Goal: Information Seeking & Learning: Learn about a topic

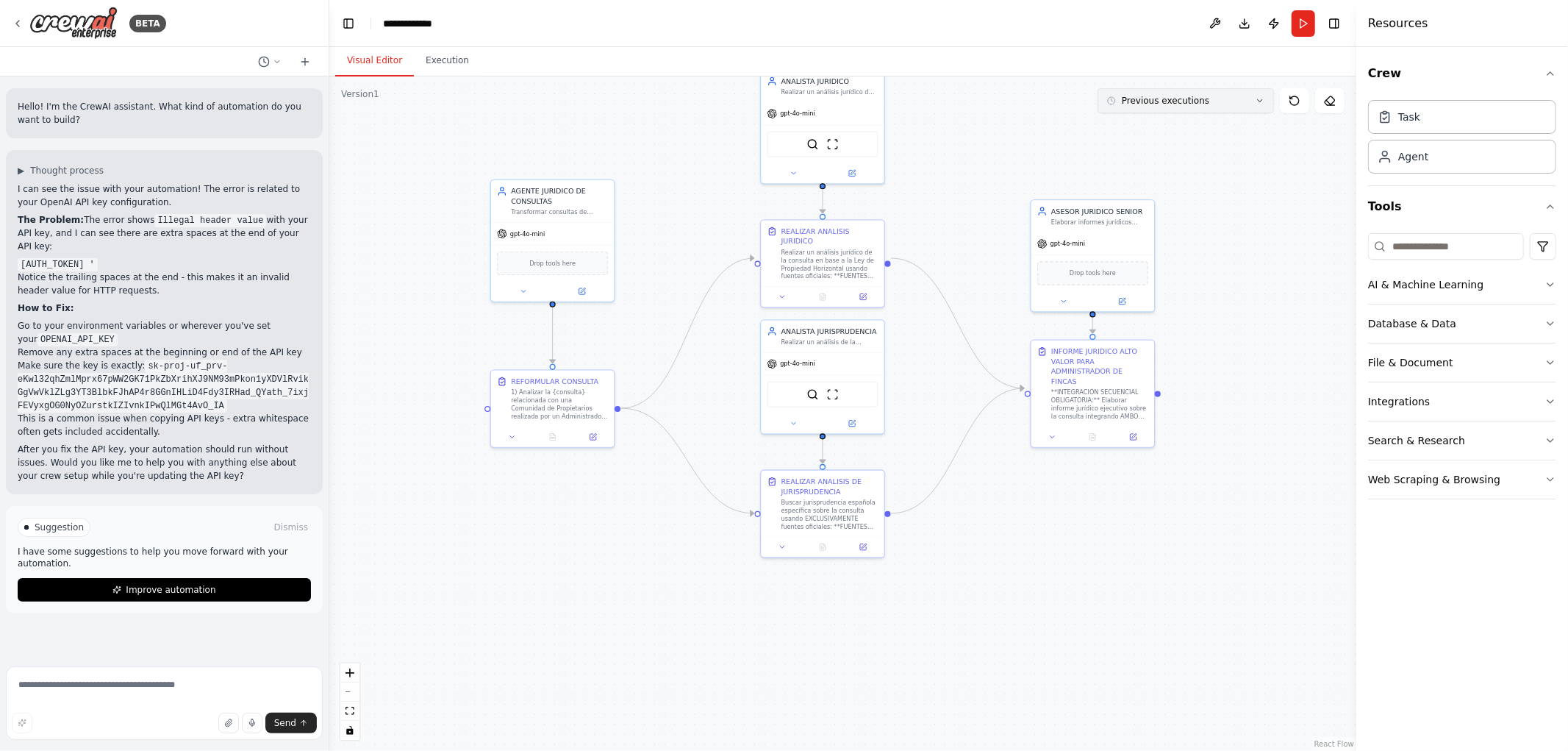
click at [1261, 101] on icon at bounding box center [1260, 100] width 9 height 9
click at [1220, 133] on div "13h 59m ago" at bounding box center [1195, 128] width 147 height 12
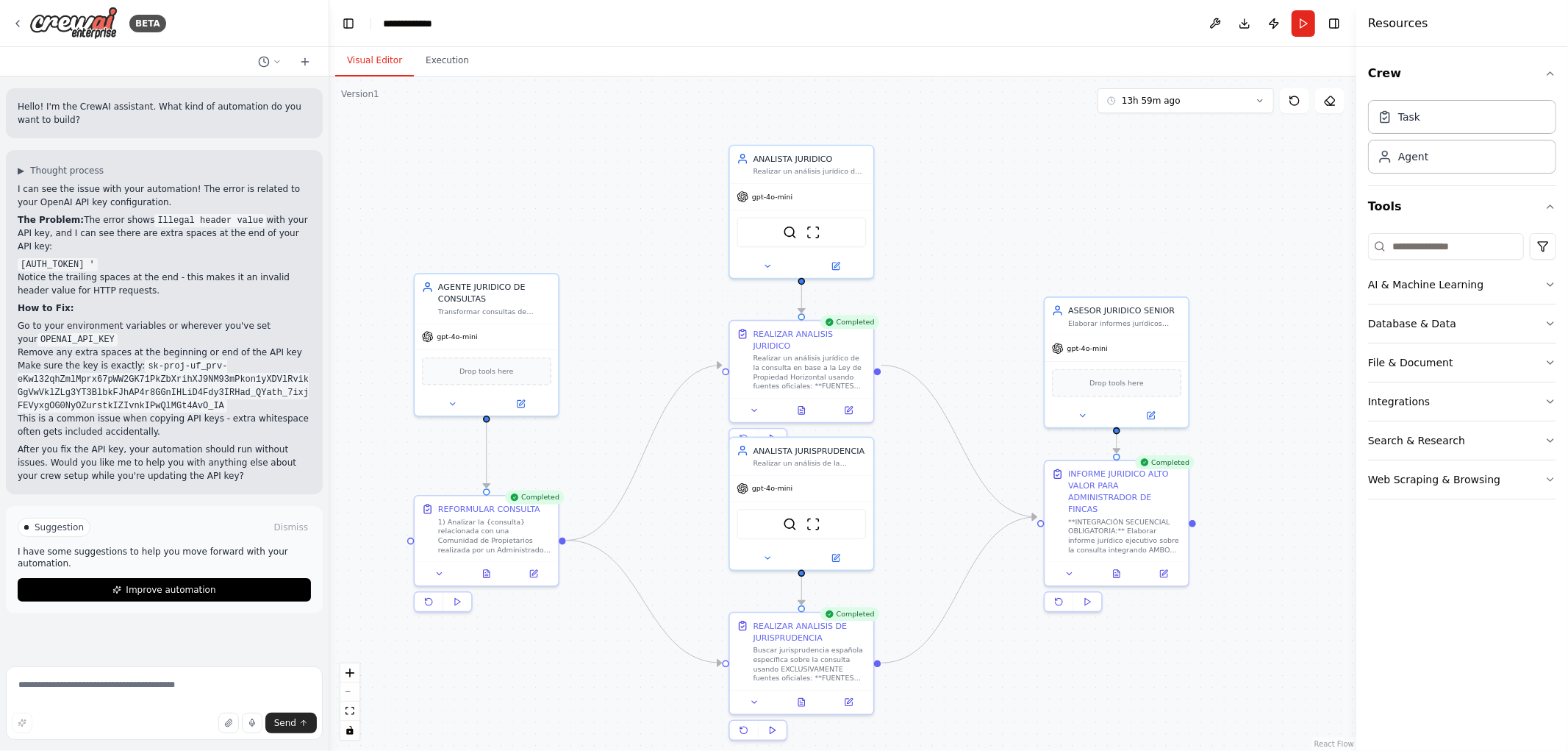
drag, startPoint x: 637, startPoint y: 211, endPoint x: 631, endPoint y: 377, distance: 166.1
click at [631, 377] on div ".deletable-edge-delete-btn { width: 20px; height: 20px; border: 0px solid #ffff…" at bounding box center [843, 413] width 1027 height 675
click at [489, 574] on icon at bounding box center [486, 572] width 10 height 10
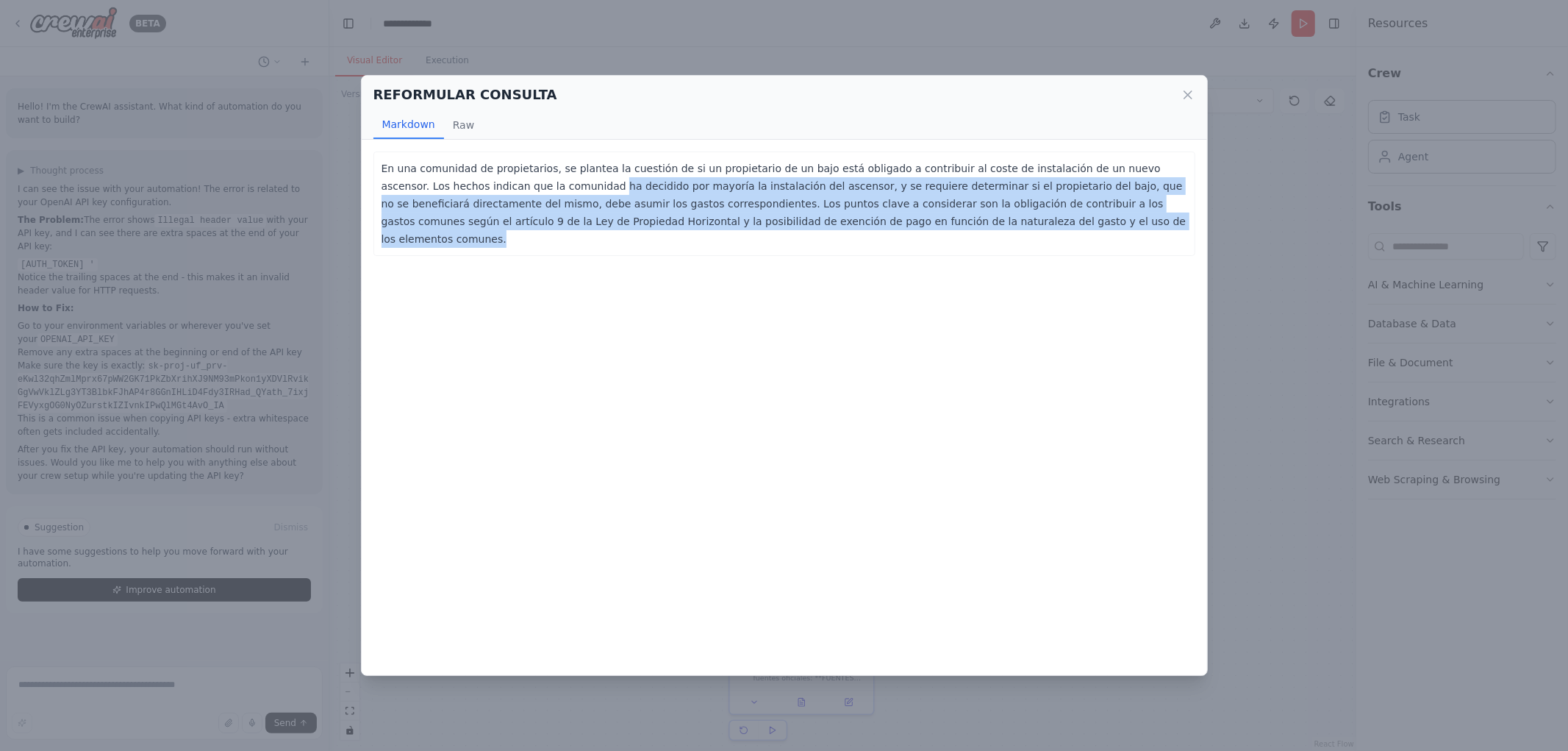
drag, startPoint x: 501, startPoint y: 180, endPoint x: 1118, endPoint y: 216, distance: 618.0
click at [1118, 216] on p "En una comunidad de propietarios, se plantea la cuestión de si un propietario d…" at bounding box center [784, 203] width 806 height 88
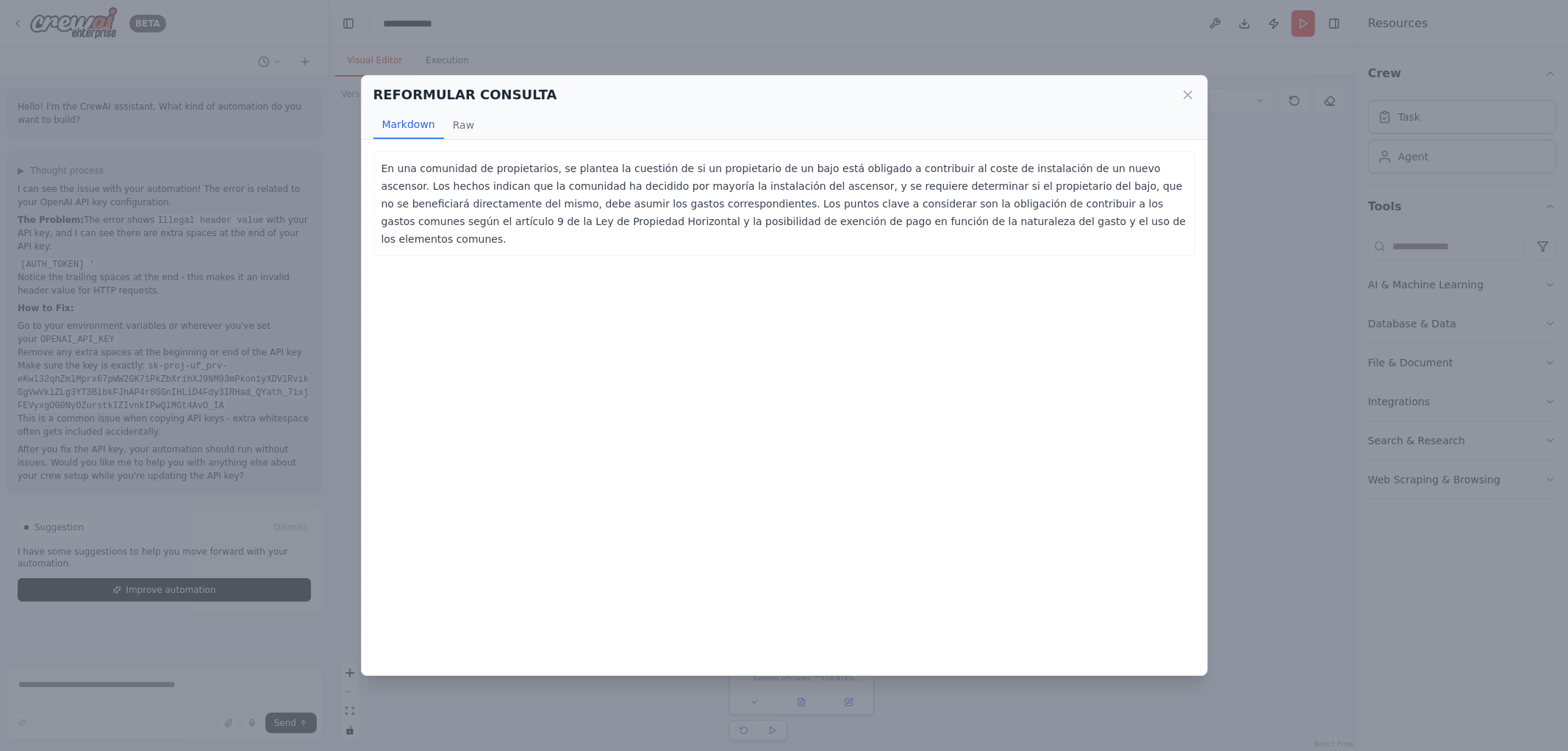
click at [1195, 96] on div "REFORMULAR CONSULTA Markdown Raw" at bounding box center [784, 107] width 846 height 64
click at [1186, 93] on icon at bounding box center [1188, 94] width 15 height 15
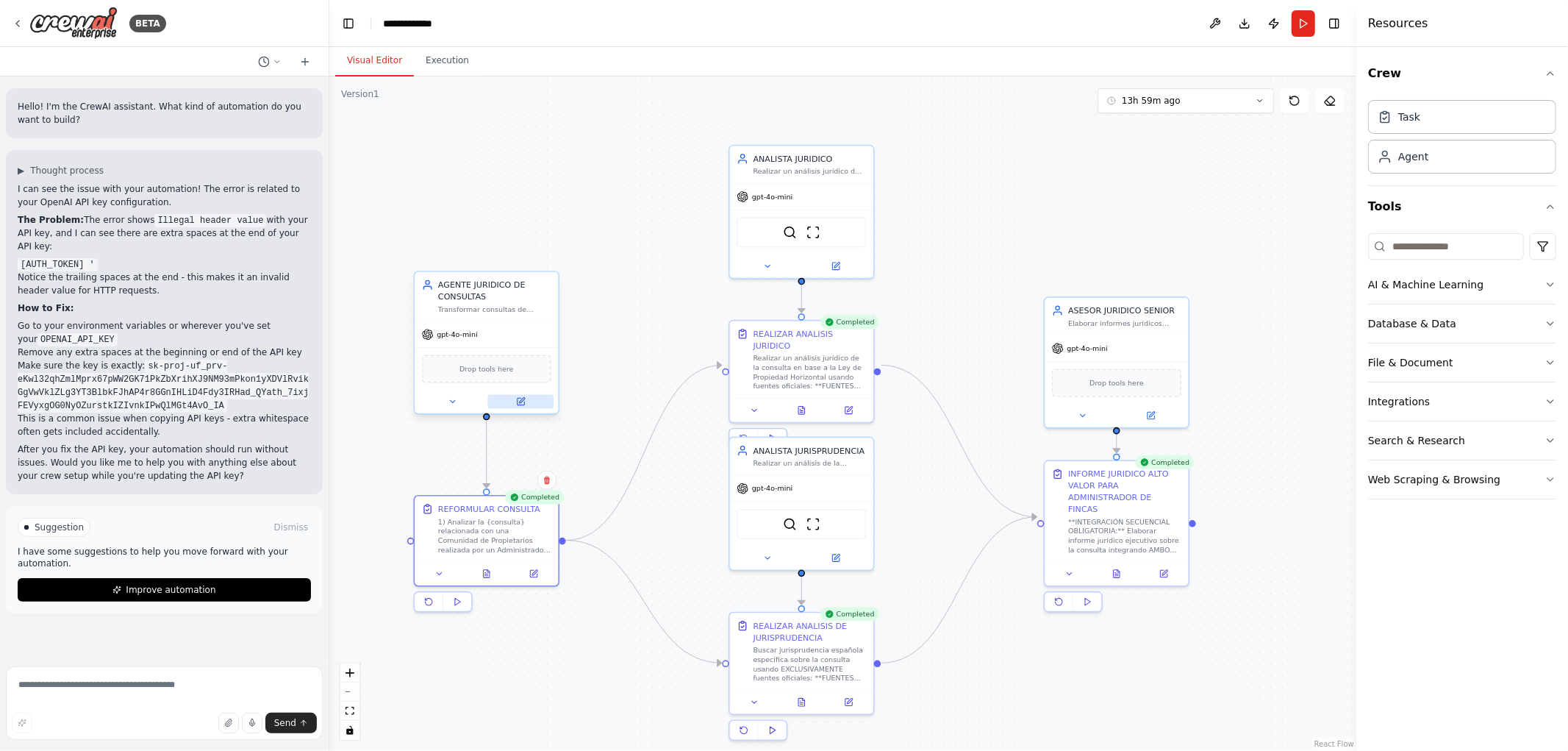
click at [528, 400] on button at bounding box center [520, 402] width 66 height 14
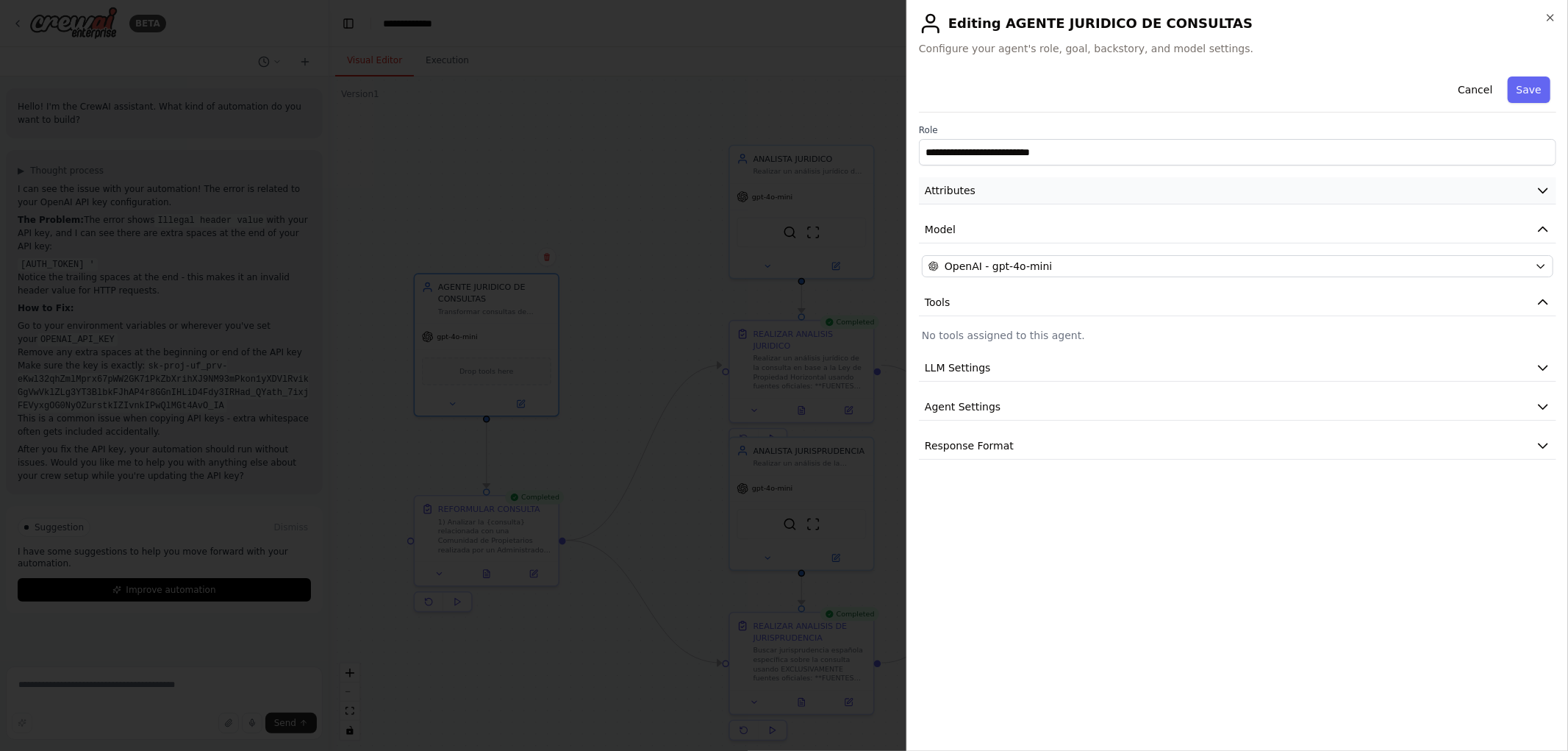
click at [1368, 187] on button "Attributes" at bounding box center [1238, 190] width 638 height 27
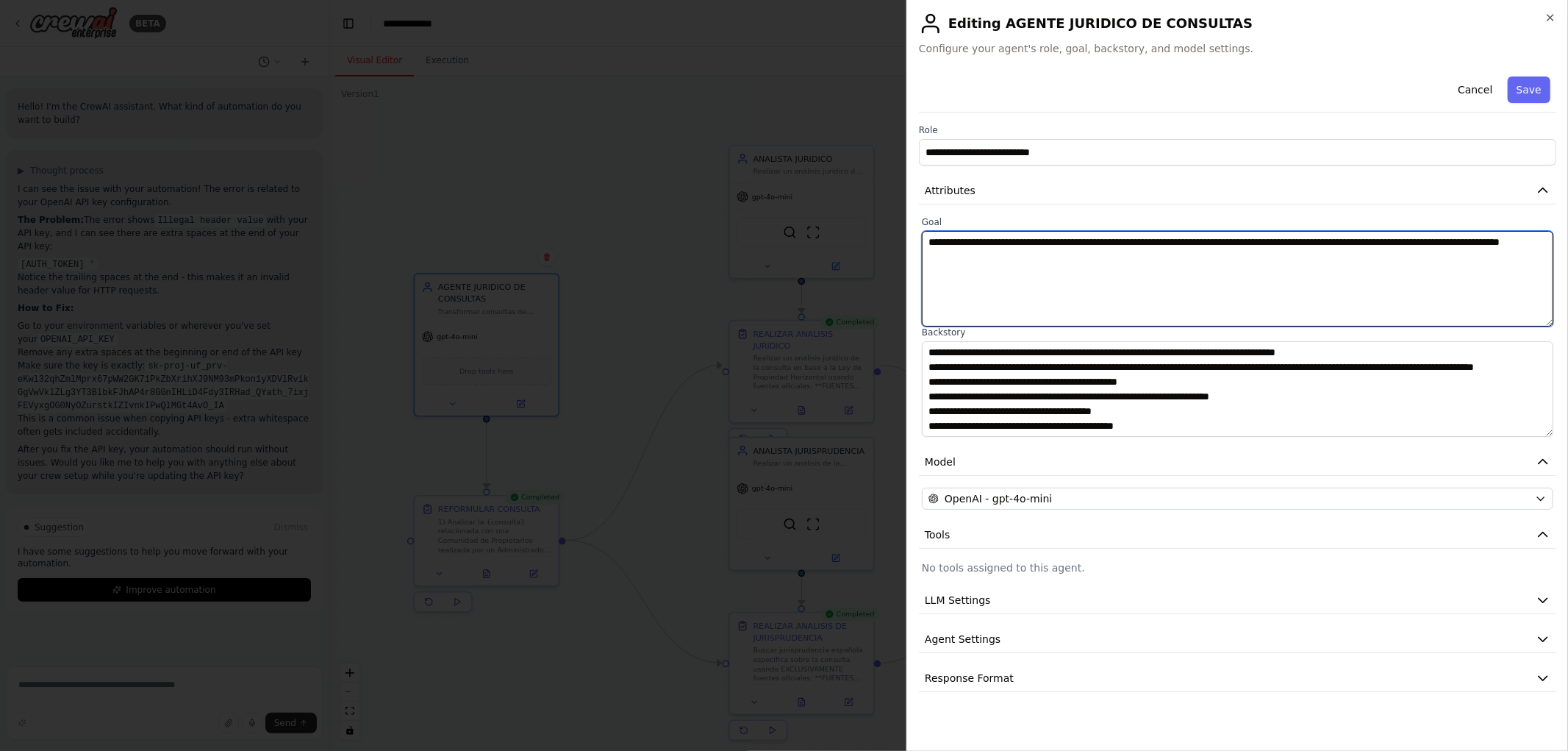
drag, startPoint x: 1123, startPoint y: 266, endPoint x: 748, endPoint y: 215, distance: 378.5
click at [748, 215] on body "BETA Hello! I'm the CrewAI assistant. What kind of automation do you want to bu…" at bounding box center [784, 376] width 1568 height 751
click at [1129, 299] on textarea "**********" at bounding box center [1238, 278] width 632 height 95
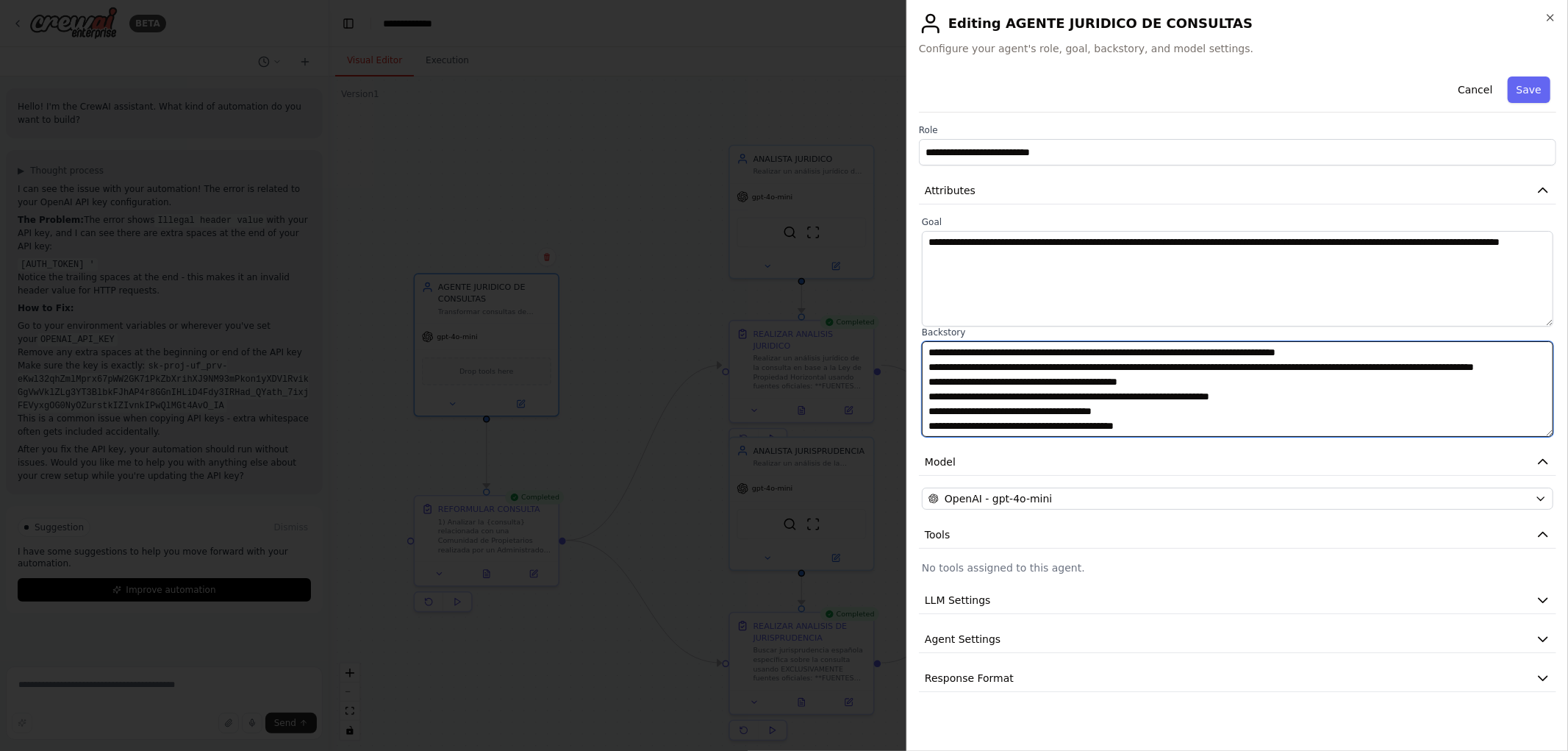
drag, startPoint x: 975, startPoint y: 379, endPoint x: 1022, endPoint y: 379, distance: 47.0
click at [1022, 379] on textarea "**********" at bounding box center [1238, 388] width 632 height 95
click at [1140, 424] on textarea "**********" at bounding box center [1238, 388] width 632 height 95
click at [1092, 376] on textarea "**********" at bounding box center [1238, 388] width 632 height 95
click at [1192, 380] on textarea "**********" at bounding box center [1238, 388] width 632 height 95
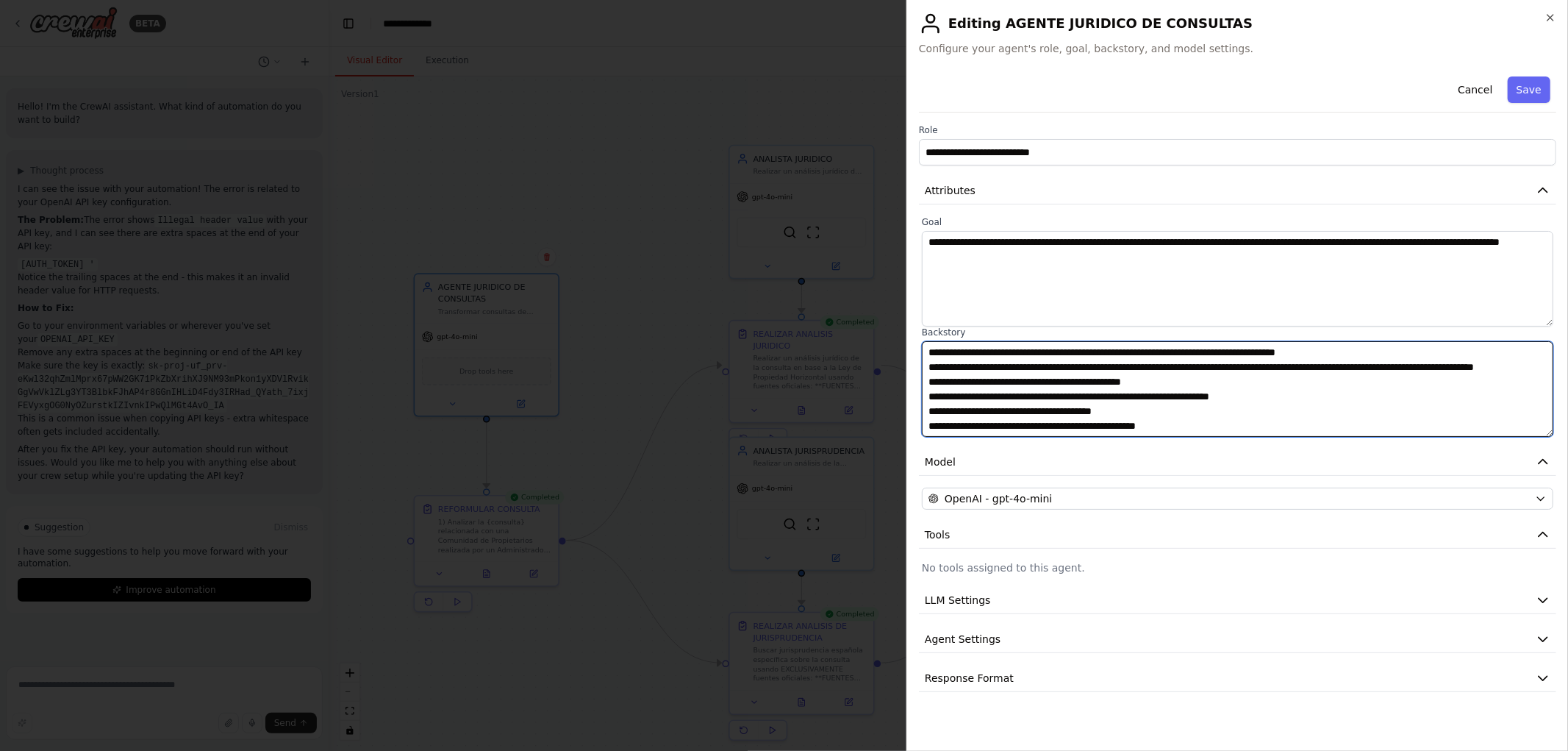
drag, startPoint x: 1002, startPoint y: 398, endPoint x: 1258, endPoint y: 393, distance: 256.0
click at [1258, 393] on textarea "**********" at bounding box center [1238, 388] width 632 height 95
drag, startPoint x: 982, startPoint y: 391, endPoint x: 1140, endPoint y: 399, distance: 158.2
click at [1140, 399] on textarea "**********" at bounding box center [1238, 388] width 632 height 95
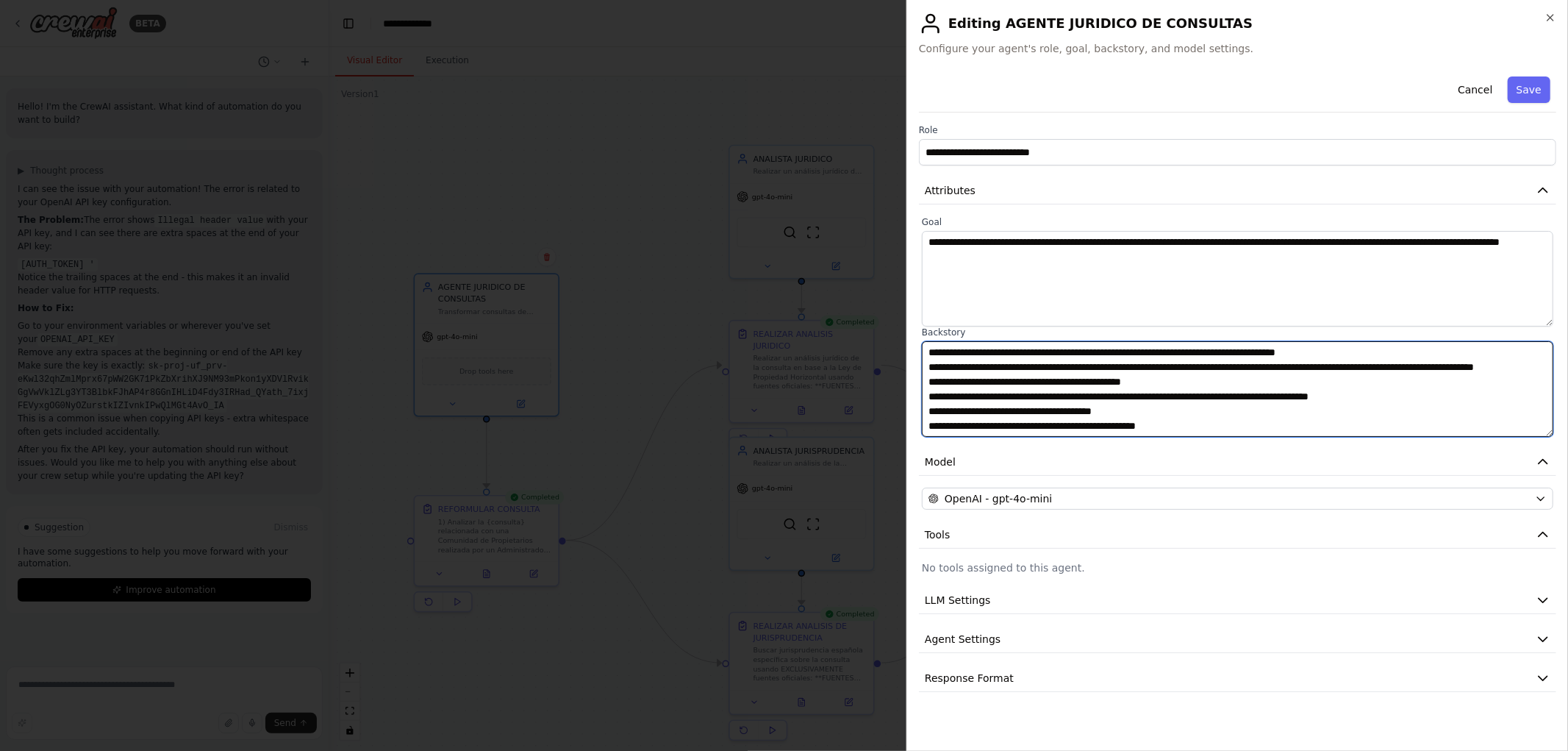
click at [1041, 408] on textarea "**********" at bounding box center [1238, 388] width 632 height 95
click at [1018, 413] on textarea "**********" at bounding box center [1238, 388] width 632 height 95
click at [1016, 412] on textarea "**********" at bounding box center [1238, 388] width 632 height 95
click at [983, 412] on textarea "**********" at bounding box center [1238, 388] width 632 height 95
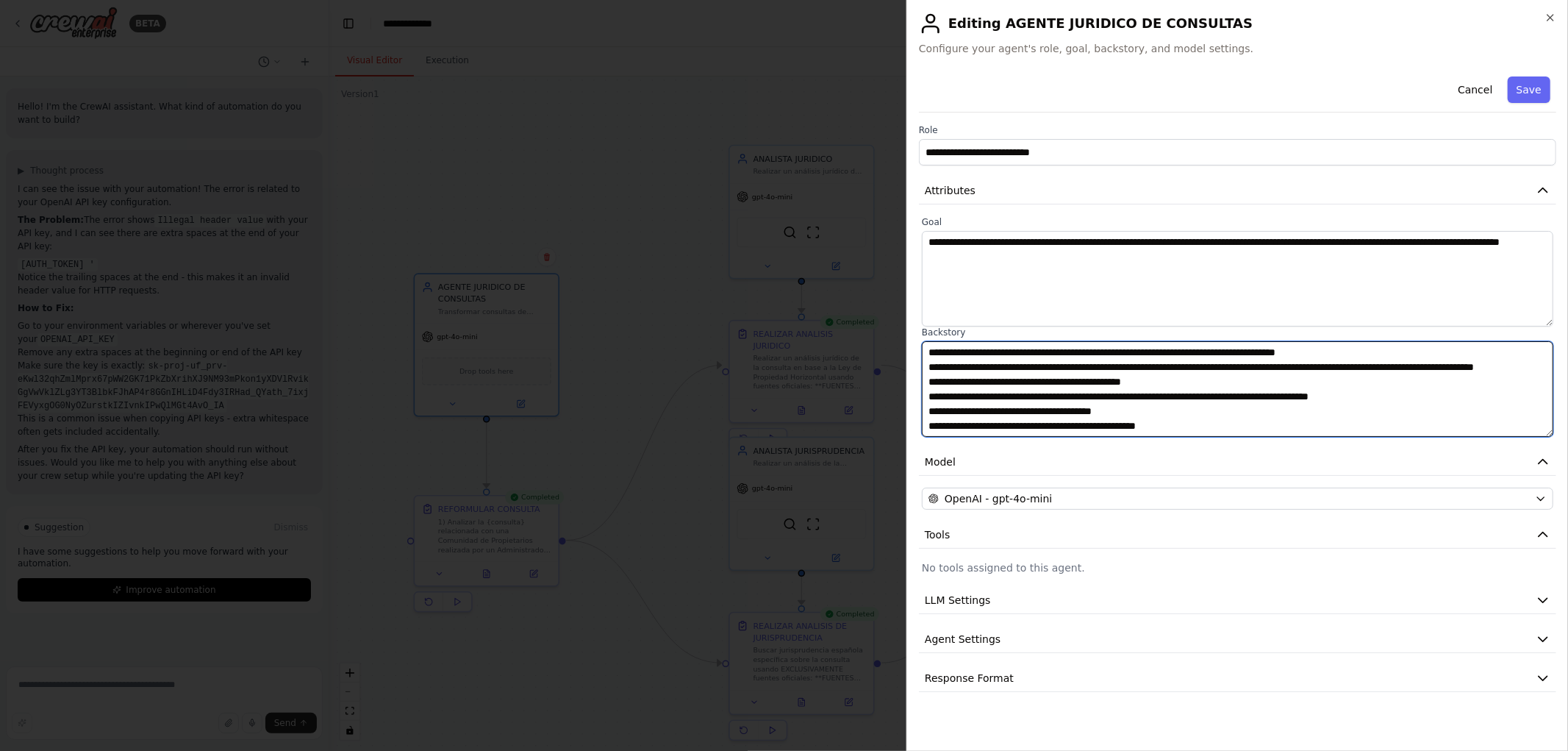
click at [1114, 392] on textarea "**********" at bounding box center [1238, 388] width 632 height 95
drag, startPoint x: 992, startPoint y: 409, endPoint x: 1122, endPoint y: 408, distance: 130.0
click at [1122, 408] on textarea "**********" at bounding box center [1238, 388] width 632 height 95
type textarea "**********"
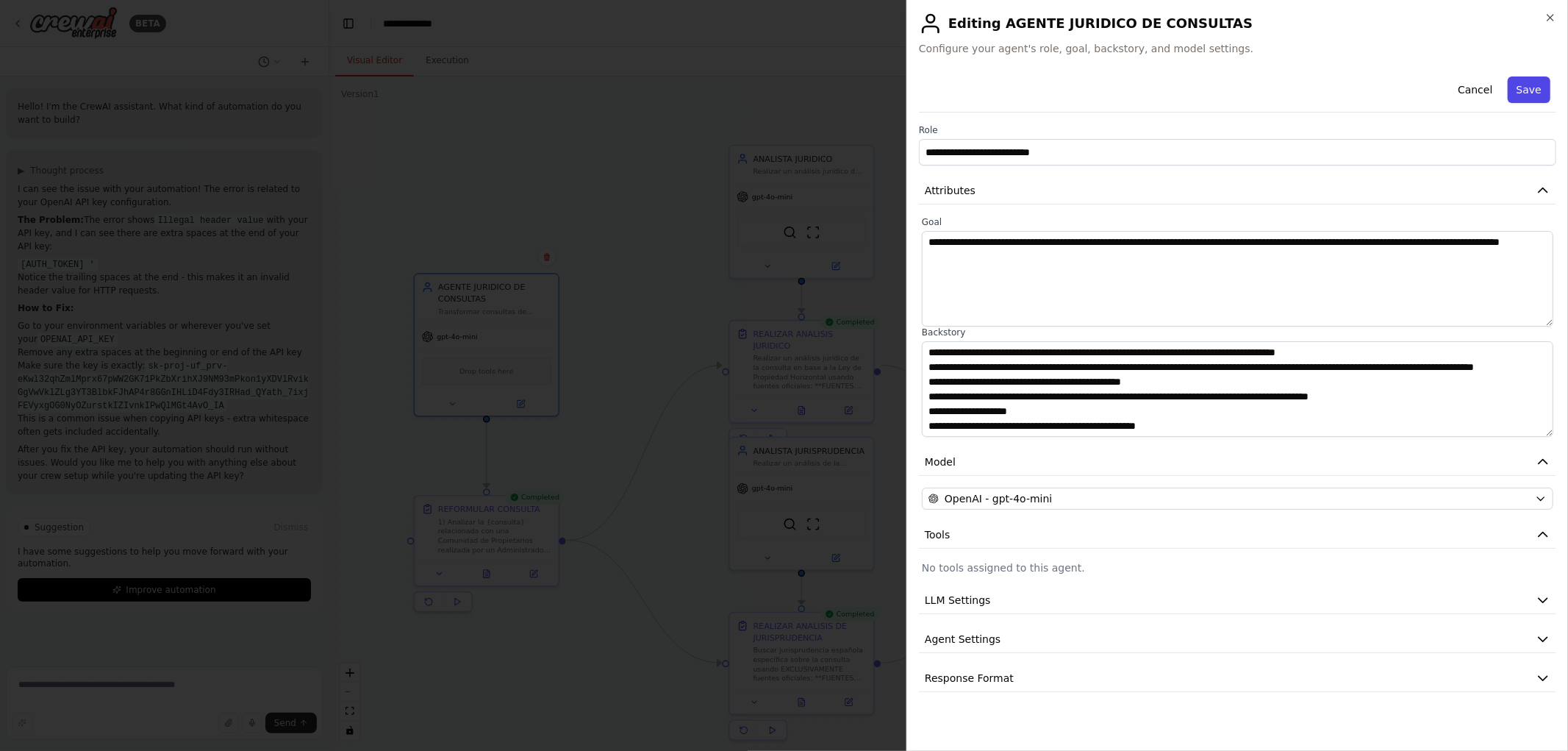
click at [1522, 84] on button "Save" at bounding box center [1528, 89] width 43 height 27
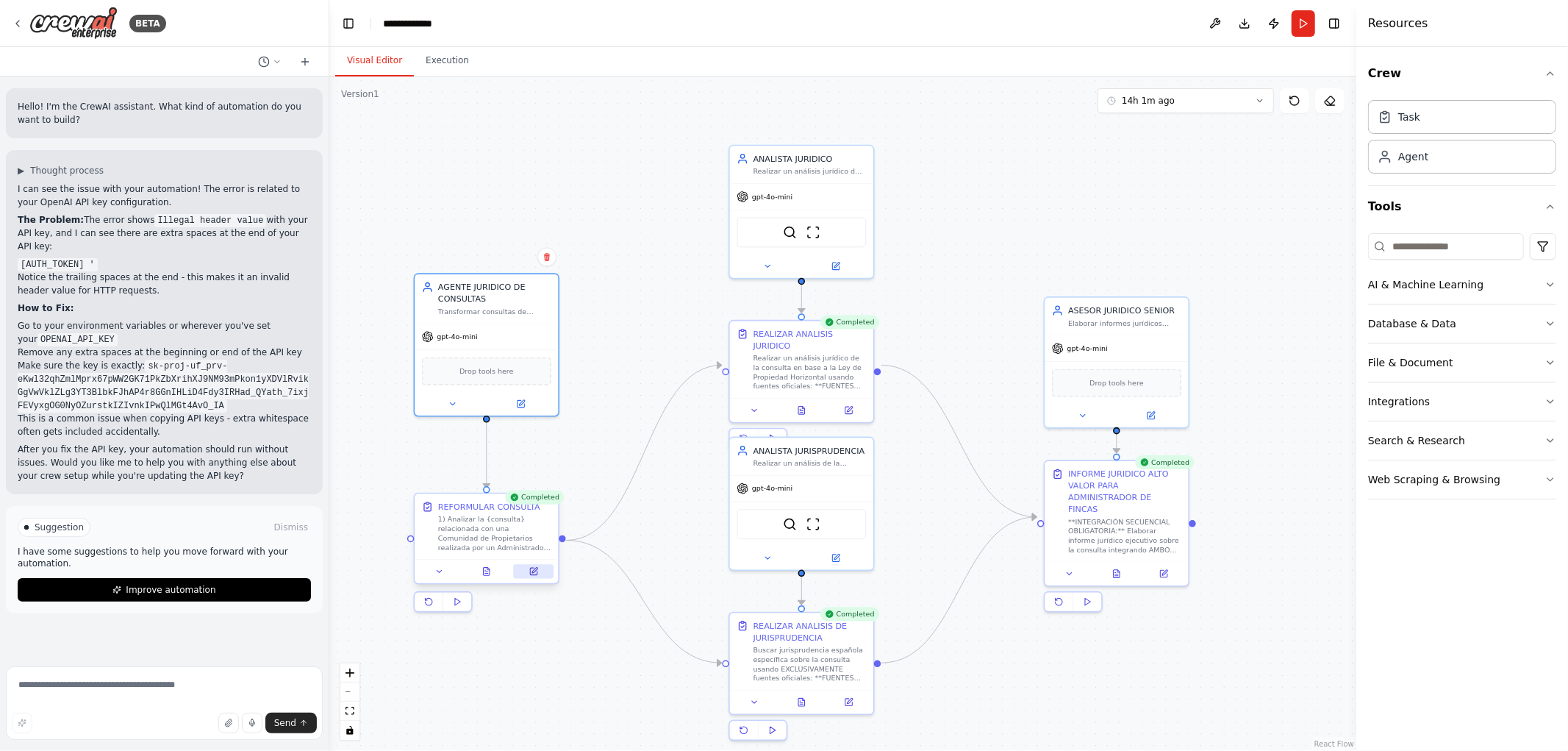
click at [535, 575] on icon at bounding box center [533, 571] width 7 height 7
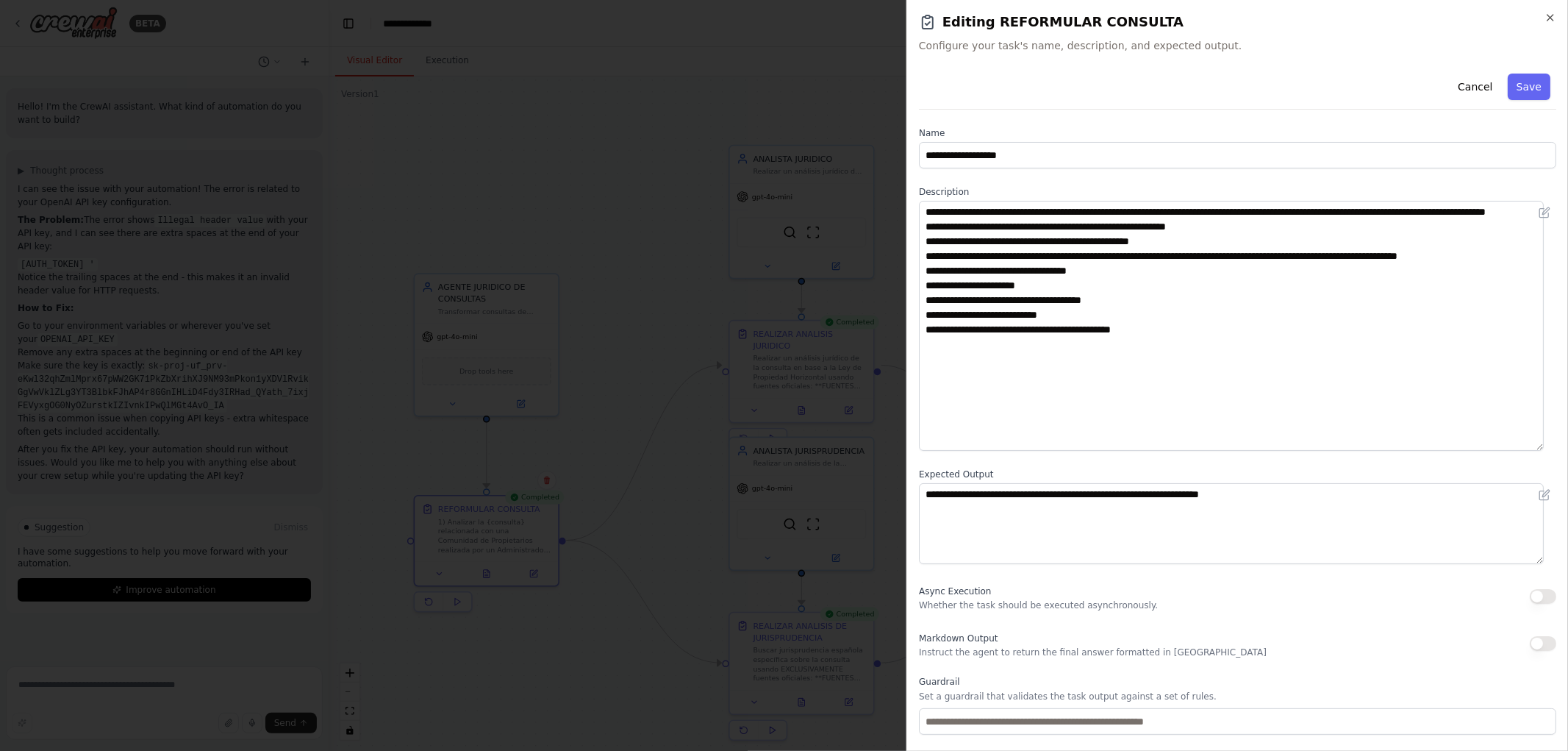
drag, startPoint x: 1548, startPoint y: 275, endPoint x: 1544, endPoint y: 462, distance: 187.0
click at [1544, 451] on textarea "**********" at bounding box center [1231, 326] width 625 height 250
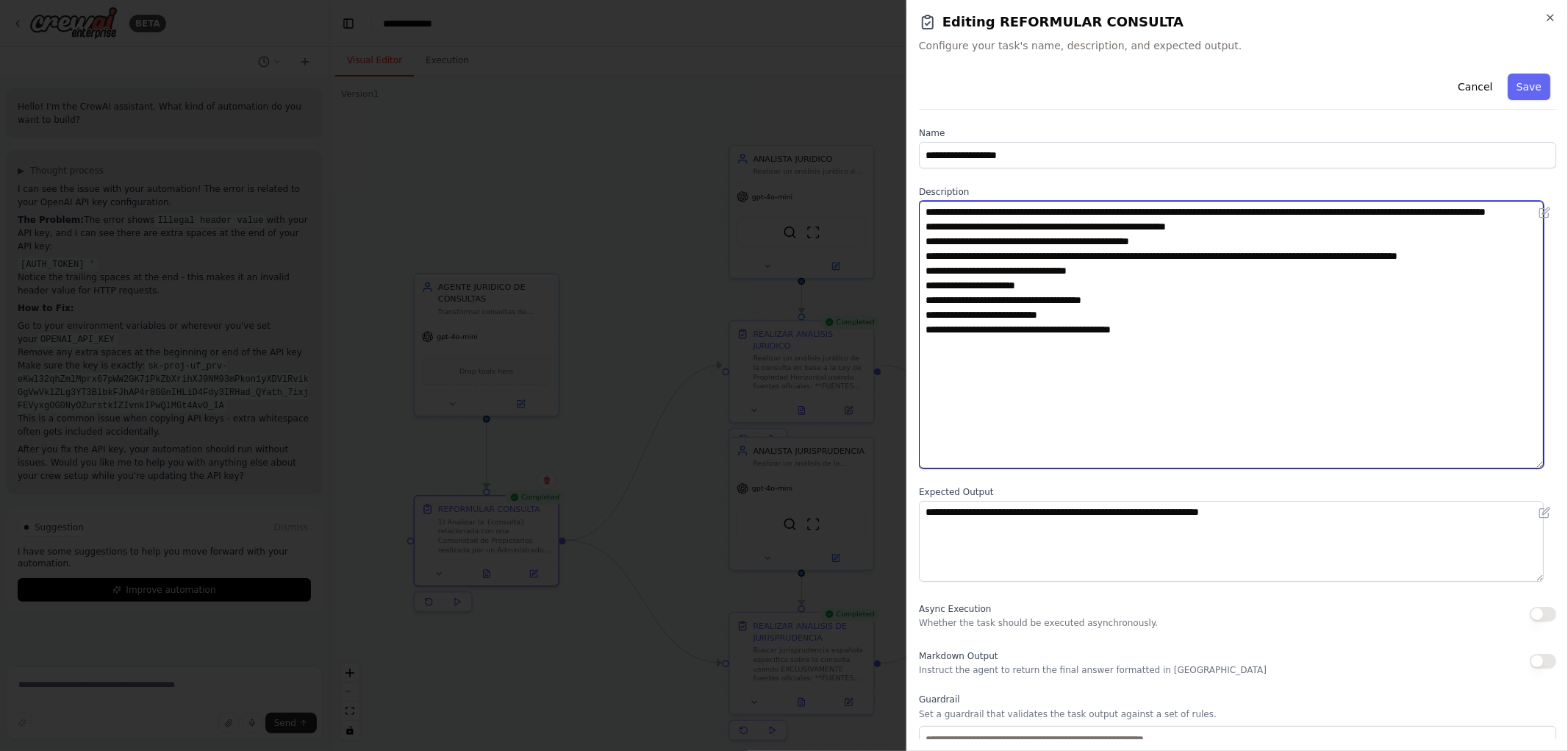
drag, startPoint x: 1189, startPoint y: 258, endPoint x: 900, endPoint y: 261, distance: 289.0
click at [900, 261] on body "BETA Hello! I'm the CrewAI assistant. What kind of automation do you want to bu…" at bounding box center [784, 376] width 1568 height 751
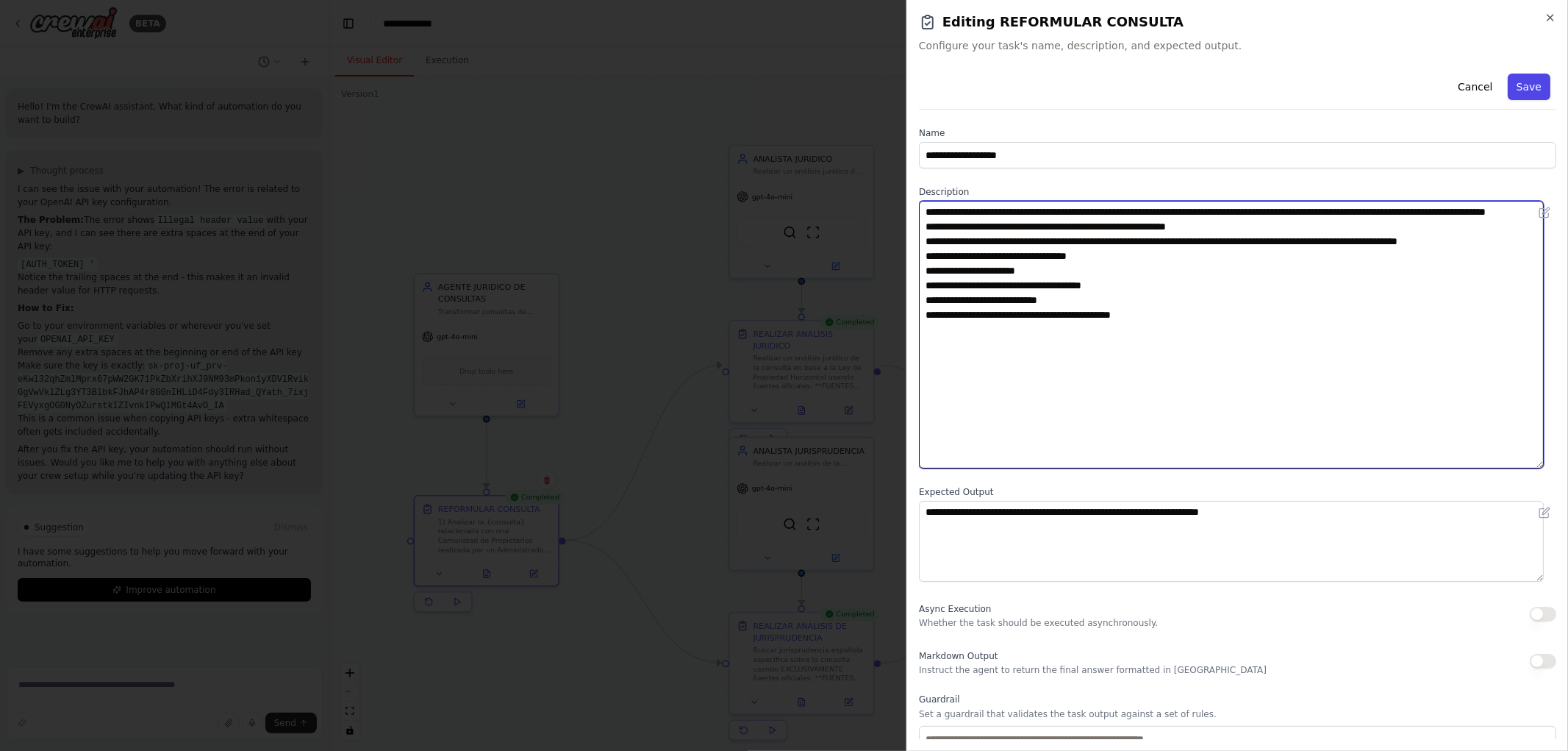
type textarea "**********"
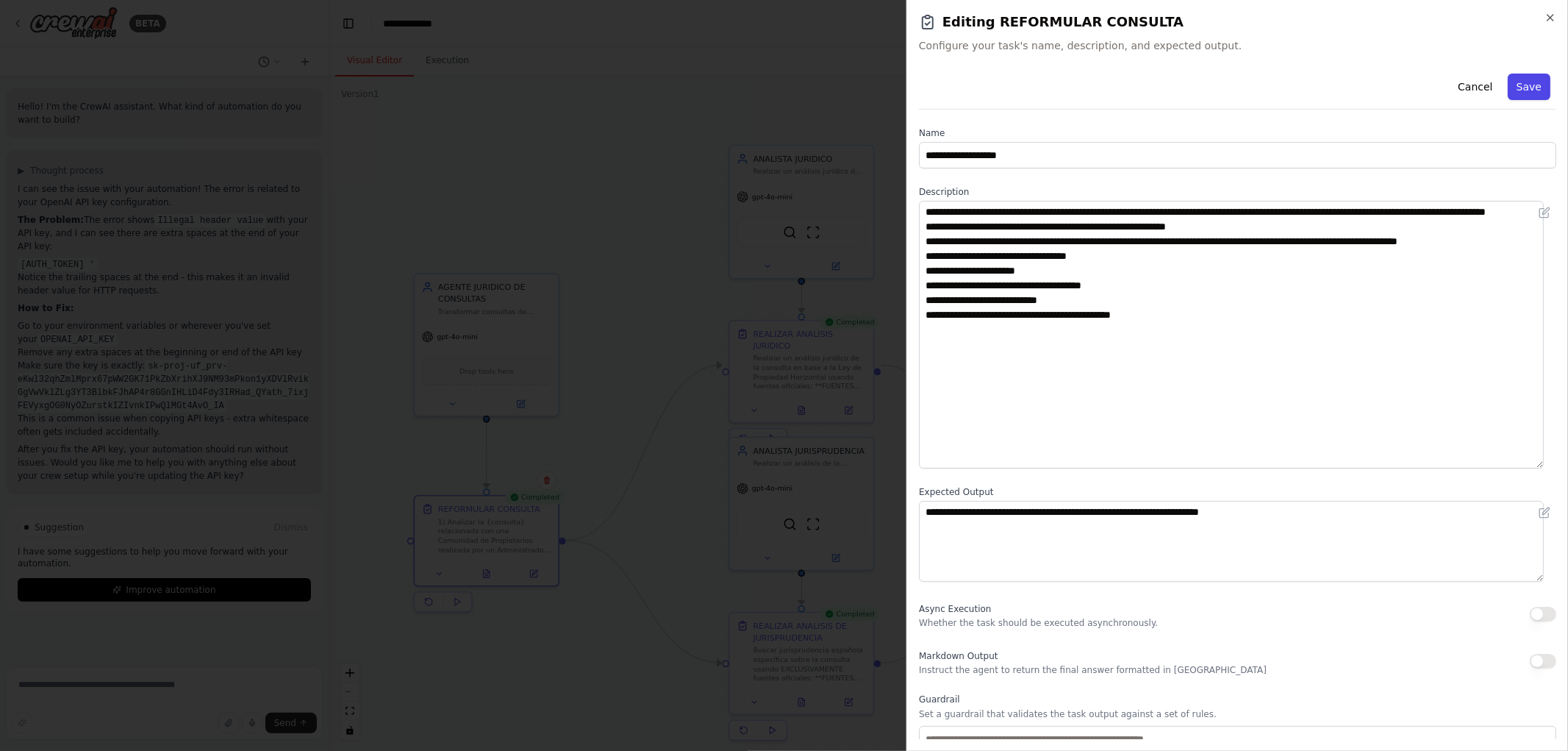
click at [1510, 85] on button "Save" at bounding box center [1528, 86] width 43 height 27
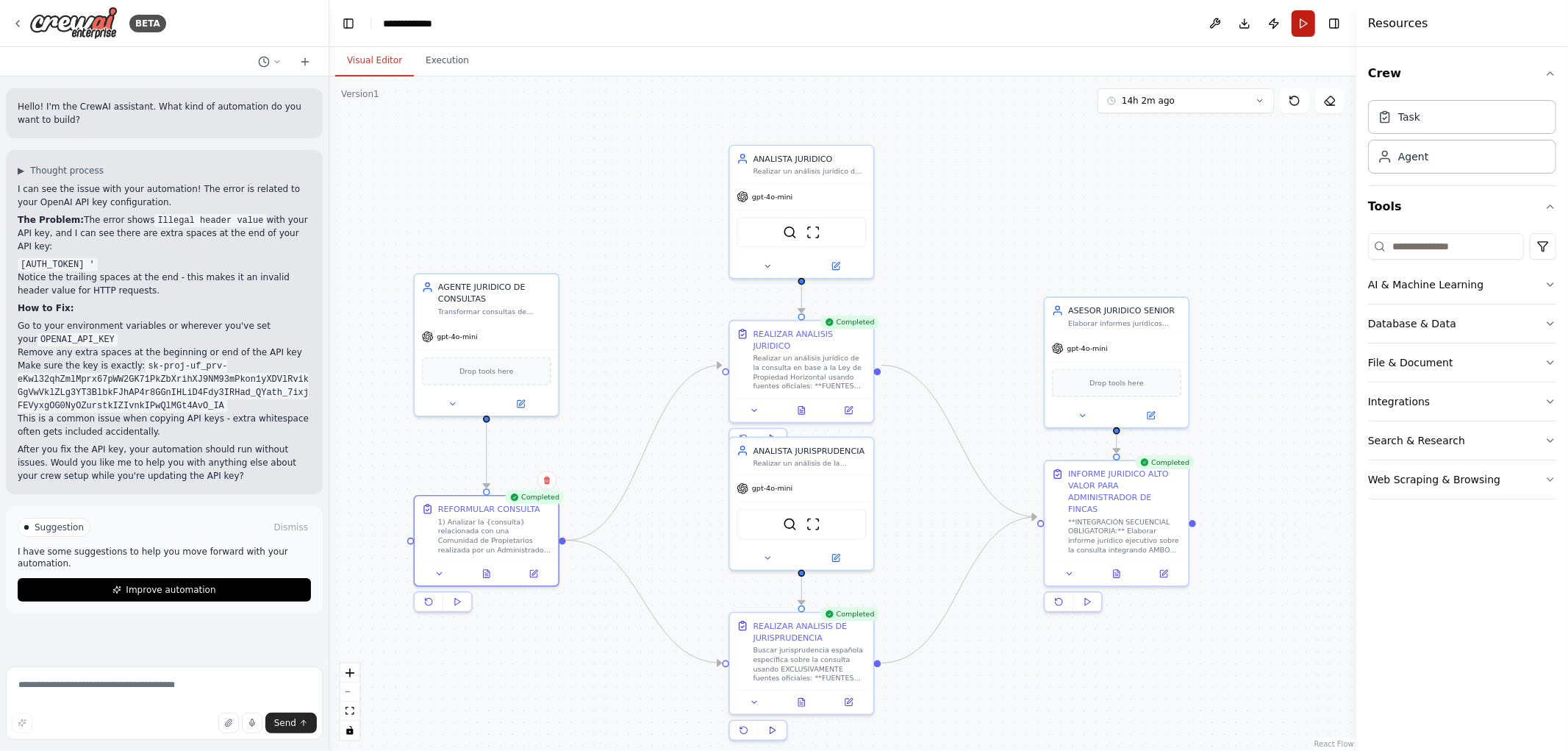
click at [1303, 24] on button "Run" at bounding box center [1304, 23] width 24 height 27
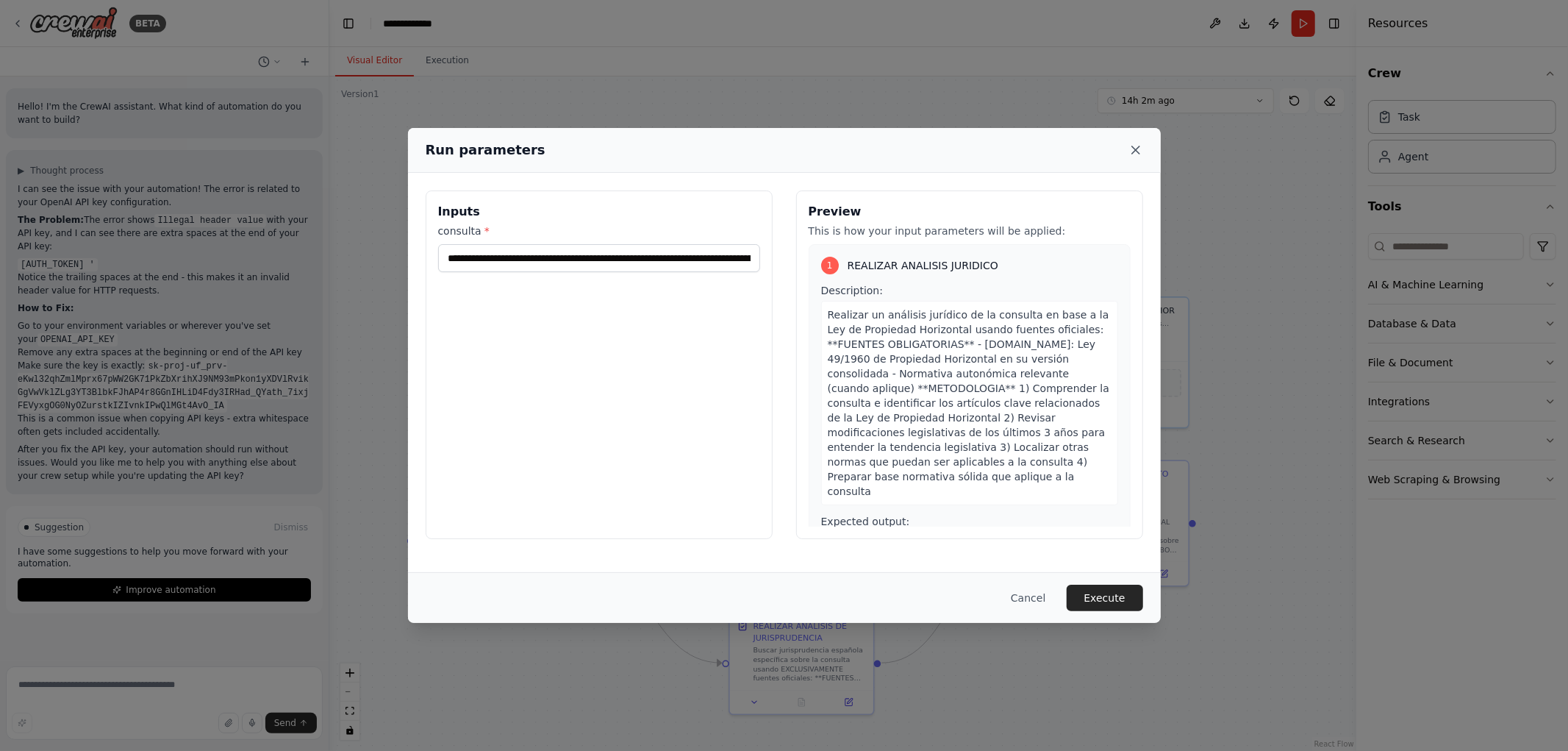
click at [1137, 150] on icon at bounding box center [1135, 150] width 7 height 7
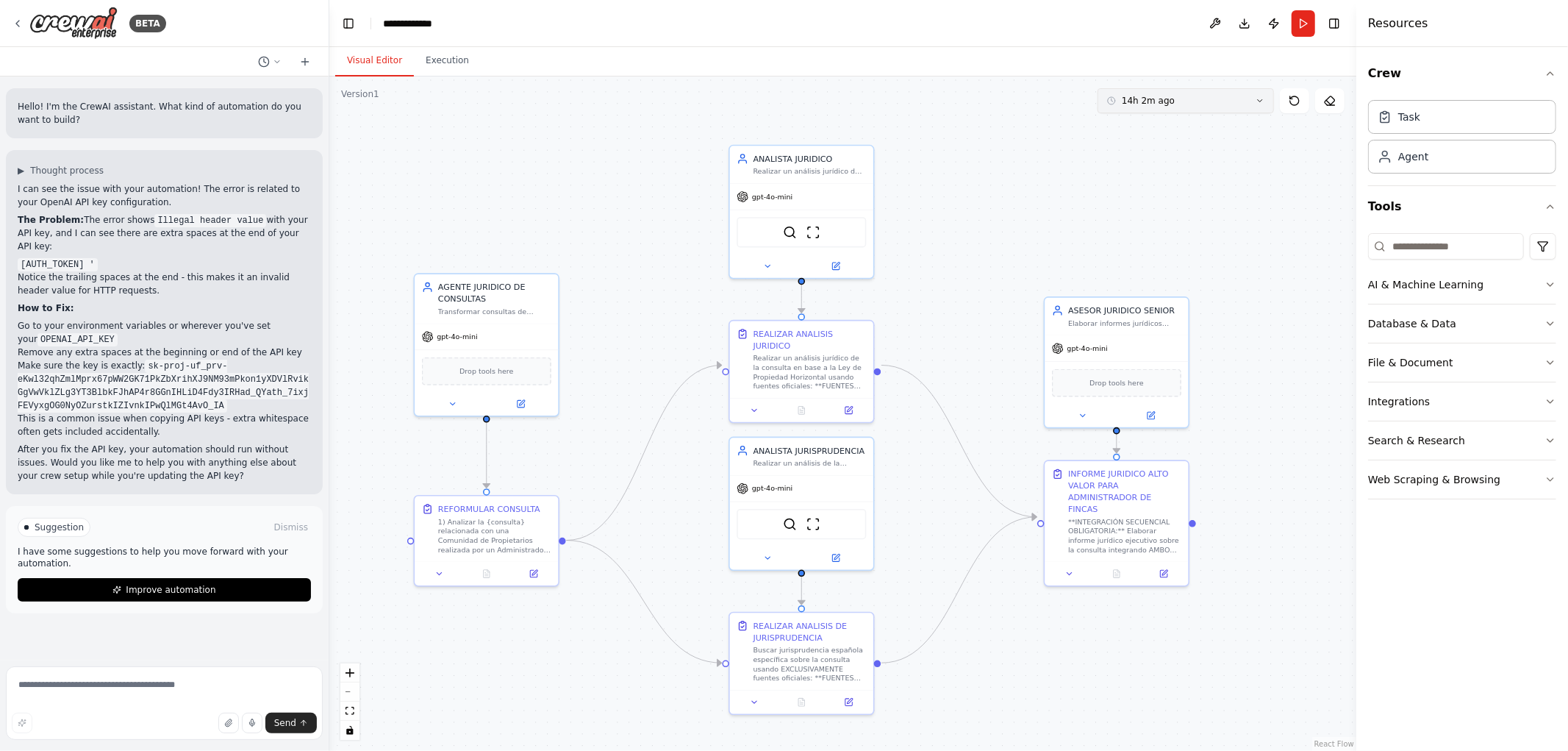
click at [1263, 98] on icon at bounding box center [1260, 100] width 9 height 9
click at [1208, 147] on div "14h 2m ago" at bounding box center [1195, 153] width 147 height 12
click at [1123, 569] on div at bounding box center [1116, 571] width 144 height 24
click at [1116, 565] on button at bounding box center [1116, 571] width 50 height 14
click at [1304, 287] on div ".deletable-edge-delete-btn { width: 20px; height: 20px; border: 0px solid #ffff…" at bounding box center [843, 413] width 1027 height 675
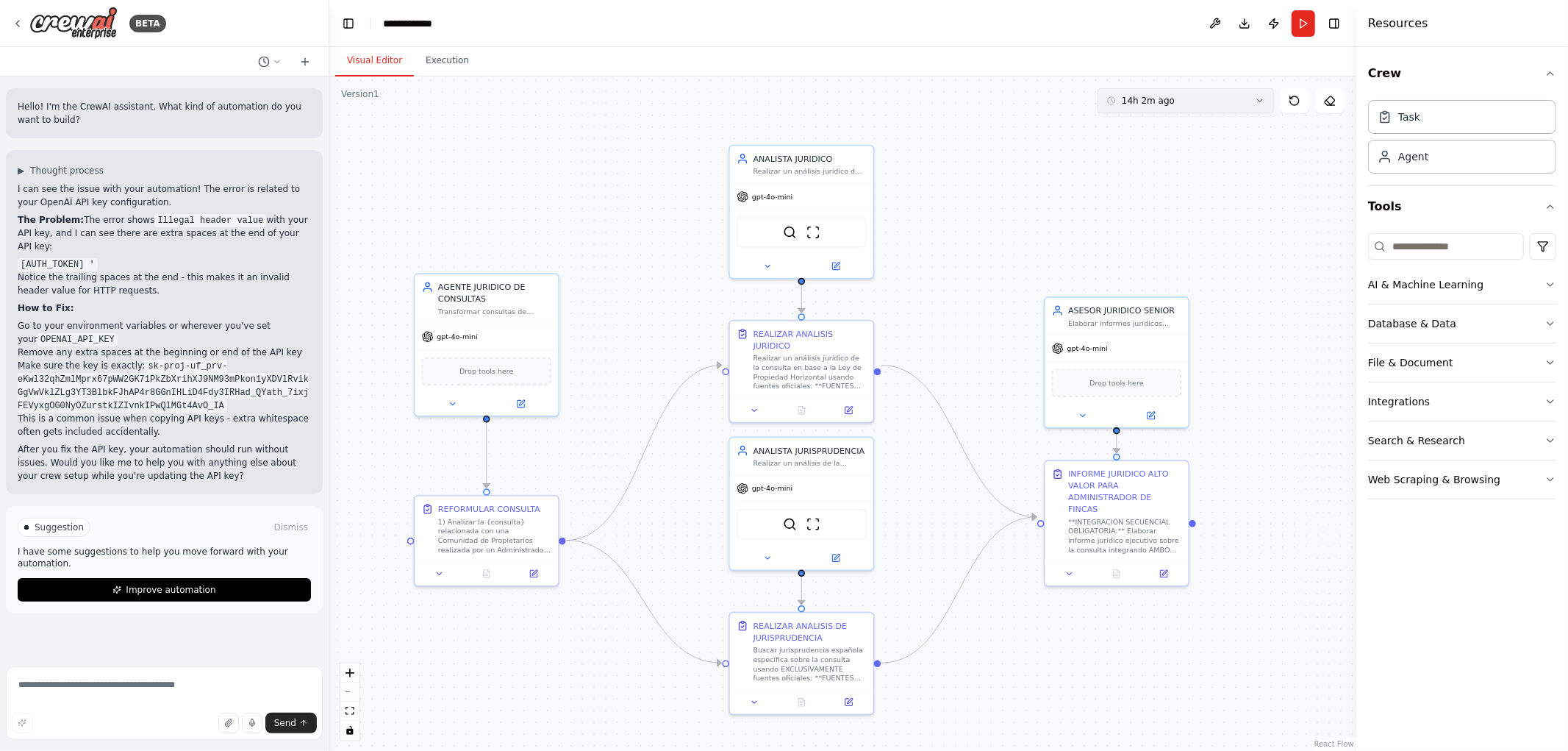
click at [1263, 103] on icon at bounding box center [1260, 100] width 9 height 9
click at [1182, 152] on div "14h 2m ago" at bounding box center [1195, 153] width 147 height 12
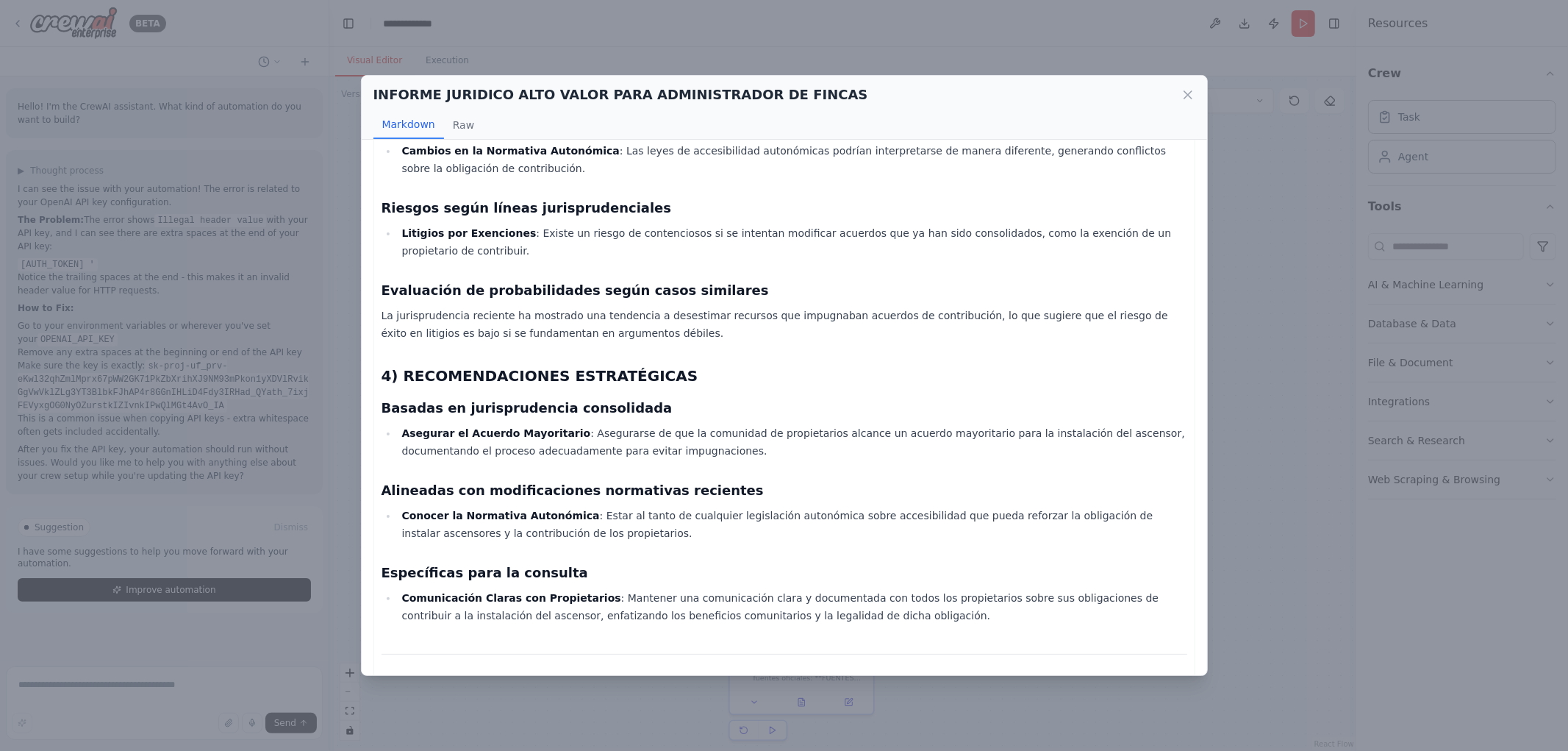
scroll to position [942, 0]
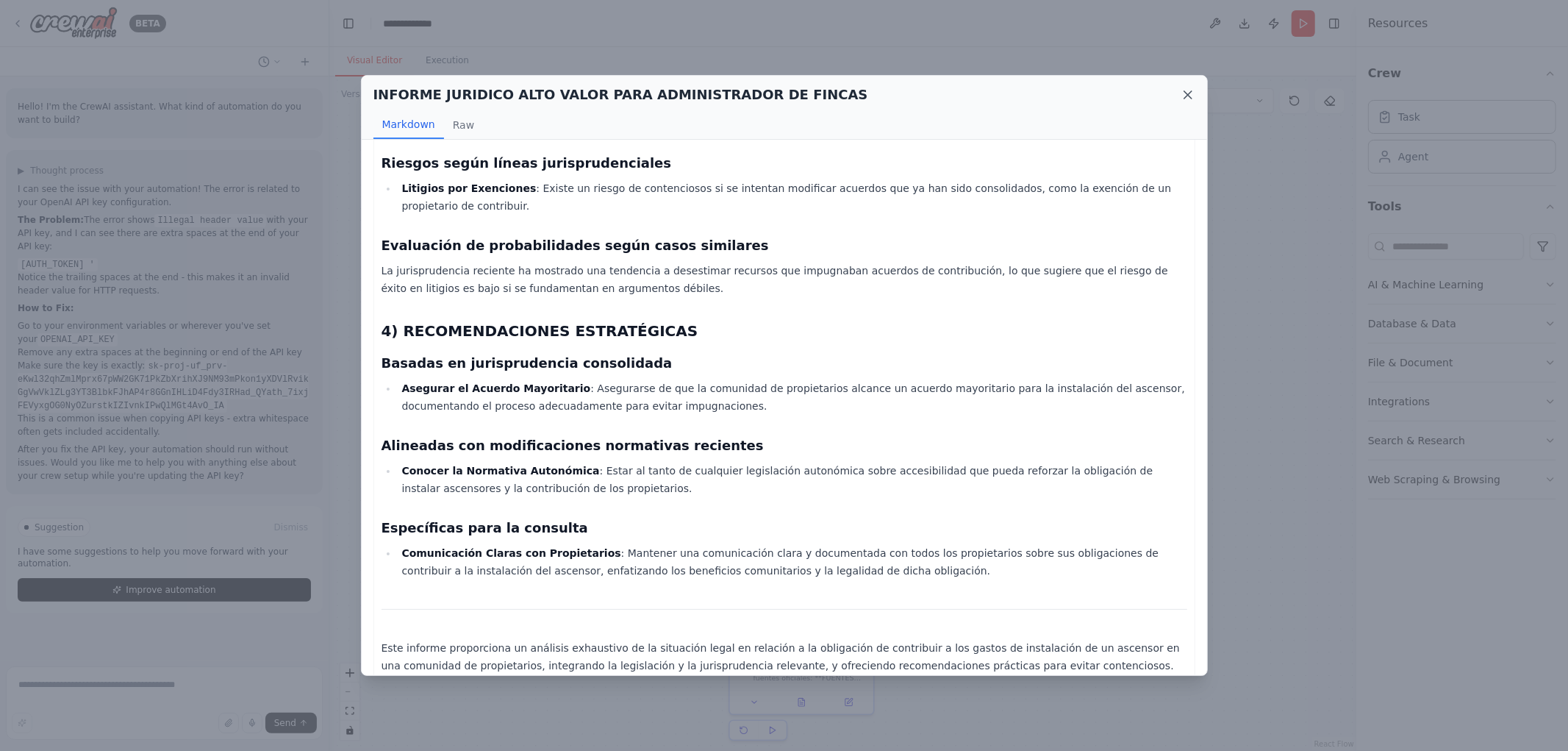
click at [1185, 95] on icon at bounding box center [1188, 94] width 15 height 15
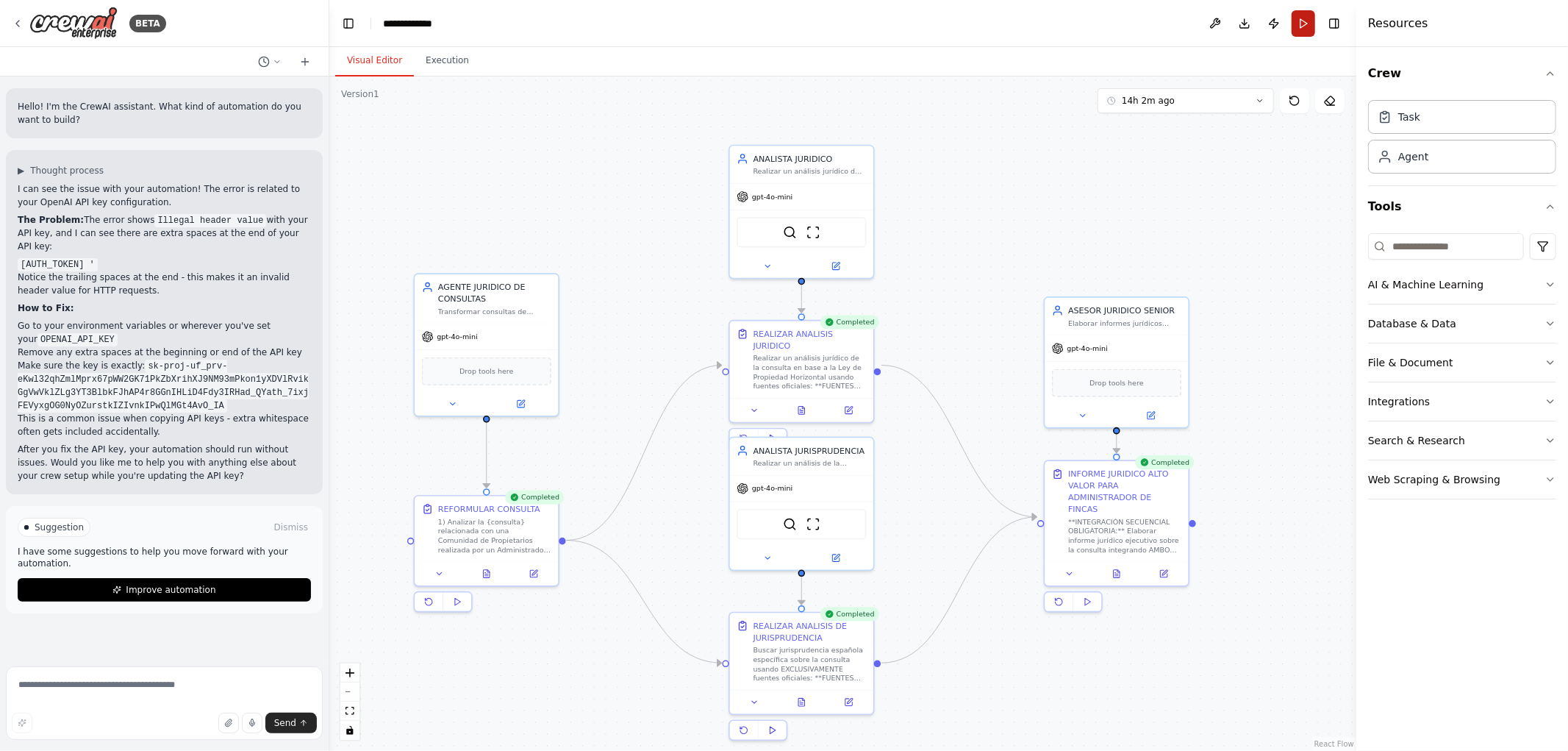
click at [1299, 26] on button "Run" at bounding box center [1304, 23] width 24 height 27
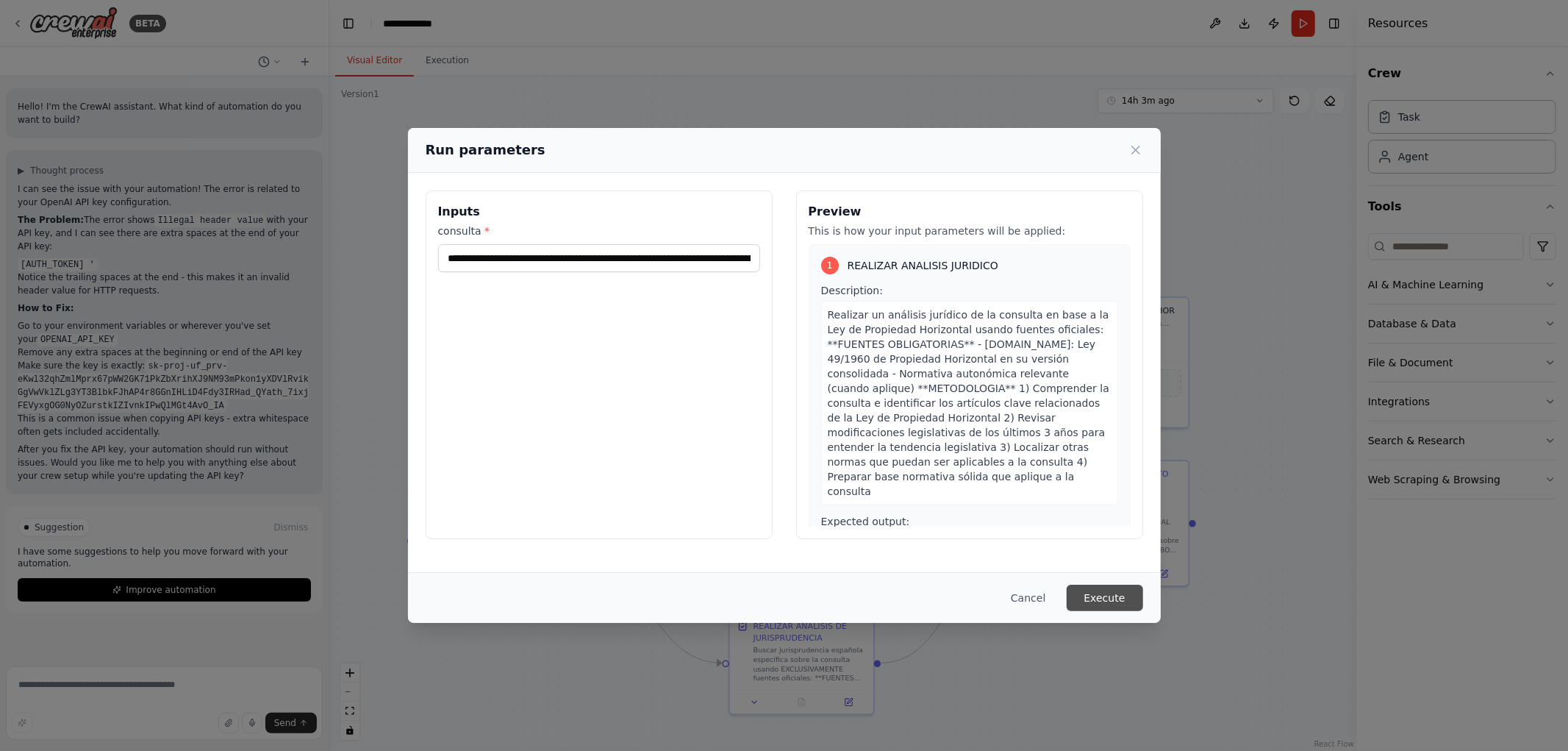
click at [1120, 607] on button "Execute" at bounding box center [1104, 597] width 76 height 27
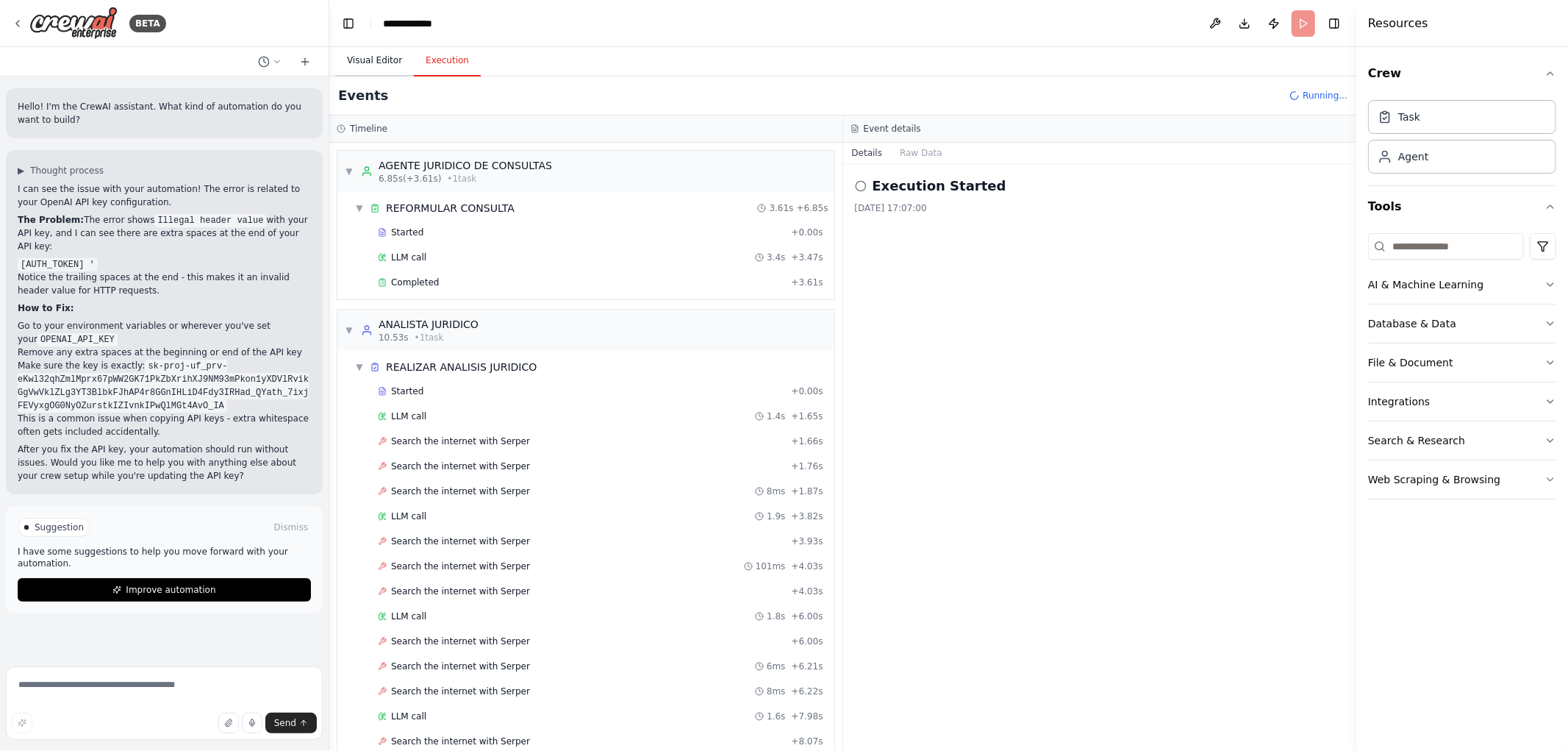
click at [364, 66] on button "Visual Editor" at bounding box center [373, 60] width 78 height 31
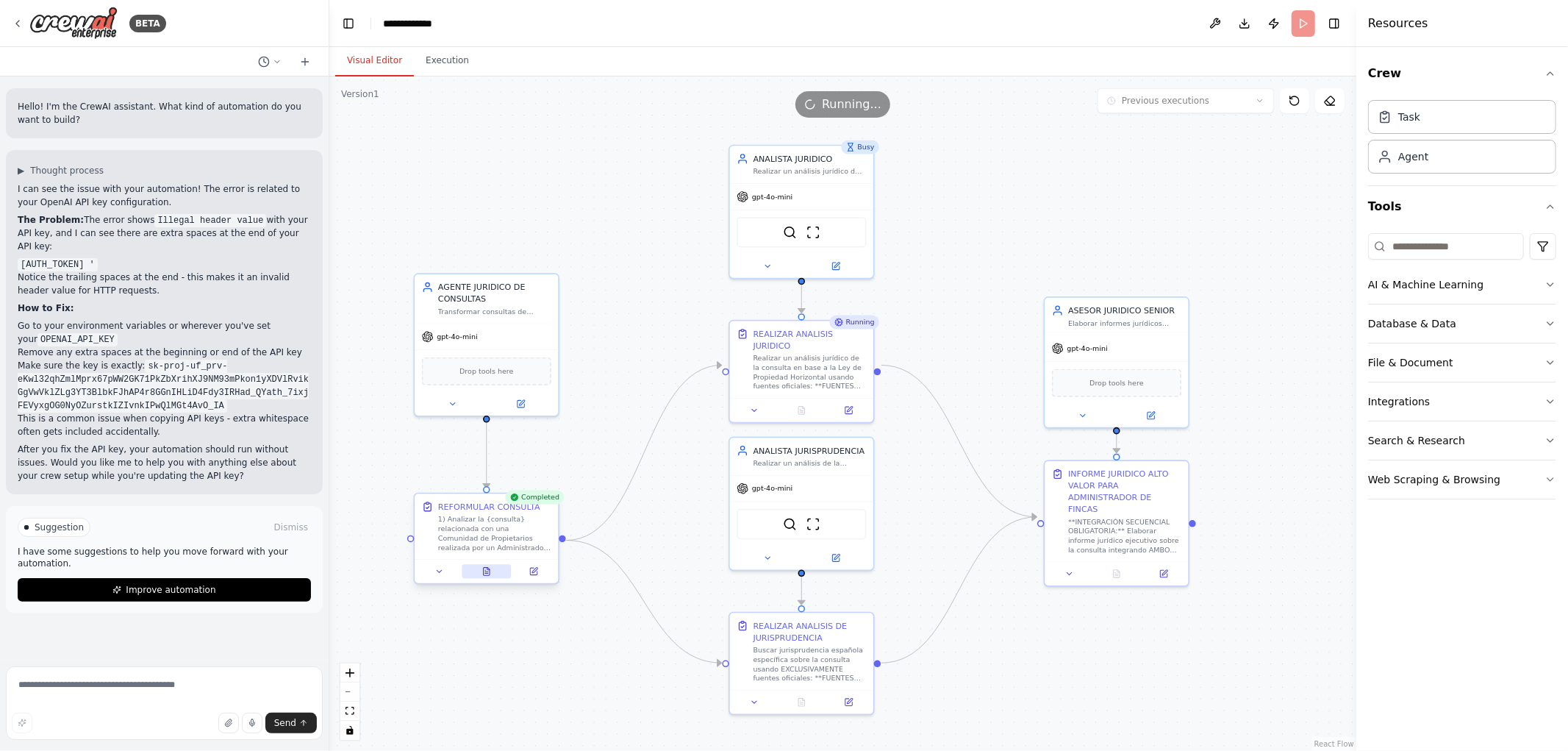
click at [487, 569] on icon at bounding box center [488, 569] width 2 height 2
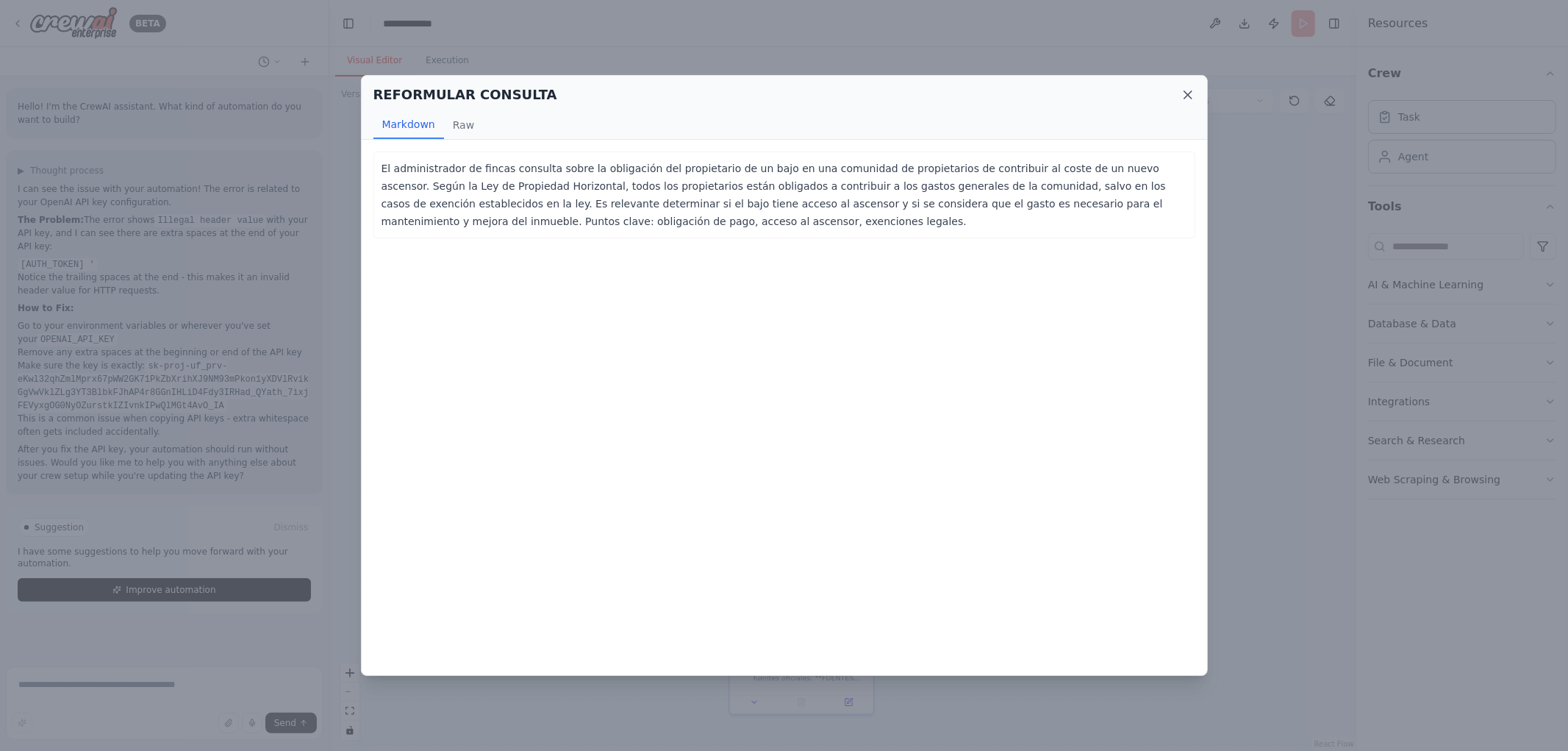
click at [1193, 96] on icon at bounding box center [1188, 94] width 15 height 15
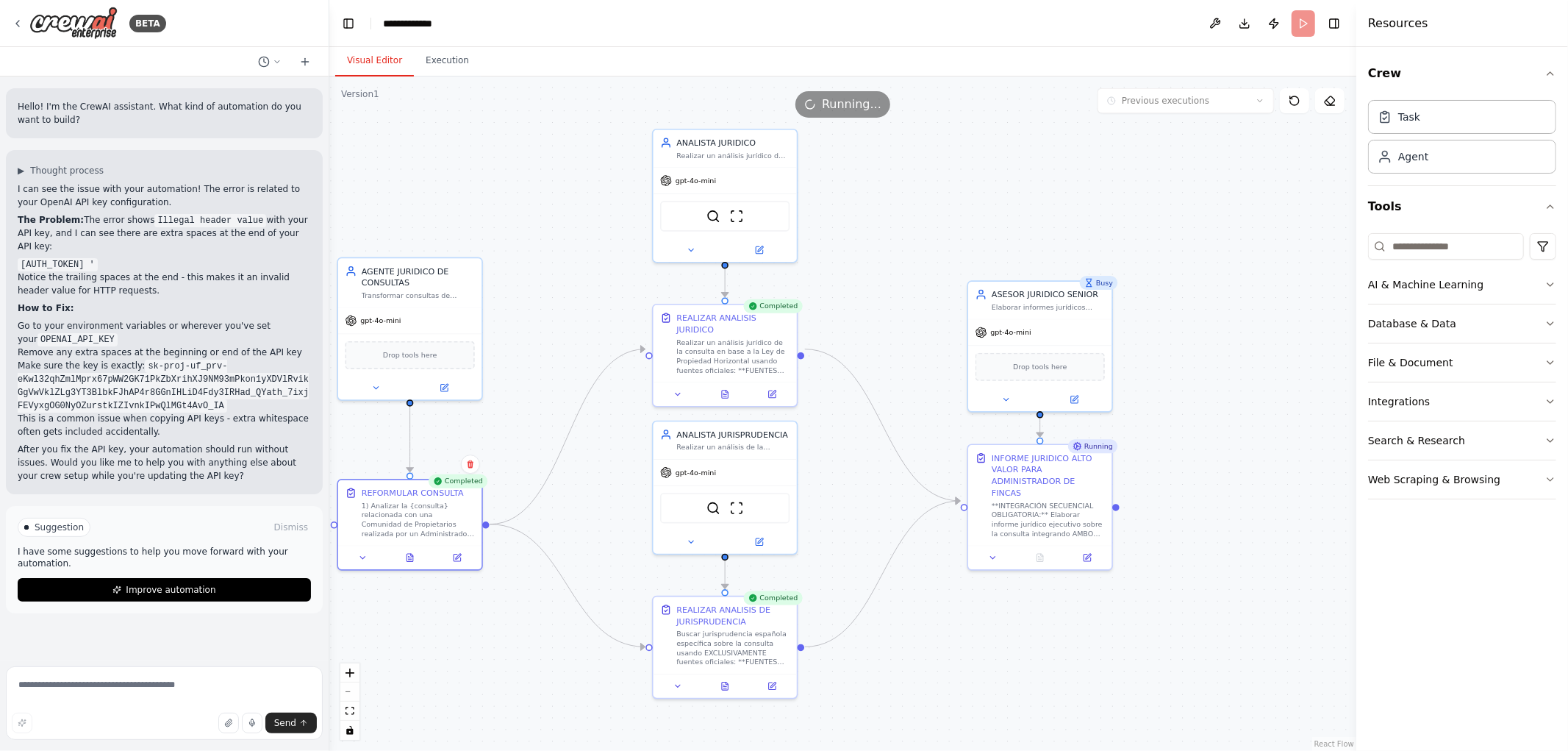
drag, startPoint x: 1098, startPoint y: 677, endPoint x: 991, endPoint y: 646, distance: 111.4
click at [997, 651] on div ".deletable-edge-delete-btn { width: 20px; height: 20px; border: 0px solid #ffff…" at bounding box center [843, 413] width 1027 height 675
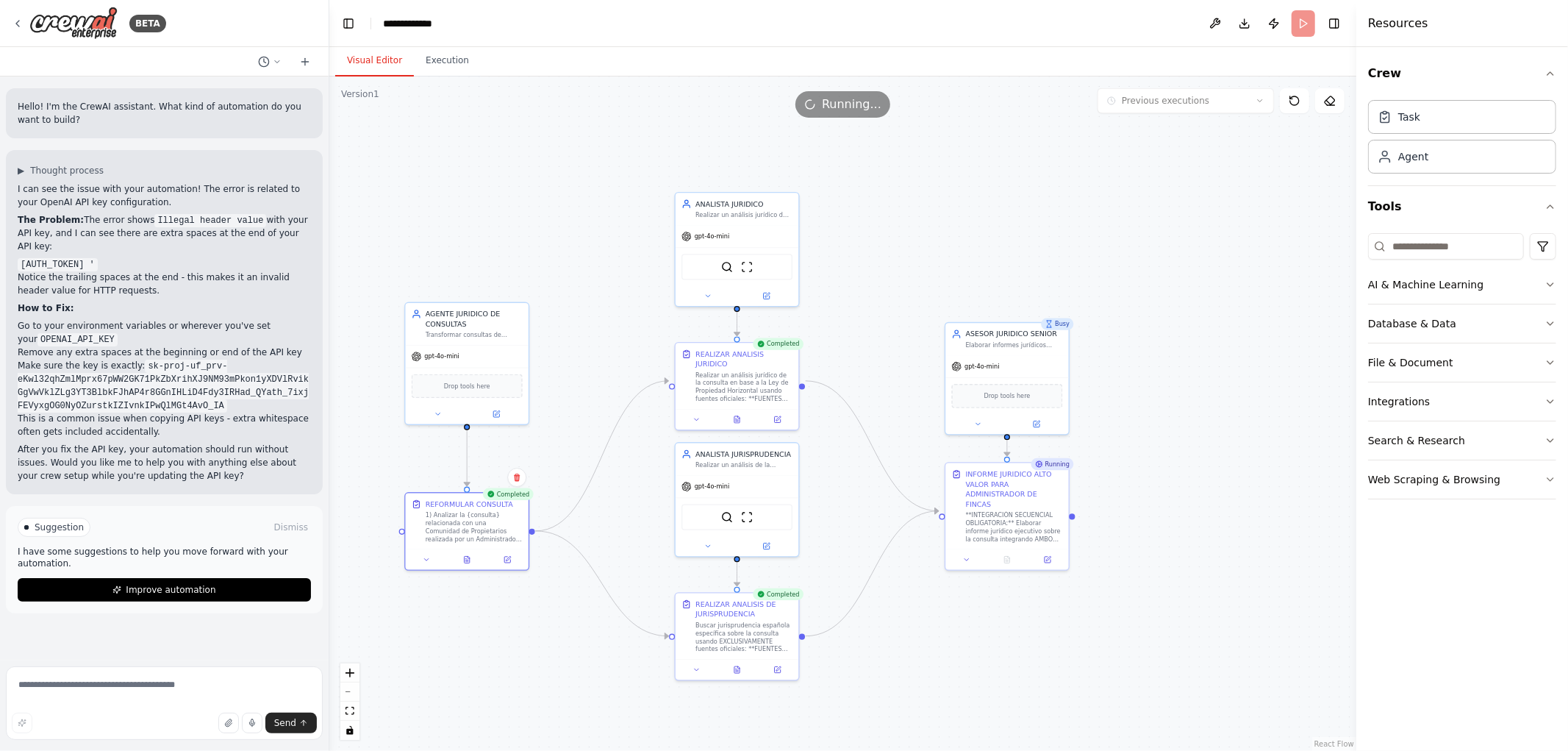
drag, startPoint x: 910, startPoint y: 642, endPoint x: 964, endPoint y: 618, distance: 59.1
click at [963, 619] on div ".deletable-edge-delete-btn { width: 20px; height: 20px; border: 0px solid #ffff…" at bounding box center [843, 413] width 1027 height 675
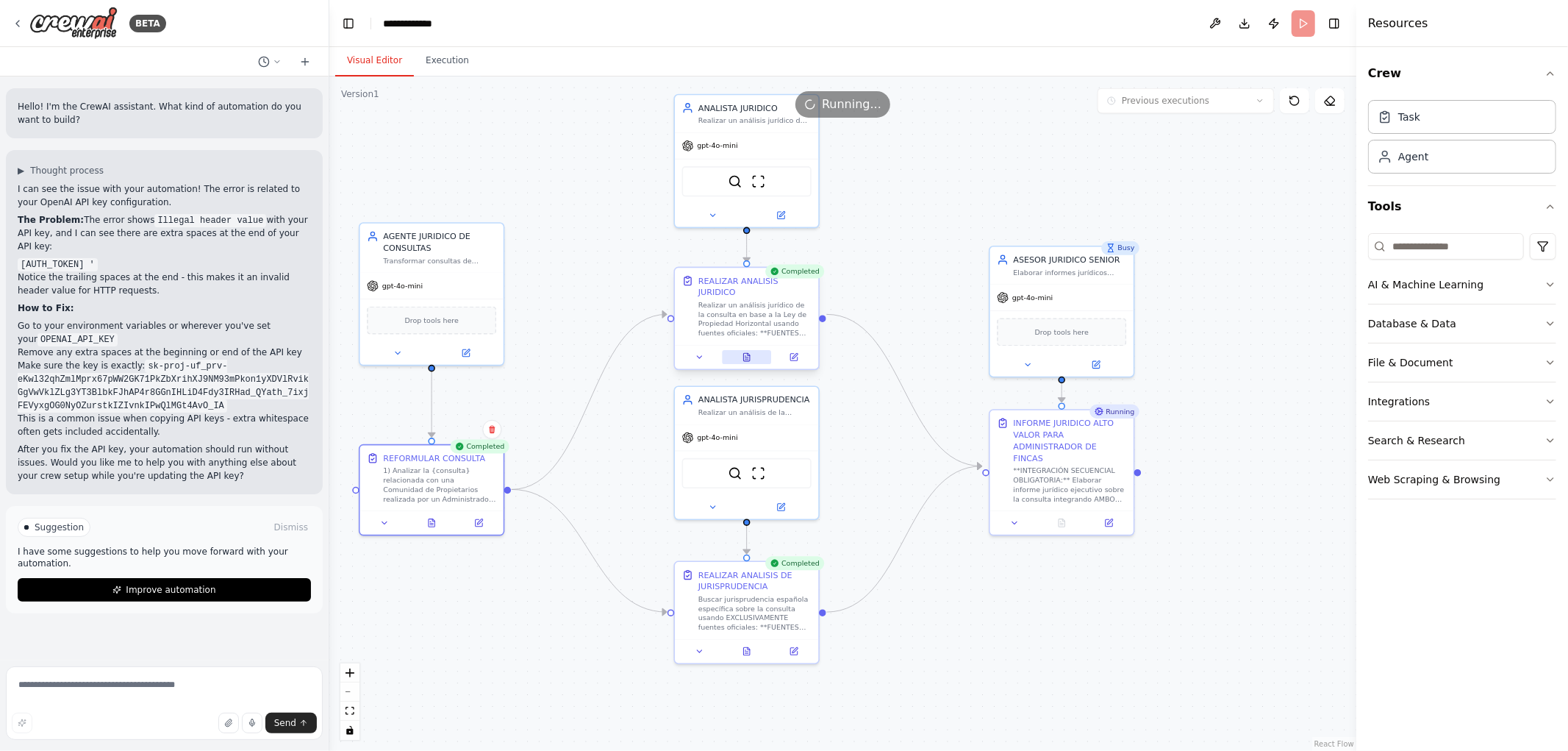
click at [746, 359] on icon at bounding box center [747, 359] width 3 height 0
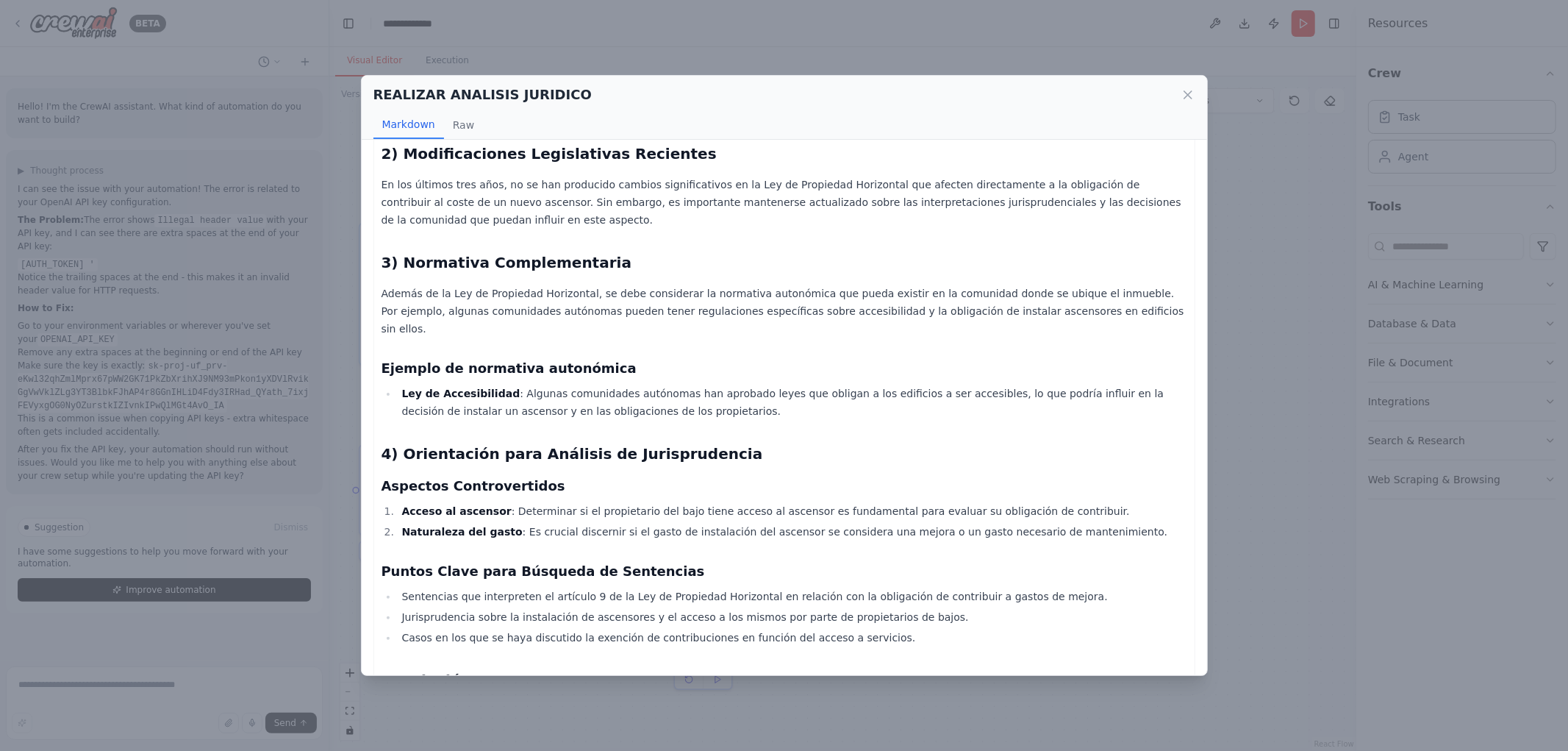
scroll to position [483, 0]
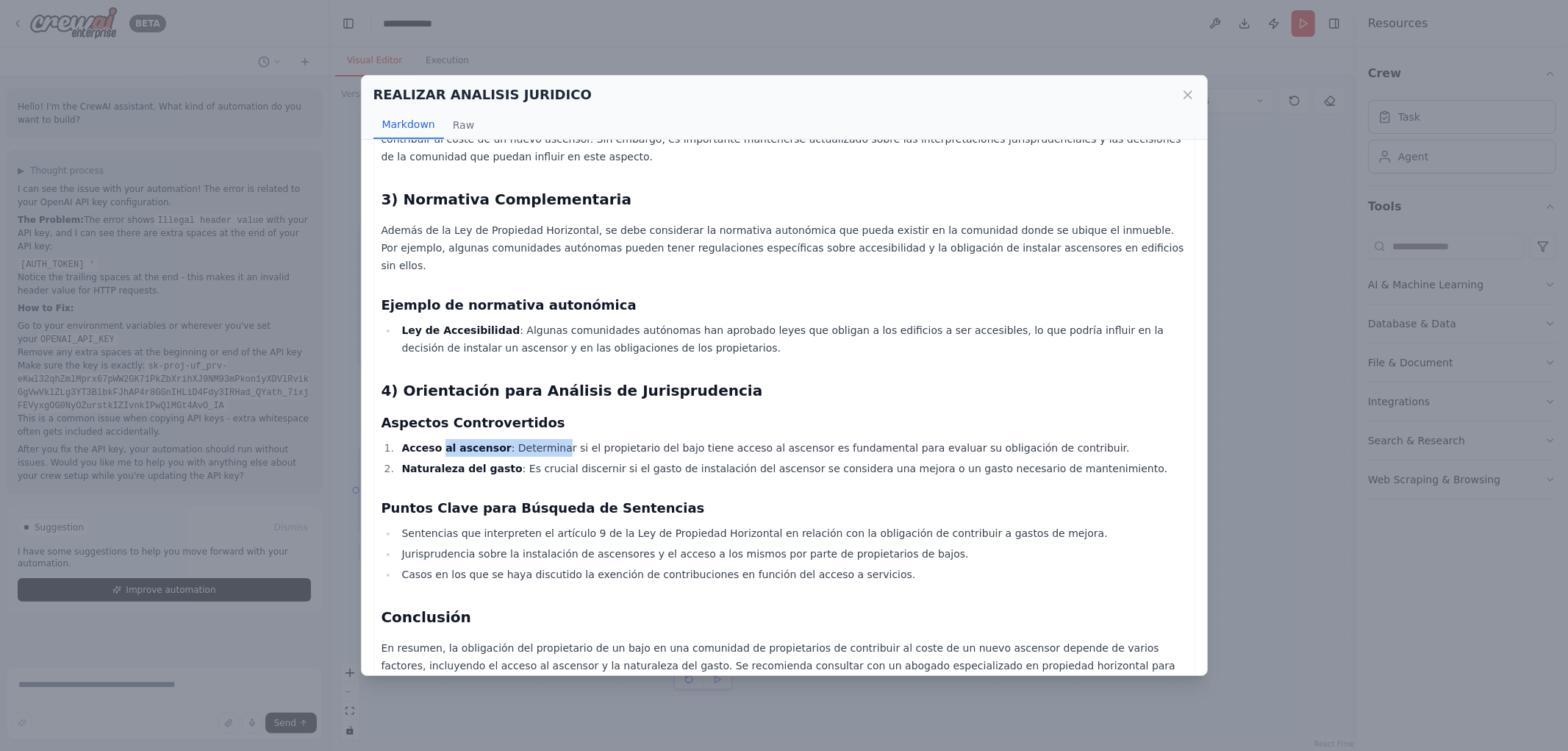
click at [542, 439] on li "Acceso al ascensor : Determinar si el propietario del bajo tiene acceso al asce…" at bounding box center [792, 448] width 789 height 18
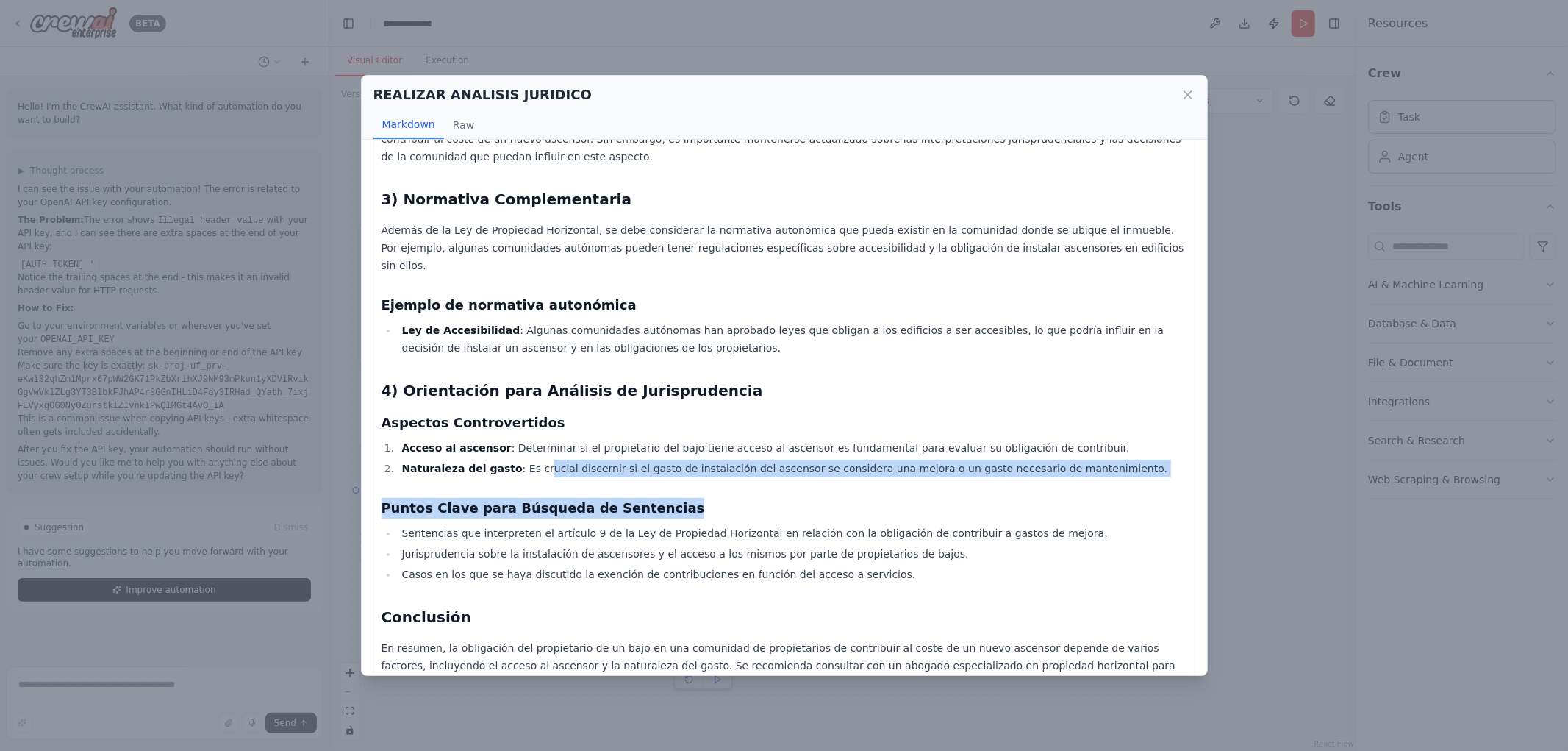
drag, startPoint x: 523, startPoint y: 434, endPoint x: 802, endPoint y: 445, distance: 279.2
click at [802, 445] on div "Informe Jurídico sobre la Obligación de Contribución al Coste de un Nuevo Ascen…" at bounding box center [784, 184] width 806 height 1015
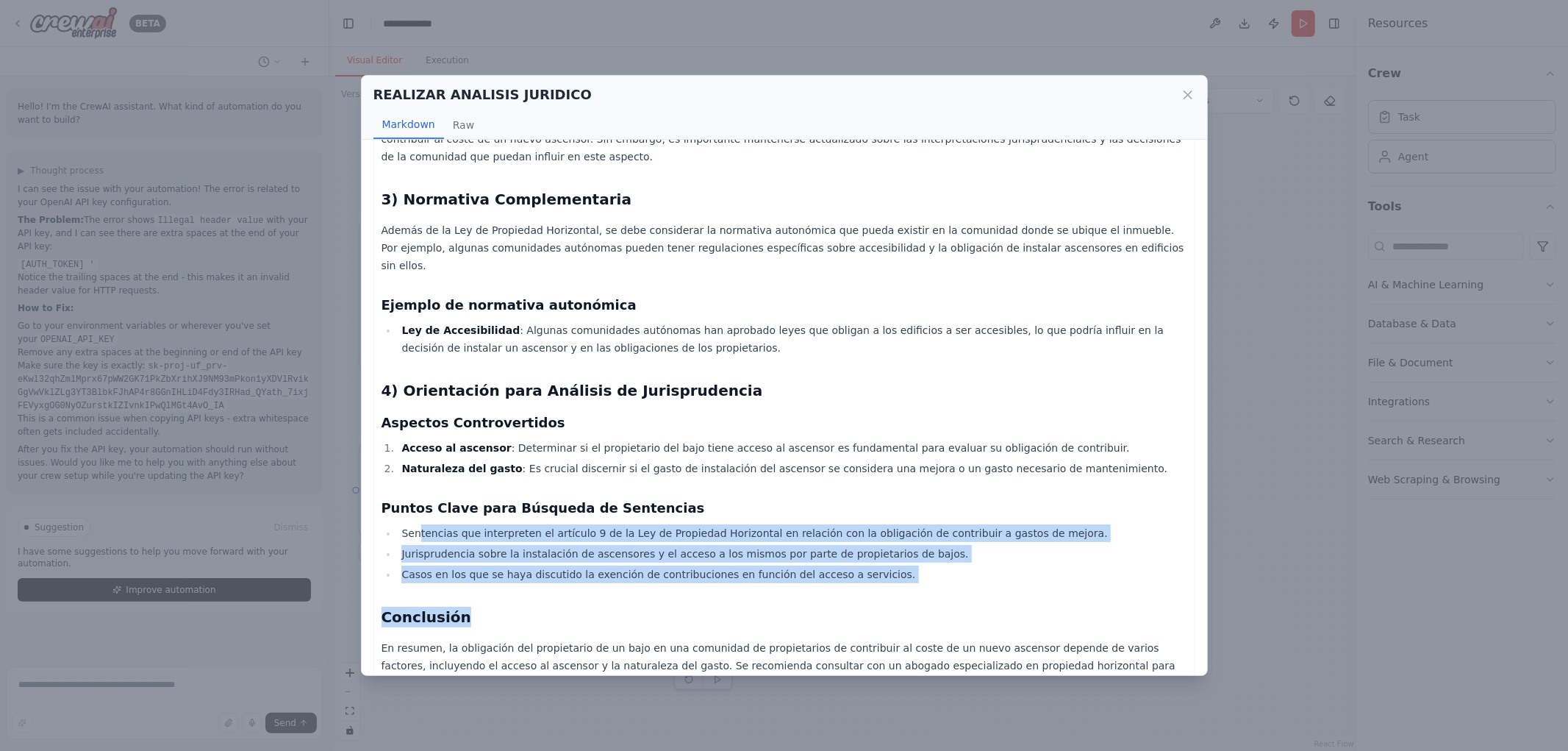
drag, startPoint x: 444, startPoint y: 498, endPoint x: 776, endPoint y: 565, distance: 338.7
click at [776, 565] on div "Informe Jurídico sobre la Obligación de Contribución al Coste de un Nuevo Ascen…" at bounding box center [784, 184] width 806 height 1015
drag, startPoint x: 776, startPoint y: 564, endPoint x: 763, endPoint y: 562, distance: 13.2
click at [775, 564] on div "Informe Jurídico sobre la Obligación de Contribución al Coste de un Nuevo Ascen…" at bounding box center [784, 184] width 806 height 1015
click at [1186, 94] on icon at bounding box center [1188, 94] width 15 height 15
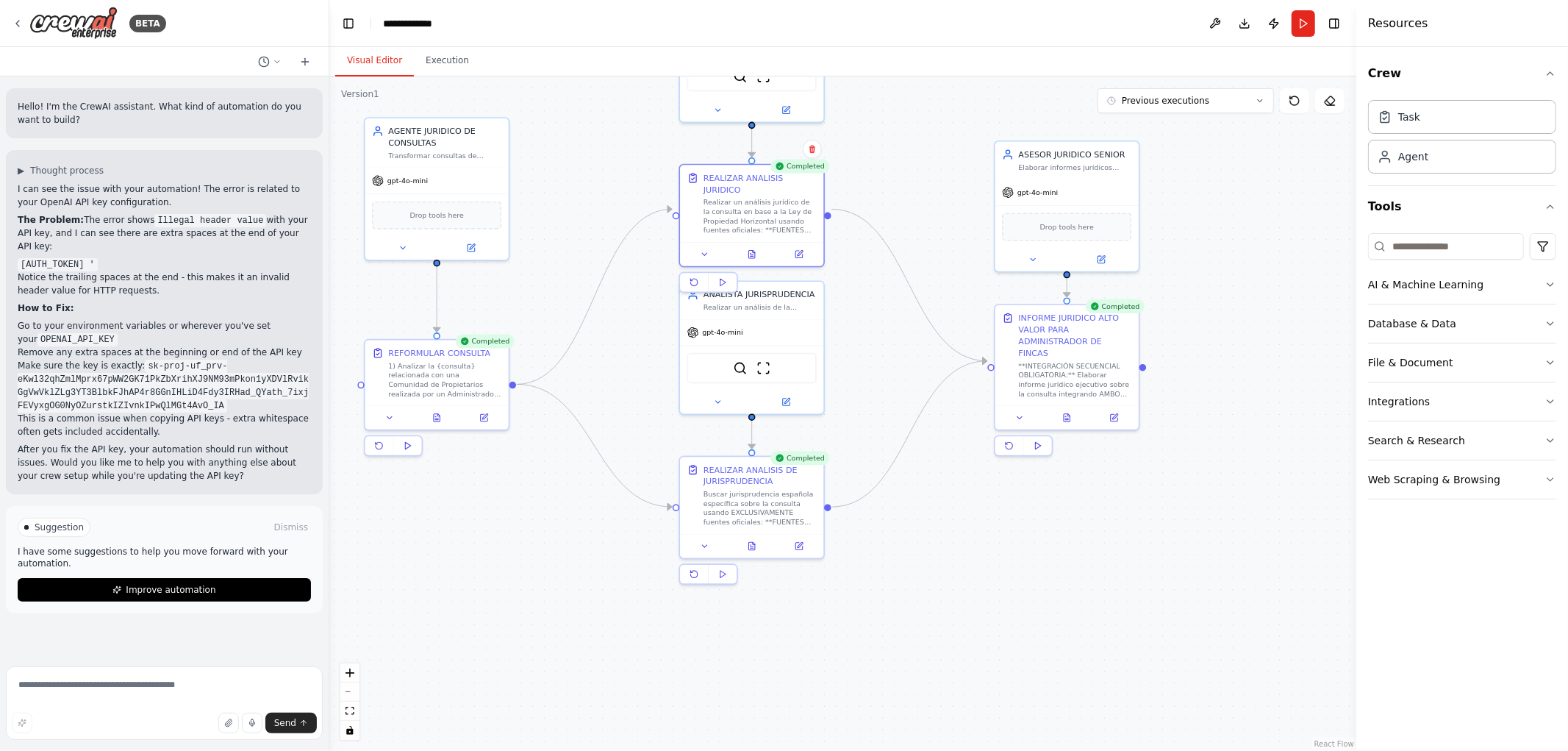
drag, startPoint x: 889, startPoint y: 680, endPoint x: 894, endPoint y: 573, distance: 107.1
click at [894, 573] on div ".deletable-edge-delete-btn { width: 20px; height: 20px; border: 0px solid #ffff…" at bounding box center [843, 413] width 1027 height 675
click at [747, 543] on button at bounding box center [754, 542] width 50 height 14
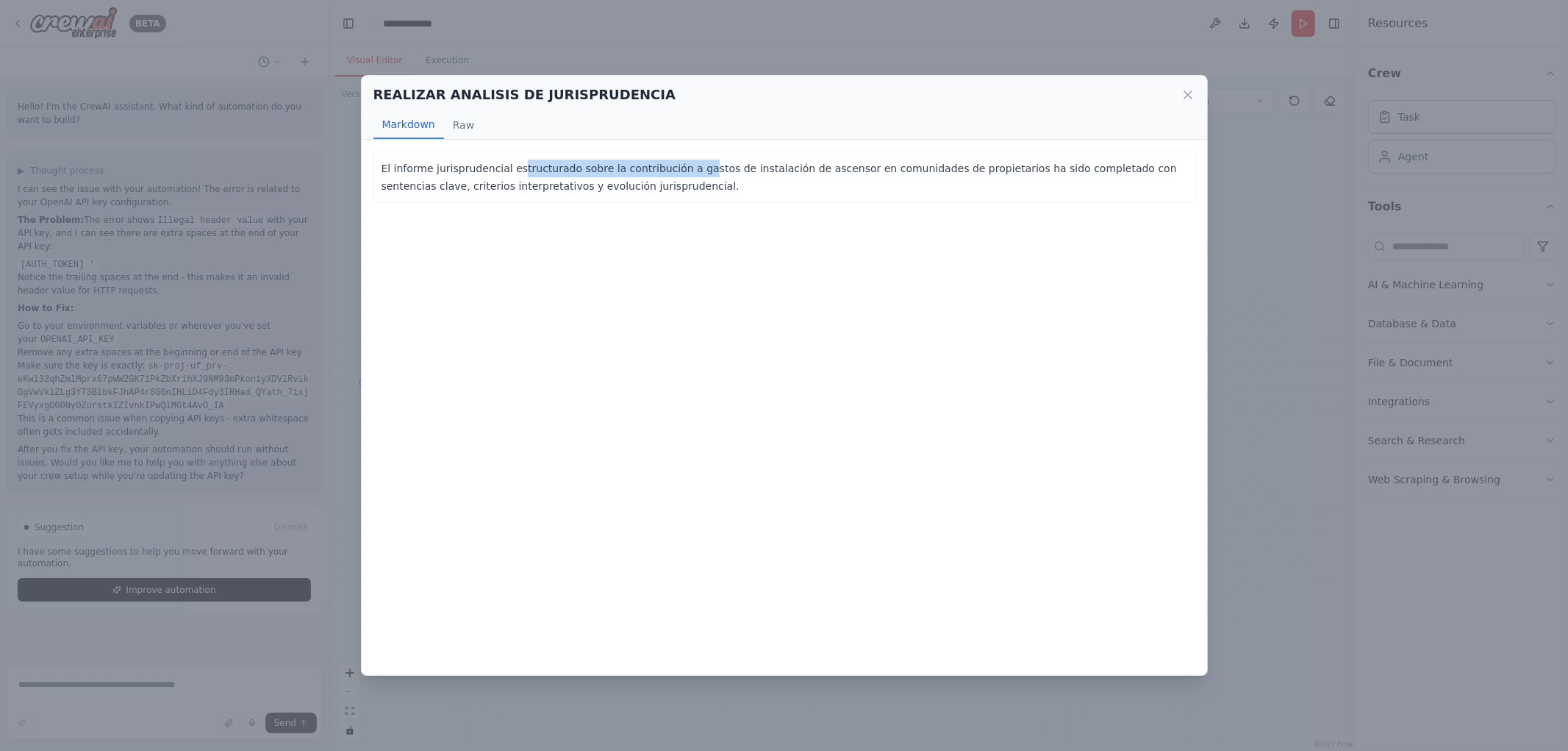
drag, startPoint x: 649, startPoint y: 166, endPoint x: 682, endPoint y: 167, distance: 33.0
click at [682, 167] on p "El informe jurisprudencial estructurado sobre la contribución a gastos de insta…" at bounding box center [784, 177] width 806 height 36
click at [464, 128] on button "Raw" at bounding box center [463, 125] width 39 height 28
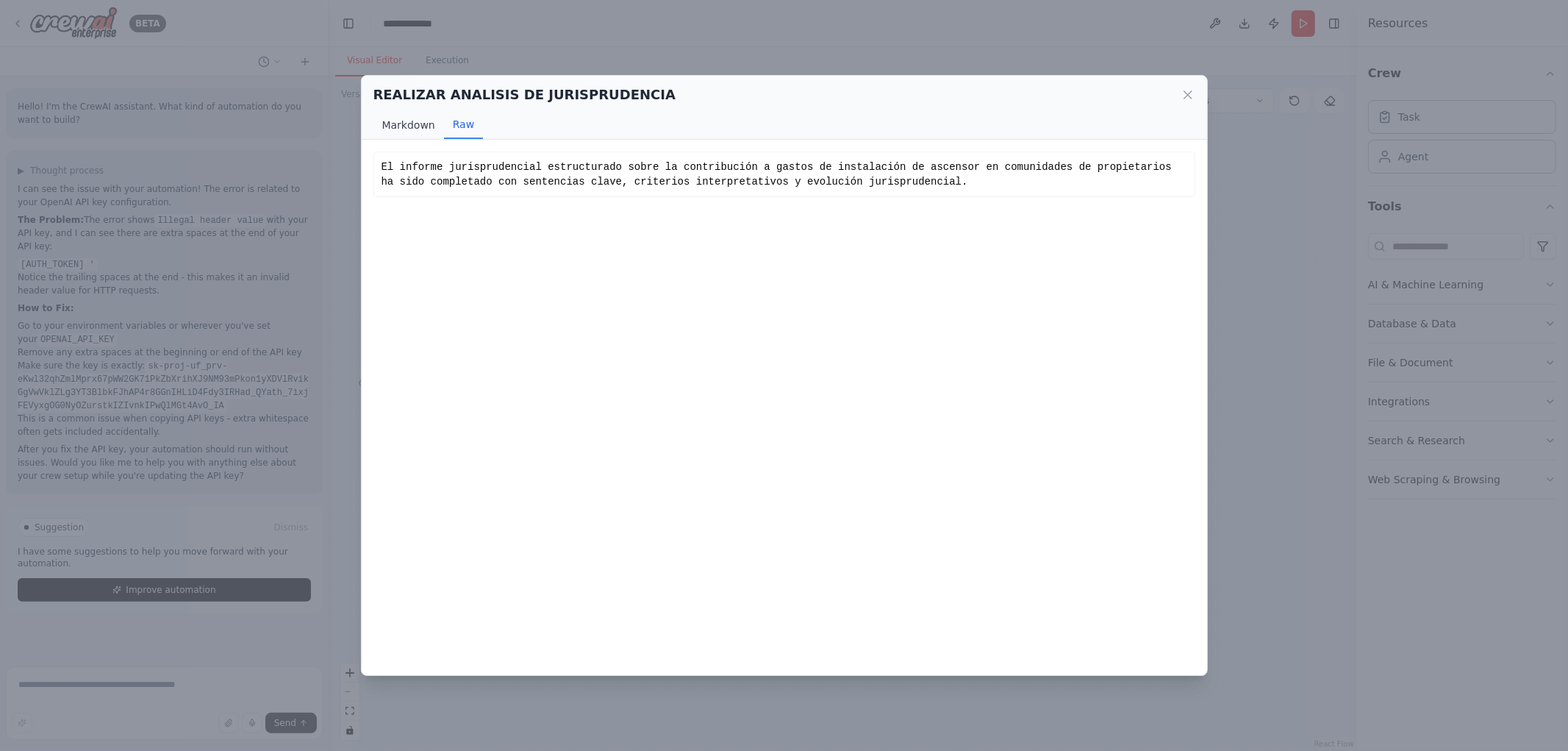
click at [416, 128] on button "Markdown" at bounding box center [408, 125] width 70 height 28
click at [1175, 93] on div "REALIZAR ANALISIS DE JURISPRUDENCIA" at bounding box center [784, 94] width 822 height 21
click at [1188, 93] on icon at bounding box center [1188, 94] width 15 height 15
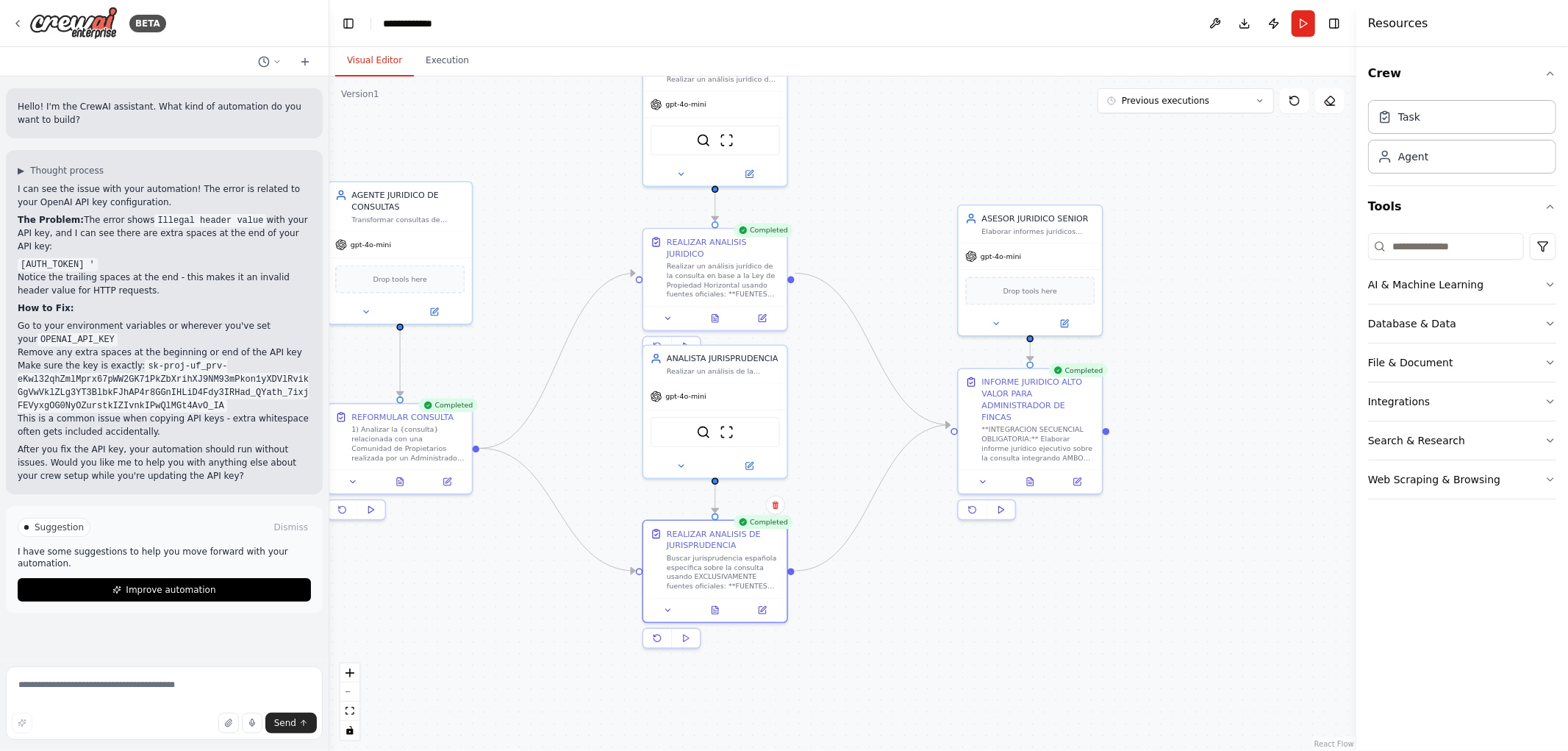
drag, startPoint x: 1114, startPoint y: 552, endPoint x: 1076, endPoint y: 618, distance: 76.2
click at [1076, 618] on div ".deletable-edge-delete-btn { width: 20px; height: 20px; border: 0px solid #ffff…" at bounding box center [843, 413] width 1027 height 675
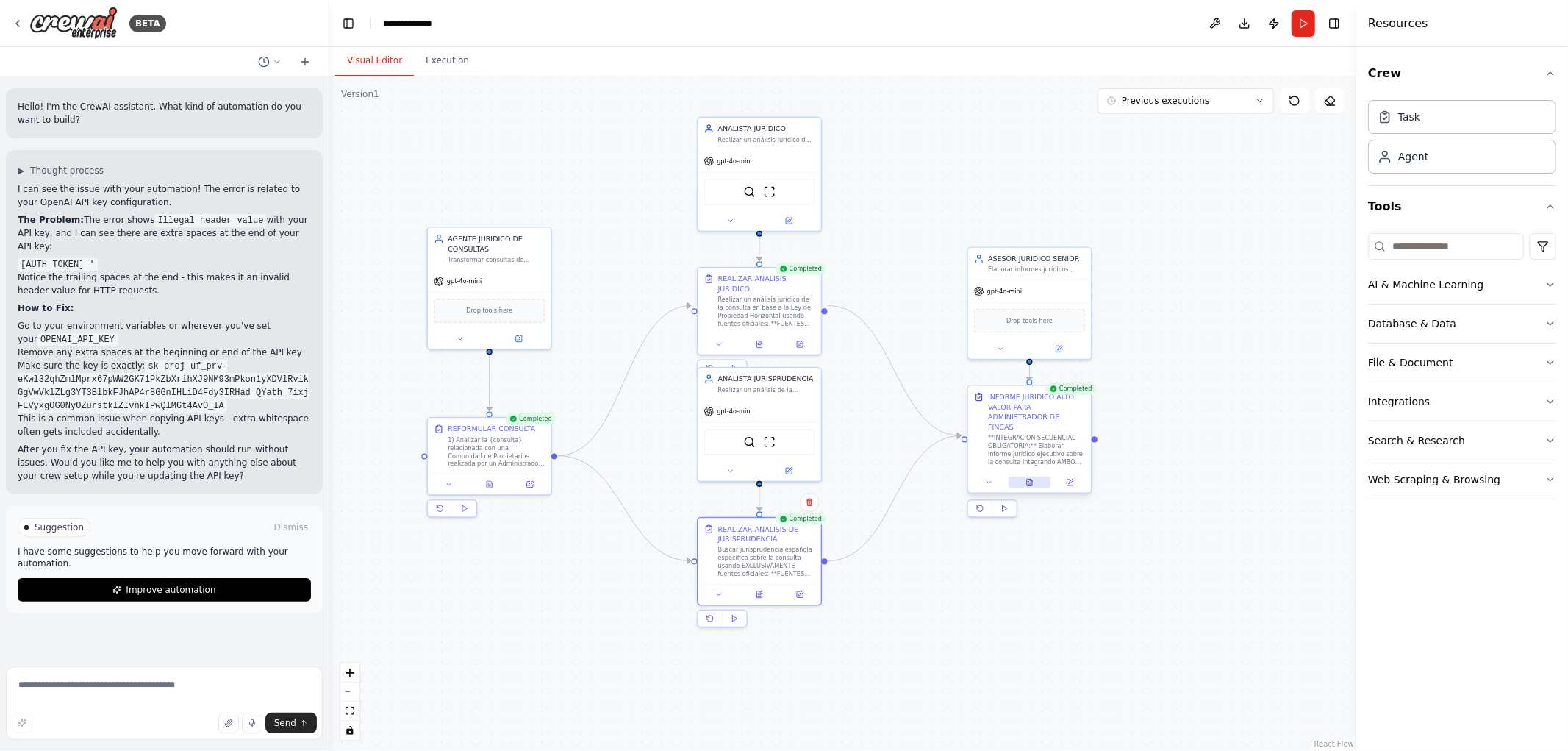
click at [1029, 477] on button at bounding box center [1029, 483] width 43 height 12
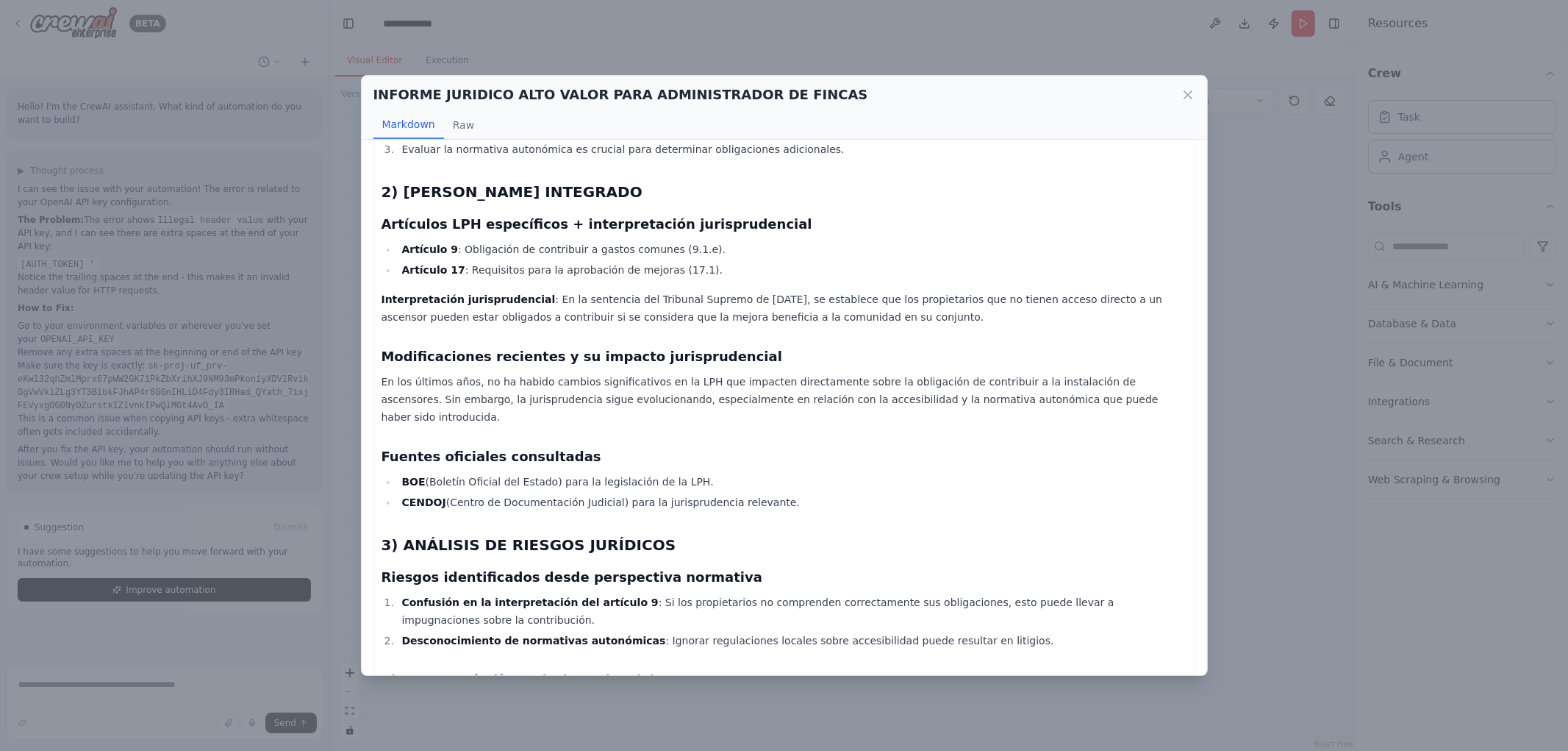
scroll to position [408, 0]
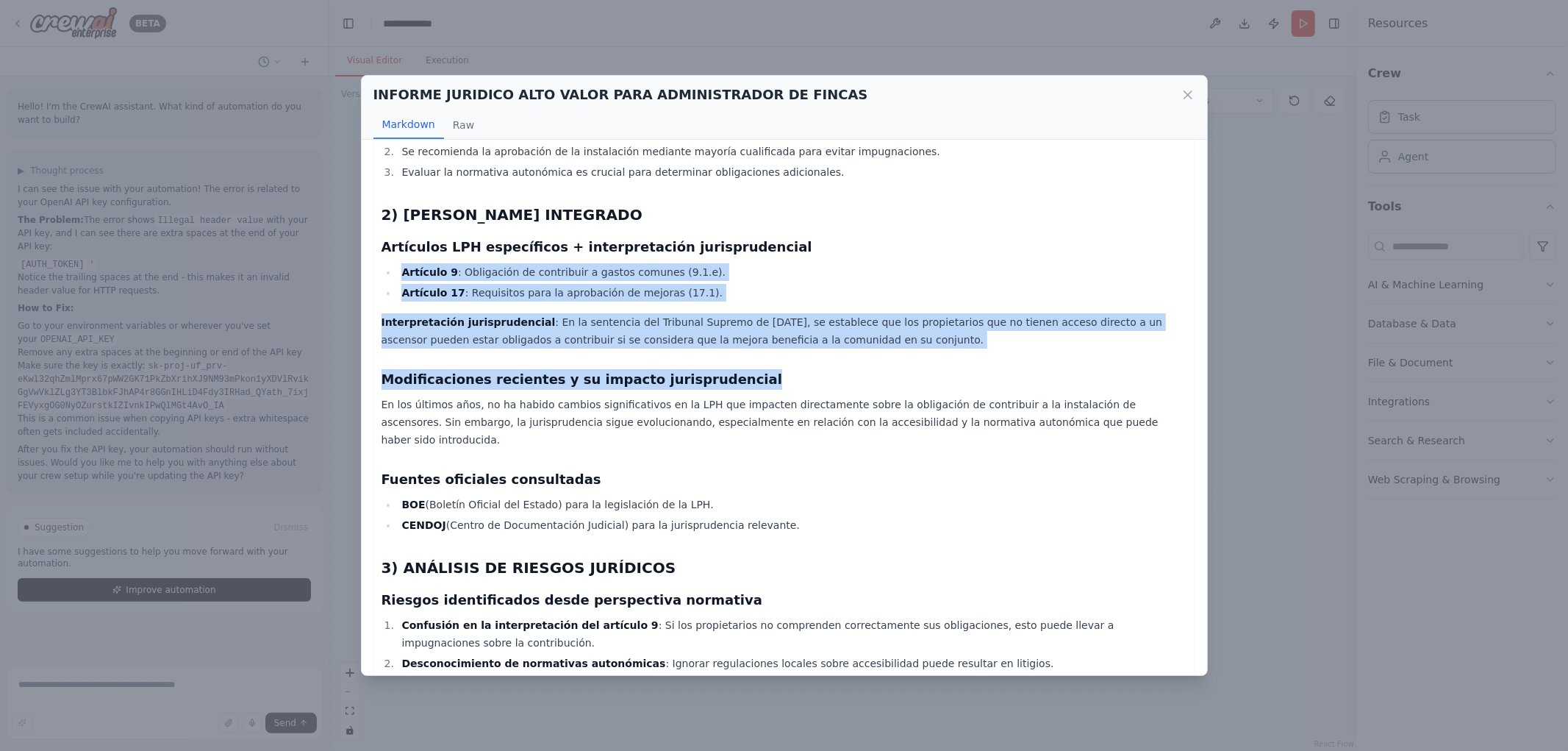
drag, startPoint x: 540, startPoint y: 256, endPoint x: 785, endPoint y: 332, distance: 256.5
click at [785, 332] on div "Informe Jurídico sobre la Obligación de Contribución al Coste de un Nuevo Ascen…" at bounding box center [784, 507] width 806 height 1513
click at [598, 332] on div "Informe Jurídico sobre la Obligación de Contribución al Coste de un Nuevo Ascen…" at bounding box center [784, 507] width 806 height 1513
click at [428, 370] on h3 "Modificaciones recientes y su impacto jurisprudencial" at bounding box center [784, 379] width 806 height 21
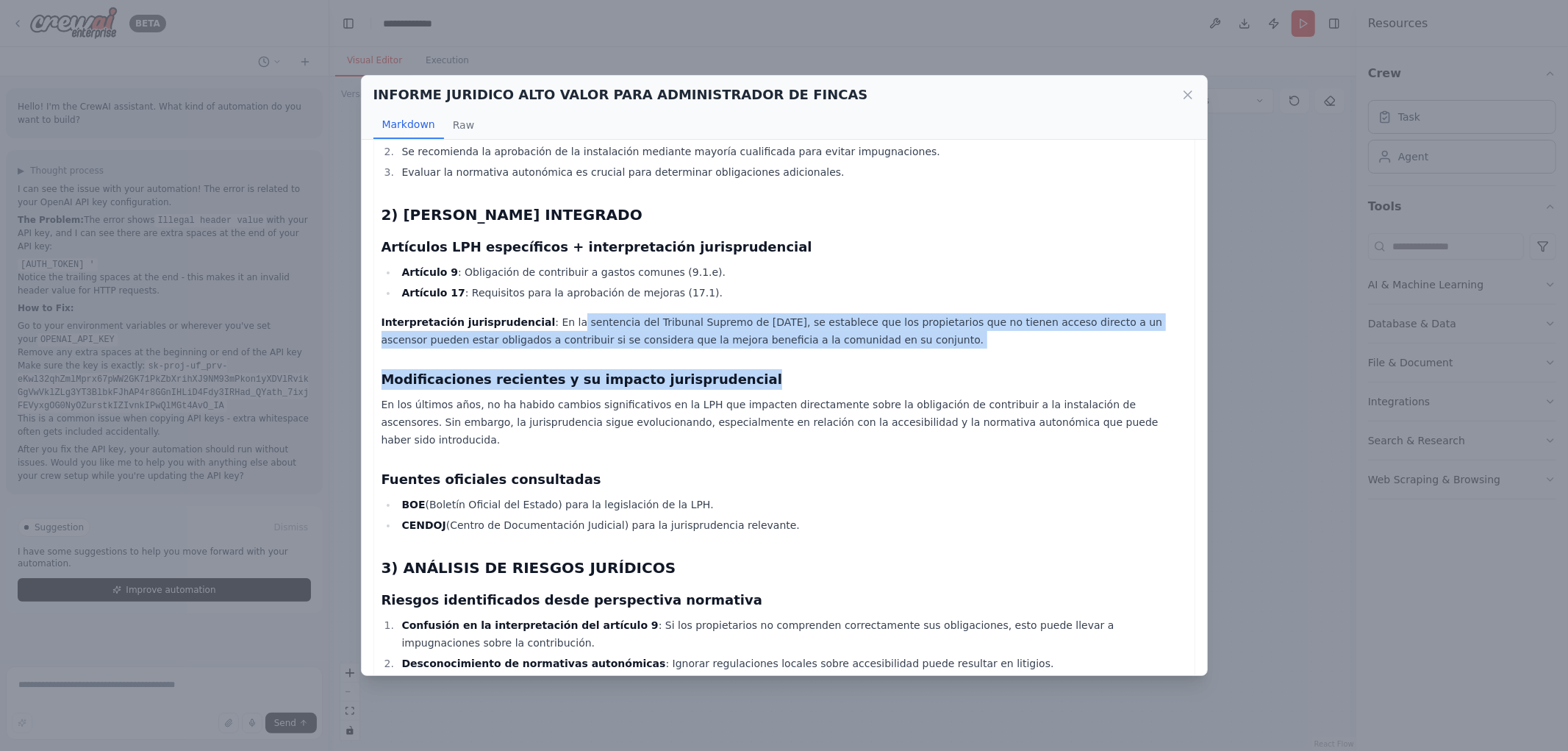
drag, startPoint x: 547, startPoint y: 304, endPoint x: 941, endPoint y: 330, distance: 394.9
click at [941, 330] on div "Informe Jurídico sobre la Obligación de Contribución al Coste de un Nuevo Ascen…" at bounding box center [784, 507] width 806 height 1513
click at [846, 336] on div "Informe Jurídico sobre la Obligación de Contribución al Coste de un Nuevo Ascen…" at bounding box center [784, 507] width 806 height 1513
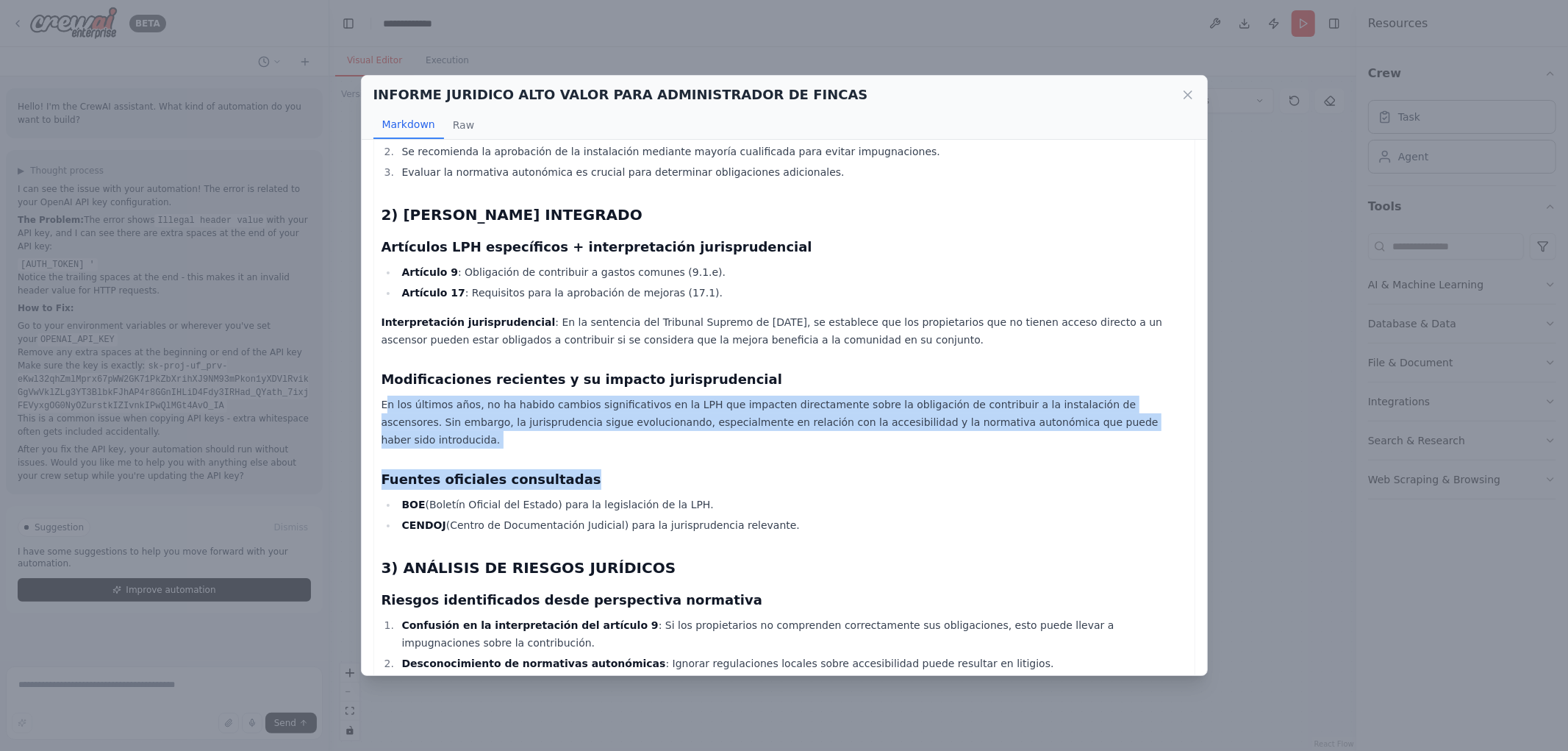
drag, startPoint x: 385, startPoint y: 376, endPoint x: 1086, endPoint y: 409, distance: 701.8
click at [1086, 409] on div "Informe Jurídico sobre la Obligación de Contribución al Coste de un Nuevo Ascen…" at bounding box center [784, 507] width 806 height 1513
drag, startPoint x: 1086, startPoint y: 406, endPoint x: 1070, endPoint y: 406, distance: 16.0
click at [1085, 406] on p "En los últimos años, no ha habido cambios significativos en la LPH que impacten…" at bounding box center [784, 421] width 806 height 53
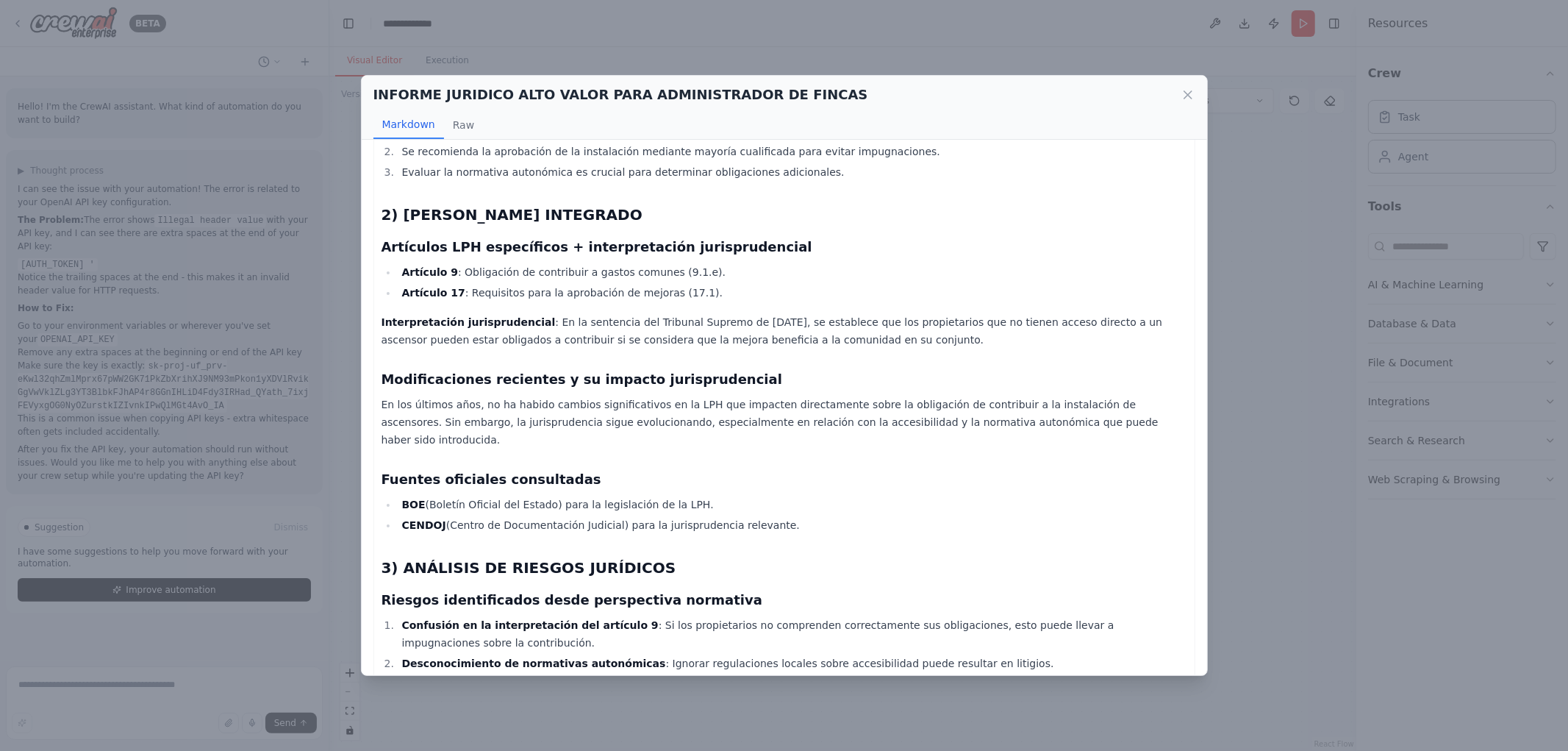
click at [387, 370] on h3 "Modificaciones recientes y su impacto jurisprudencial" at bounding box center [784, 379] width 806 height 21
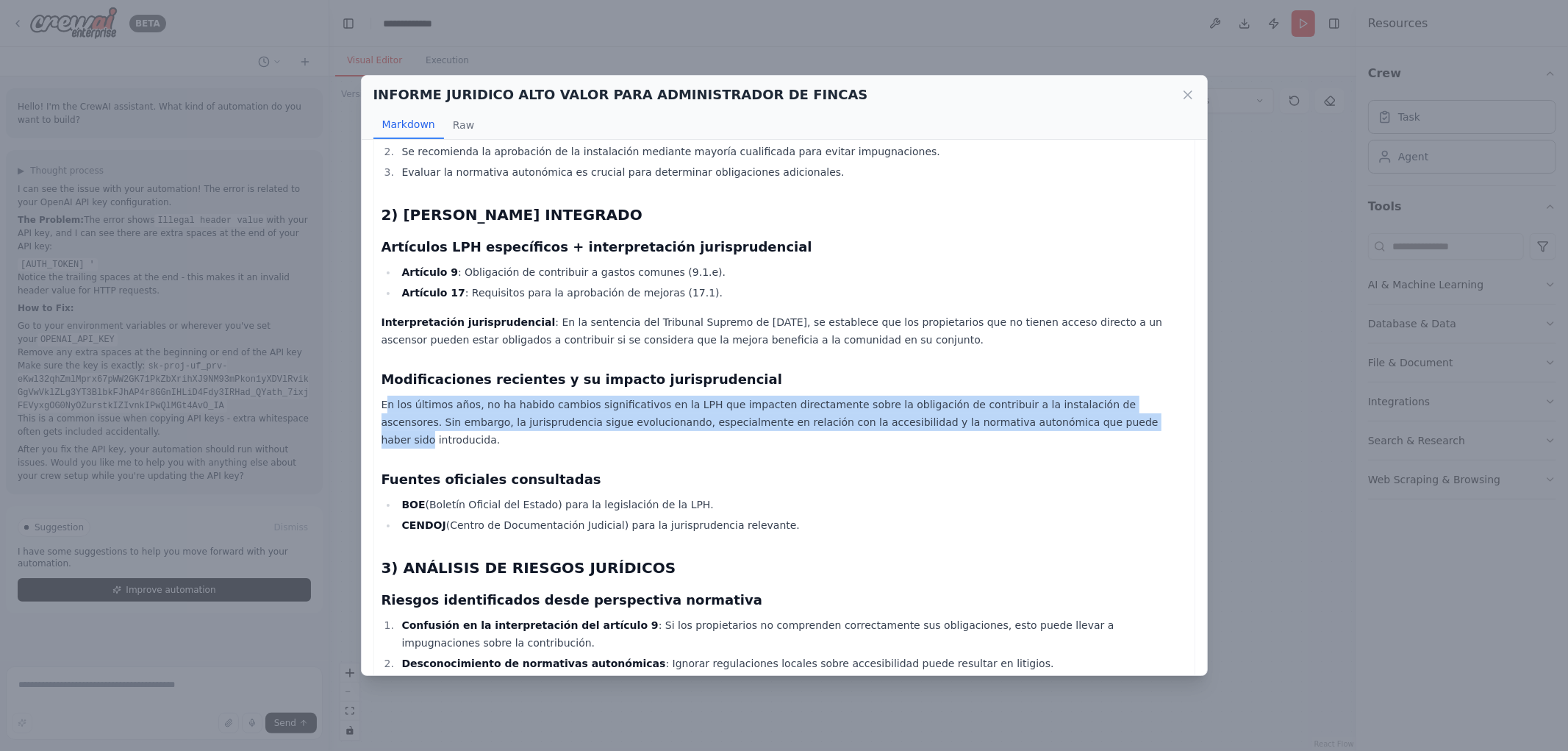
drag, startPoint x: 387, startPoint y: 383, endPoint x: 983, endPoint y: 405, distance: 596.4
click at [983, 406] on p "En los últimos años, no ha habido cambios significativos en la LPH que impacten…" at bounding box center [784, 421] width 806 height 53
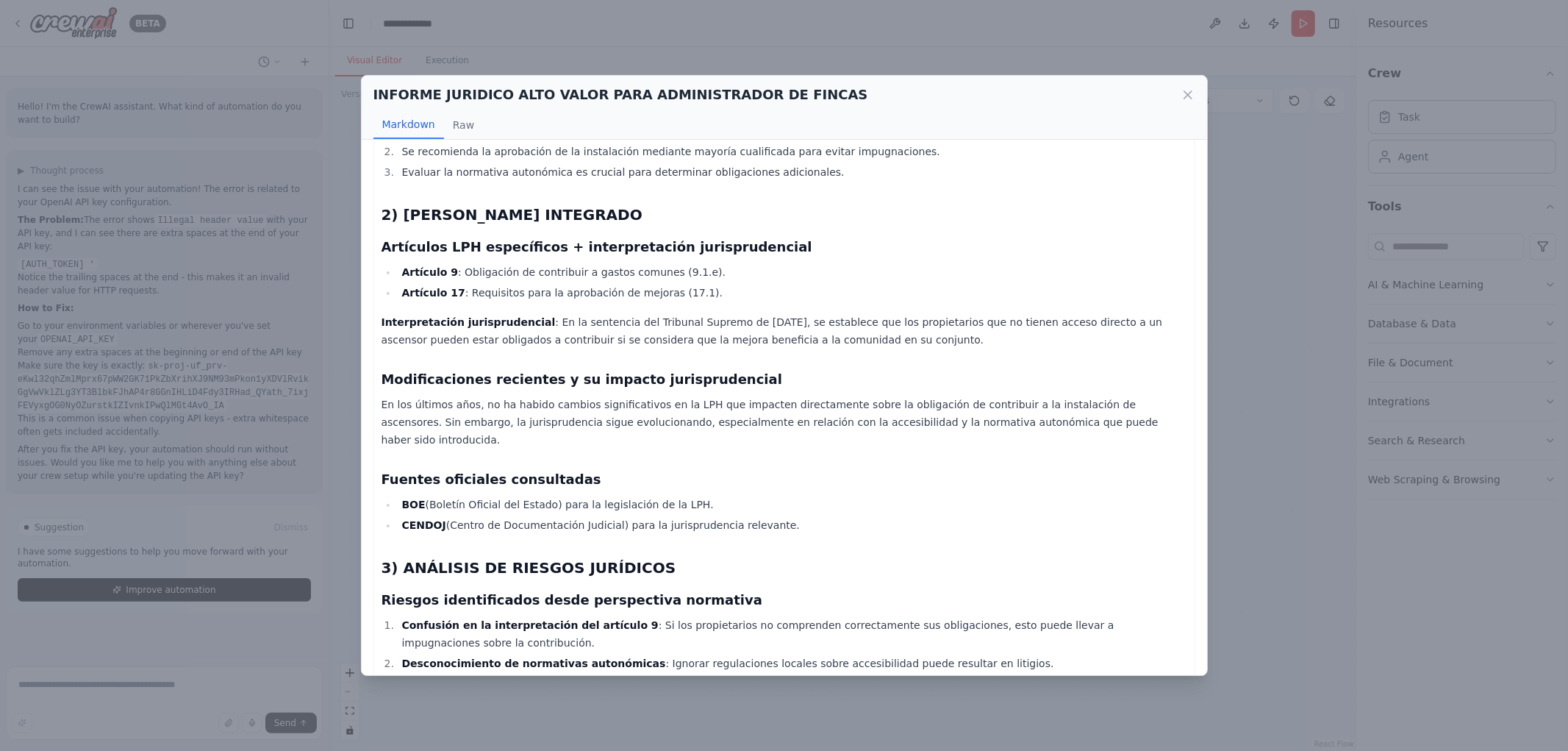
click at [707, 412] on div "Informe Jurídico sobre la Obligación de Contribución al Coste de un Nuevo Ascen…" at bounding box center [784, 507] width 806 height 1513
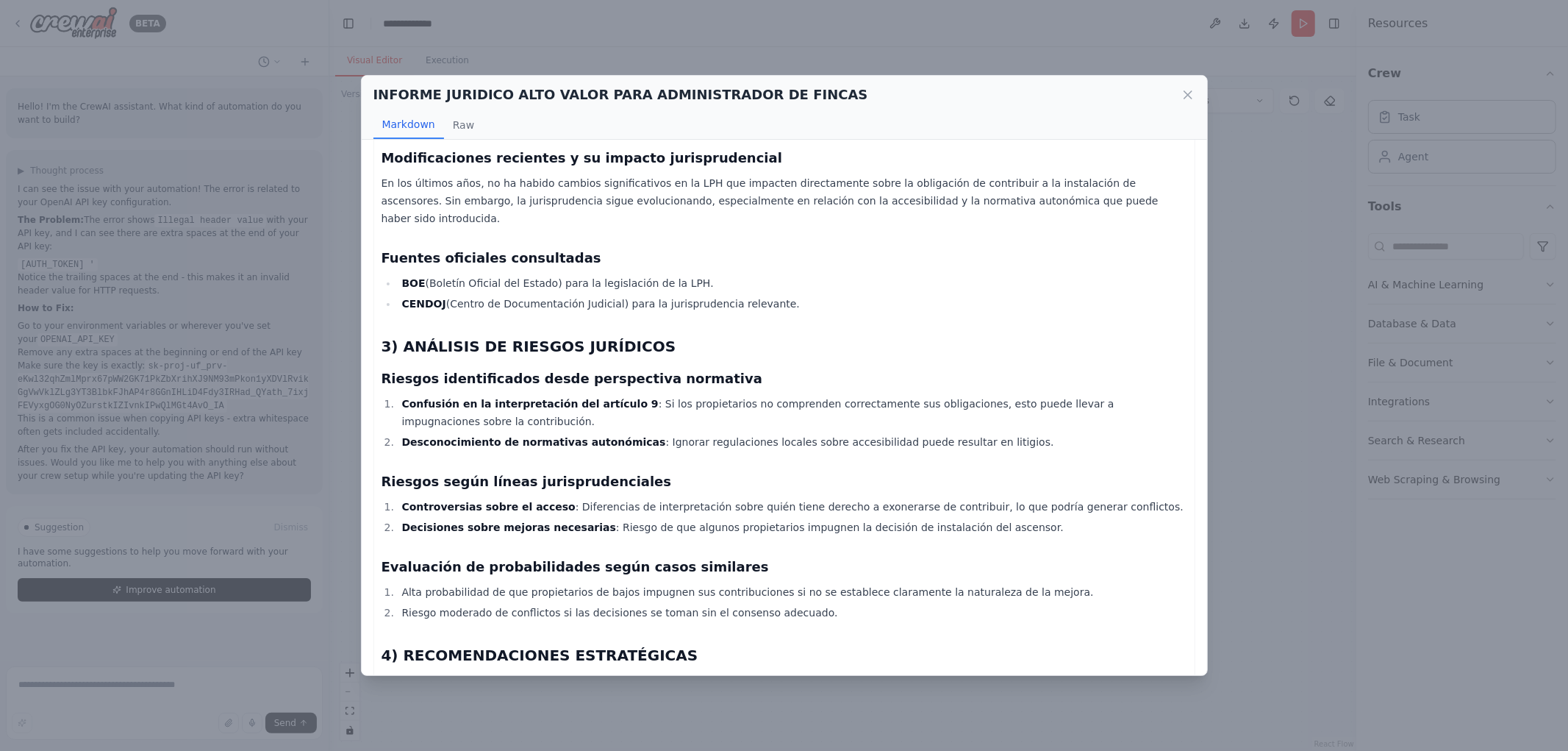
scroll to position [653, 0]
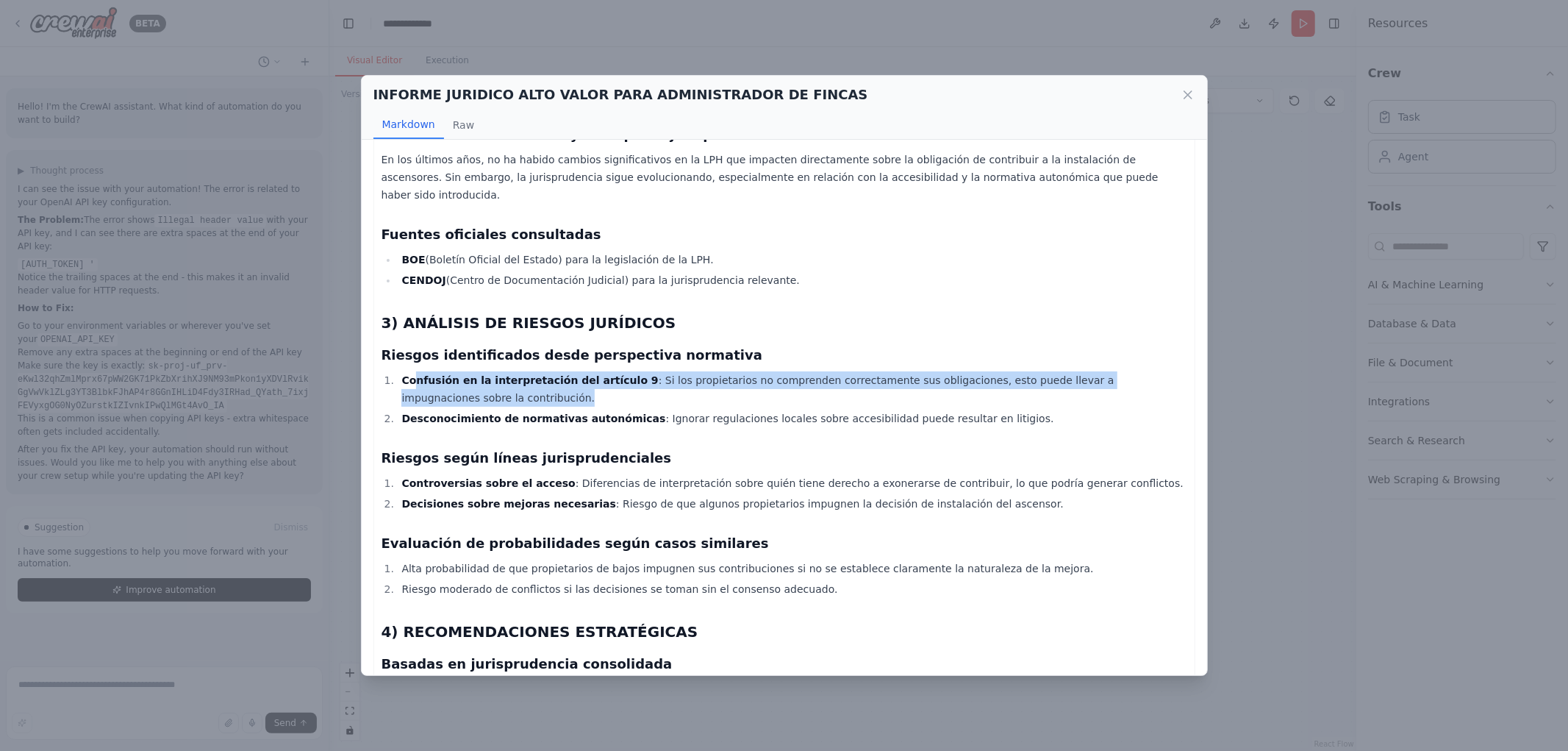
drag, startPoint x: 446, startPoint y: 342, endPoint x: 1049, endPoint y: 361, distance: 603.3
click at [1049, 372] on li "Confusión en la interpretación del artículo 9 : Si los propietarios no comprend…" at bounding box center [792, 389] width 789 height 36
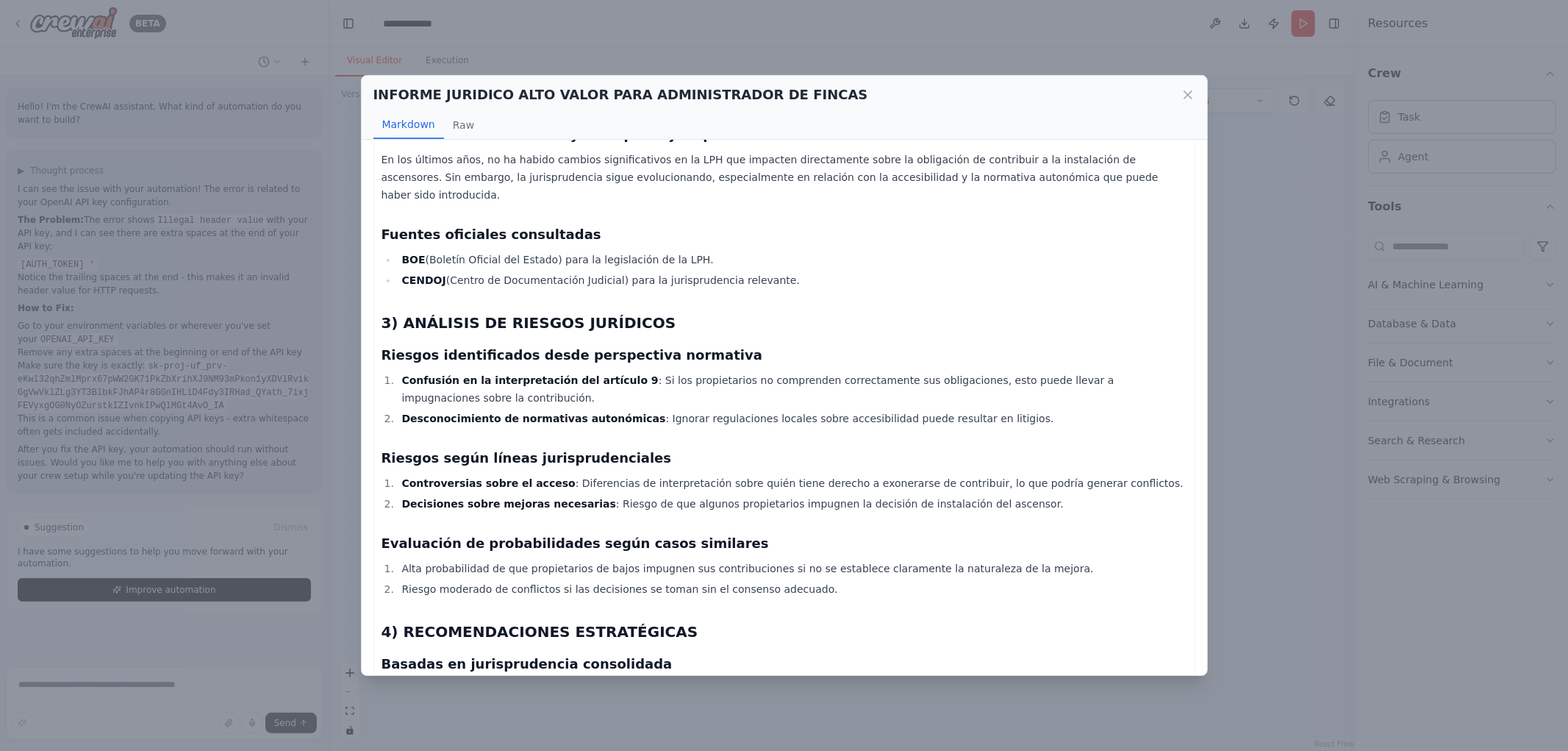
click at [982, 409] on li "Desconocimiento de normativas autonómicas : Ignorar regulaciones locales sobre …" at bounding box center [792, 418] width 789 height 18
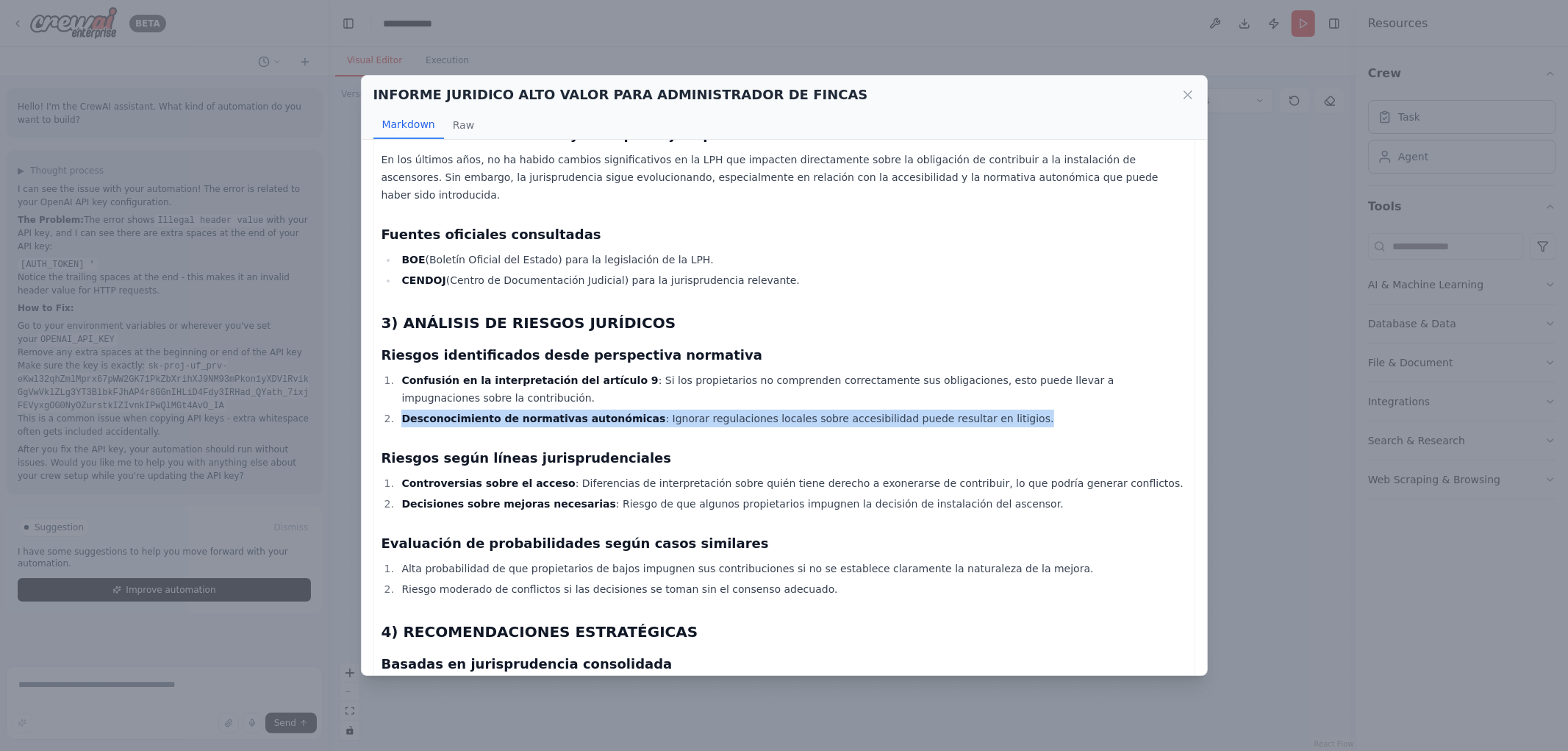
drag, startPoint x: 516, startPoint y: 376, endPoint x: 997, endPoint y: 376, distance: 481.0
click at [997, 409] on li "Desconocimiento de normativas autonómicas : Ignorar regulaciones locales sobre …" at bounding box center [792, 418] width 789 height 18
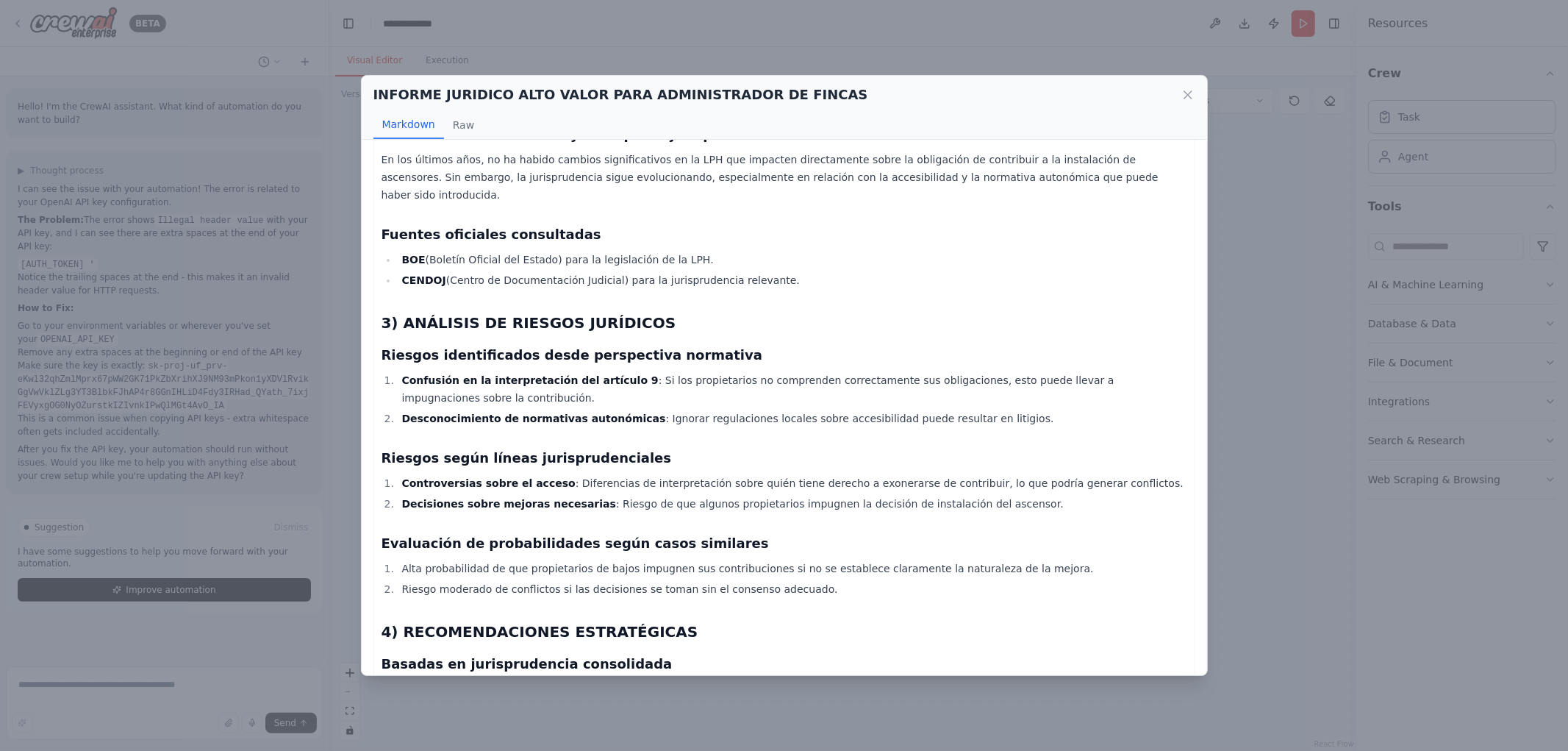
click at [909, 398] on div "Informe Jurídico sobre la Obligación de Contribución al Coste de un Nuevo Ascen…" at bounding box center [784, 263] width 806 height 1513
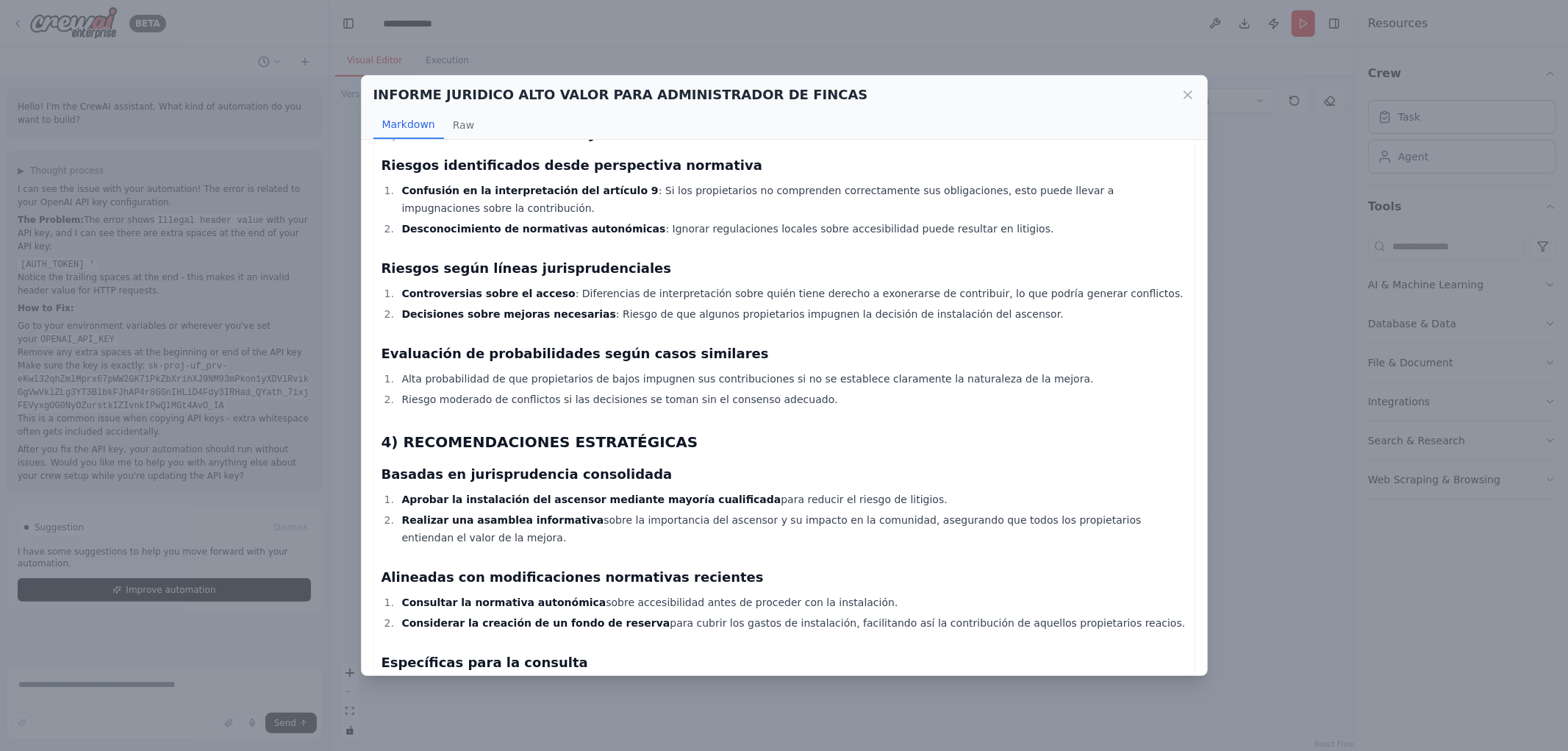
scroll to position [817, 0]
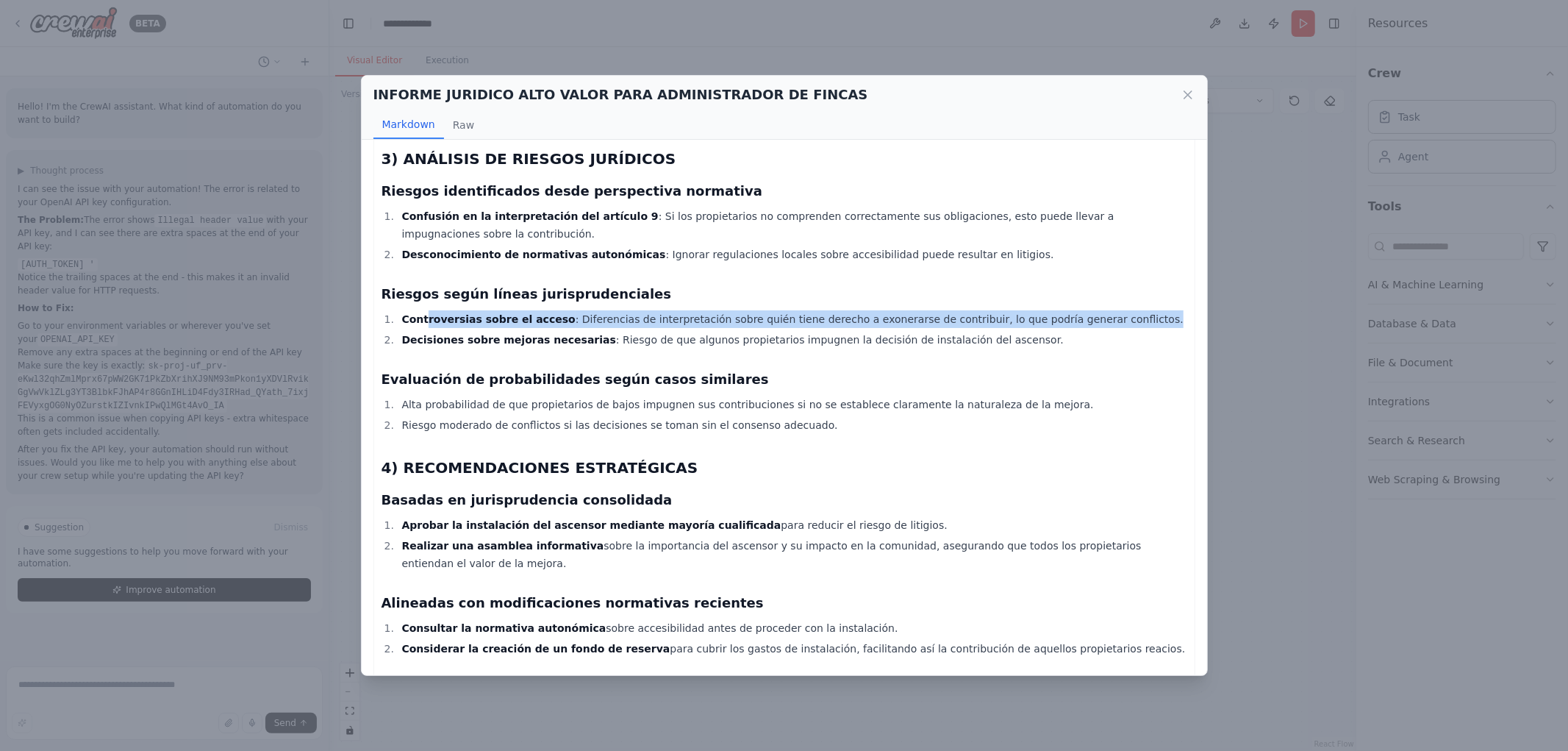
drag, startPoint x: 600, startPoint y: 295, endPoint x: 1101, endPoint y: 277, distance: 501.3
click at [1101, 310] on li "Controversias sobre el acceso : Diferencias de interpretación sobre quién tiene…" at bounding box center [792, 319] width 789 height 18
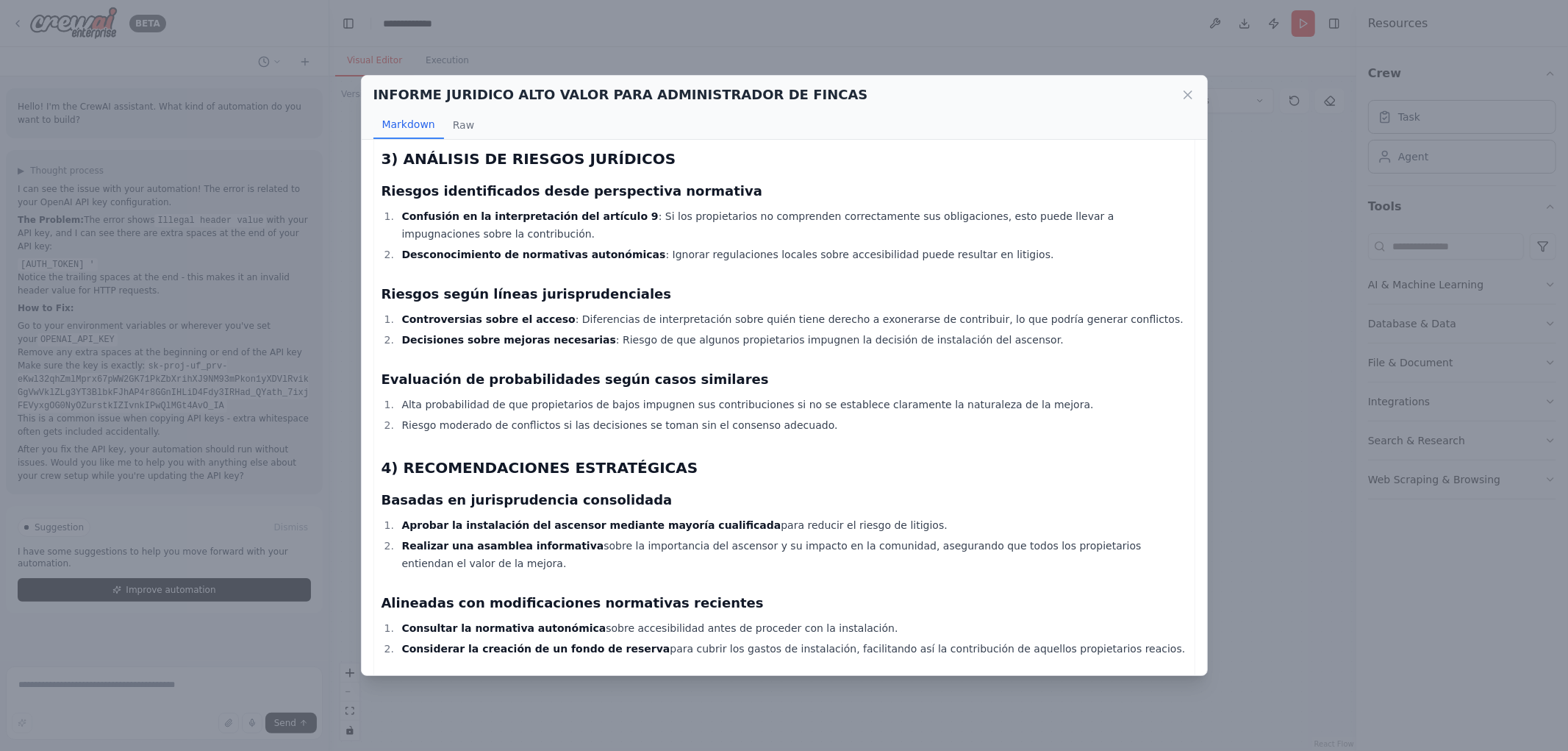
drag, startPoint x: 897, startPoint y: 312, endPoint x: 868, endPoint y: 312, distance: 29.0
click at [892, 331] on li "Decisiones sobre mejoras necesarias : Riesgo de que algunos propietarios impugn…" at bounding box center [792, 340] width 789 height 18
click at [545, 334] on strong "Decisiones sobre mejoras necesarias" at bounding box center [508, 340] width 214 height 12
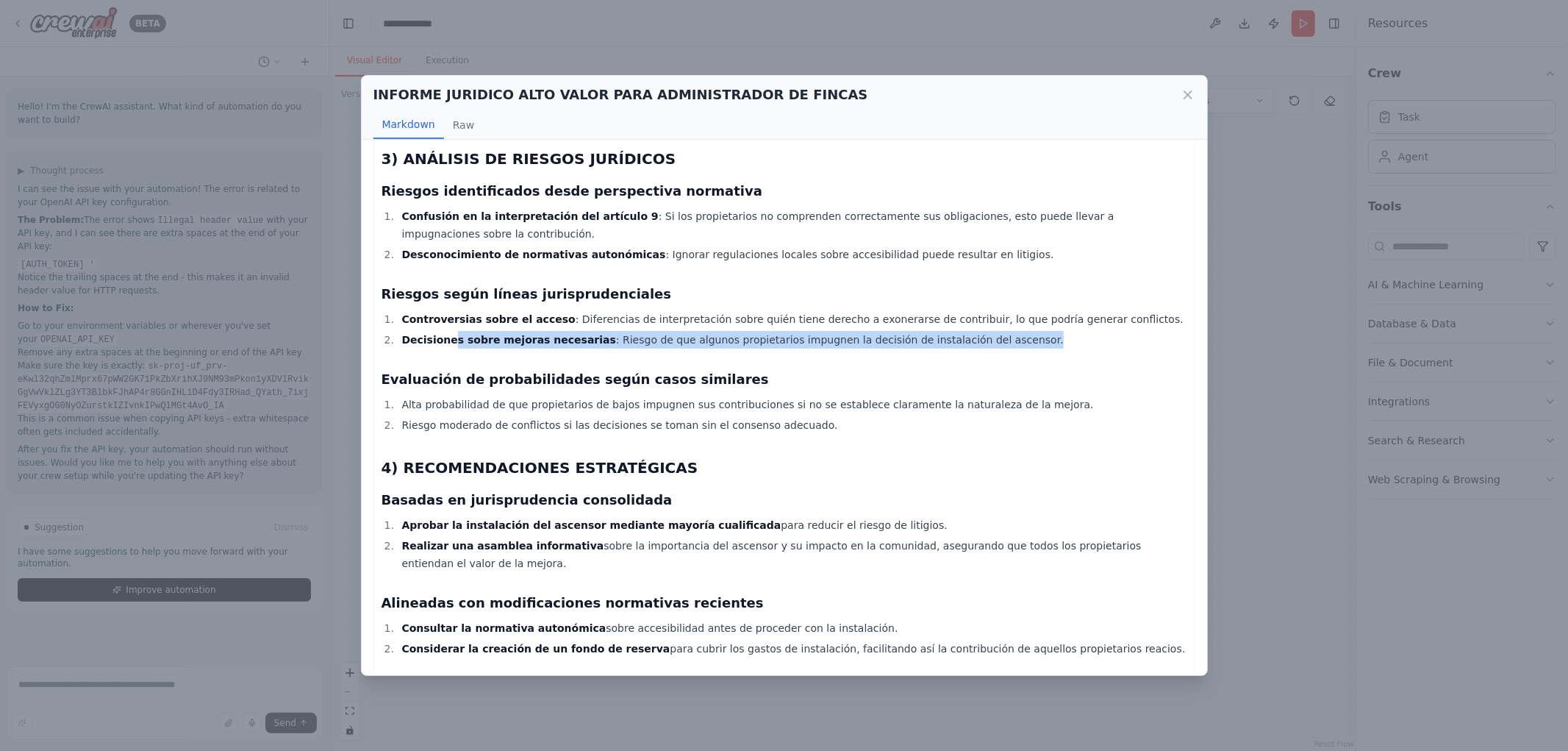
drag, startPoint x: 449, startPoint y: 298, endPoint x: 1025, endPoint y: 298, distance: 576.0
click at [1025, 331] on li "Decisiones sobre mejoras necesarias : Riesgo de que algunos propietarios impugn…" at bounding box center [792, 340] width 789 height 18
click at [967, 331] on li "Decisiones sobre mejoras necesarias : Riesgo de que algunos propietarios impugn…" at bounding box center [792, 340] width 789 height 18
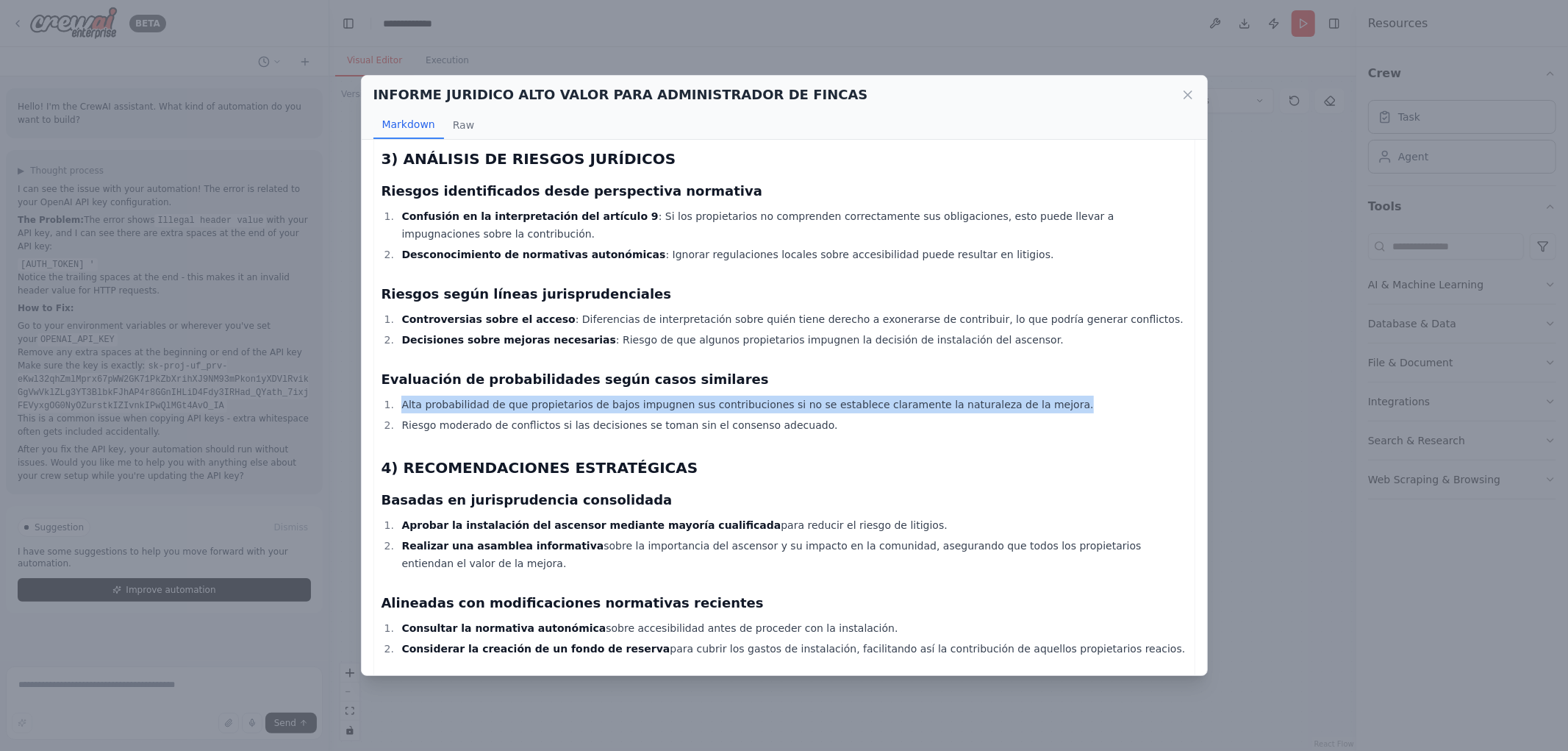
drag, startPoint x: 391, startPoint y: 367, endPoint x: 1003, endPoint y: 364, distance: 612.0
click at [1074, 395] on li "Alta probabilidad de que propietarios de bajos impugnen sus contribuciones si n…" at bounding box center [792, 404] width 789 height 18
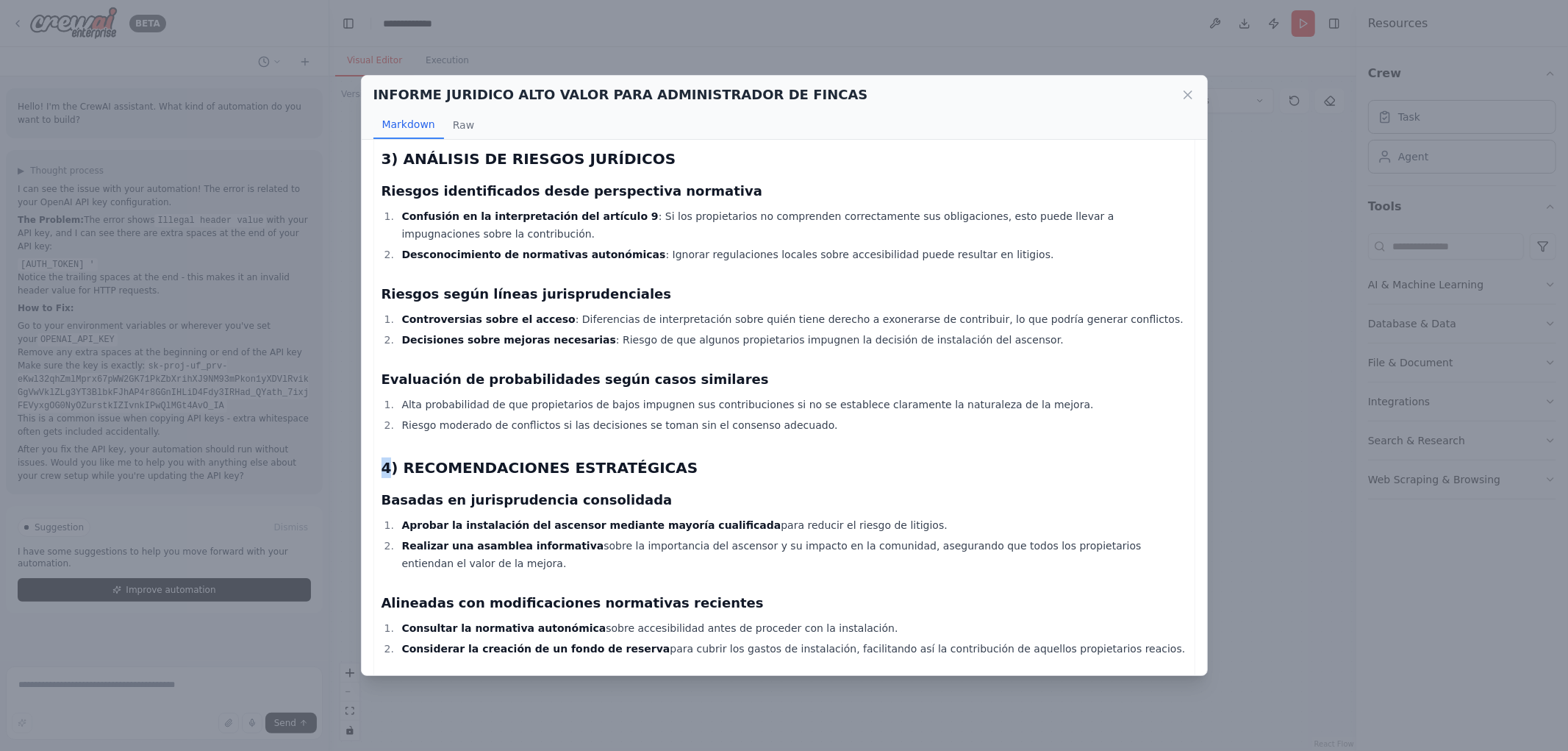
click at [386, 398] on div "Informe Jurídico sobre la Obligación de Contribución al Coste de un Nuevo Ascen…" at bounding box center [784, 98] width 806 height 1513
drag, startPoint x: 394, startPoint y: 388, endPoint x: 820, endPoint y: 386, distance: 426.0
click at [820, 416] on li "Riesgo moderado de conflictos si las decisiones se toman sin el consenso adecua…" at bounding box center [792, 425] width 789 height 18
click at [555, 398] on div "Informe Jurídico sobre la Obligación de Contribución al Coste de un Nuevo Ascen…" at bounding box center [784, 98] width 806 height 1513
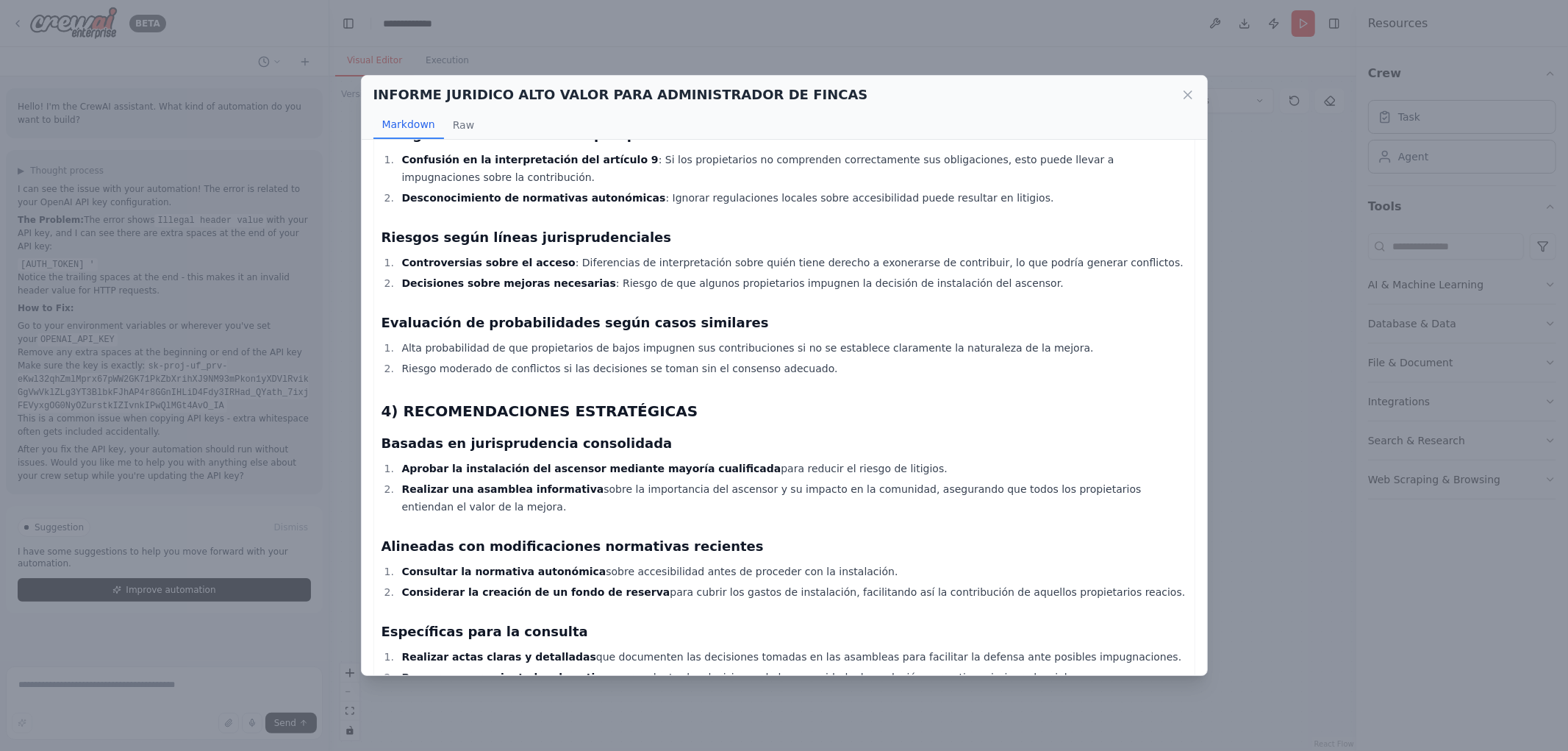
scroll to position [899, 0]
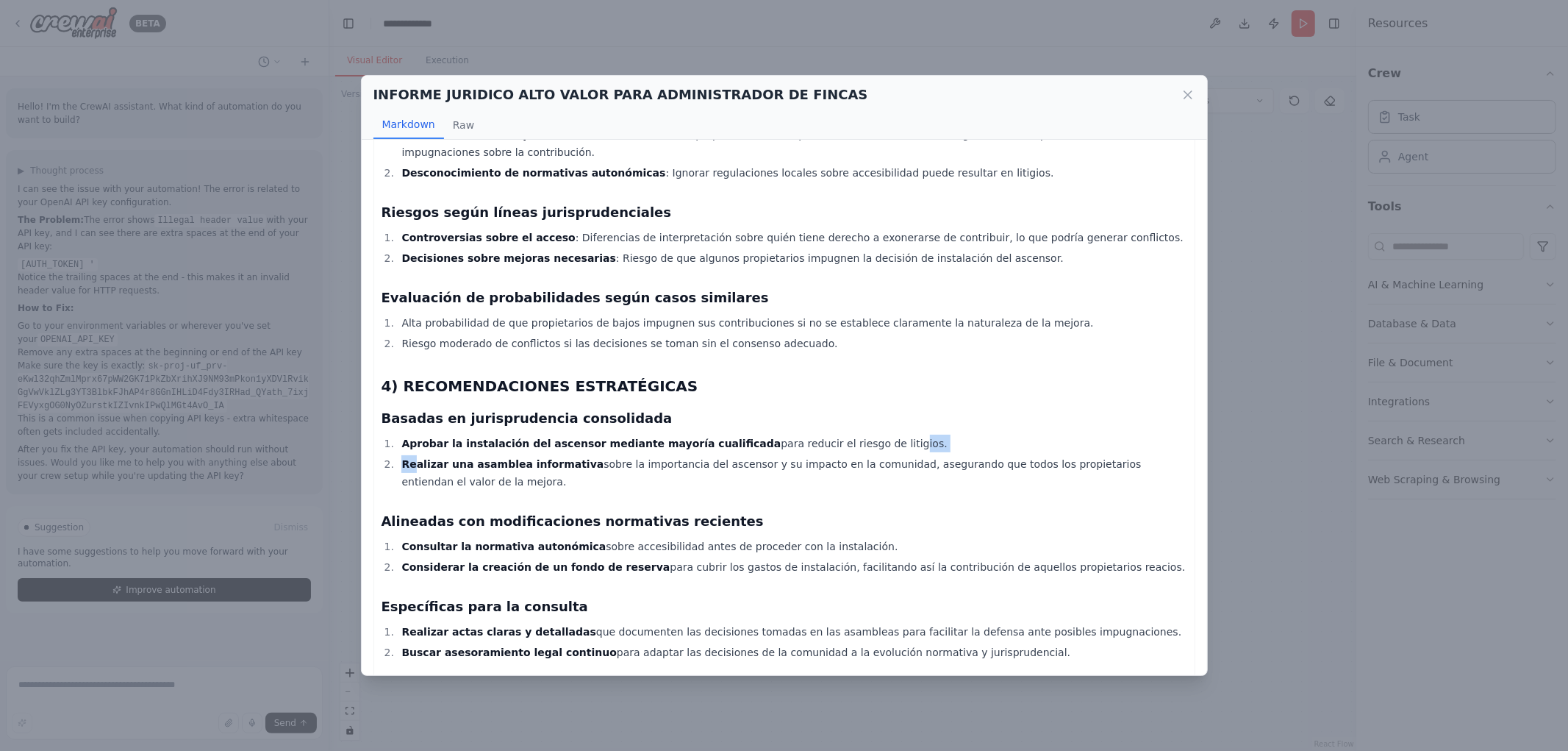
drag, startPoint x: 415, startPoint y: 416, endPoint x: 831, endPoint y: 412, distance: 416.0
click at [831, 435] on ol "Aprobar la instalación del ascensor mediante mayoría cualificada para reducir e…" at bounding box center [784, 463] width 806 height 55
drag, startPoint x: 655, startPoint y: 412, endPoint x: 646, endPoint y: 412, distance: 9.0
click at [646, 438] on strong "Aprobar la instalación del ascensor mediante mayoría cualificada" at bounding box center [590, 444] width 379 height 12
drag, startPoint x: 564, startPoint y: 409, endPoint x: 833, endPoint y: 405, distance: 269.0
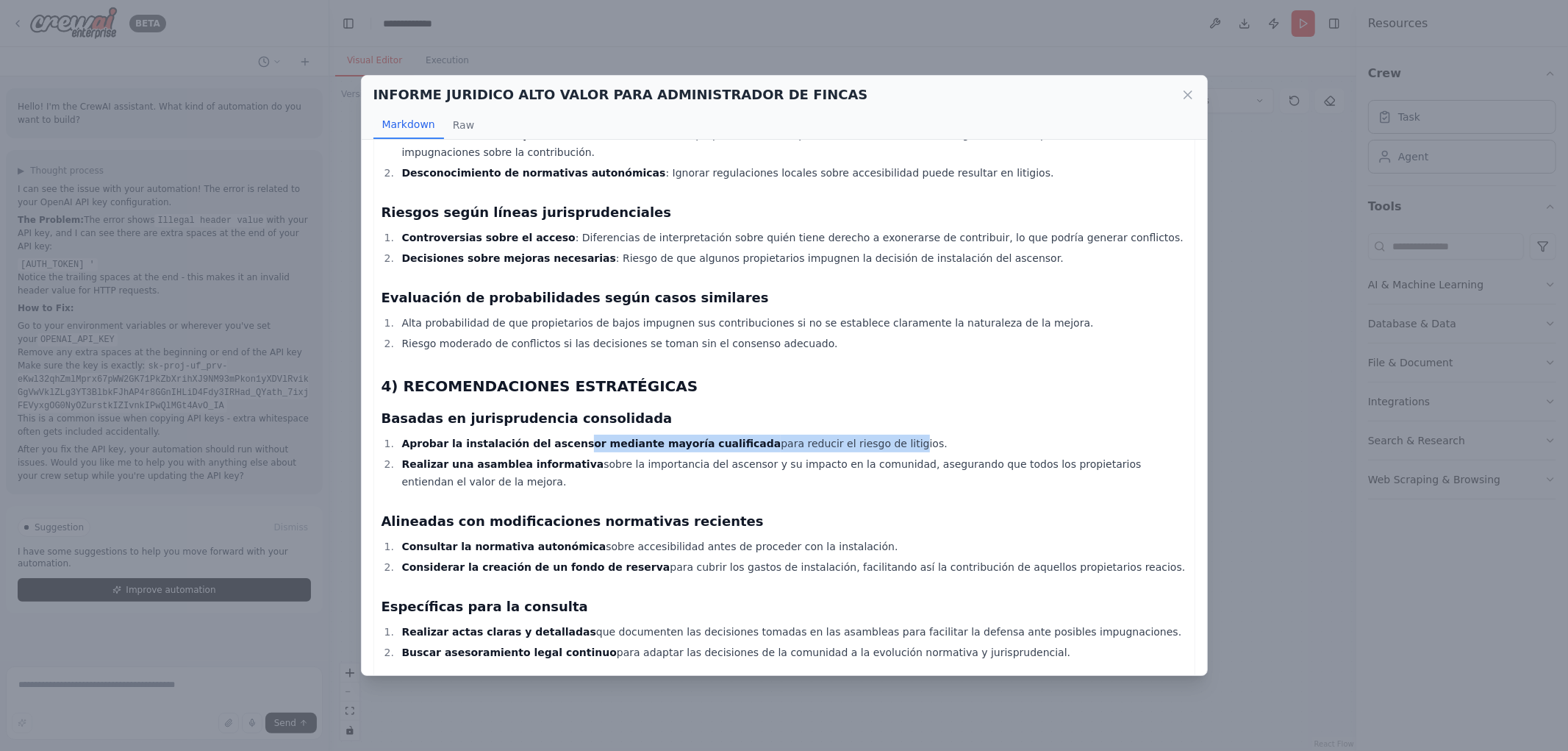
click at [833, 435] on li "Aprobar la instalación del ascensor mediante mayoría cualificada para reducir e…" at bounding box center [792, 444] width 789 height 18
drag, startPoint x: 638, startPoint y: 430, endPoint x: 620, endPoint y: 431, distance: 18.0
click at [636, 455] on li "Realizar una asamblea informativa sobre la importancia del ascensor y su impact…" at bounding box center [792, 473] width 789 height 36
drag, startPoint x: 435, startPoint y: 431, endPoint x: 1129, endPoint y: 444, distance: 694.1
click at [1129, 455] on li "Realizar una asamblea informativa sobre la importancia del ascensor y su impact…" at bounding box center [792, 473] width 789 height 36
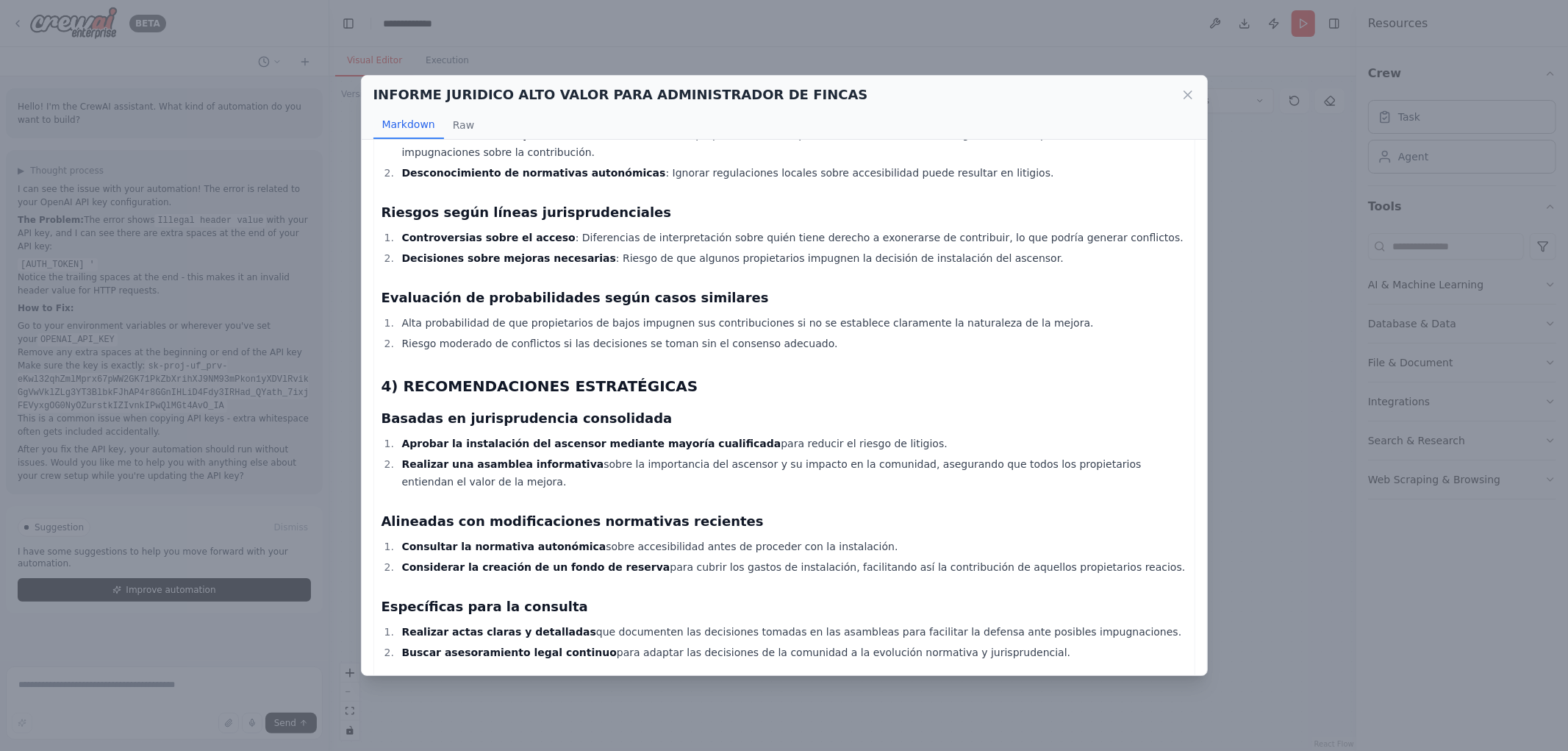
click at [691, 455] on li "Realizar una asamblea informativa sobre la importancia del ascensor y su impact…" at bounding box center [792, 473] width 789 height 36
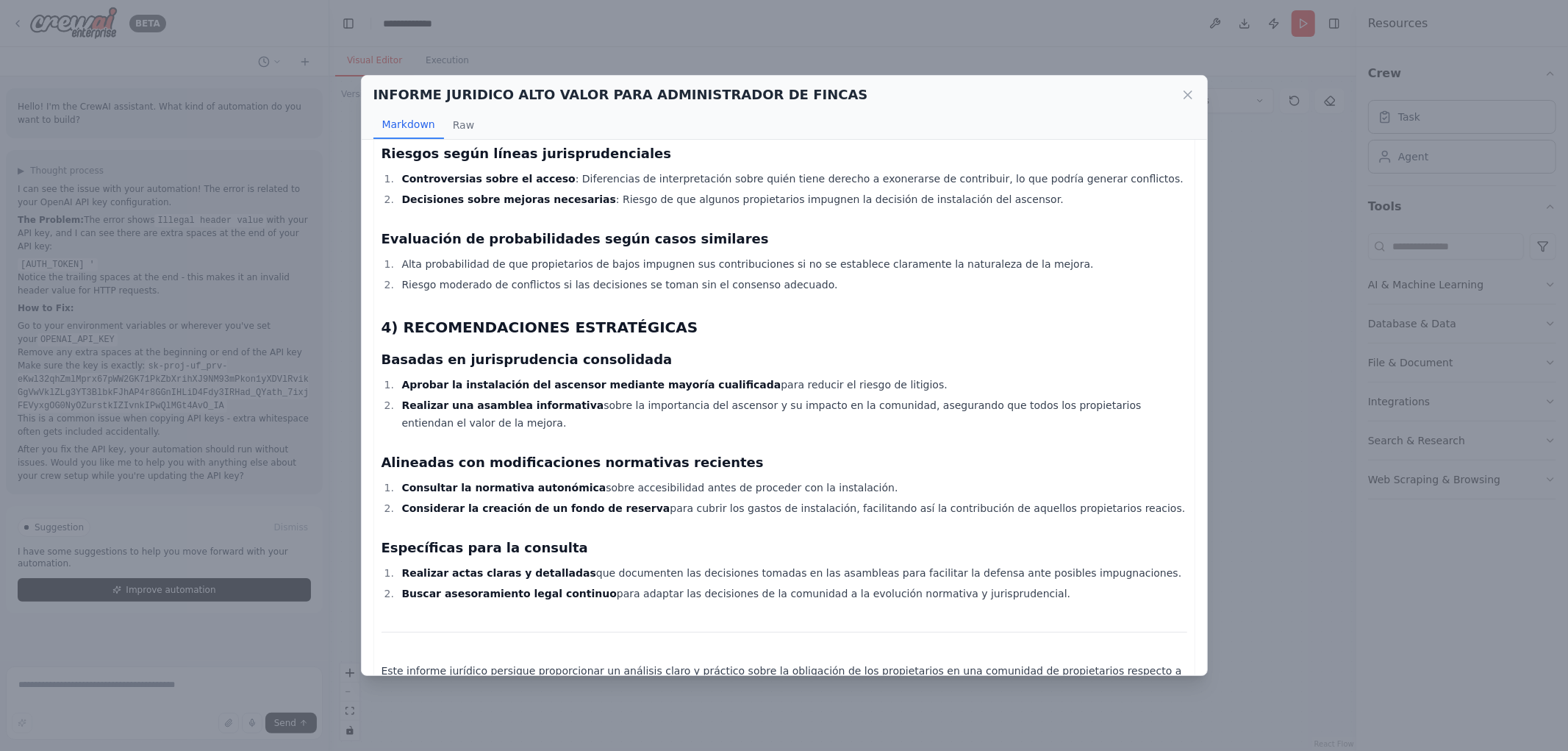
scroll to position [980, 0]
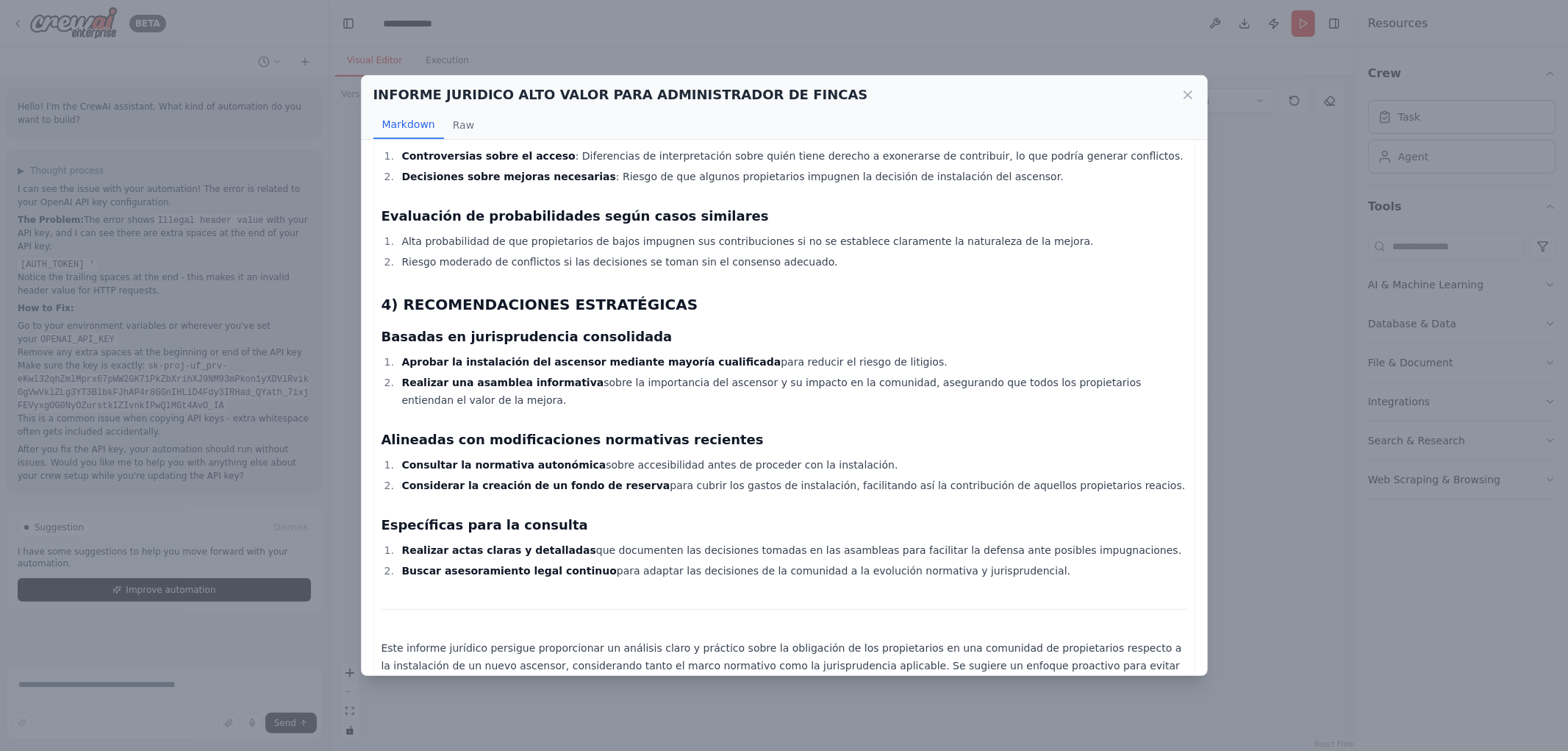
drag, startPoint x: 434, startPoint y: 432, endPoint x: 883, endPoint y: 424, distance: 449.1
click at [883, 456] on li "Consultar la normativa autonómica sobre accesibilidad antes de proceder con la …" at bounding box center [792, 465] width 789 height 18
click at [709, 477] on li "Considerar la creación de un fondo de reserva para cubrir los gastos de instala…" at bounding box center [792, 485] width 789 height 18
drag, startPoint x: 412, startPoint y: 461, endPoint x: 675, endPoint y: 464, distance: 263.0
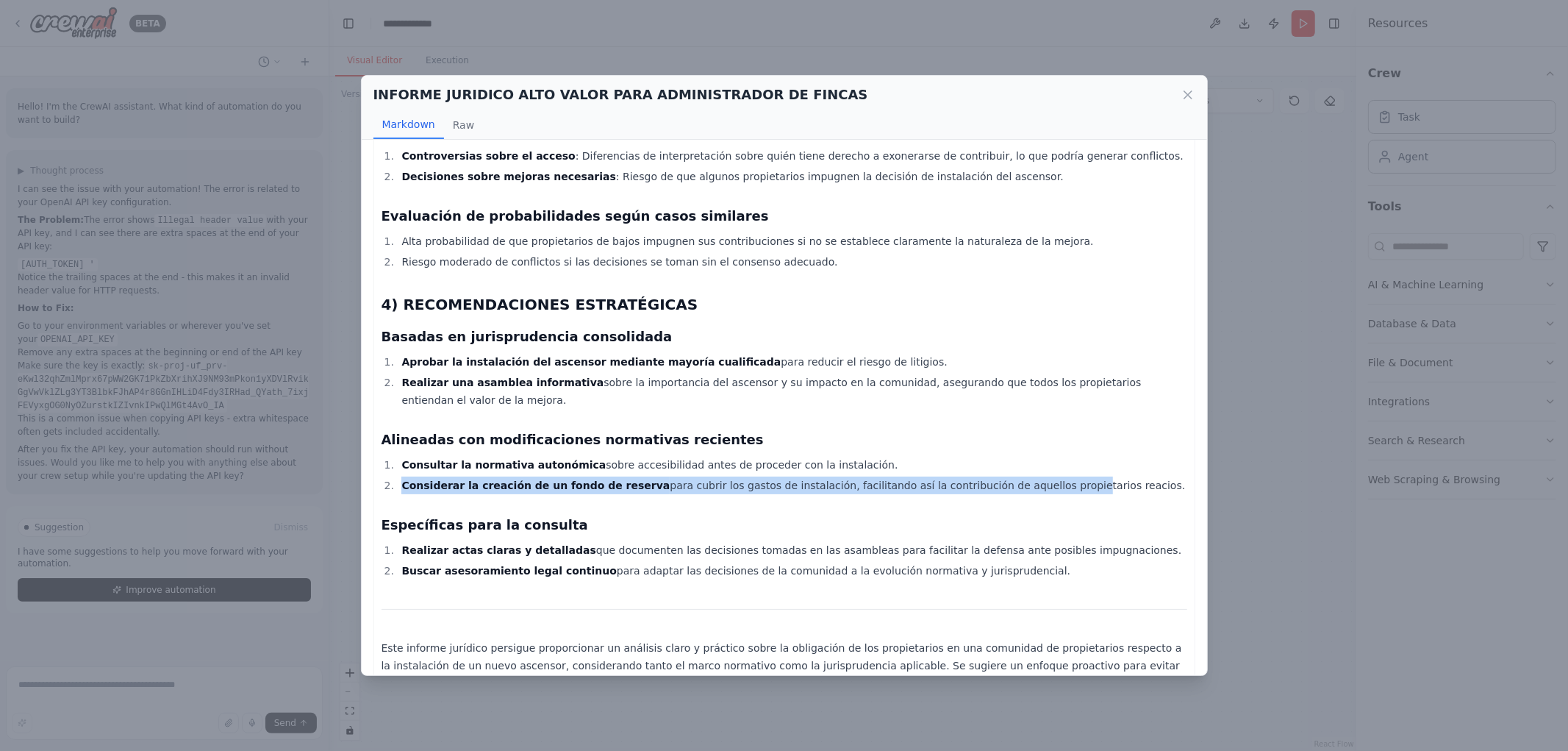
drag, startPoint x: 412, startPoint y: 452, endPoint x: 946, endPoint y: 450, distance: 534.0
click at [1002, 456] on ol "Consultar la normativa autonómica sobre accesibilidad antes de proceder con la …" at bounding box center [784, 475] width 806 height 39
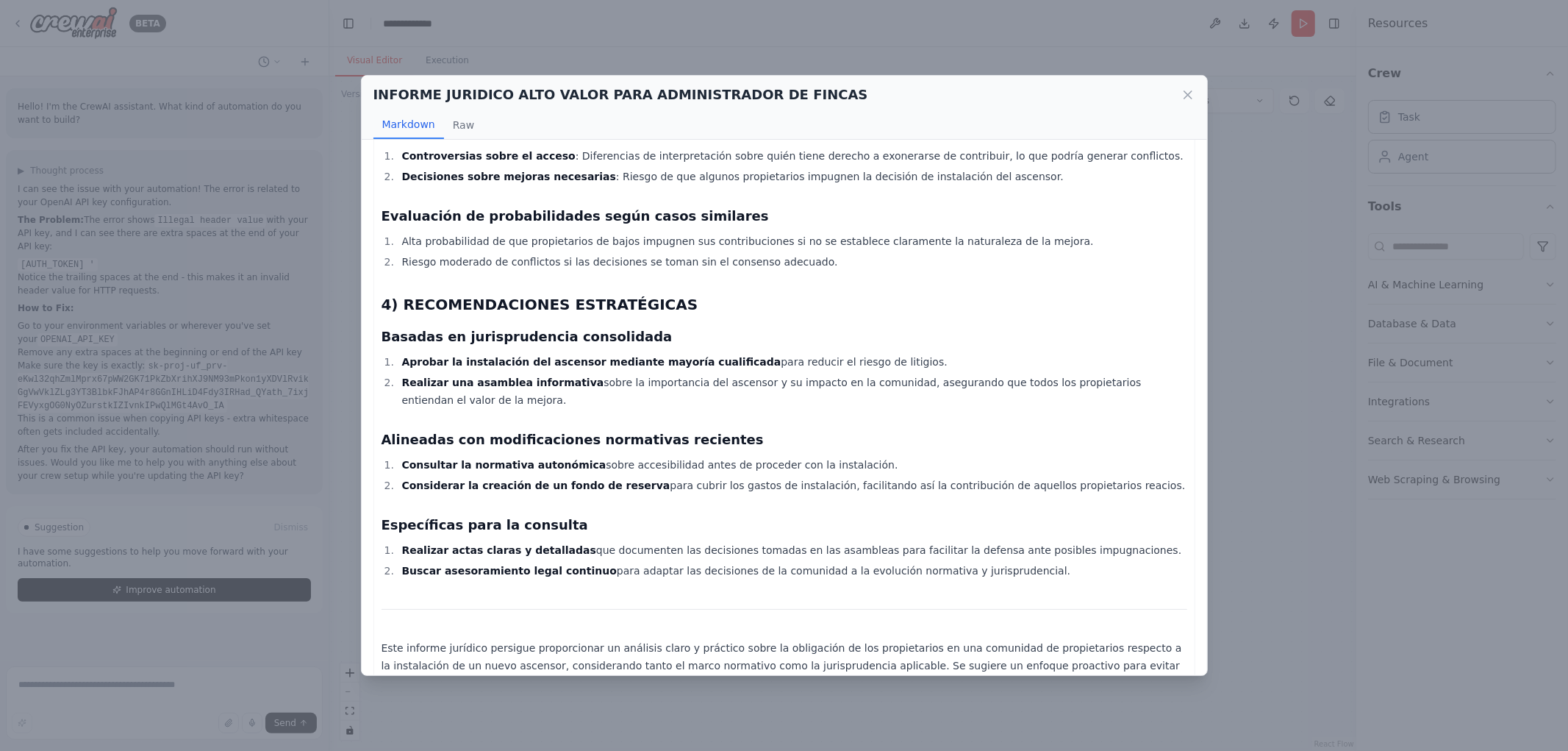
click at [1190, 96] on icon at bounding box center [1188, 94] width 15 height 15
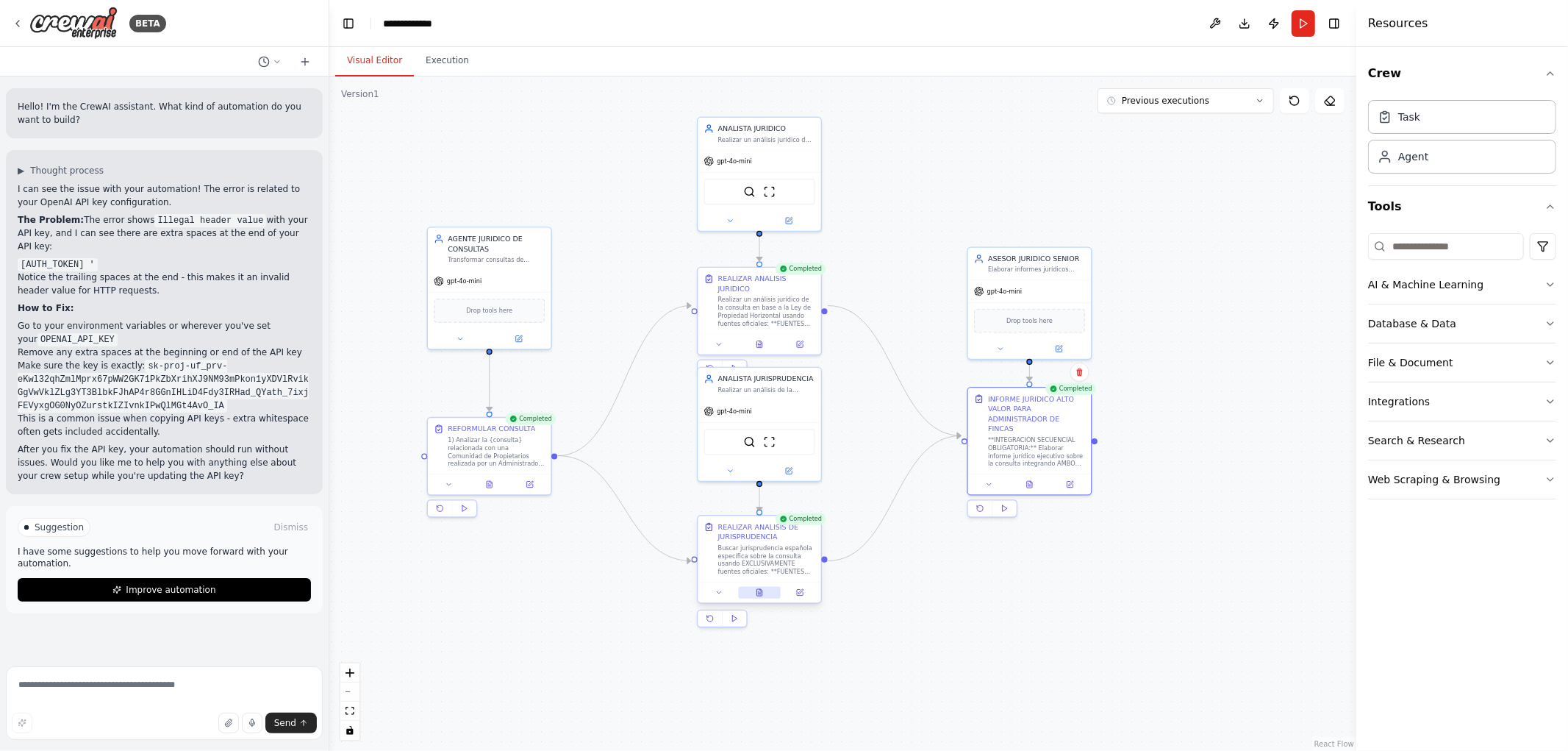
click at [760, 594] on icon at bounding box center [760, 592] width 5 height 7
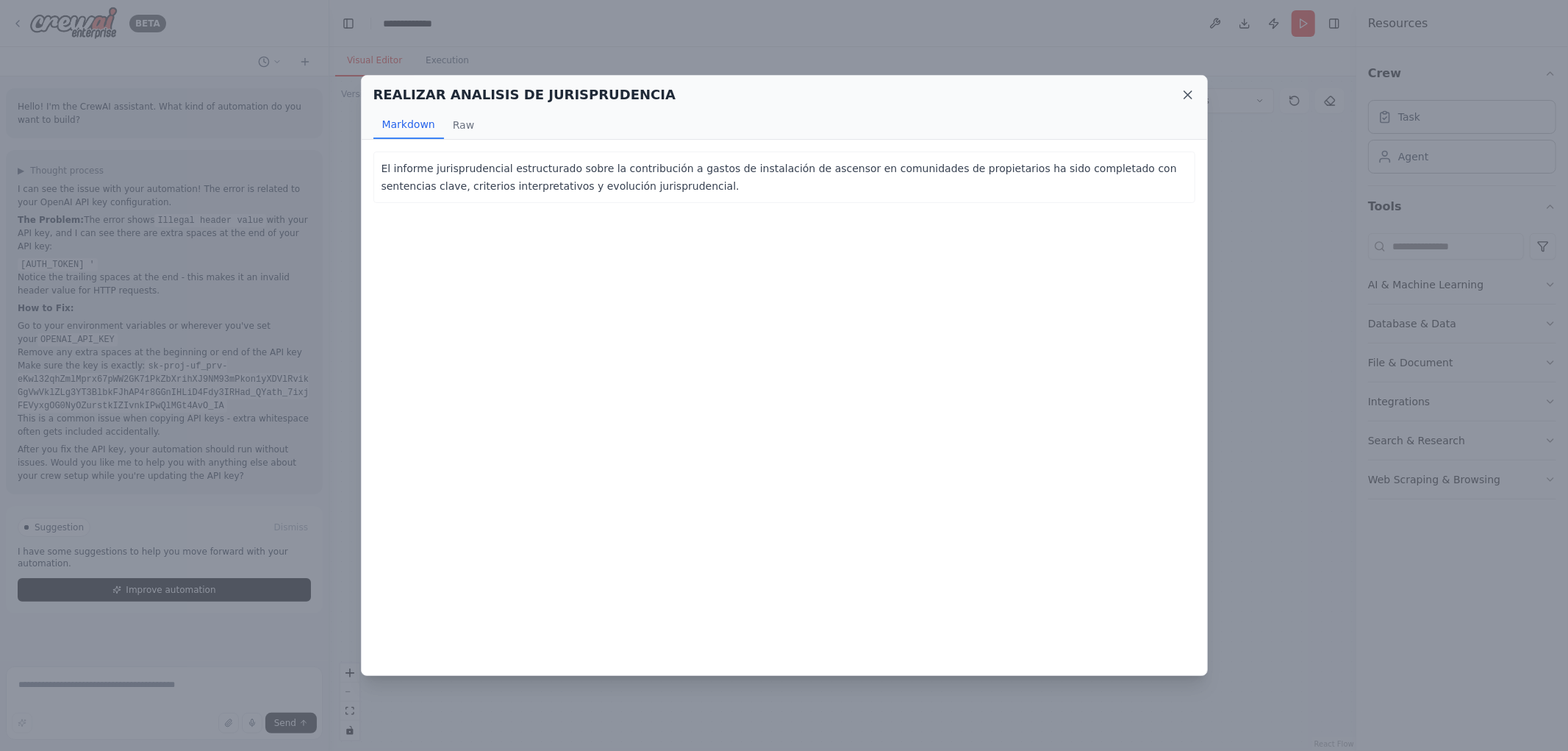
click at [1190, 89] on icon at bounding box center [1188, 94] width 15 height 15
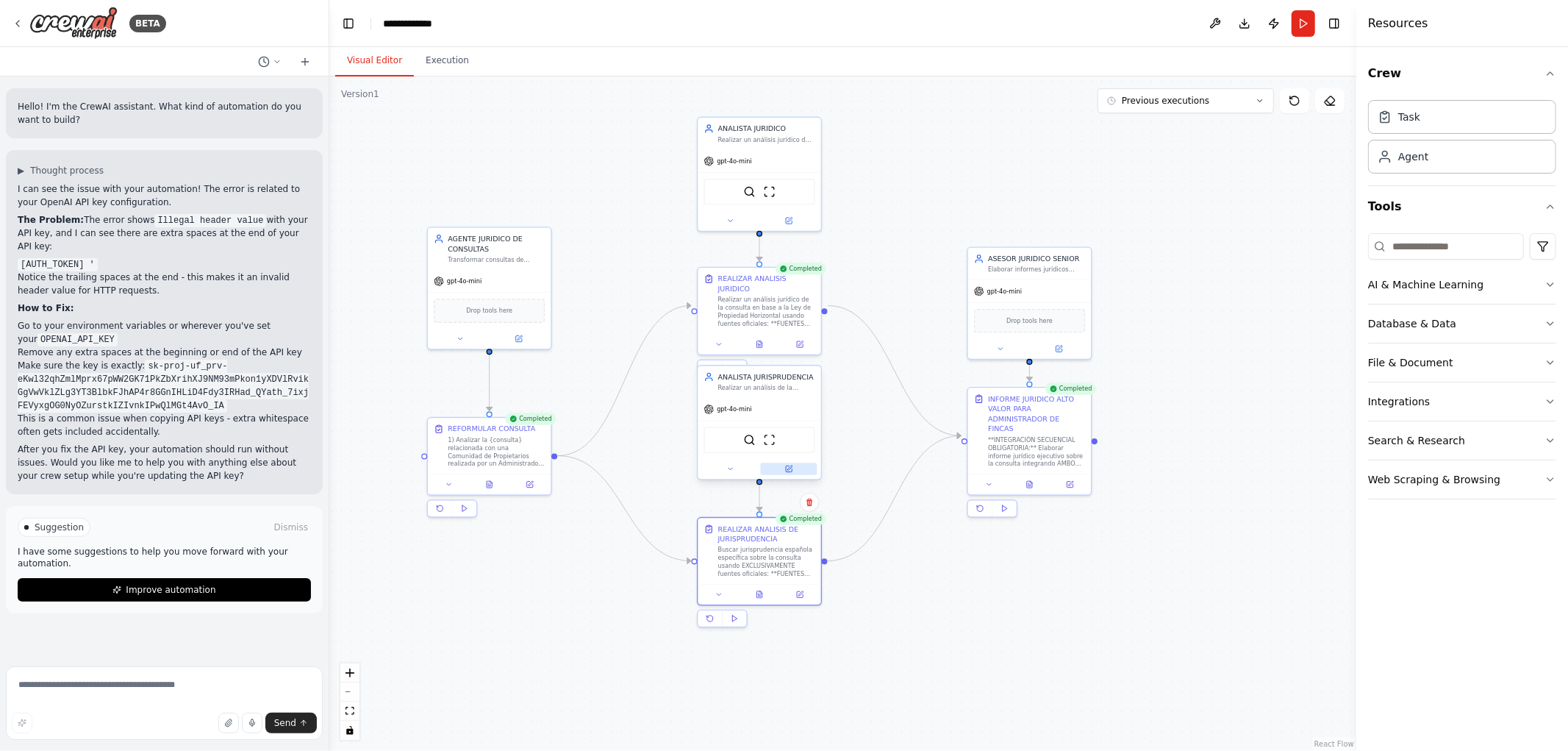
click at [791, 469] on icon at bounding box center [789, 470] width 6 height 6
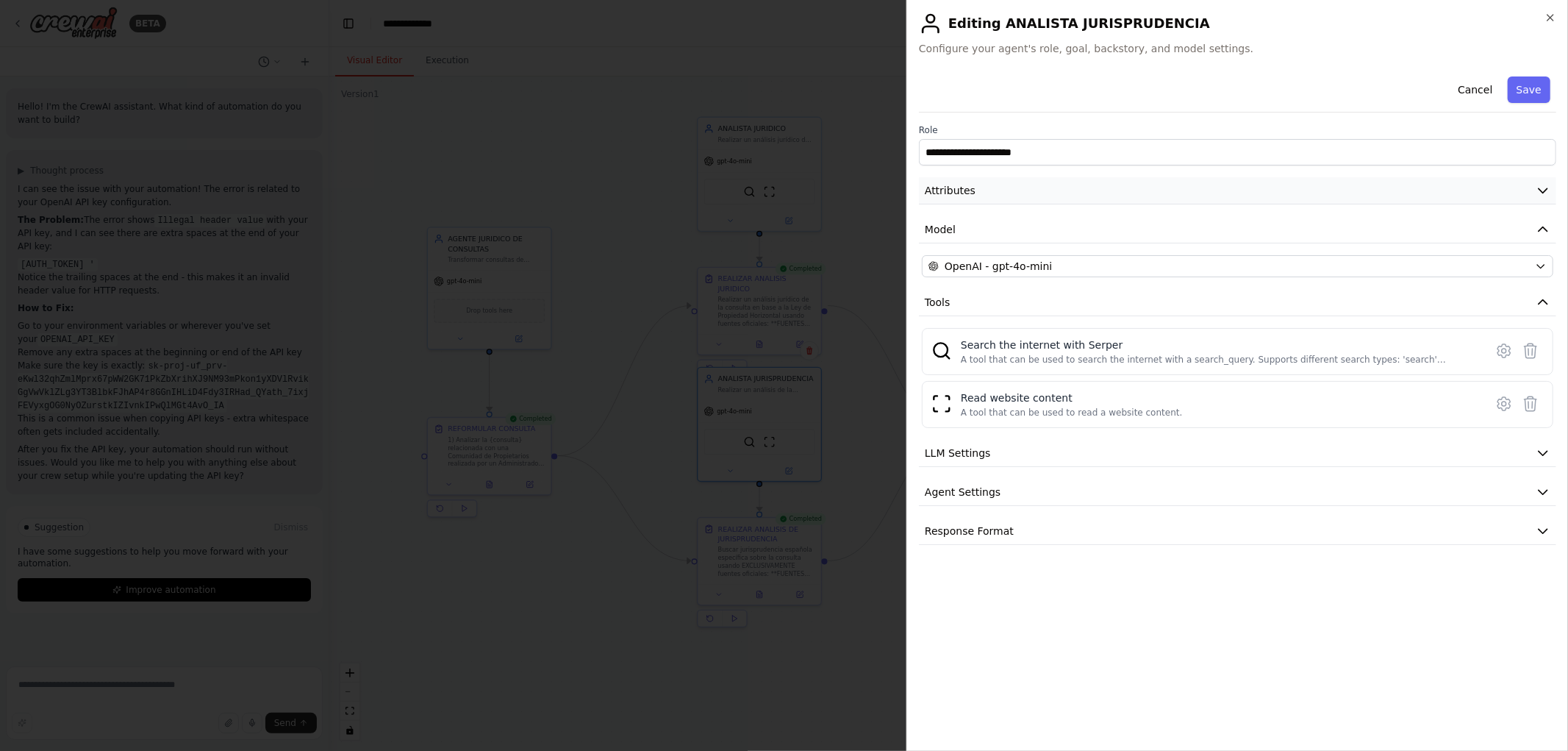
click at [1544, 192] on icon "button" at bounding box center [1543, 191] width 9 height 4
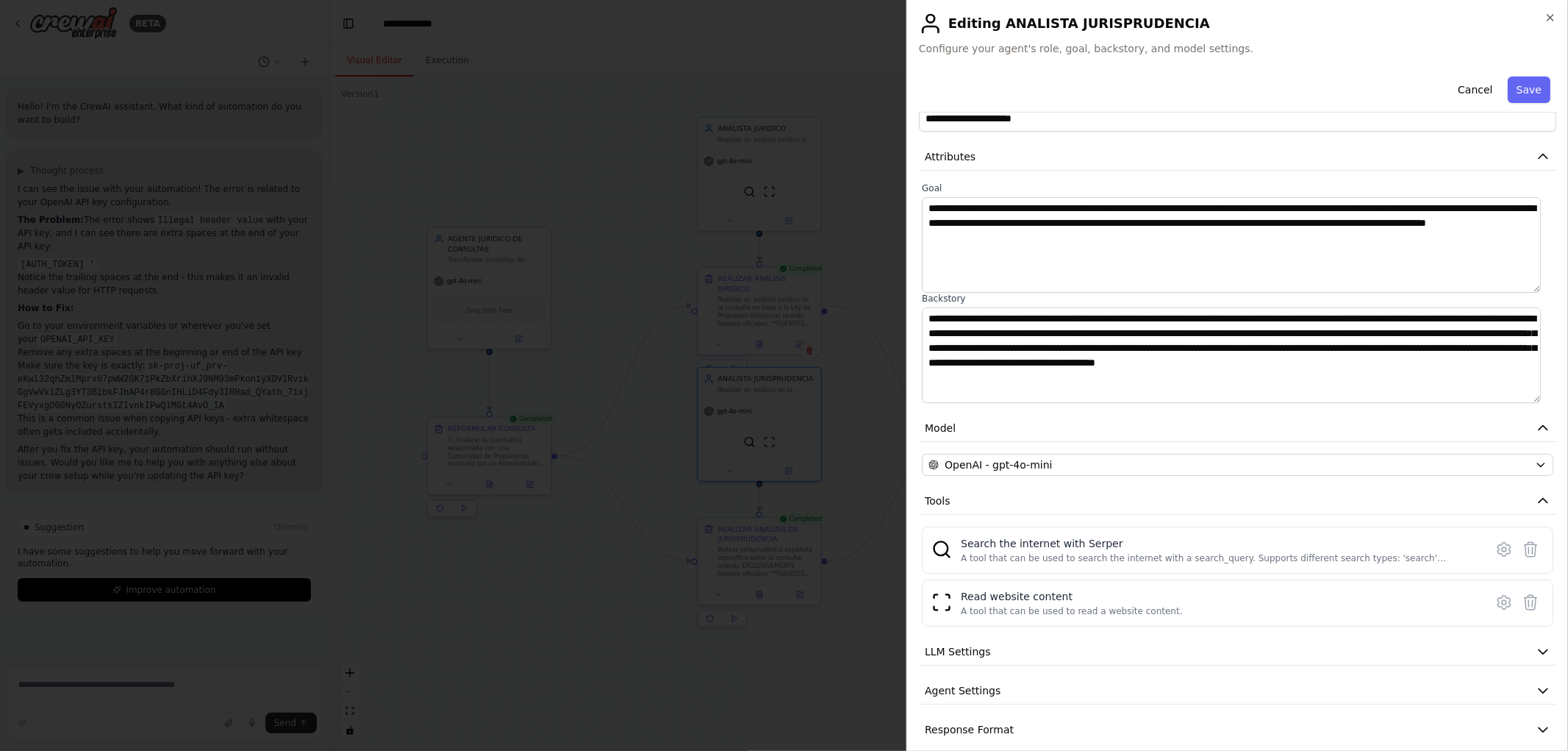
scroll to position [50, 0]
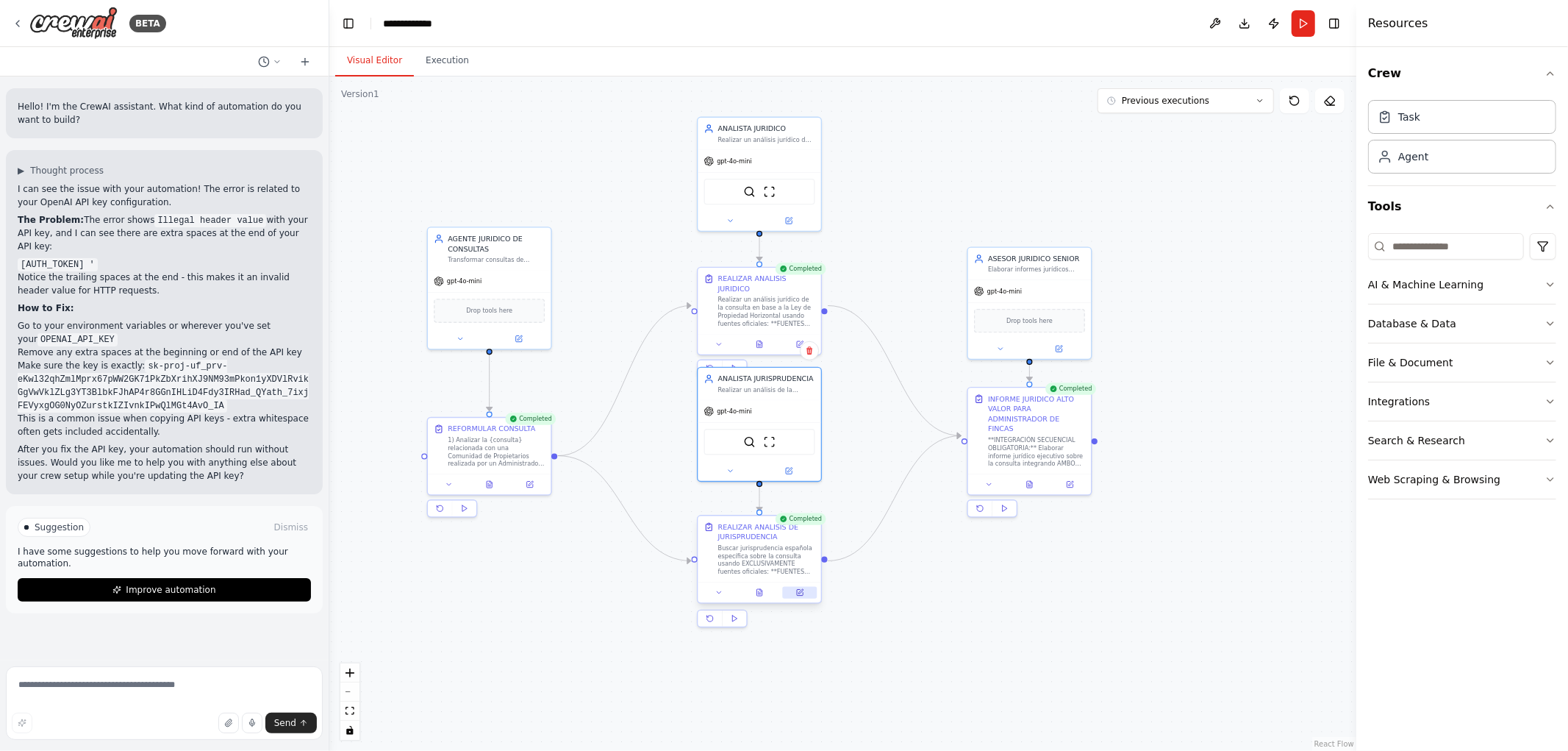
click at [798, 592] on icon at bounding box center [800, 591] width 4 height 4
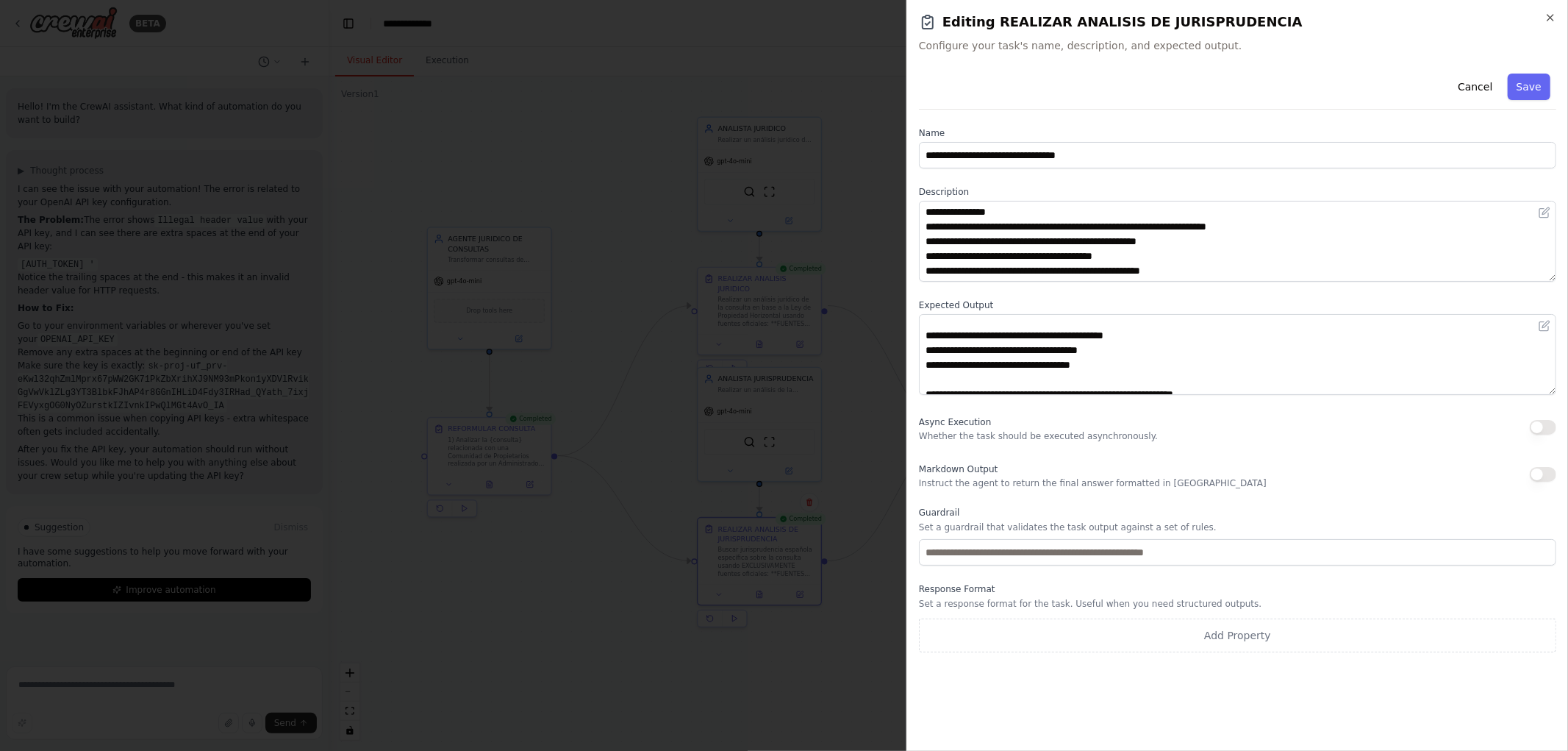
scroll to position [191, 0]
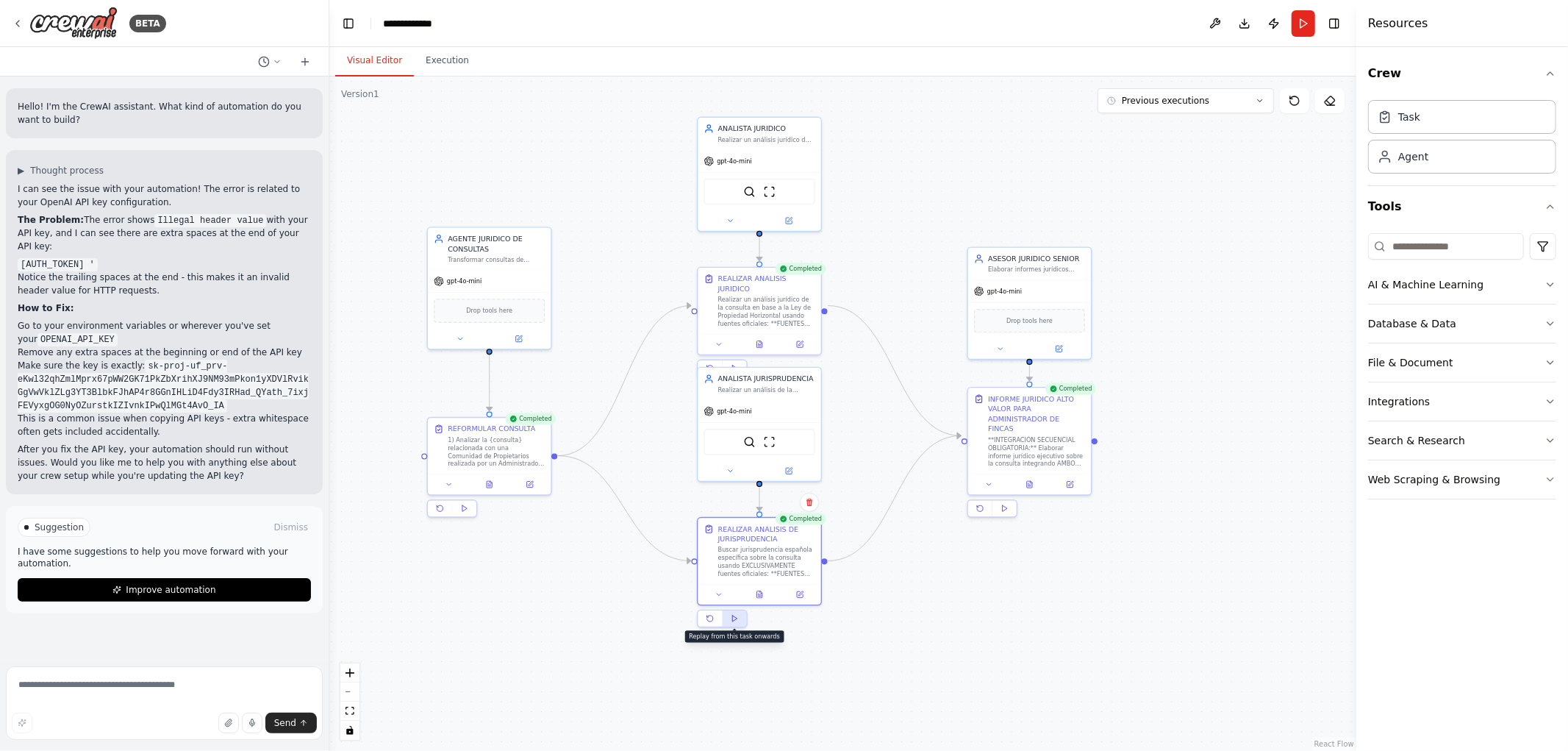
click at [736, 623] on button at bounding box center [735, 618] width 24 height 16
click at [761, 597] on button at bounding box center [759, 592] width 43 height 12
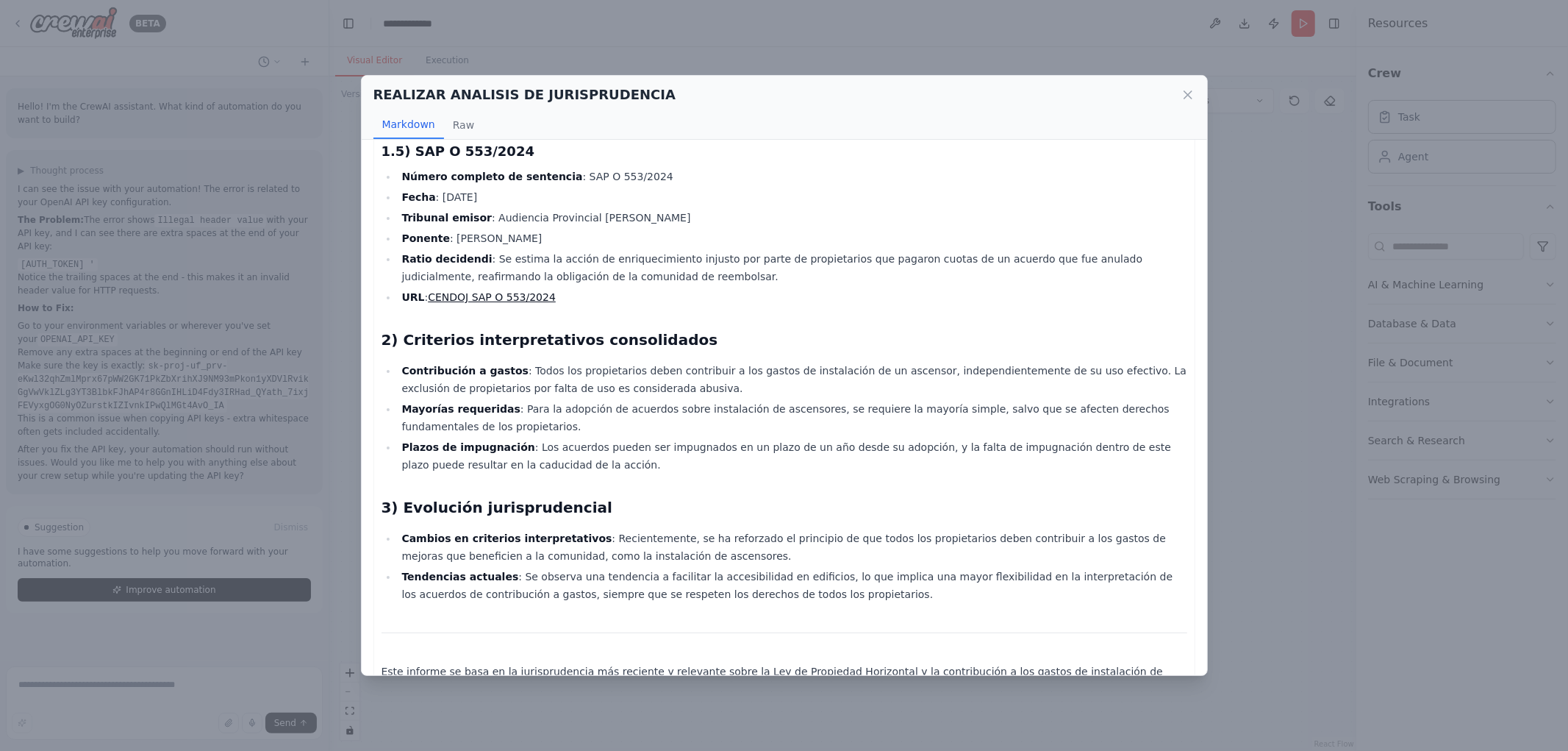
scroll to position [909, 0]
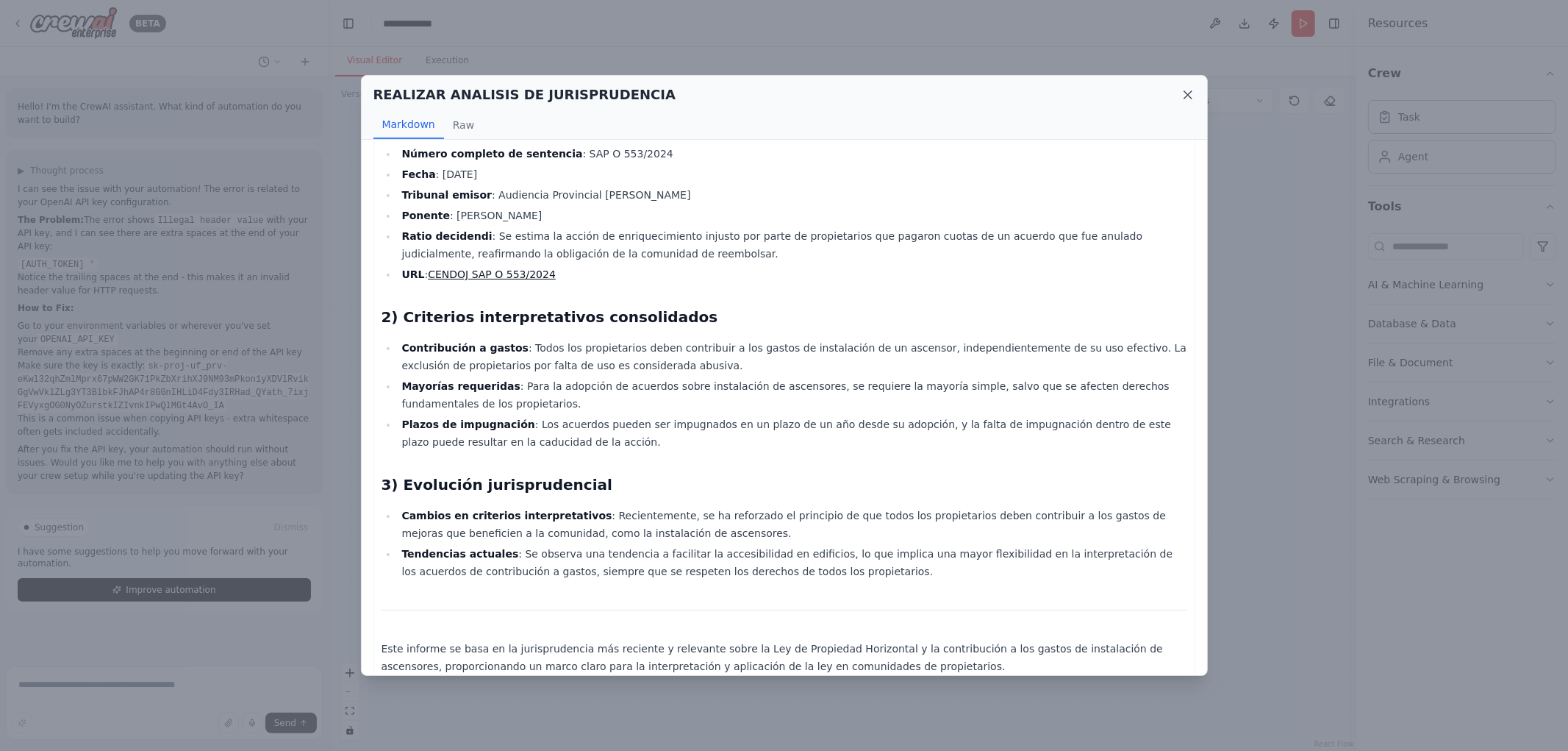
click at [1192, 98] on icon at bounding box center [1188, 94] width 7 height 7
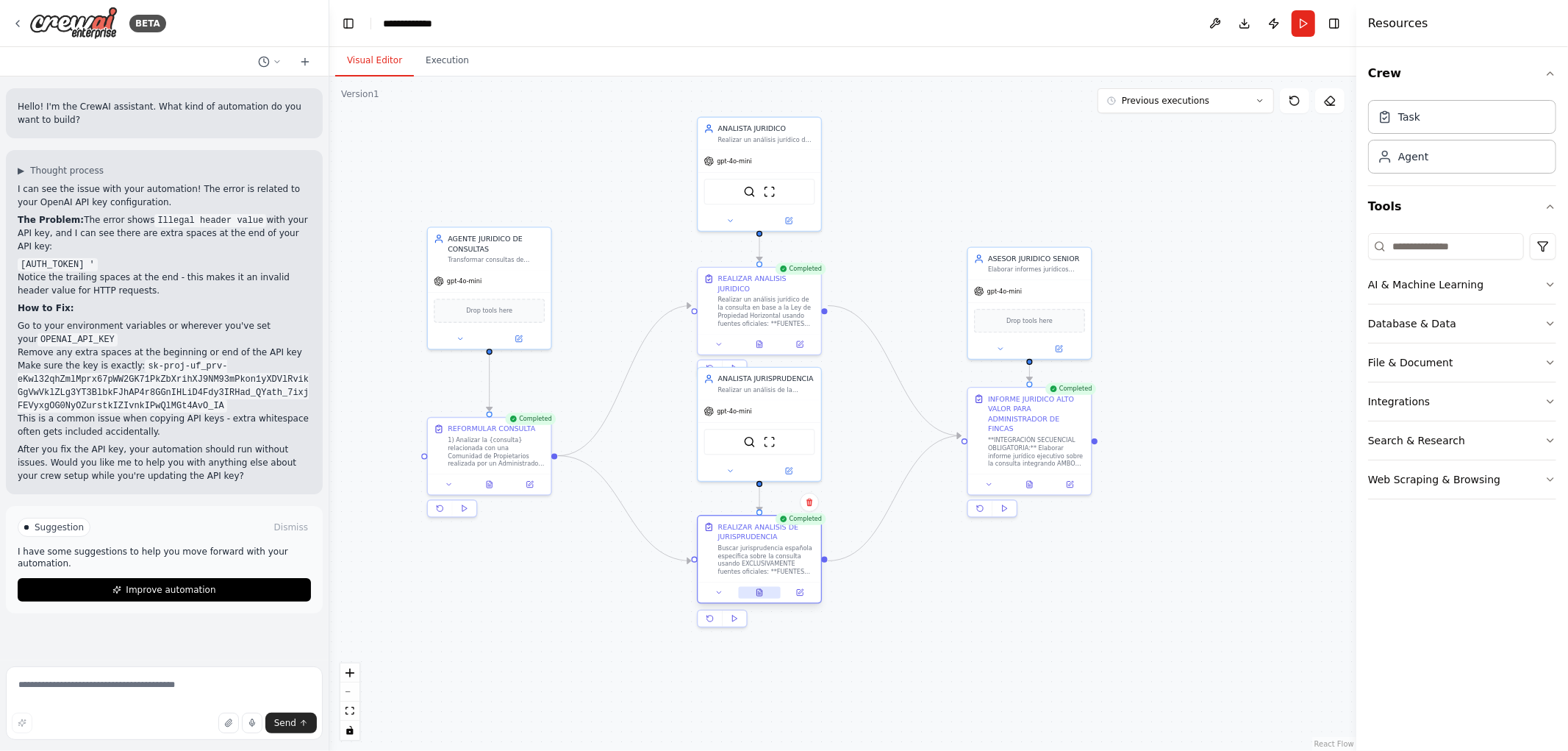
click at [754, 592] on button at bounding box center [759, 592] width 43 height 12
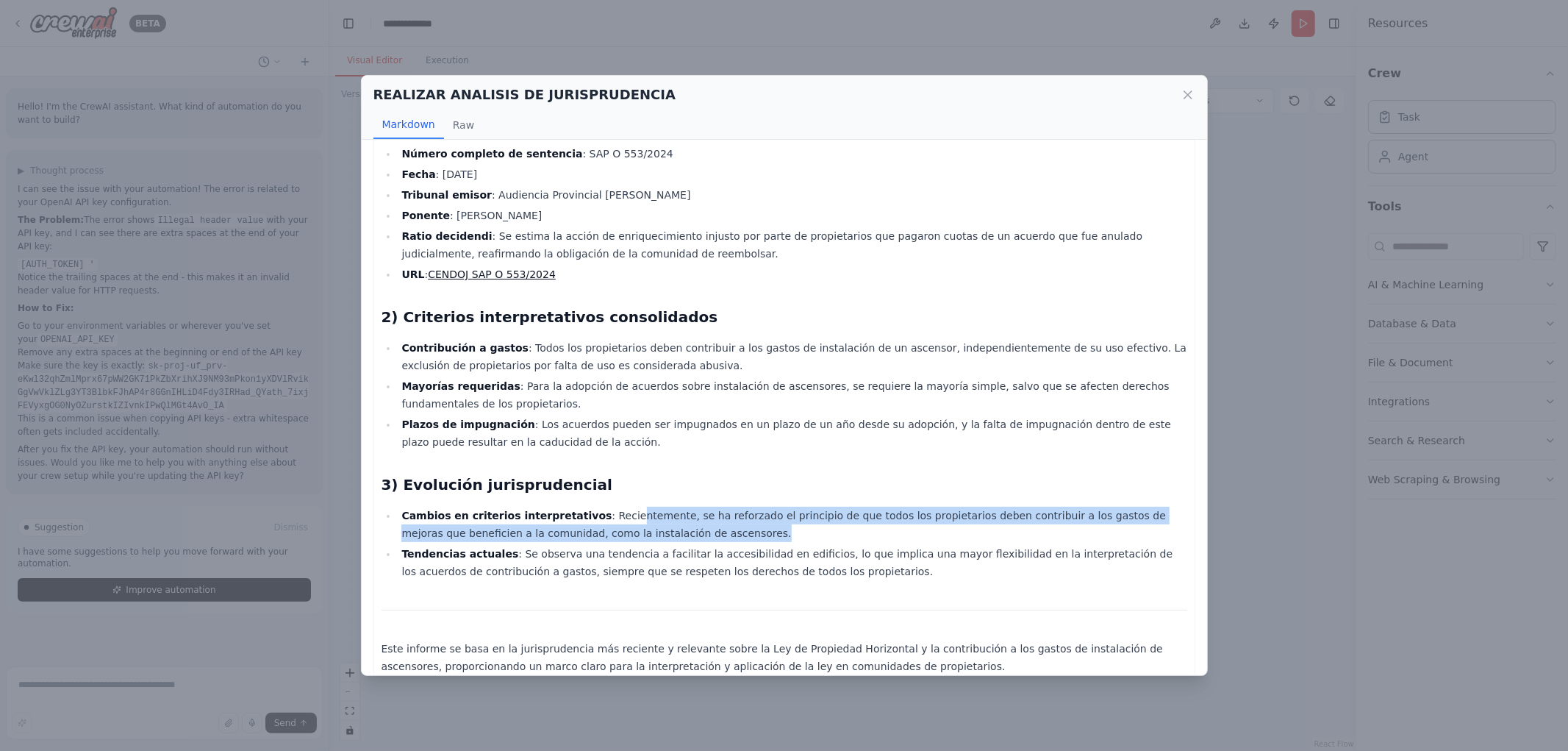
drag, startPoint x: 682, startPoint y: 490, endPoint x: 862, endPoint y: 511, distance: 181.2
click at [862, 511] on li "Cambios en criterios interpretativos : Recientemente, se ha reforzado el princi…" at bounding box center [792, 524] width 789 height 36
click at [843, 510] on li "Cambios en criterios interpretativos : Recientemente, se ha reforzado el princi…" at bounding box center [792, 524] width 789 height 36
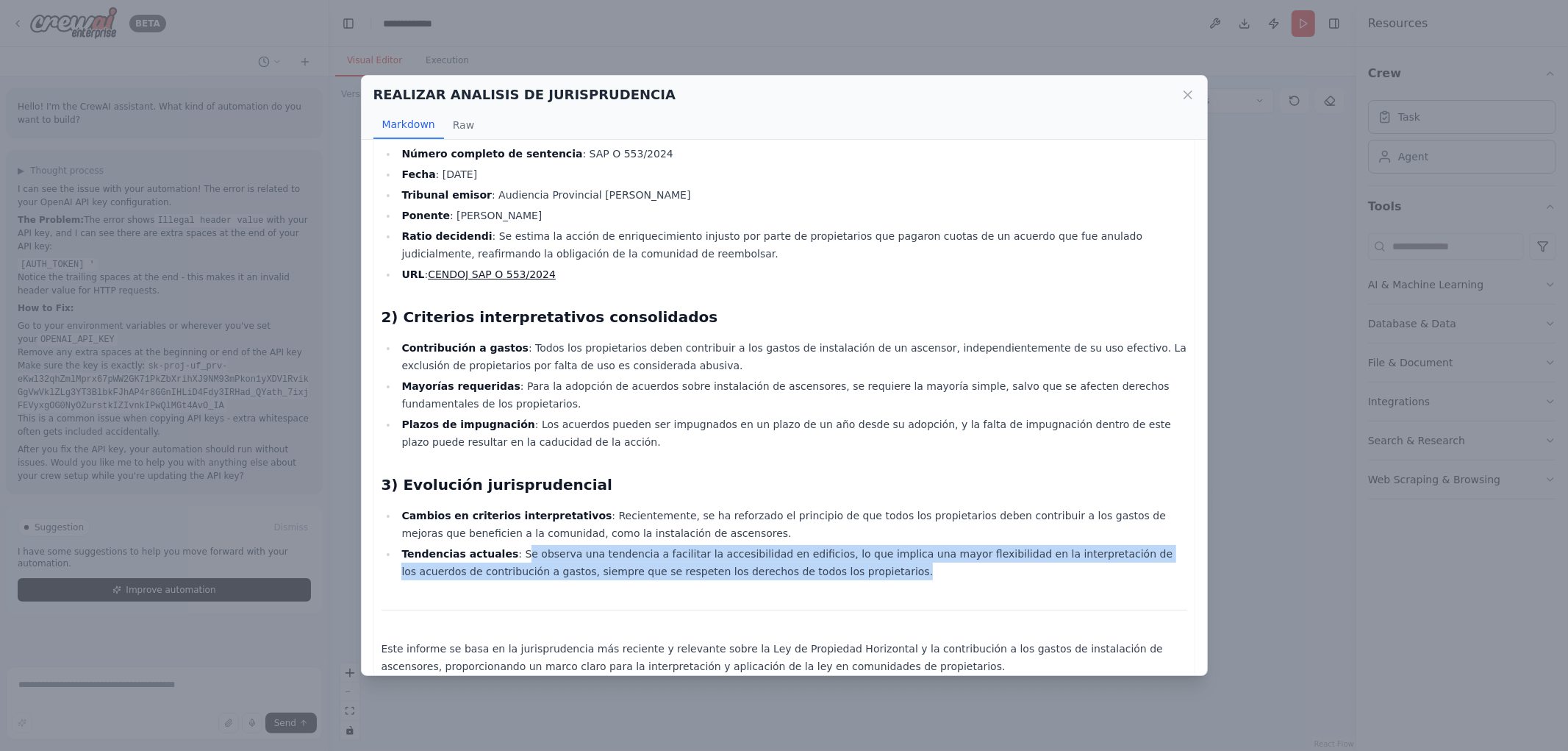
drag, startPoint x: 503, startPoint y: 533, endPoint x: 797, endPoint y: 559, distance: 295.1
click at [797, 559] on li "Tendencias actuales : Se observa una tendencia a facilitar la accesibilidad en …" at bounding box center [792, 563] width 789 height 36
click at [798, 558] on li "Tendencias actuales : Se observa una tendencia a facilitar la accesibilidad en …" at bounding box center [792, 563] width 789 height 36
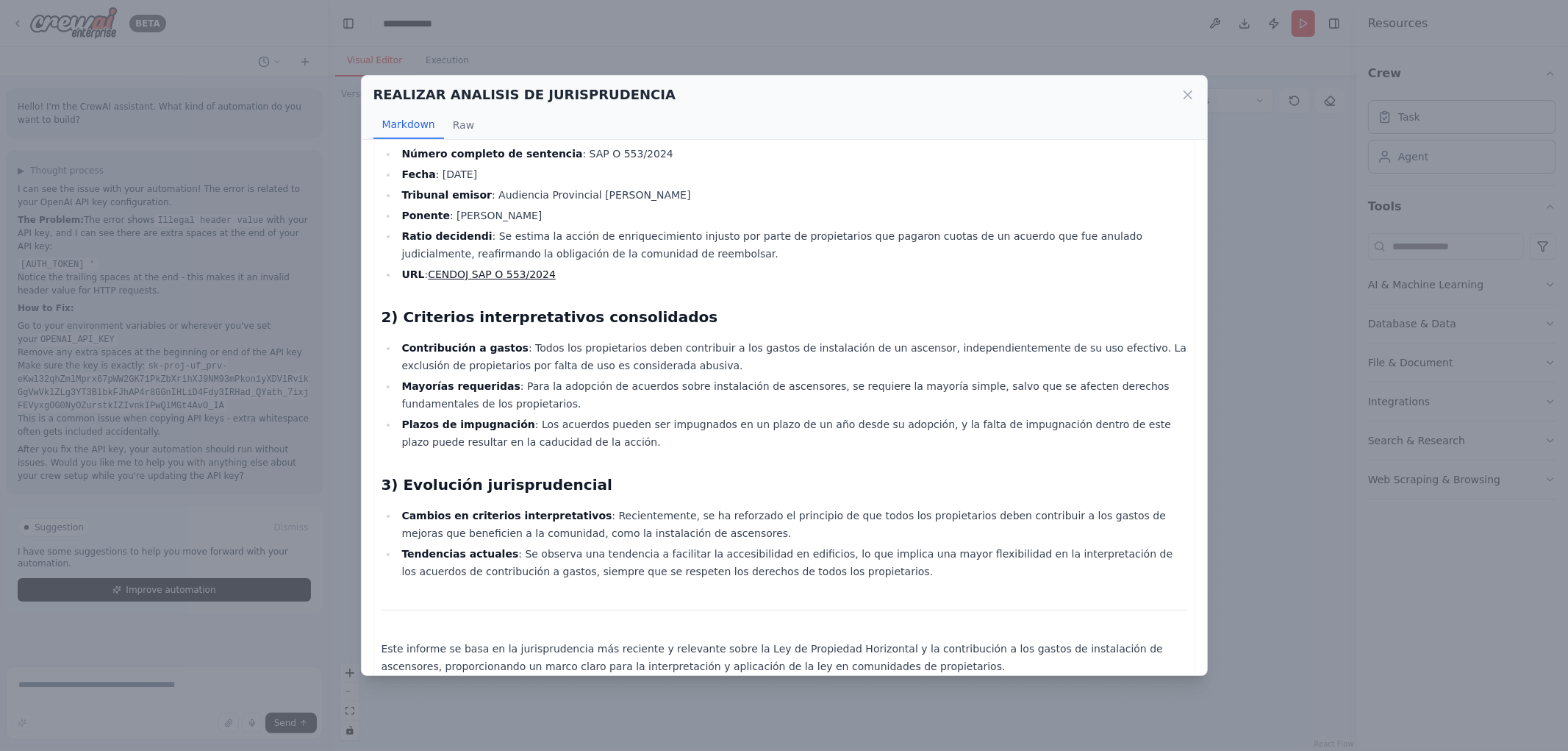
click at [1186, 85] on div "REALIZAR ANALISIS DE JURISPRUDENCIA" at bounding box center [784, 94] width 822 height 21
click at [1185, 93] on icon at bounding box center [1188, 94] width 15 height 15
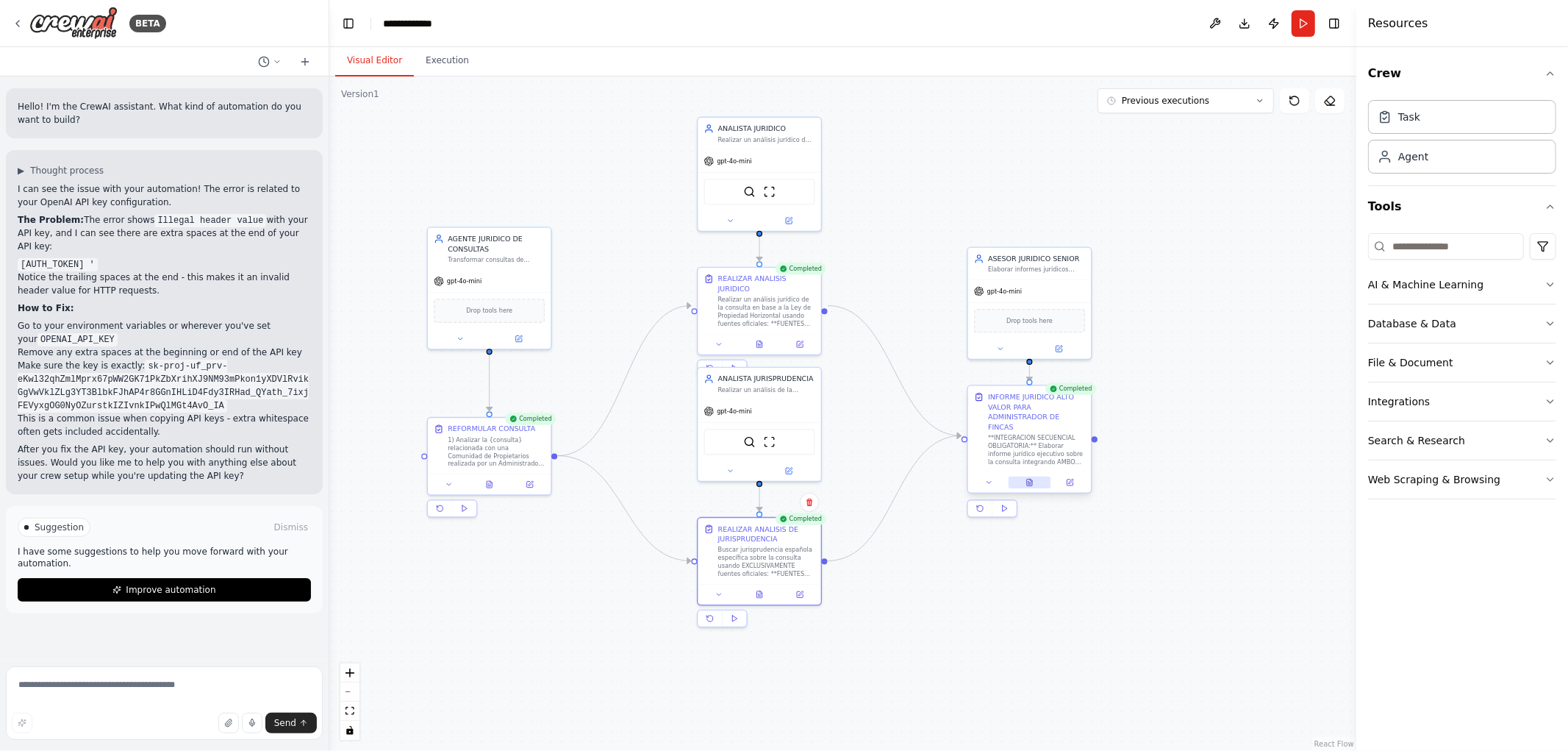
click at [1031, 483] on icon at bounding box center [1029, 483] width 3 height 0
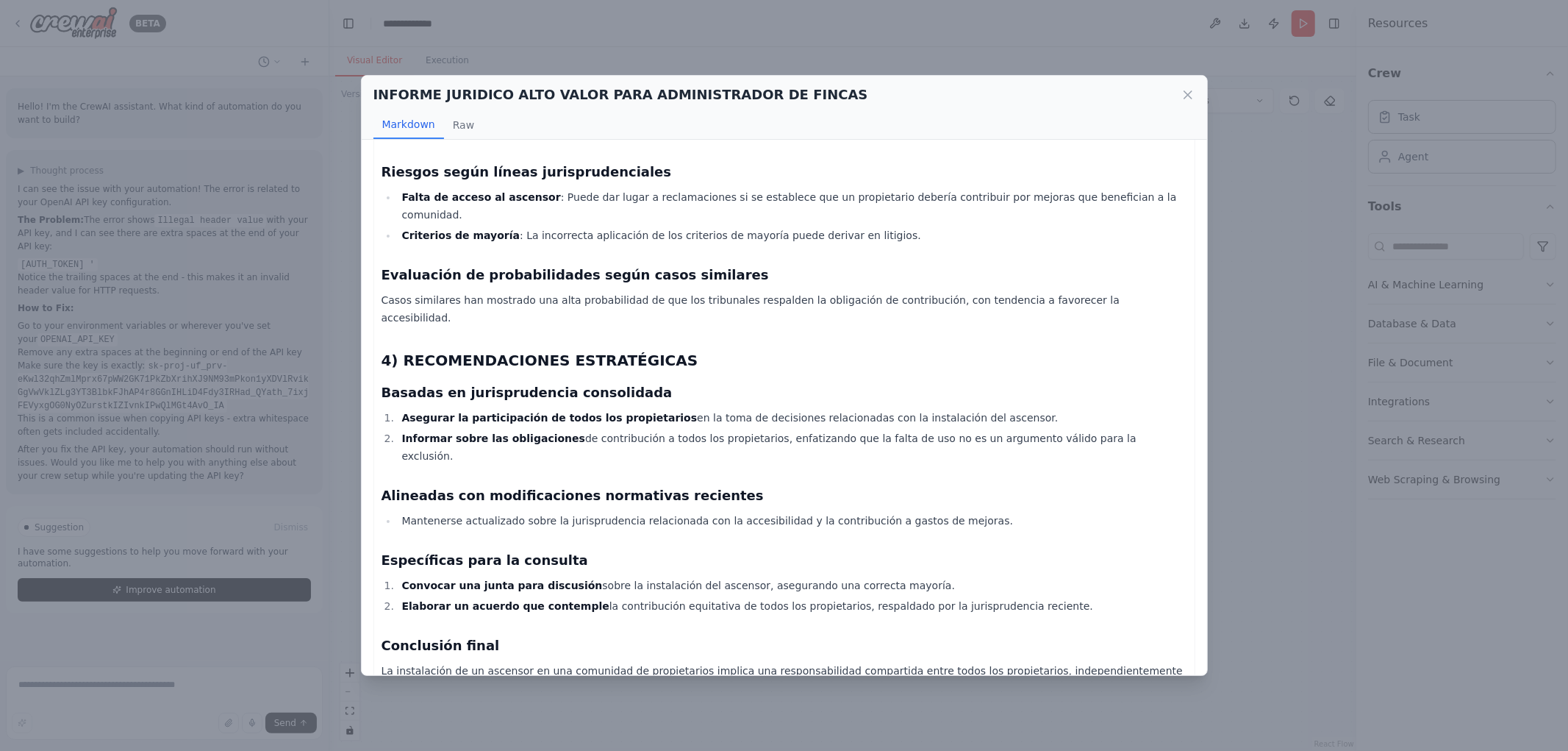
scroll to position [941, 0]
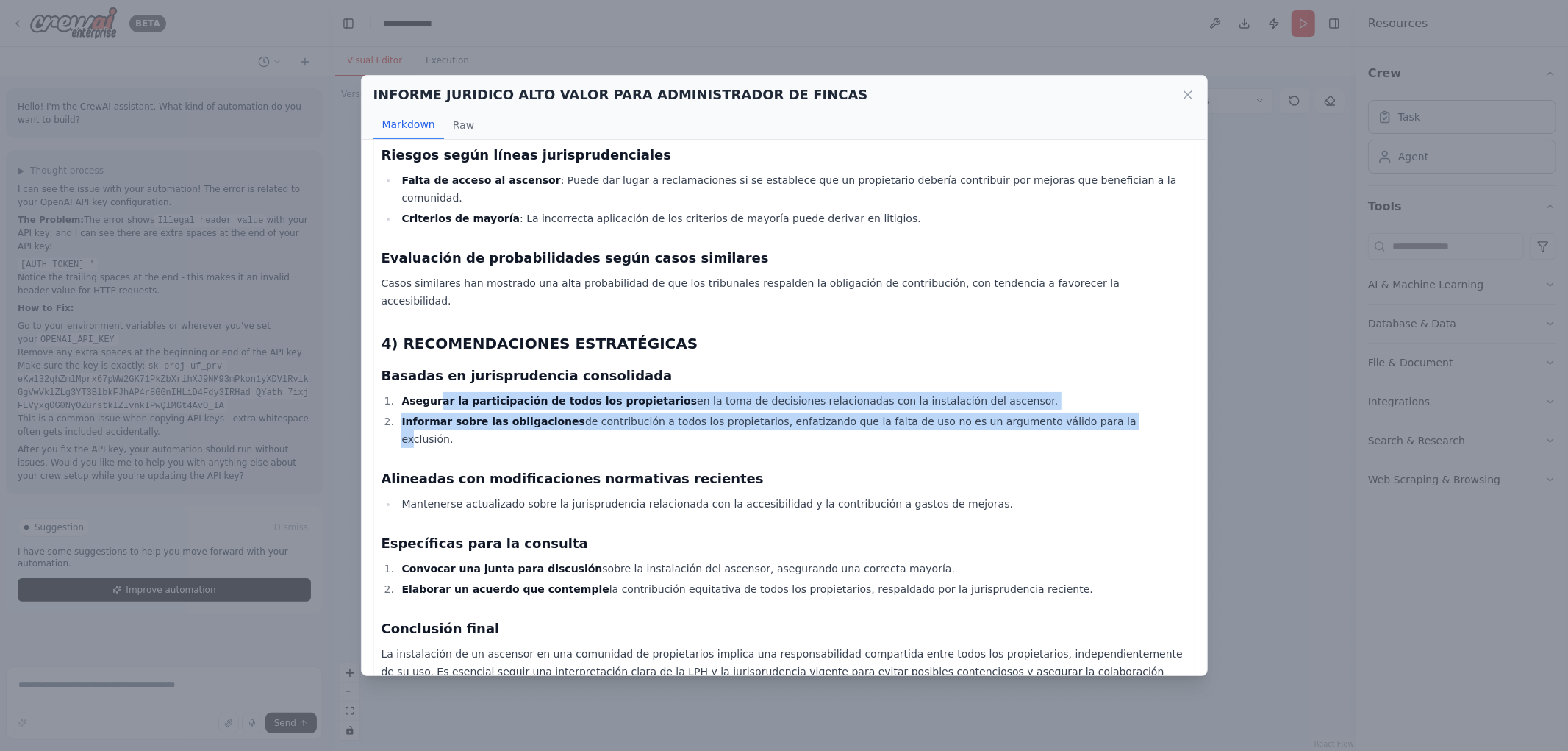
drag, startPoint x: 558, startPoint y: 348, endPoint x: 1042, endPoint y: 376, distance: 484.8
click at [1042, 392] on ol "Asegurar la participación de todos los propietarios en la toma de decisiones re…" at bounding box center [784, 420] width 806 height 55
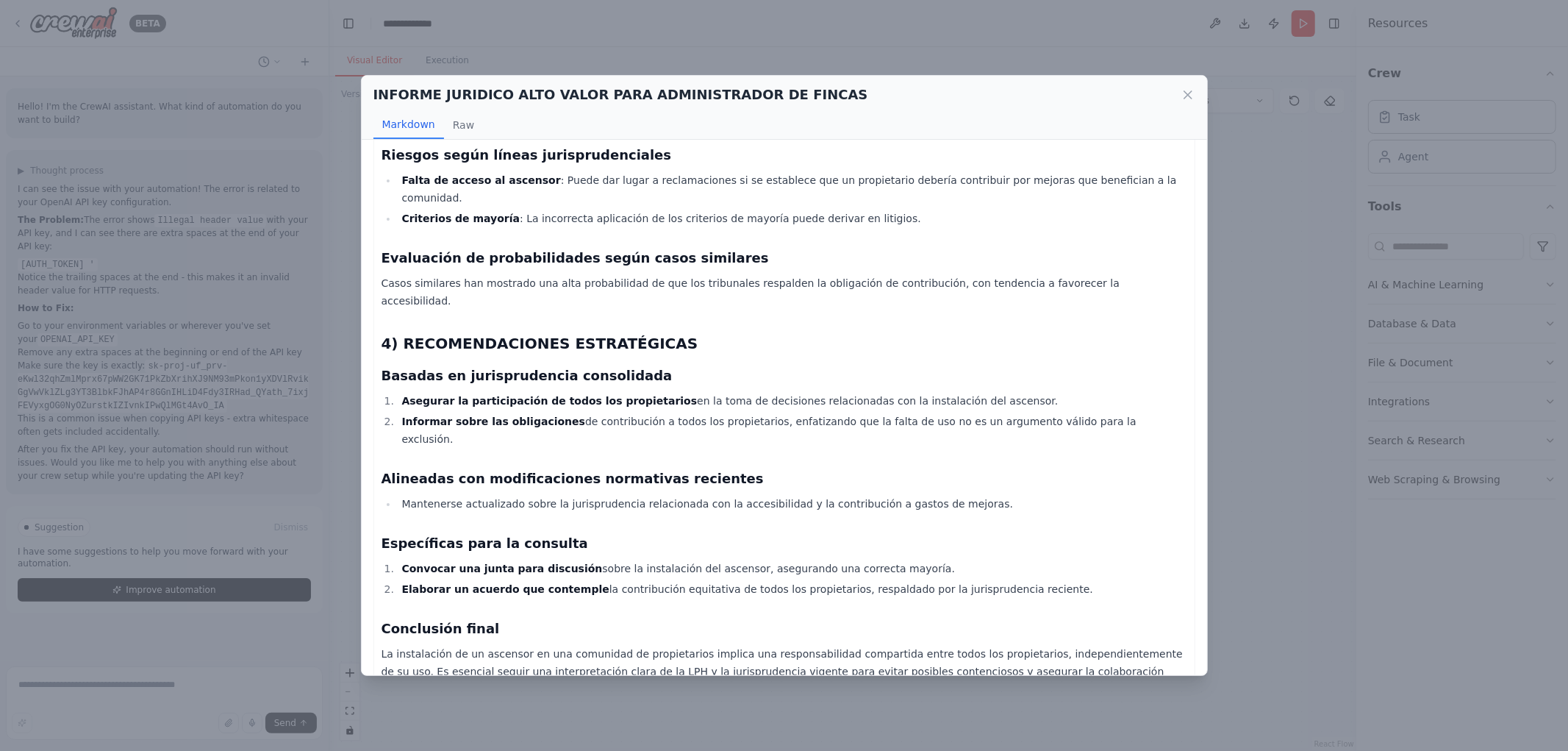
drag, startPoint x: 459, startPoint y: 363, endPoint x: 1107, endPoint y: 370, distance: 648.0
click at [1107, 412] on li "Informar sobre las obligaciones de contribución a todos los propietarios, enfat…" at bounding box center [792, 430] width 789 height 36
click at [960, 412] on li "Informar sobre las obligaciones de contribución a todos los propietarios, enfat…" at bounding box center [792, 430] width 789 height 36
drag, startPoint x: 865, startPoint y: 383, endPoint x: 851, endPoint y: 384, distance: 14.0
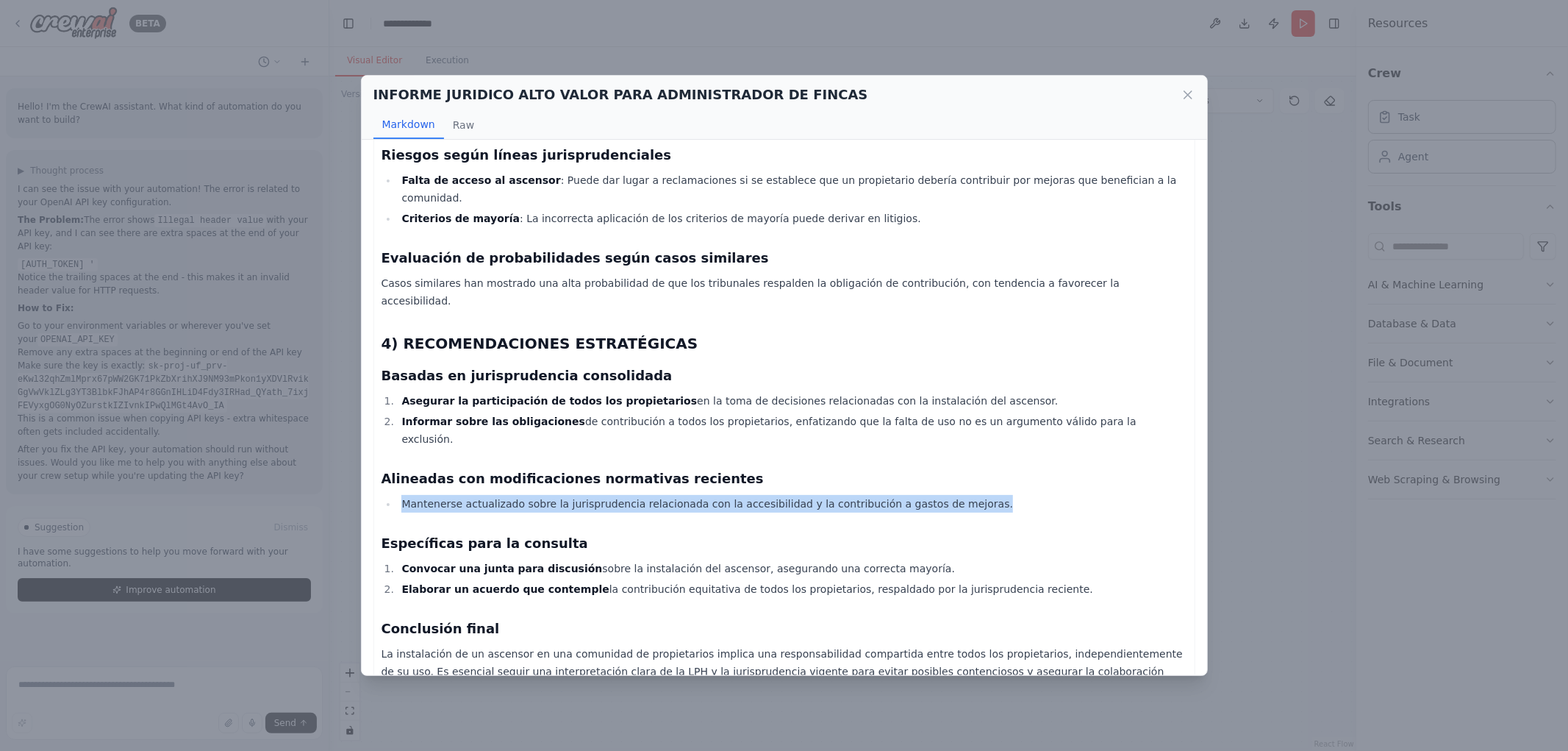
drag, startPoint x: 529, startPoint y: 436, endPoint x: 968, endPoint y: 431, distance: 439.0
click at [968, 495] on li "Mantenerse actualizado sobre la jurisprudencia relacionada con la accesibilidad…" at bounding box center [792, 504] width 789 height 18
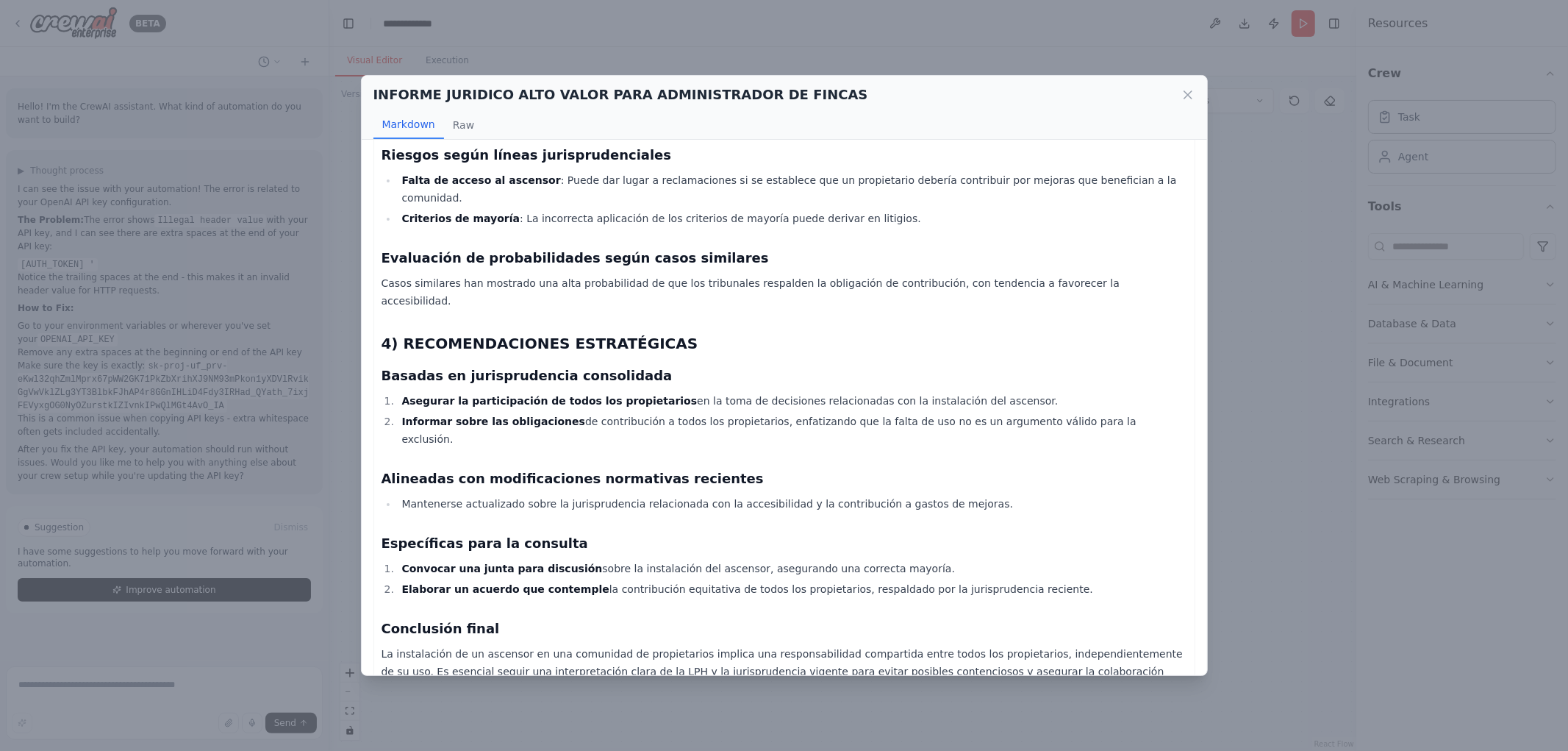
click at [783, 533] on h3 "Específicas para la consulta" at bounding box center [784, 543] width 806 height 21
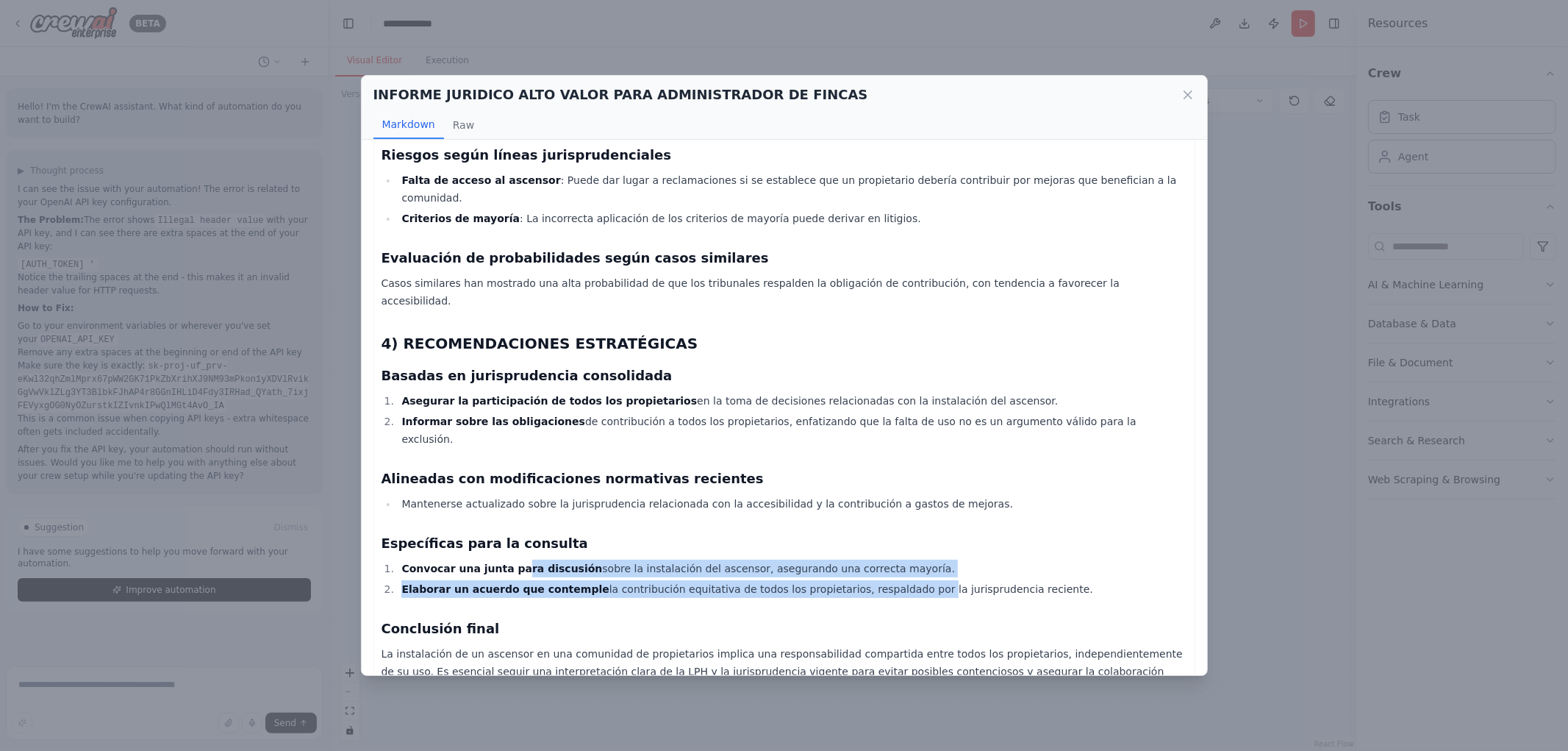
drag, startPoint x: 633, startPoint y: 516, endPoint x: 881, endPoint y: 521, distance: 248.1
click at [881, 560] on ol "Convocar una junta para discusión sobre la instalación del ascensor, asegurando…" at bounding box center [784, 579] width 806 height 39
drag, startPoint x: 806, startPoint y: 520, endPoint x: 766, endPoint y: 521, distance: 40.0
click at [805, 581] on li "Elaborar un acuerdo que contemple la contribución equitativa de todos los propi…" at bounding box center [792, 590] width 789 height 18
click at [491, 581] on li "Elaborar un acuerdo que contemple la contribución equitativa de todos los propi…" at bounding box center [792, 590] width 789 height 18
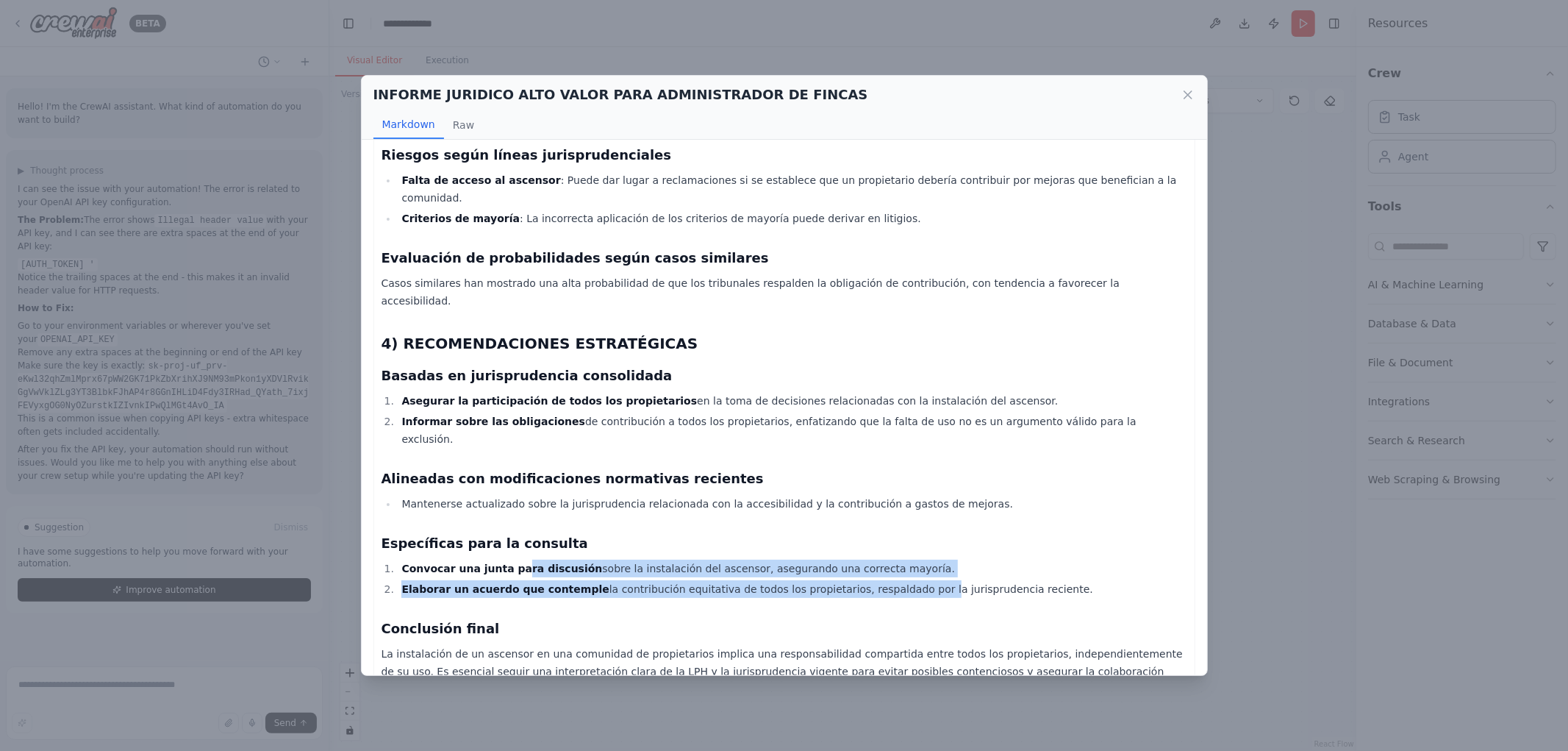
drag, startPoint x: 422, startPoint y: 519, endPoint x: 1005, endPoint y: 516, distance: 583.0
click at [1005, 581] on li "Elaborar un acuerdo que contemple la contribución equitativa de todos los propi…" at bounding box center [792, 590] width 789 height 18
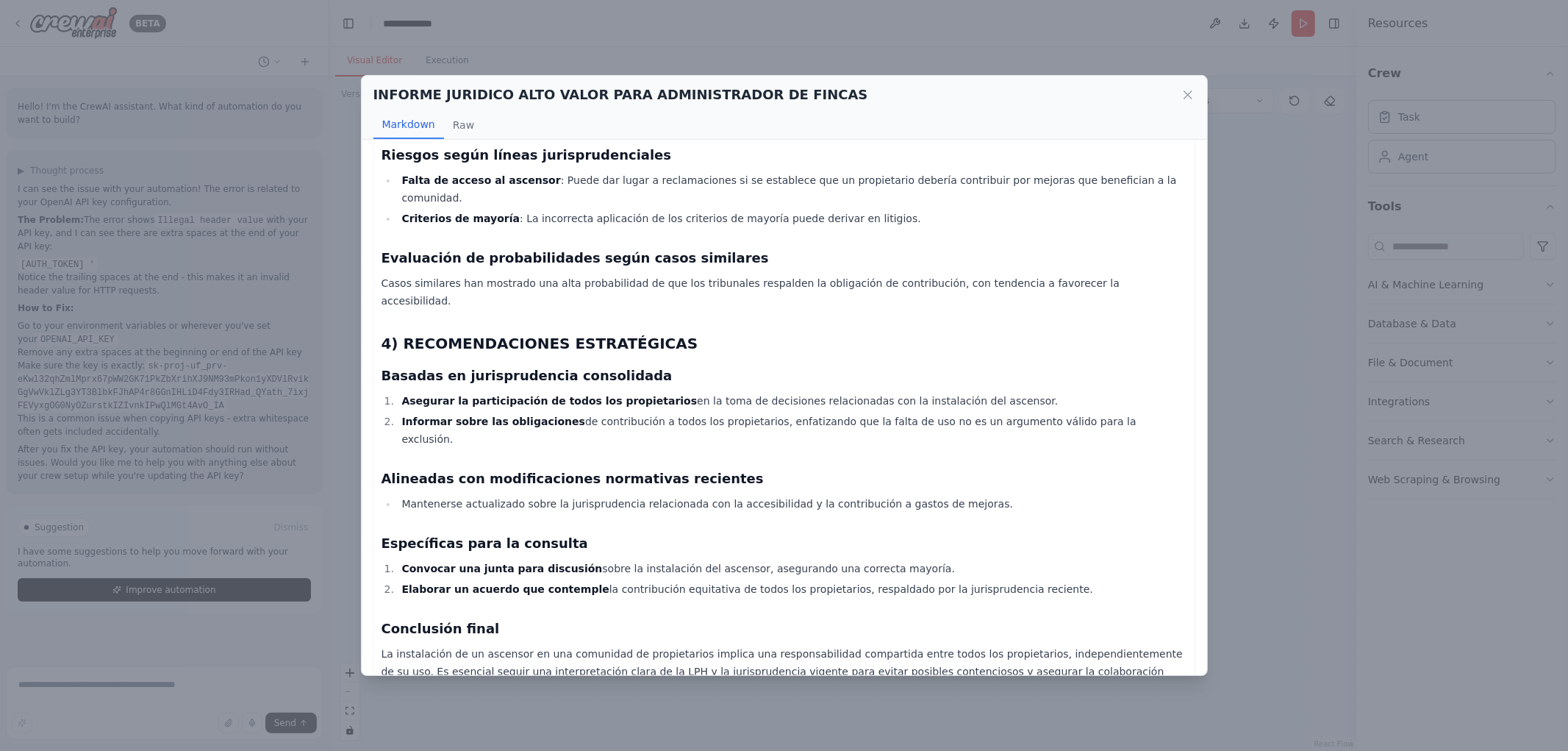
click at [597, 645] on p "La instalación de un ascensor en una comunidad de propietarios implica una resp…" at bounding box center [784, 671] width 806 height 53
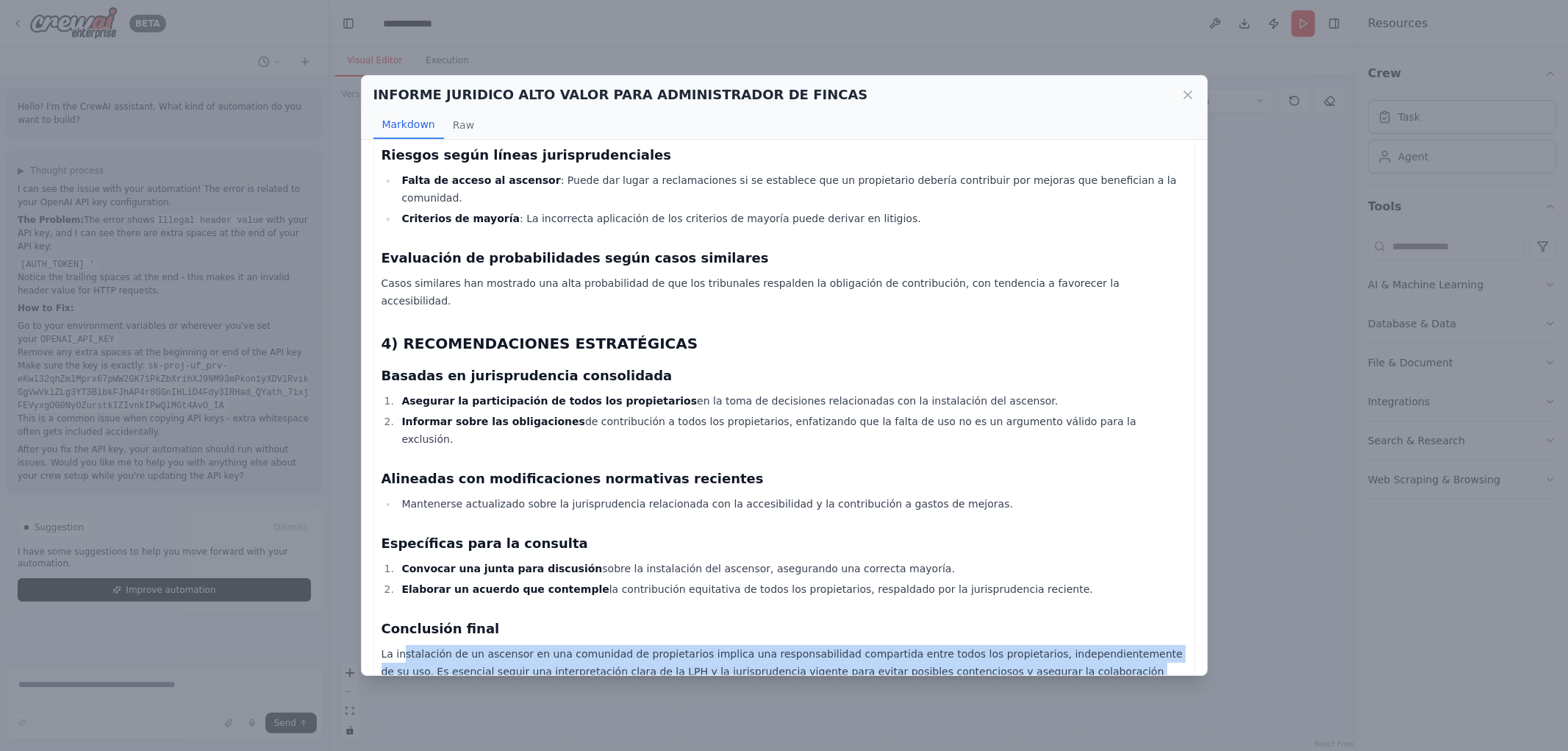
drag, startPoint x: 402, startPoint y: 585, endPoint x: 1170, endPoint y: 600, distance: 768.1
click at [1170, 645] on p "La instalación de un ascensor en una comunidad de propietarios implica una resp…" at bounding box center [784, 671] width 806 height 53
click at [588, 645] on p "La instalación de un ascensor en una comunidad de propietarios implica una resp…" at bounding box center [784, 671] width 806 height 53
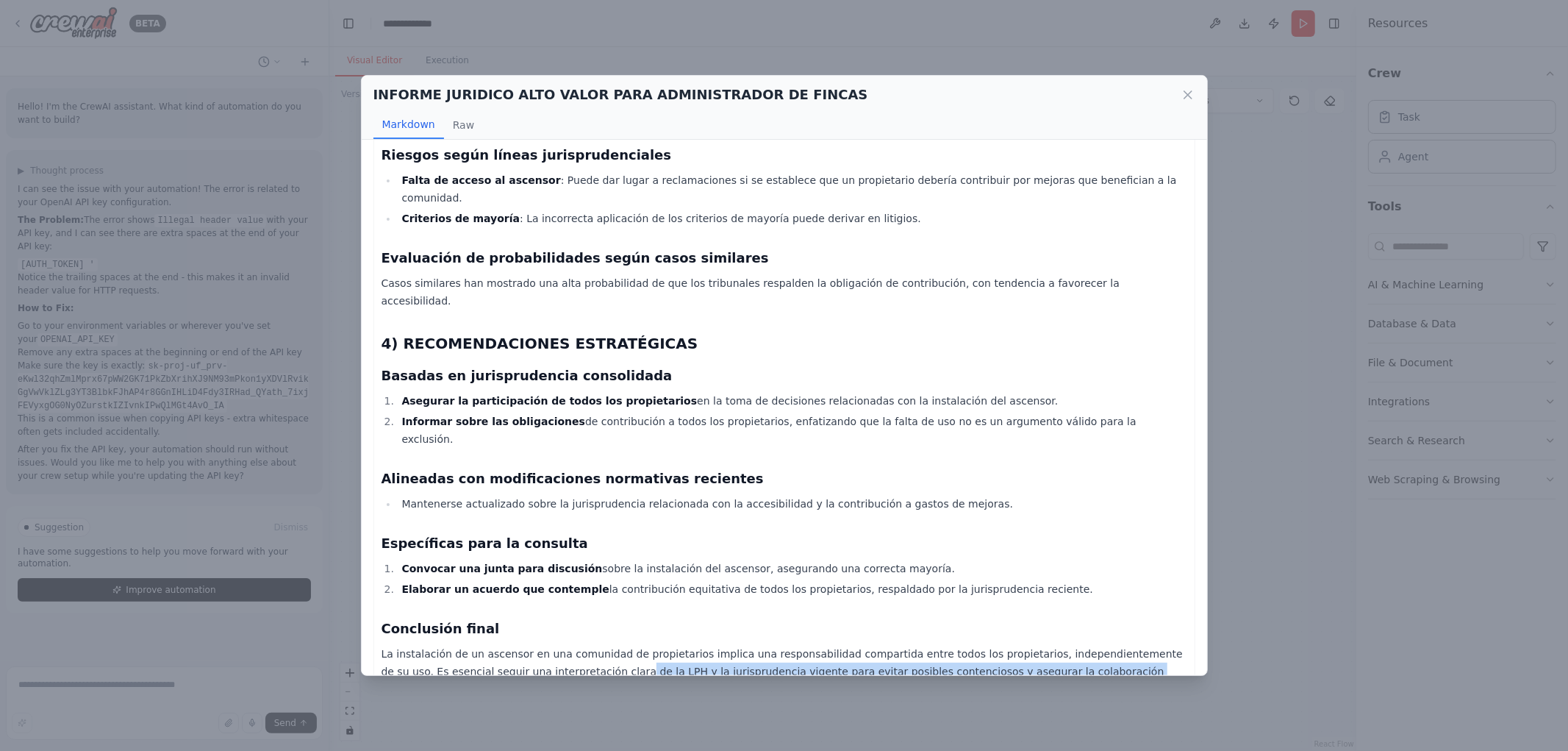
drag, startPoint x: 593, startPoint y: 600, endPoint x: 1153, endPoint y: 597, distance: 560.0
click at [1153, 645] on p "La instalación de un ascensor en una comunidad de propietarios implica una resp…" at bounding box center [784, 671] width 806 height 53
click at [886, 645] on p "La instalación de un ascensor en una comunidad de propietarios implica una resp…" at bounding box center [784, 671] width 806 height 53
drag, startPoint x: 378, startPoint y: 630, endPoint x: 685, endPoint y: 648, distance: 307.5
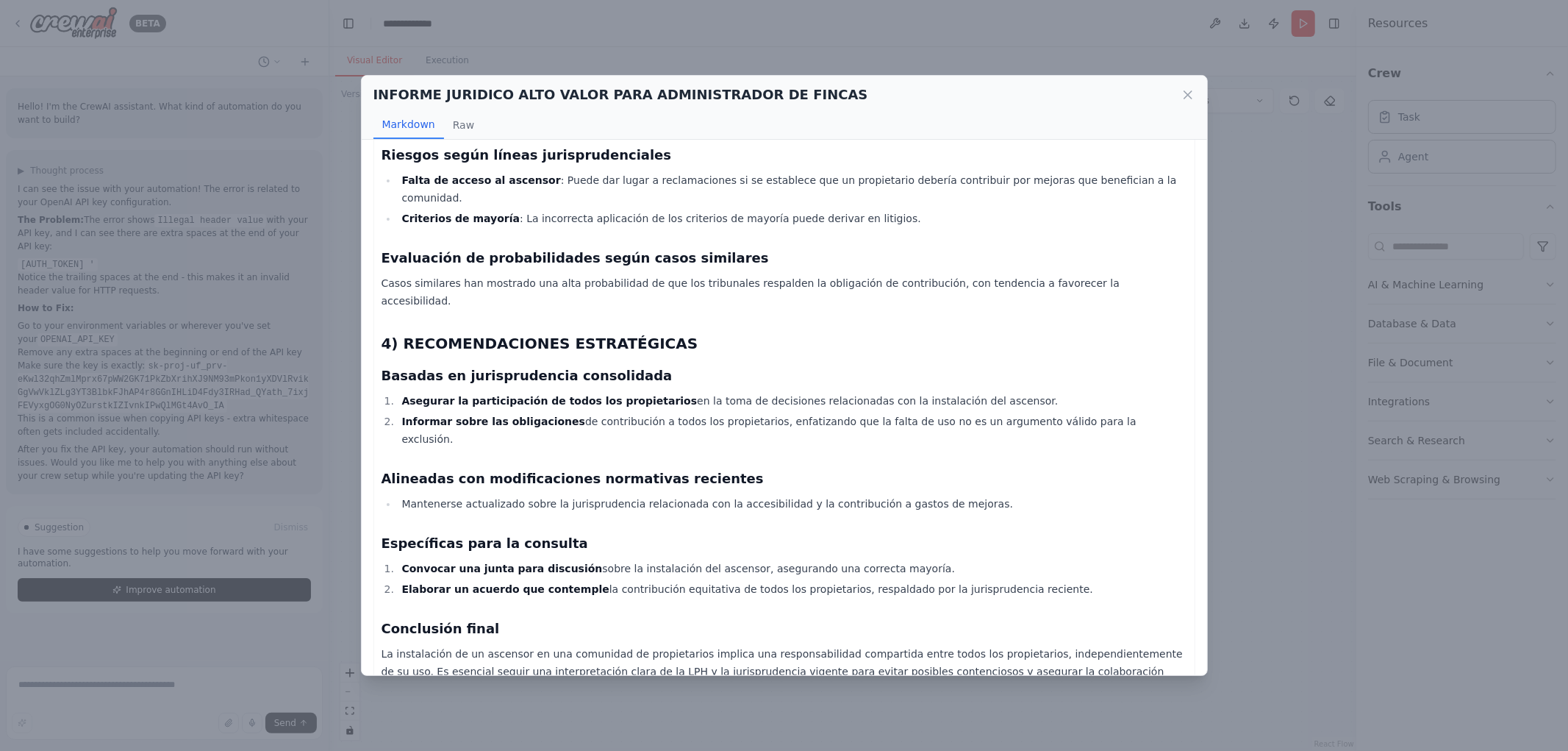
click at [468, 645] on p "La instalación de un ascensor en una comunidad de propietarios implica una resp…" at bounding box center [784, 671] width 806 height 53
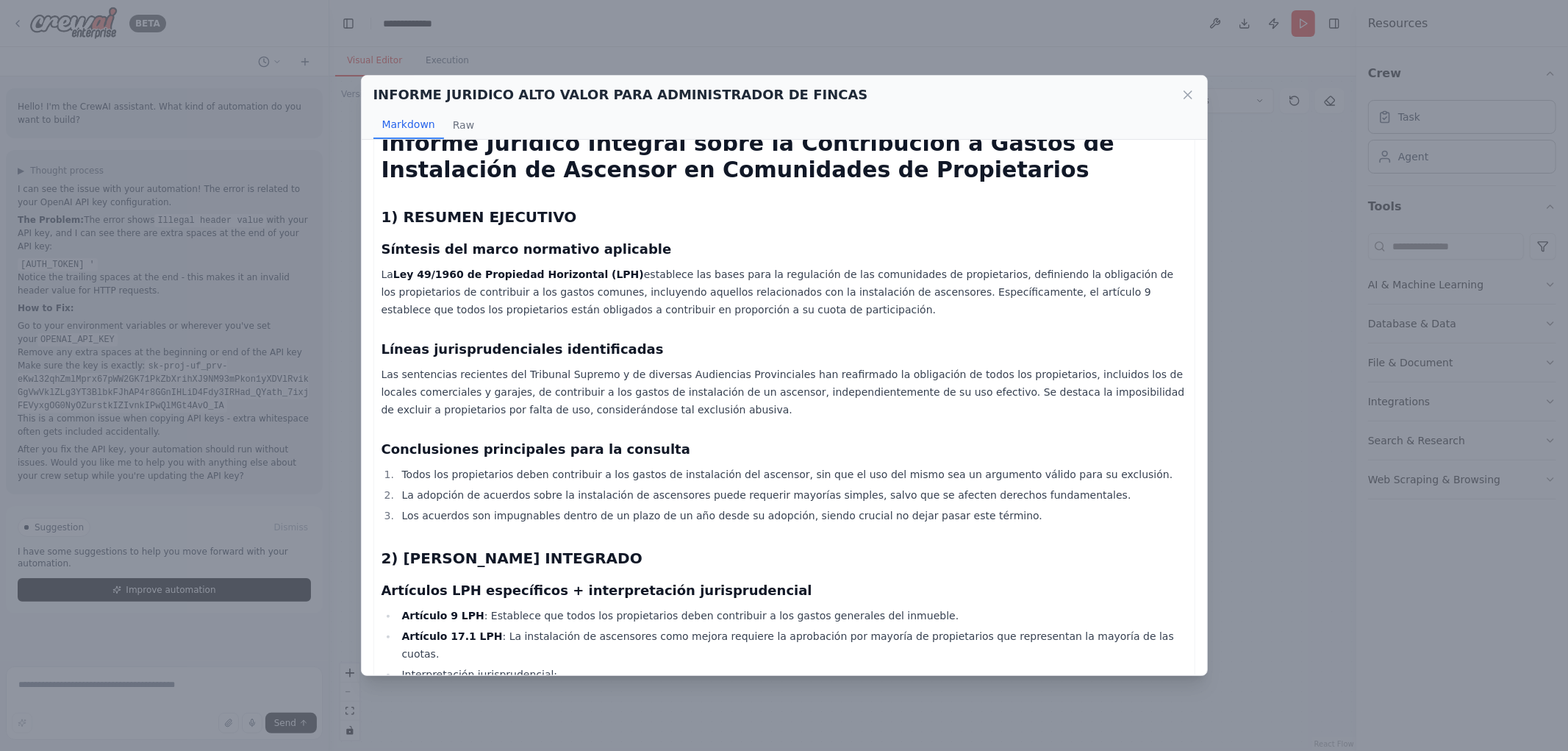
scroll to position [0, 0]
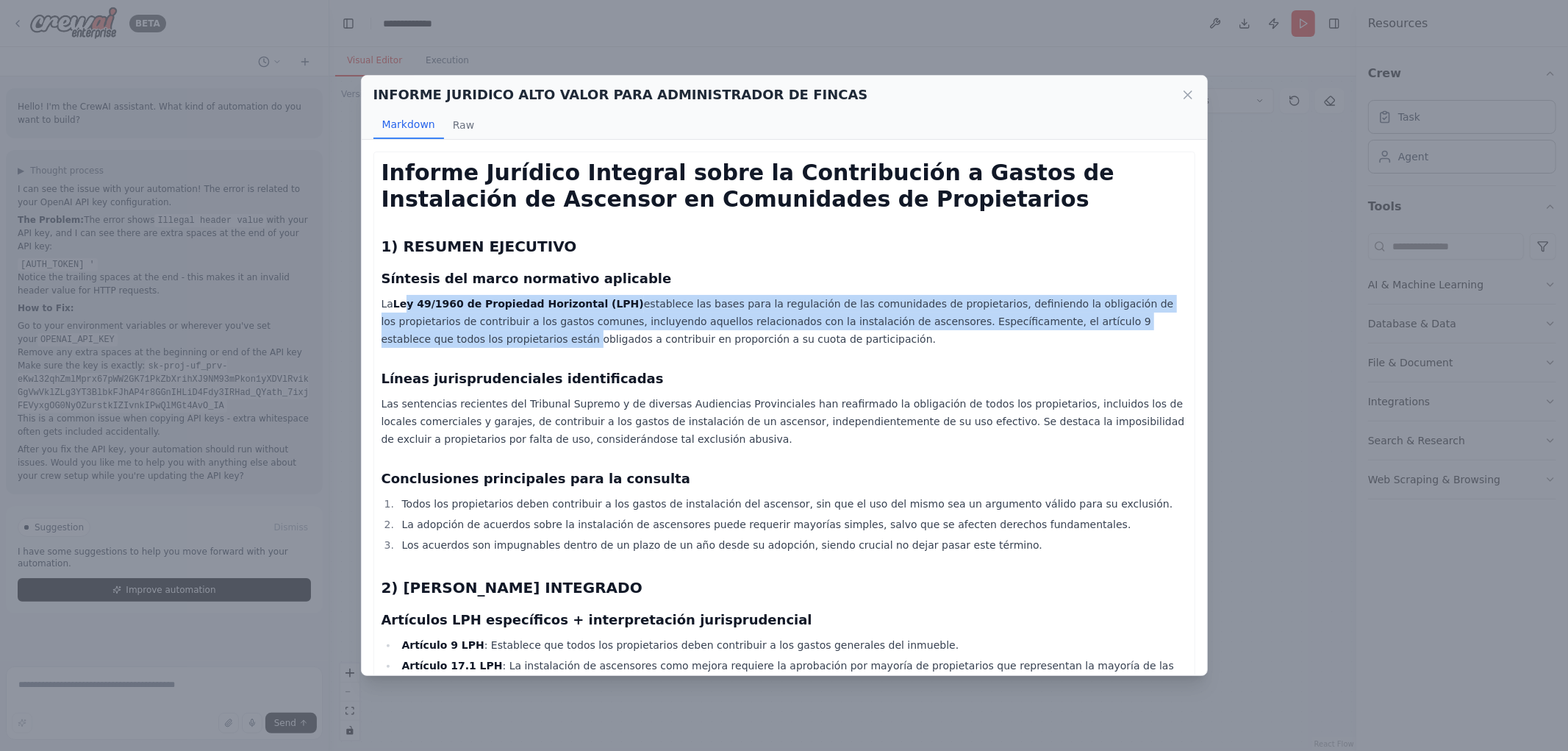
drag, startPoint x: 438, startPoint y: 289, endPoint x: 1171, endPoint y: 314, distance: 733.4
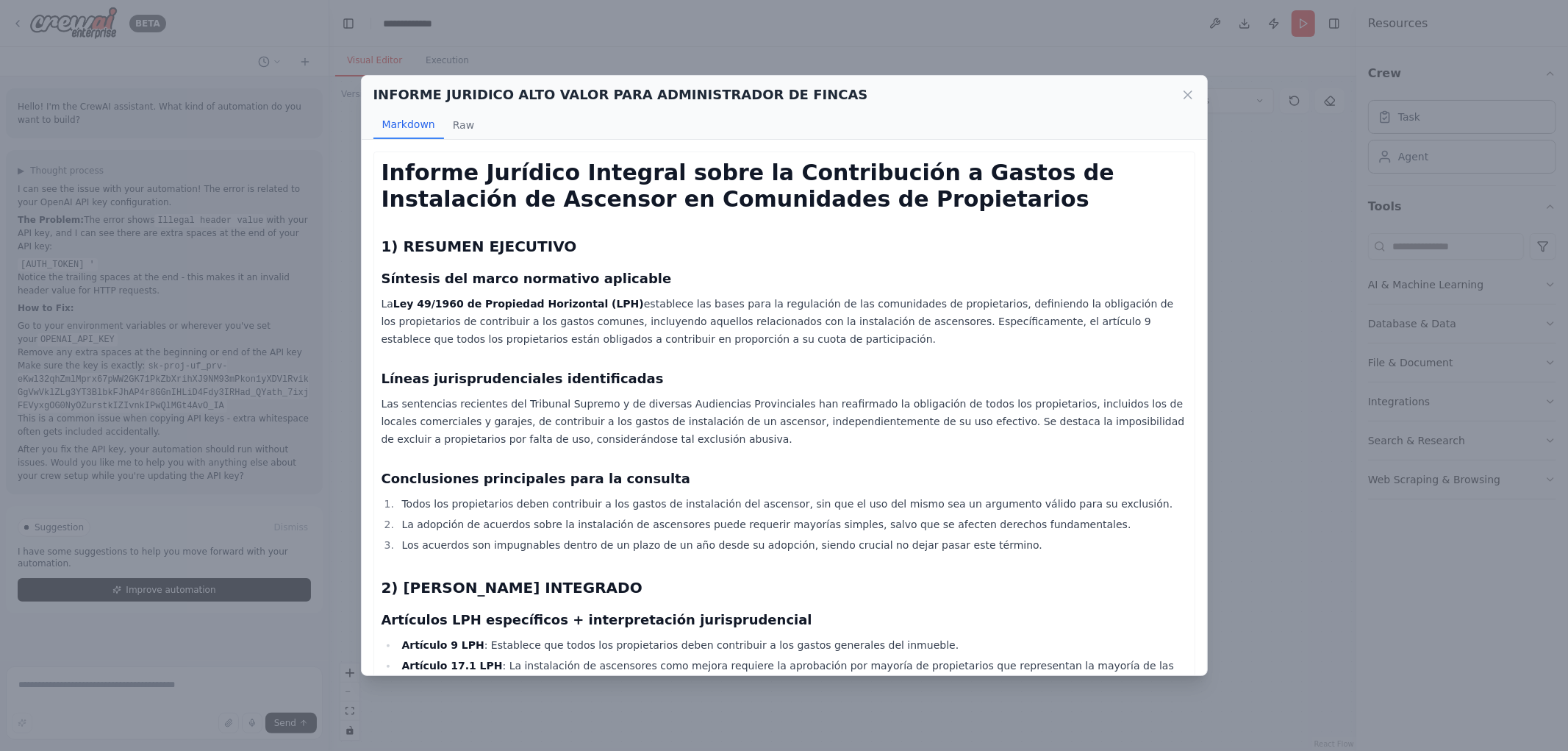
click at [1046, 344] on p "La Ley 49/1960 de Propiedad Horizontal (LPH) establece las bases para la regula…" at bounding box center [784, 321] width 806 height 53
drag, startPoint x: 575, startPoint y: 318, endPoint x: 980, endPoint y: 348, distance: 406.1
click at [1155, 341] on p "La Ley 49/1960 de Propiedad Horizontal (LPH) establece las bases para la regula…" at bounding box center [784, 321] width 806 height 53
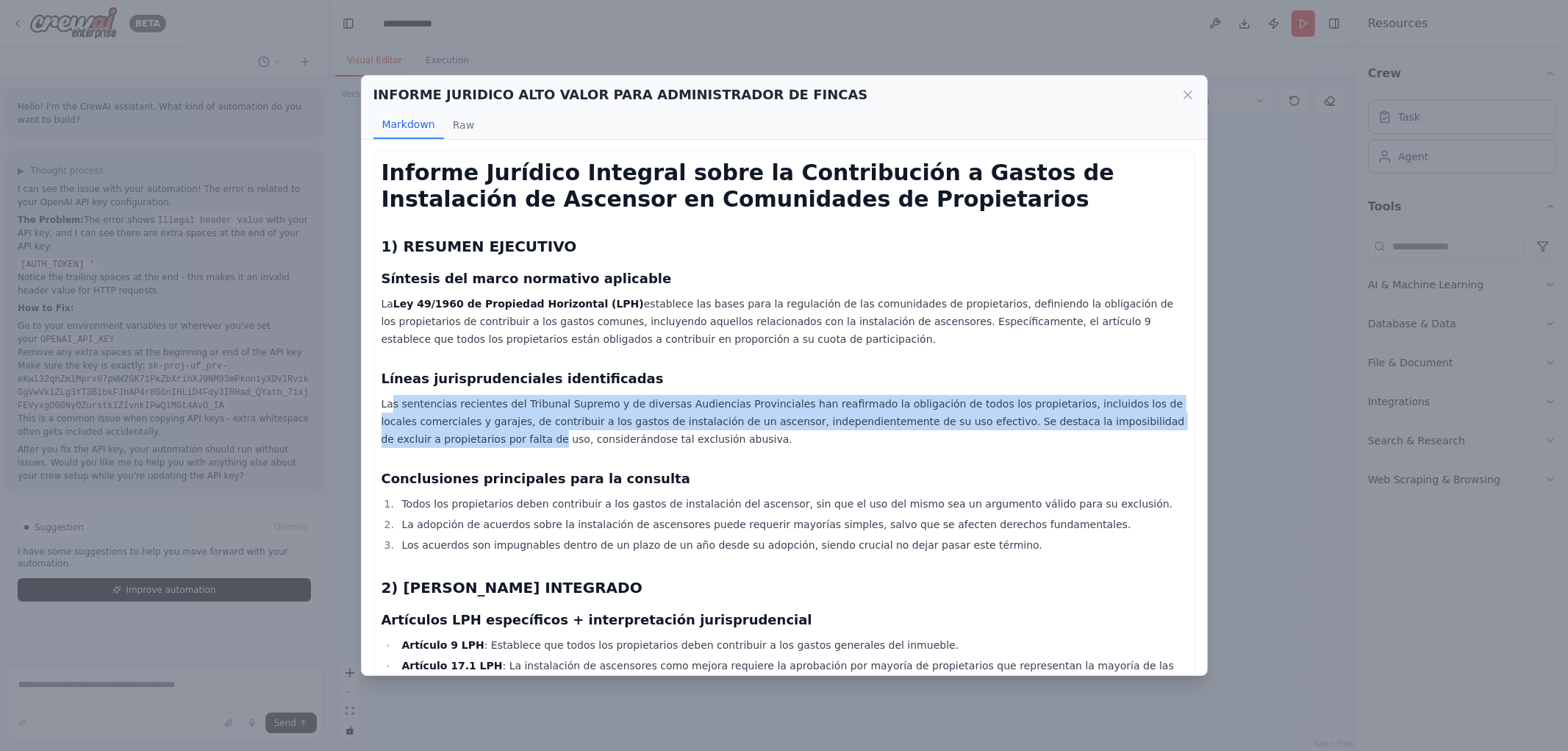
drag, startPoint x: 394, startPoint y: 404, endPoint x: 1179, endPoint y: 415, distance: 785.1
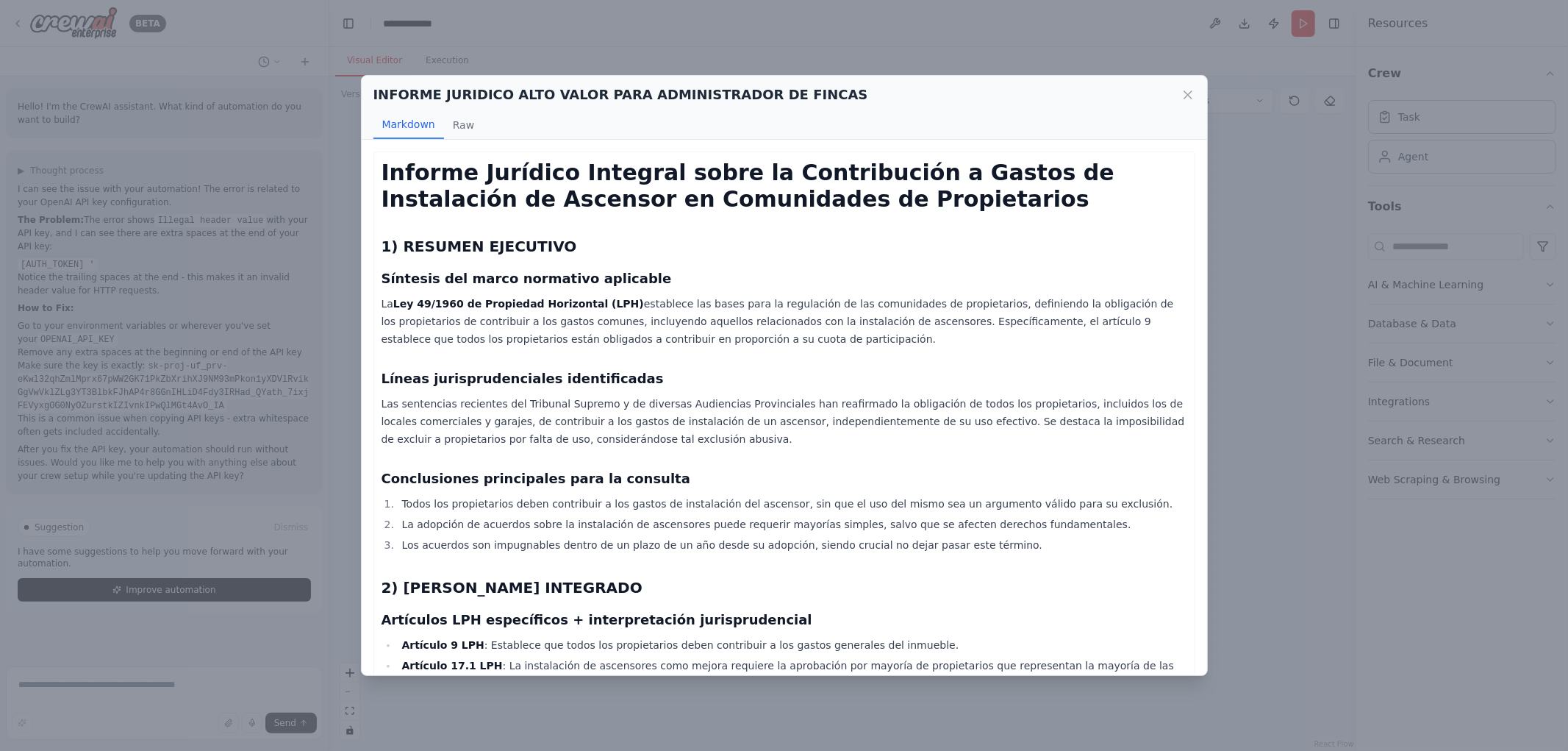
click at [442, 446] on p "Las sentencias recientes del Tribunal Supremo y de diversas Audiencias Provinci…" at bounding box center [784, 421] width 806 height 53
drag, startPoint x: 370, startPoint y: 435, endPoint x: 625, endPoint y: 436, distance: 255.0
click at [625, 436] on div "Informe Jurídico Integral sobre la Contribución a Gastos de Instalación de Asce…" at bounding box center [784, 407] width 846 height 535
click at [625, 436] on p "Las sentencias recientes del Tribunal Supremo y de diversas Audiencias Provinci…" at bounding box center [784, 421] width 806 height 53
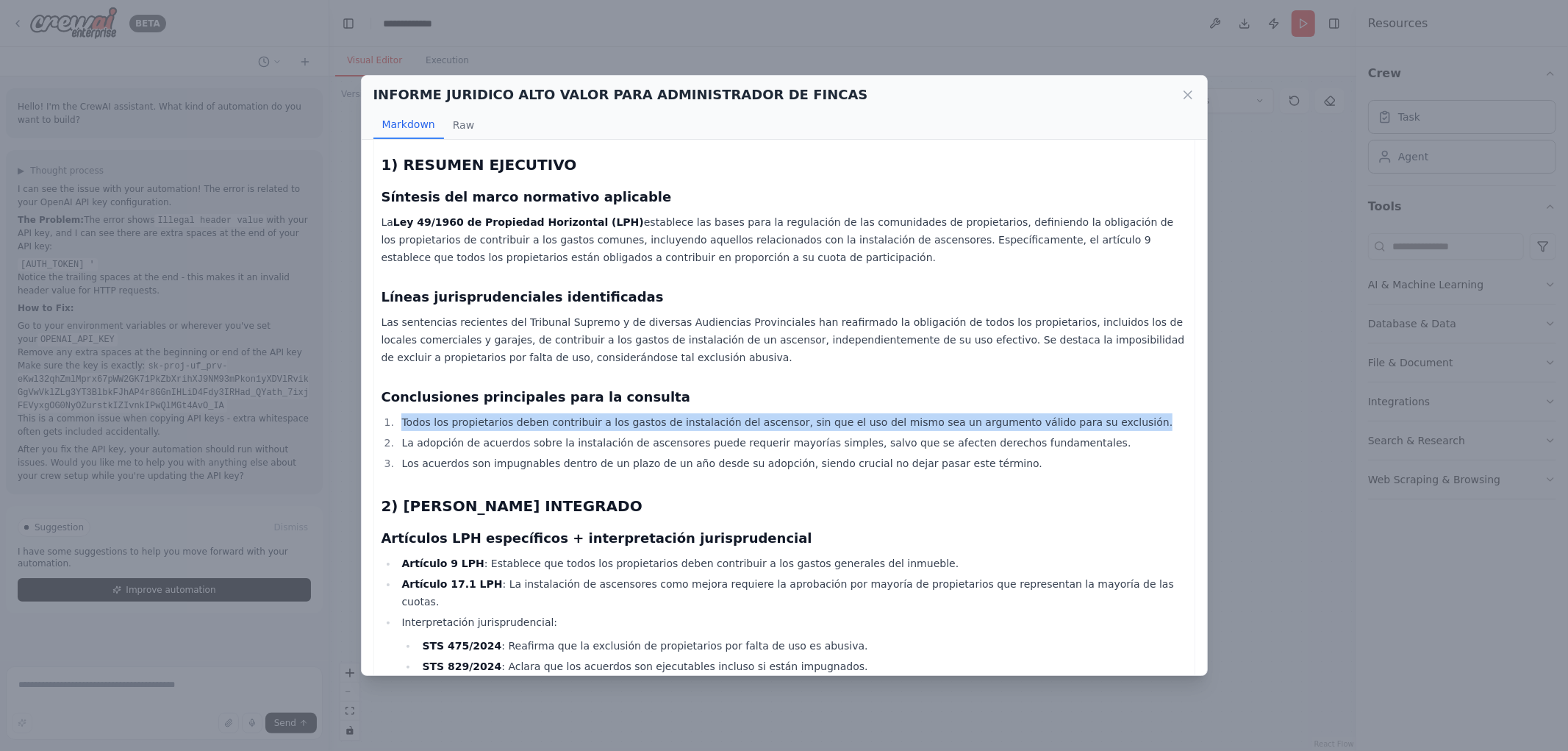
drag, startPoint x: 440, startPoint y: 427, endPoint x: 1089, endPoint y: 421, distance: 649.0
click at [1089, 421] on li "Todos los propietarios deben contribuir a los gastos de instalación del ascenso…" at bounding box center [792, 422] width 789 height 18
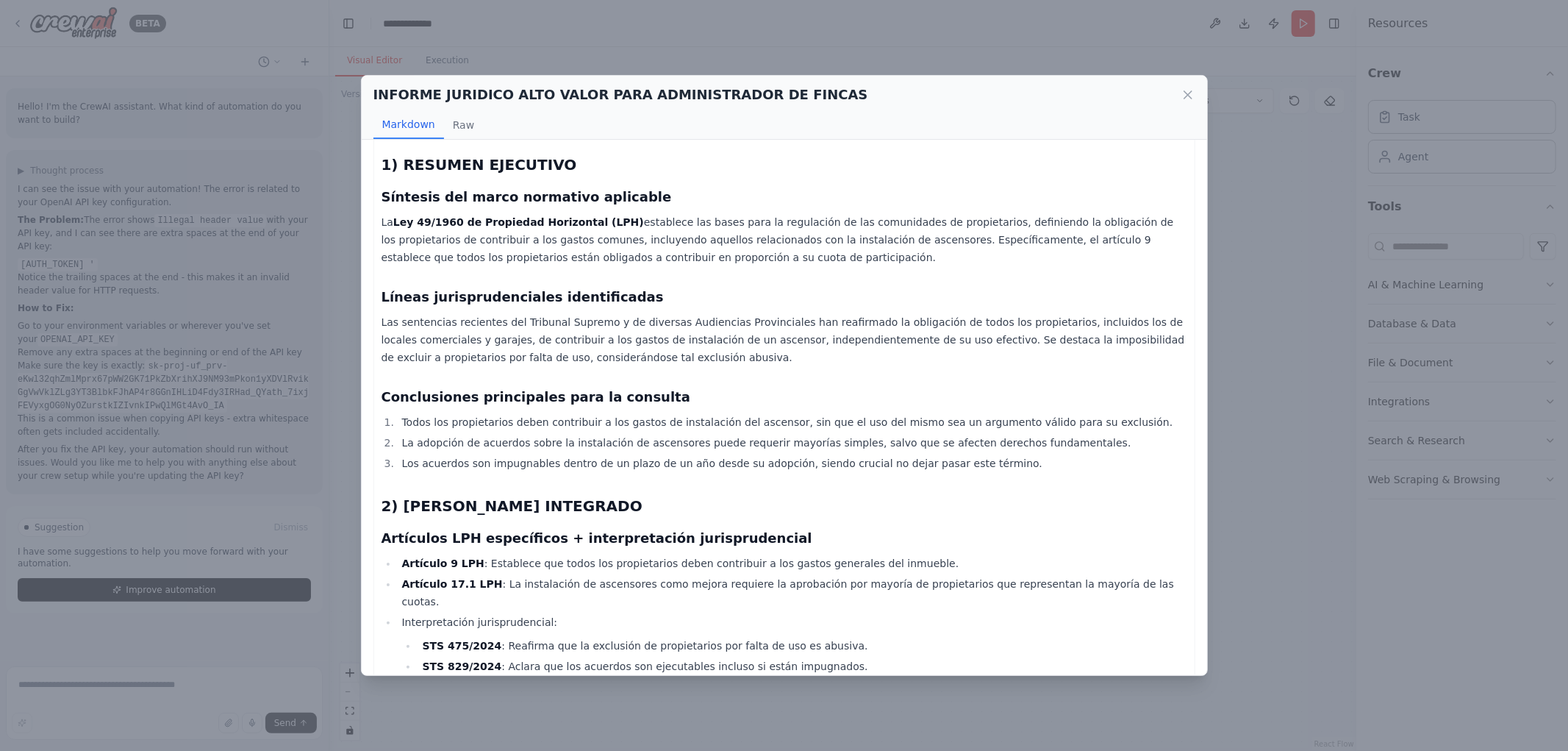
click at [906, 438] on li "La adopción de acuerdos sobre la instalación de ascensores puede requerir mayor…" at bounding box center [792, 443] width 789 height 18
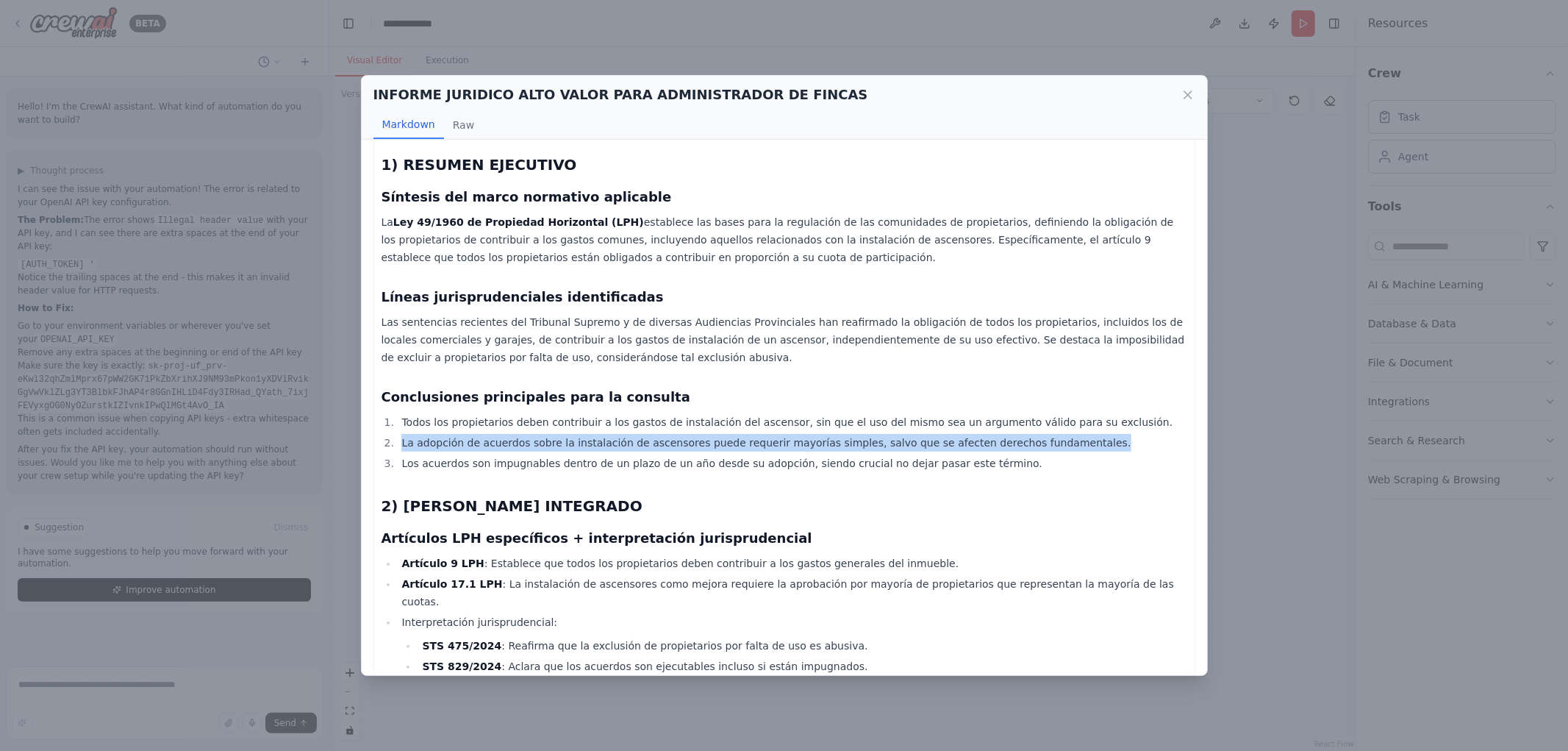
drag, startPoint x: 401, startPoint y: 438, endPoint x: 1063, endPoint y: 432, distance: 662.0
click at [1063, 434] on li "La adopción de acuerdos sobre la instalación de ascensores puede requerir mayor…" at bounding box center [792, 443] width 789 height 18
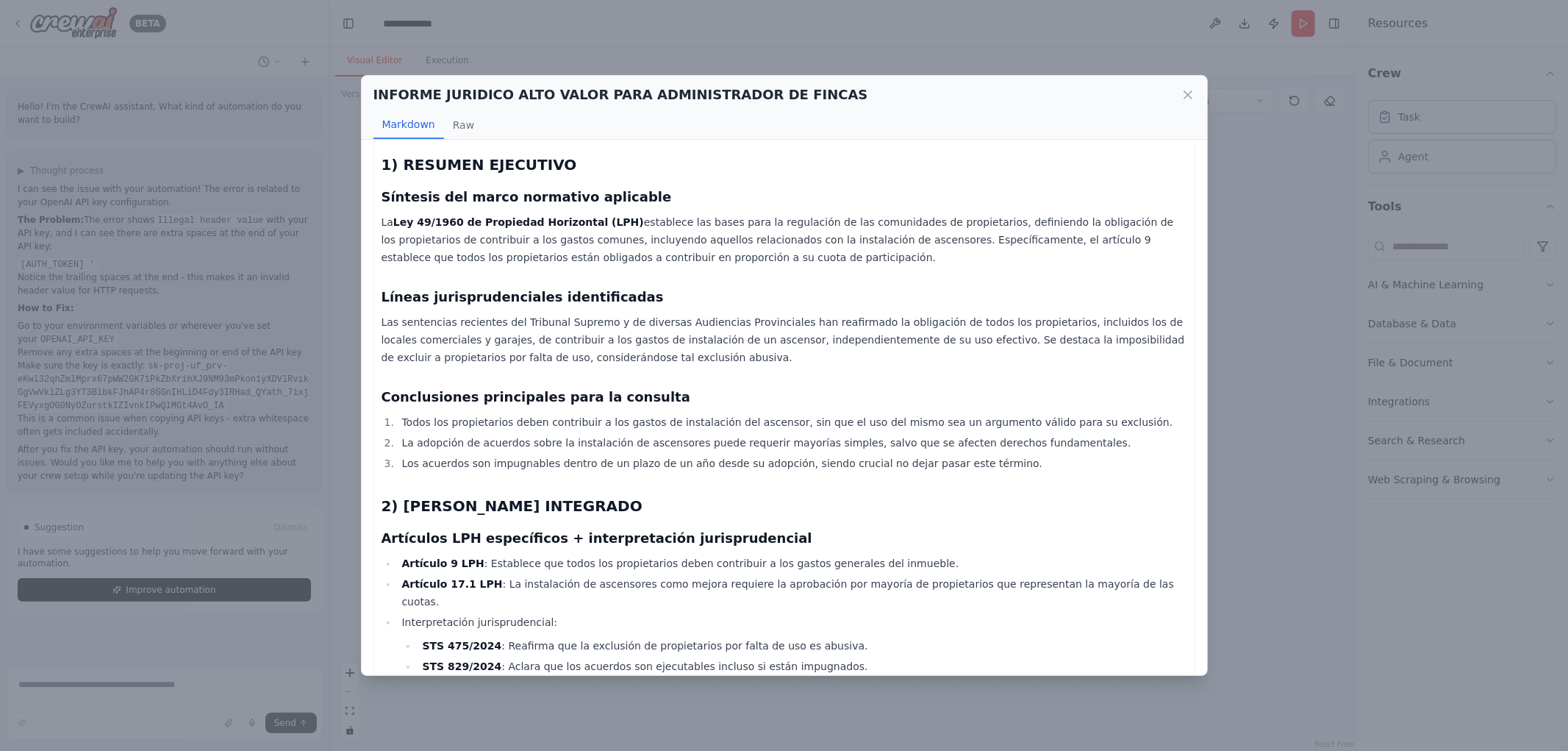
click at [857, 461] on li "Los acuerdos son impugnables dentro de un plazo de un año desde su adopción, si…" at bounding box center [792, 464] width 789 height 18
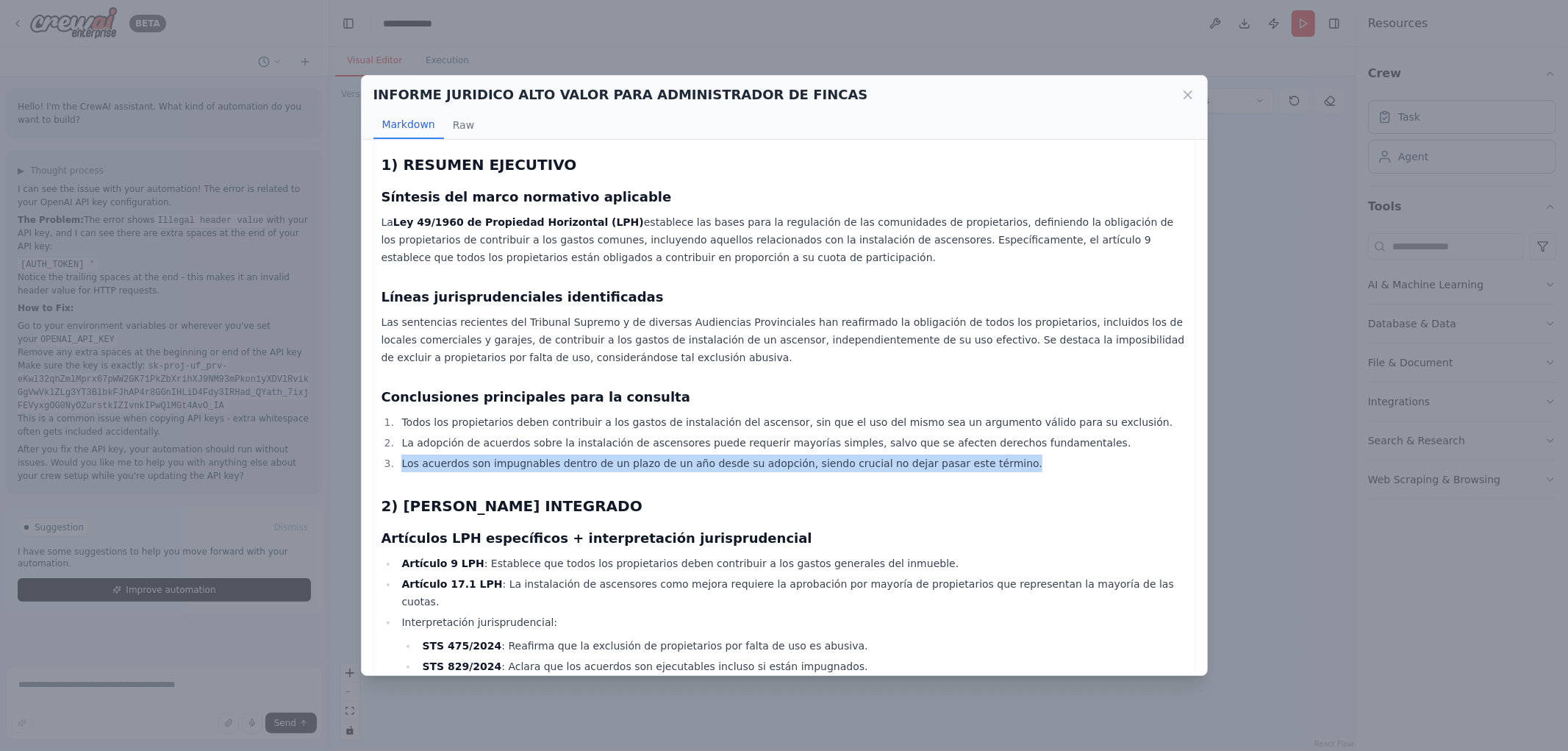
drag, startPoint x: 393, startPoint y: 461, endPoint x: 1020, endPoint y: 455, distance: 627.0
click at [1020, 455] on li "Los acuerdos son impugnables dentro de un plazo de un año desde su adopción, si…" at bounding box center [792, 464] width 789 height 18
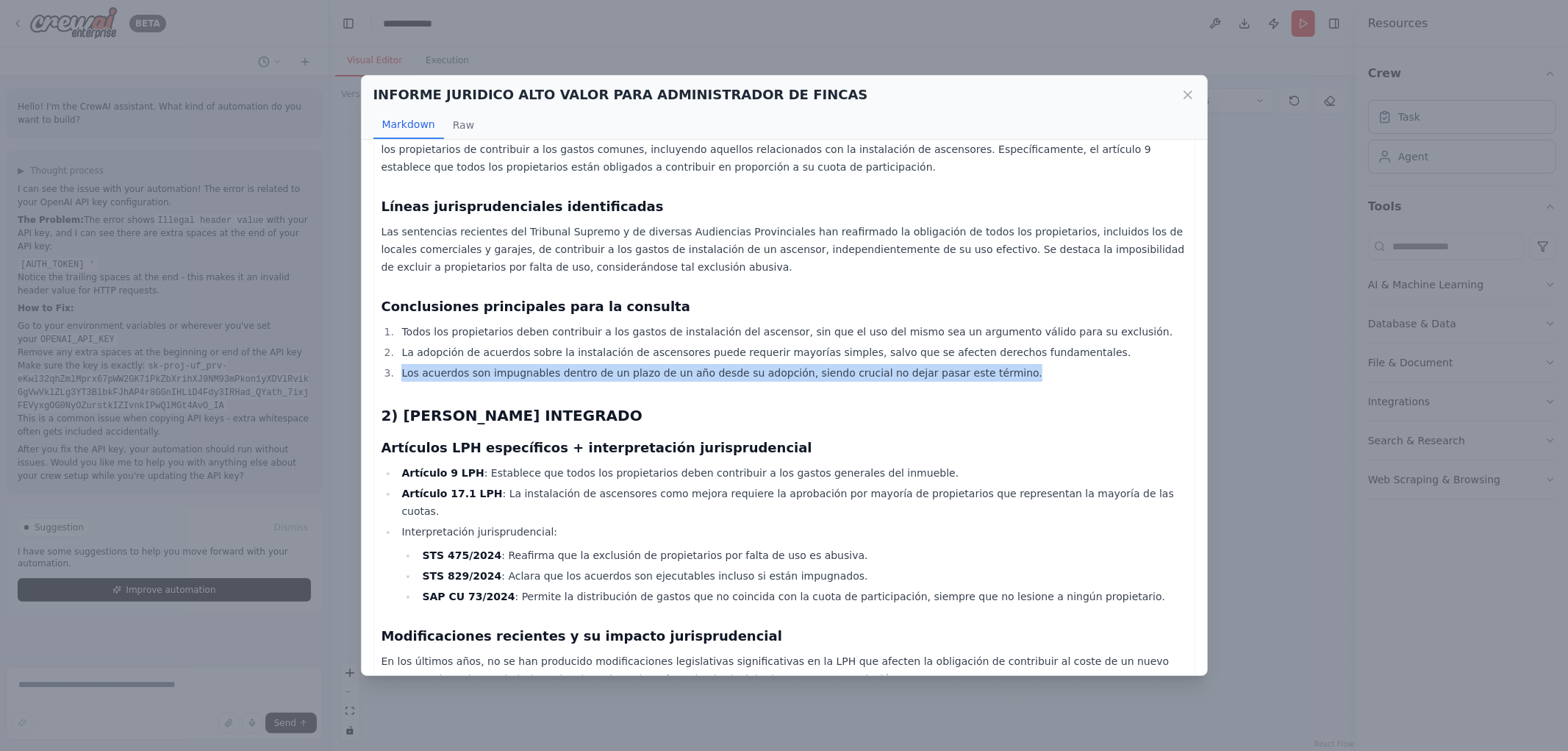
scroll to position [245, 0]
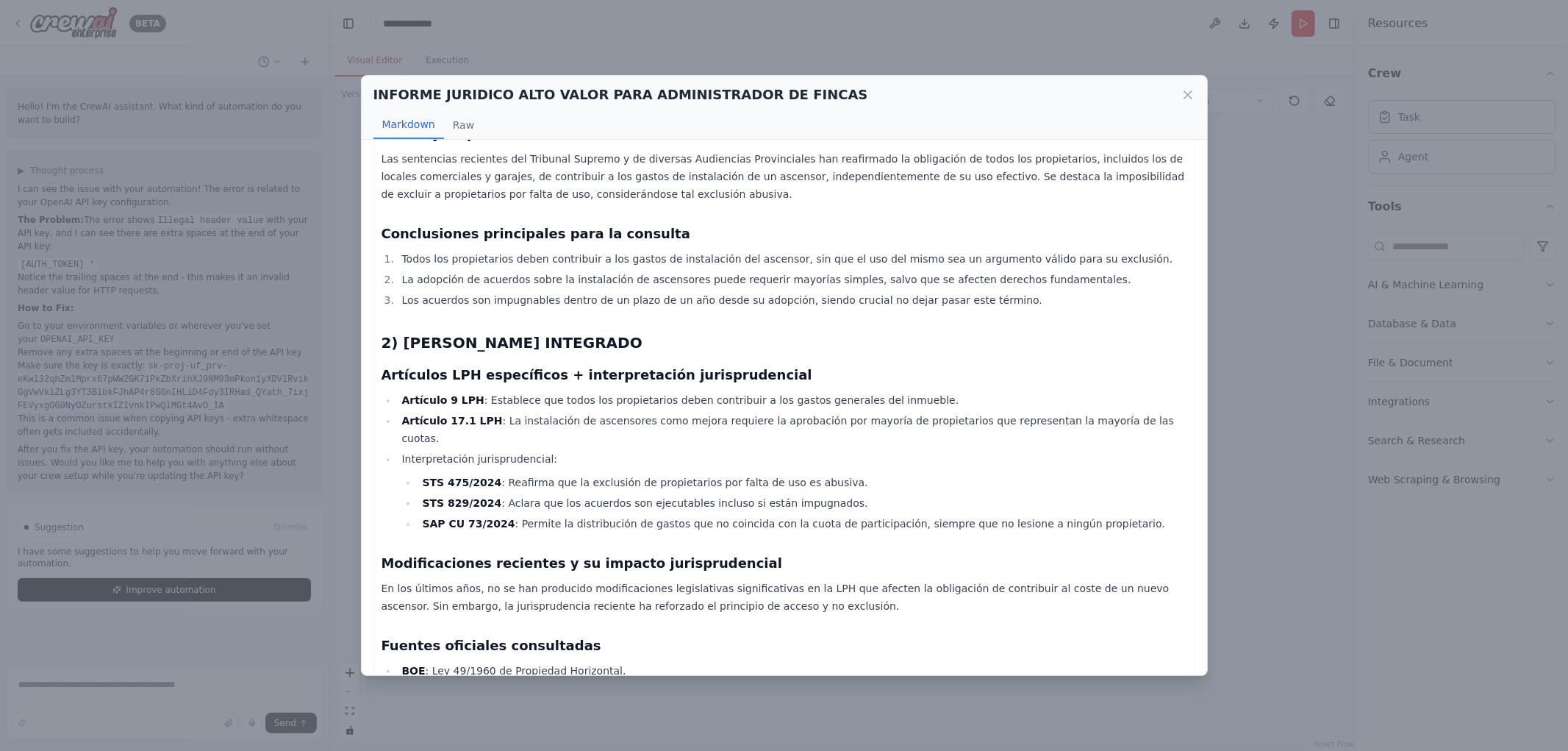
drag, startPoint x: 449, startPoint y: 314, endPoint x: 398, endPoint y: 310, distance: 51.2
click at [447, 313] on div "Informe Jurídico Integral sobre la Contribución a Gastos de Instalación de Asce…" at bounding box center [784, 678] width 806 height 1527
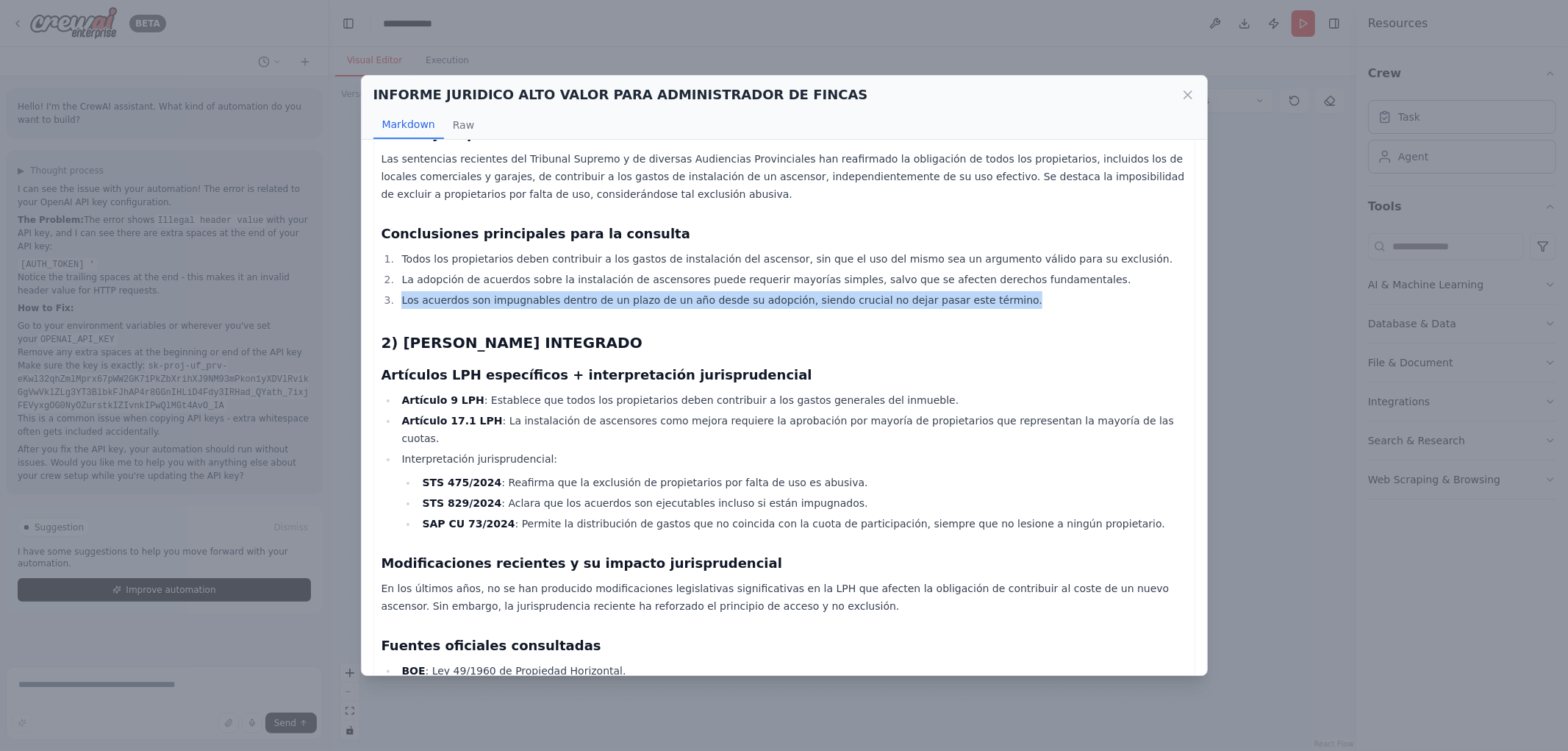
drag, startPoint x: 402, startPoint y: 300, endPoint x: 979, endPoint y: 296, distance: 577.0
click at [979, 296] on li "Los acuerdos son impugnables dentro de un plazo de un año desde su adopción, si…" at bounding box center [792, 300] width 789 height 18
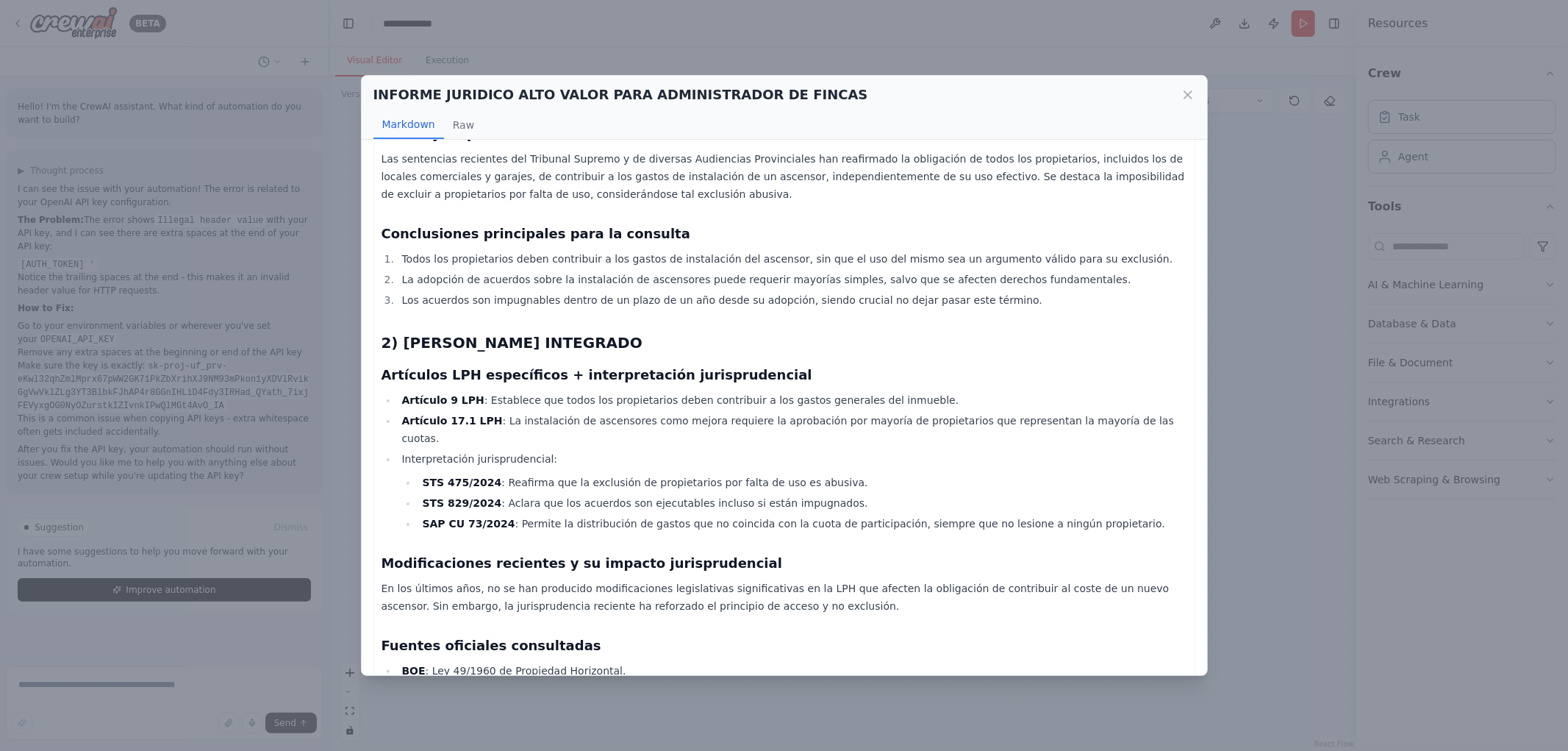
click at [718, 335] on h2 "2) [PERSON_NAME] INTEGRADO" at bounding box center [784, 343] width 806 height 21
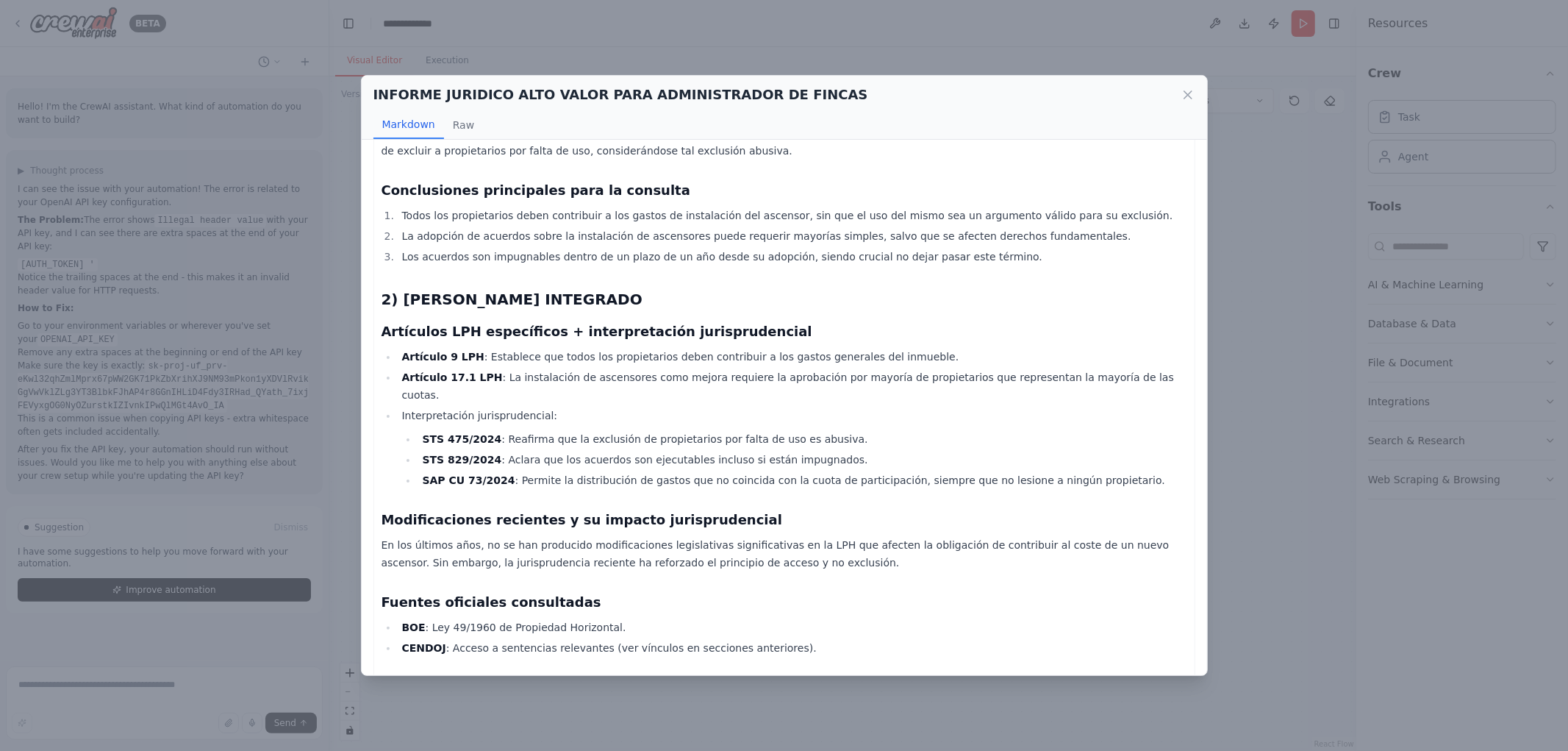
scroll to position [327, 0]
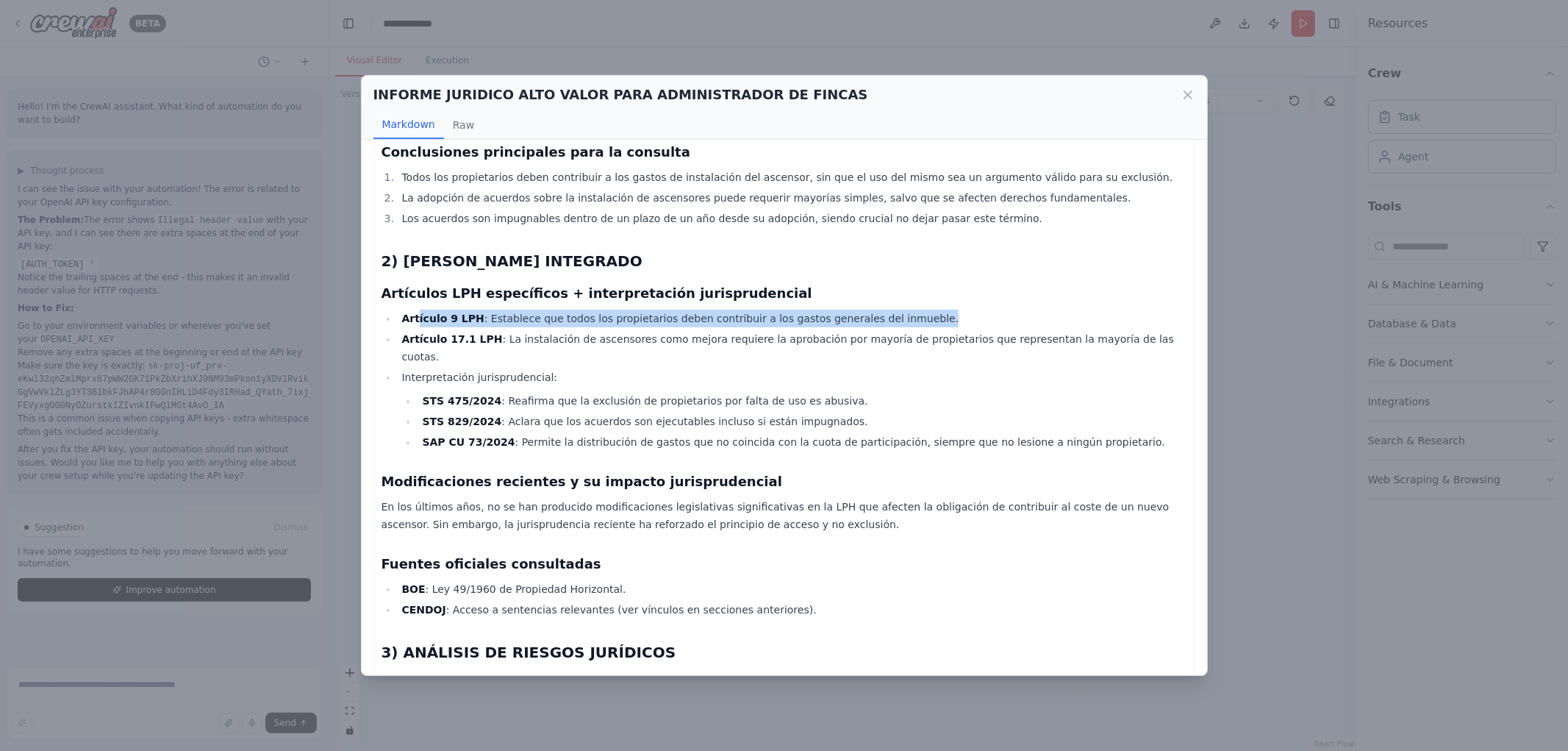
drag, startPoint x: 481, startPoint y: 314, endPoint x: 908, endPoint y: 316, distance: 427.0
click at [908, 316] on li "Artículo 9 LPH : Establece que todos los propietarios deben contribuir a los ga…" at bounding box center [792, 319] width 789 height 18
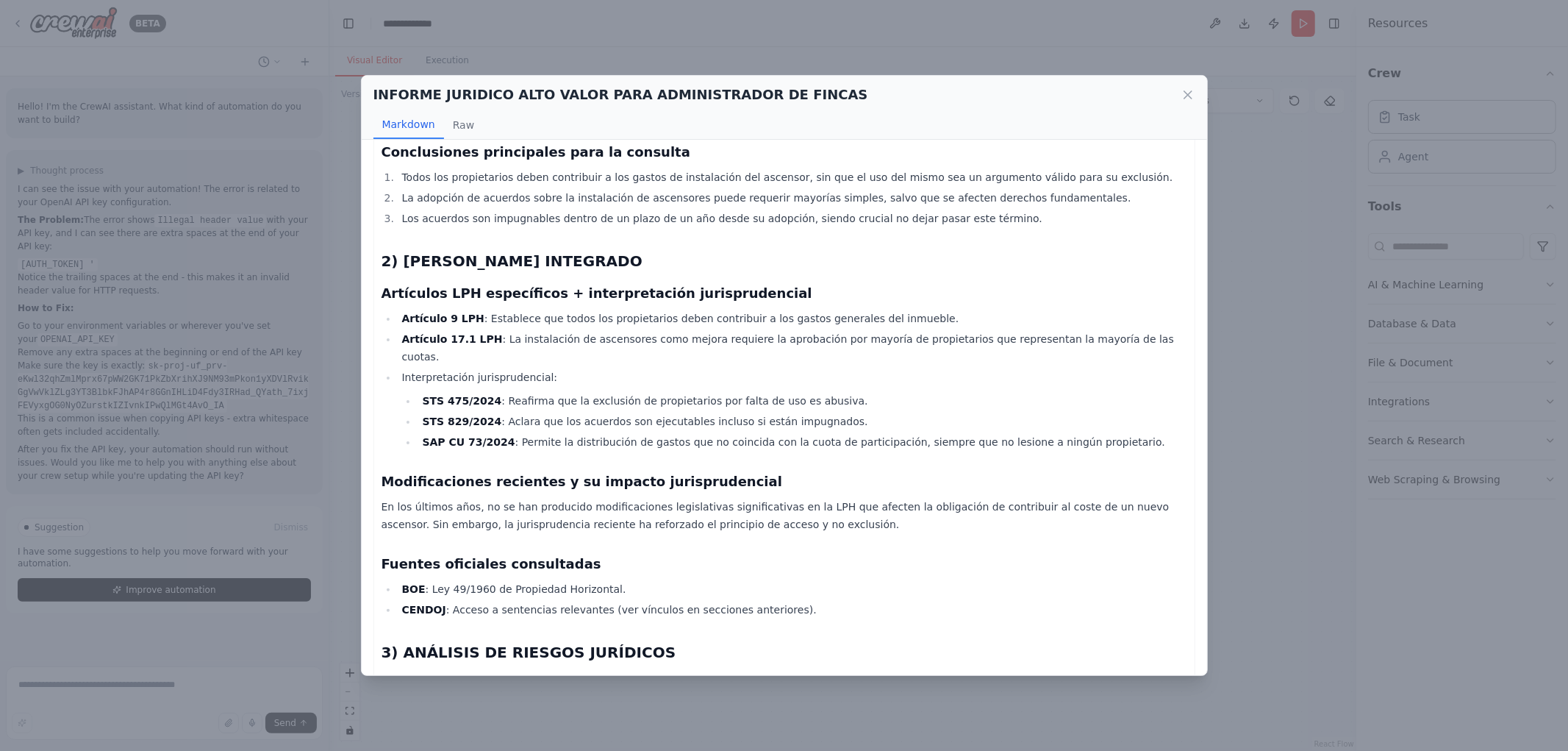
click at [524, 344] on li "Artículo 17.1 LPH : La instalación de ascensores como mejora requiere la aproba…" at bounding box center [792, 348] width 789 height 36
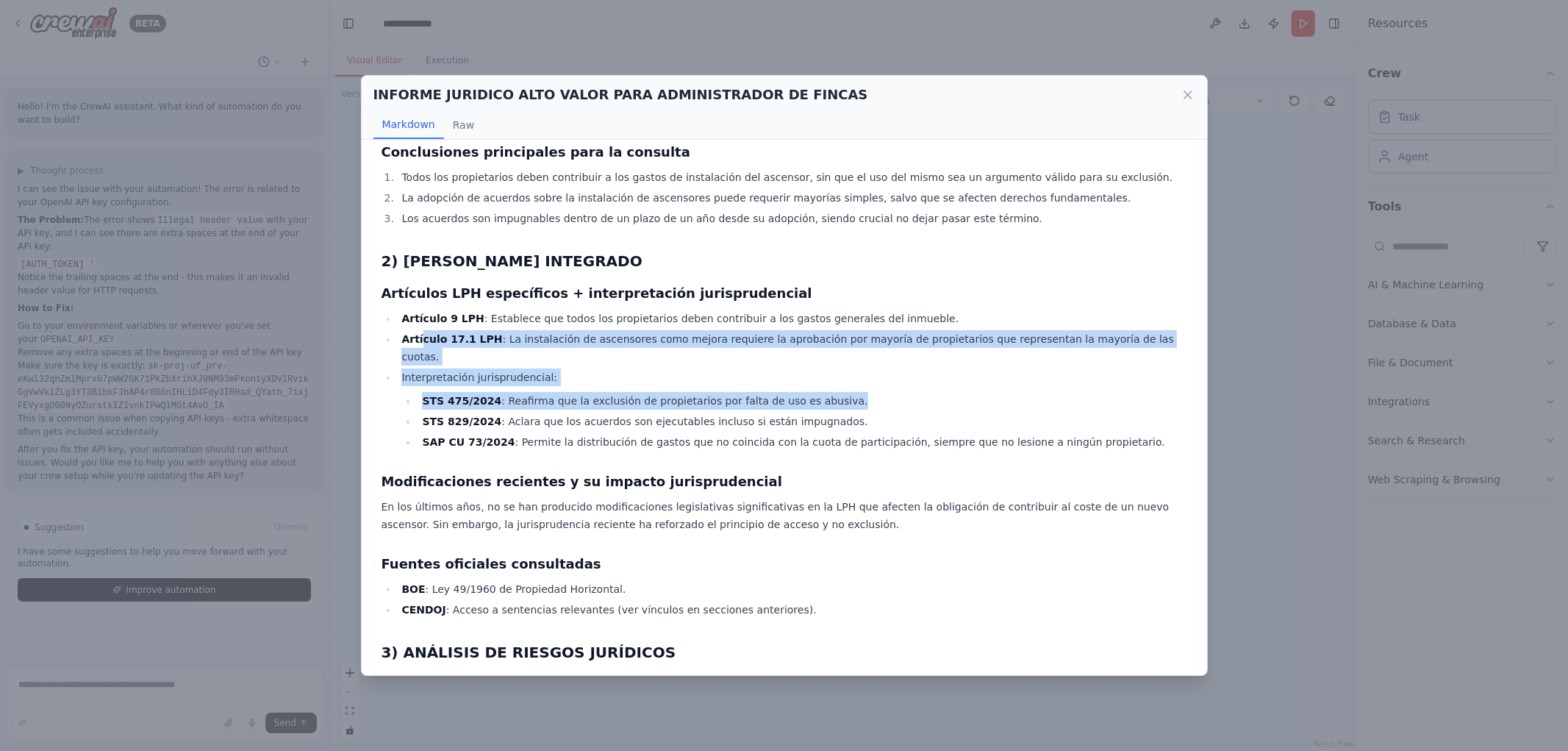
drag, startPoint x: 421, startPoint y: 336, endPoint x: 1083, endPoint y: 364, distance: 662.6
click at [1110, 370] on ul "Artículo 9 LPH : Establece que todos los propietarios deben contribuir a los ga…" at bounding box center [784, 380] width 806 height 142
click at [971, 369] on li "Interpretación jurisprudencial: STS 475/2024 : Reafirma que la exclusión de pro…" at bounding box center [792, 409] width 789 height 82
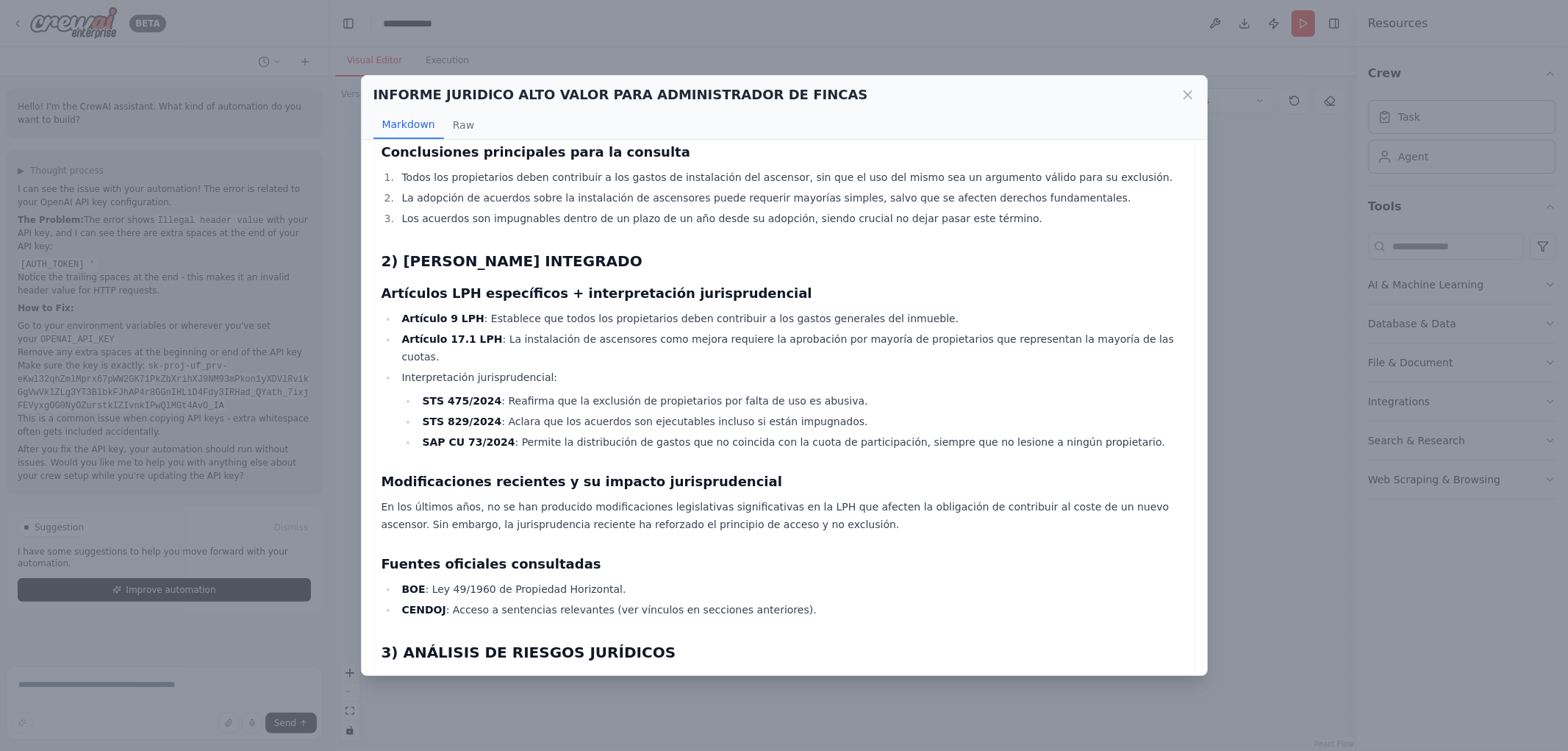
drag, startPoint x: 398, startPoint y: 361, endPoint x: 616, endPoint y: 361, distance: 218.0
click at [618, 369] on li "Interpretación jurisprudencial: STS 475/2024 : Reafirma que la exclusión de pro…" at bounding box center [792, 409] width 789 height 82
drag, startPoint x: 524, startPoint y: 383, endPoint x: 858, endPoint y: 384, distance: 334.0
click at [858, 392] on li "STS 475/2024 : Reafirma que la exclusión de propietarios por falta de uso es ab…" at bounding box center [802, 401] width 769 height 18
click at [685, 433] on li "SAP CU 73/2024 : Permite la distribución de gastos que no coincida con la cuota…" at bounding box center [802, 442] width 769 height 18
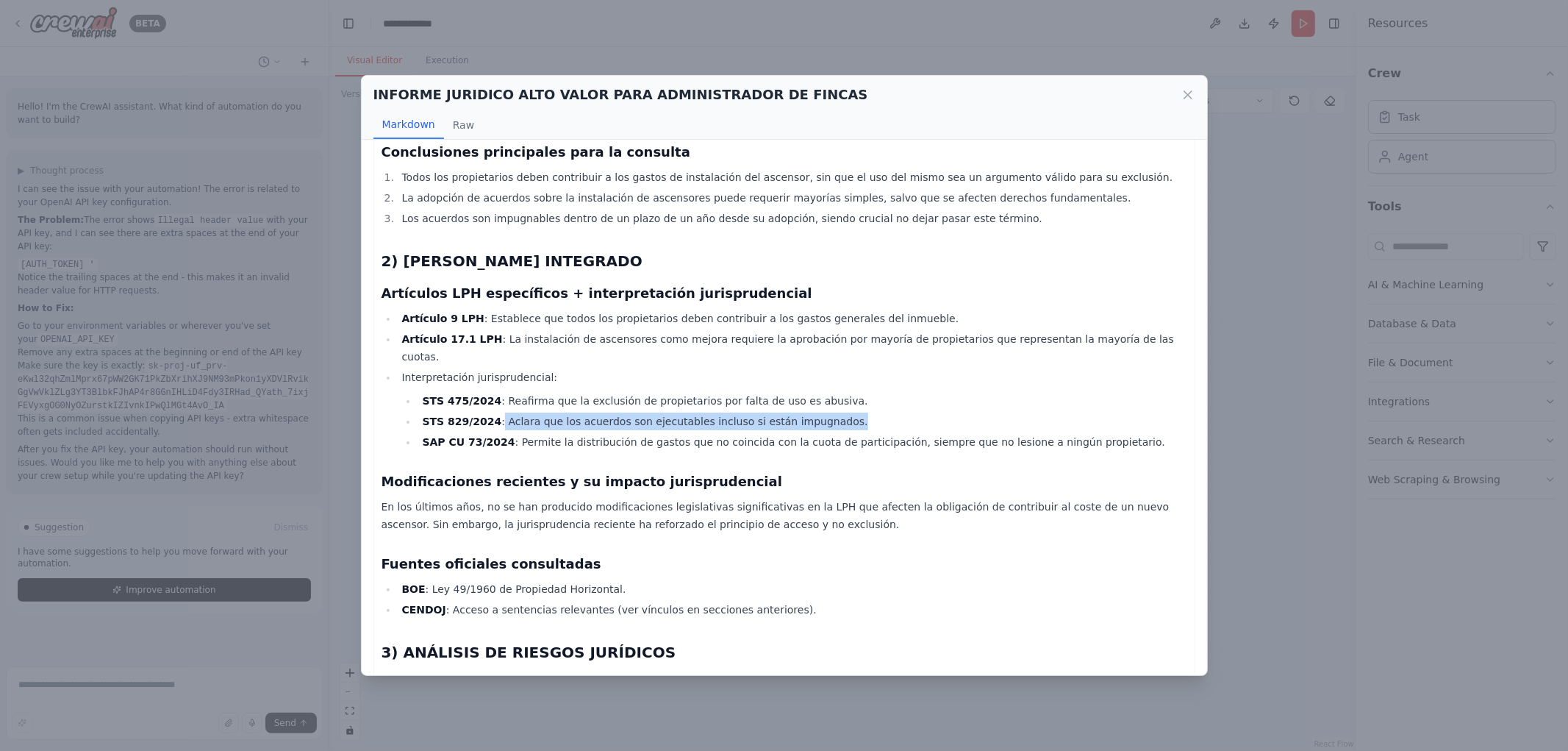
drag, startPoint x: 552, startPoint y: 405, endPoint x: 817, endPoint y: 398, distance: 265.1
click at [817, 412] on li "STS 829/2024 : Aclara que los acuerdos son ejecutables incluso si están impugna…" at bounding box center [802, 421] width 769 height 18
drag, startPoint x: 704, startPoint y: 415, endPoint x: 606, endPoint y: 418, distance: 98.0
click at [703, 433] on li "SAP CU 73/2024 : Permite la distribución de gastos que no coincida con la cuota…" at bounding box center [802, 442] width 769 height 18
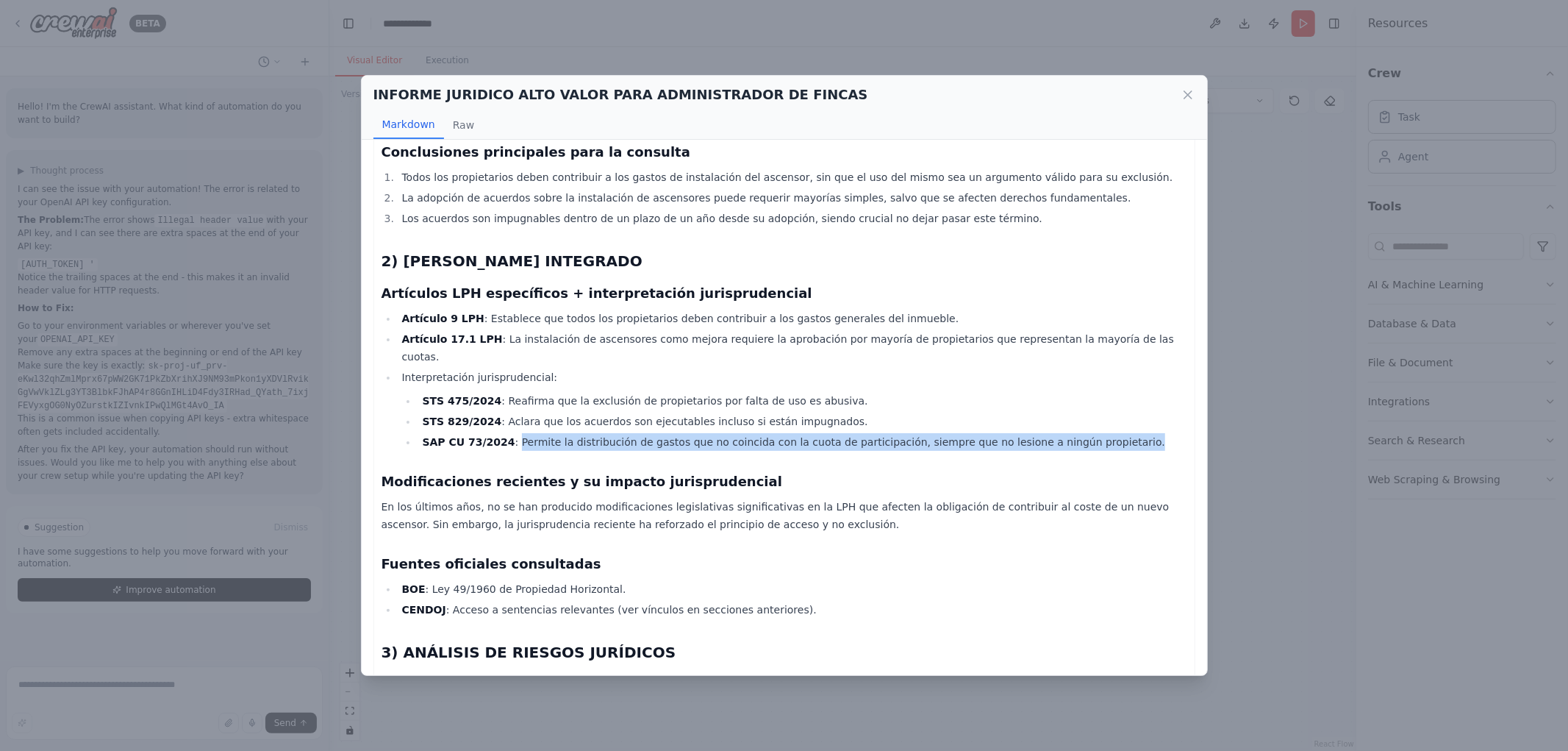
drag, startPoint x: 503, startPoint y: 422, endPoint x: 1106, endPoint y: 415, distance: 603.0
click at [1106, 433] on li "SAP CU 73/2024 : Permite la distribución de gastos que no coincida con la cuota…" at bounding box center [802, 442] width 769 height 18
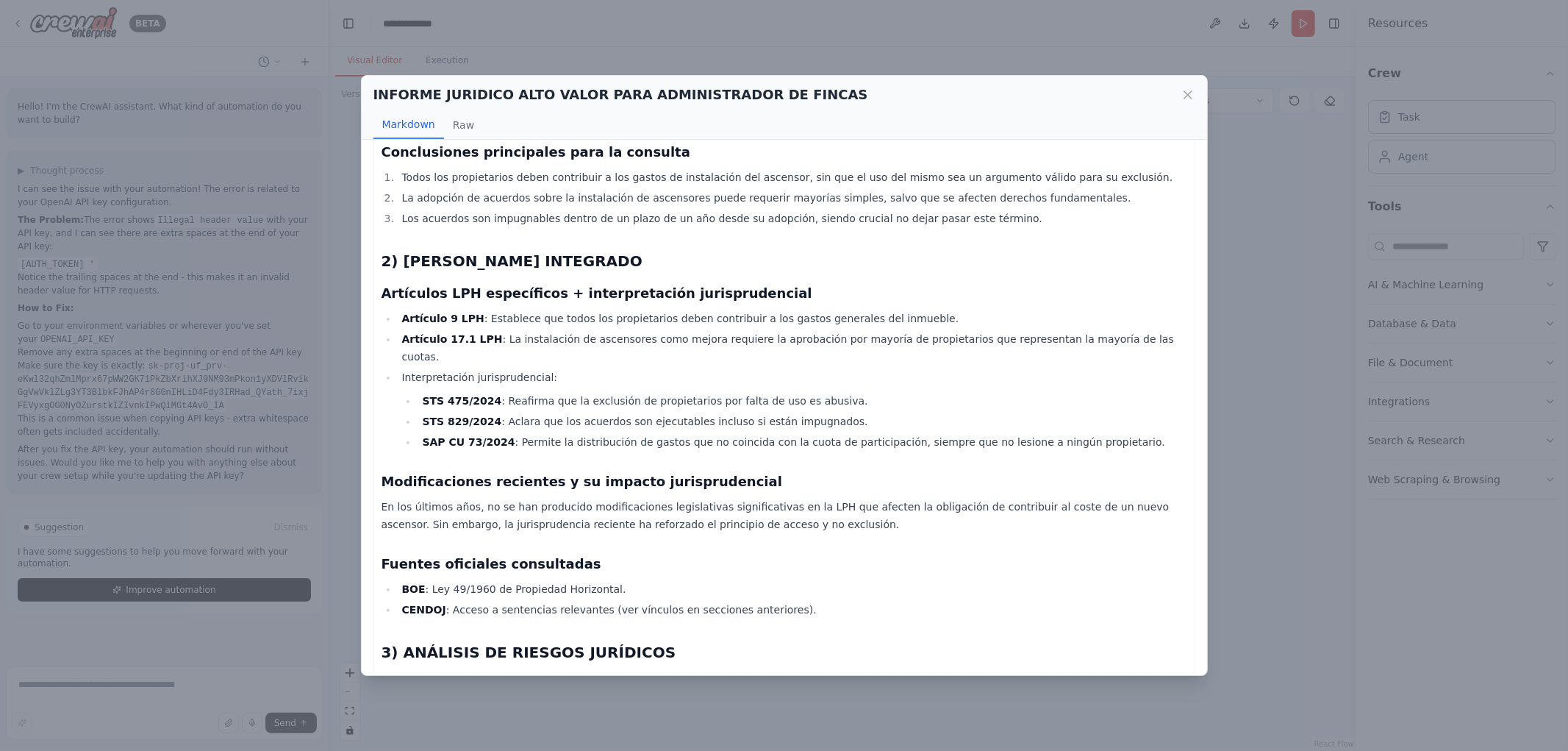
click at [531, 447] on div "Informe Jurídico Integral sobre la Contribución a Gastos de Instalación de Asce…" at bounding box center [784, 595] width 806 height 1527
drag, startPoint x: 421, startPoint y: 383, endPoint x: 486, endPoint y: 384, distance: 65.0
click at [486, 392] on li "STS 475/2024 : Reafirma que la exclusión de propietarios por falta de uso es ab…" at bounding box center [802, 401] width 769 height 18
copy strong "STS 475/2024"
drag, startPoint x: 422, startPoint y: 401, endPoint x: 486, endPoint y: 403, distance: 64.0
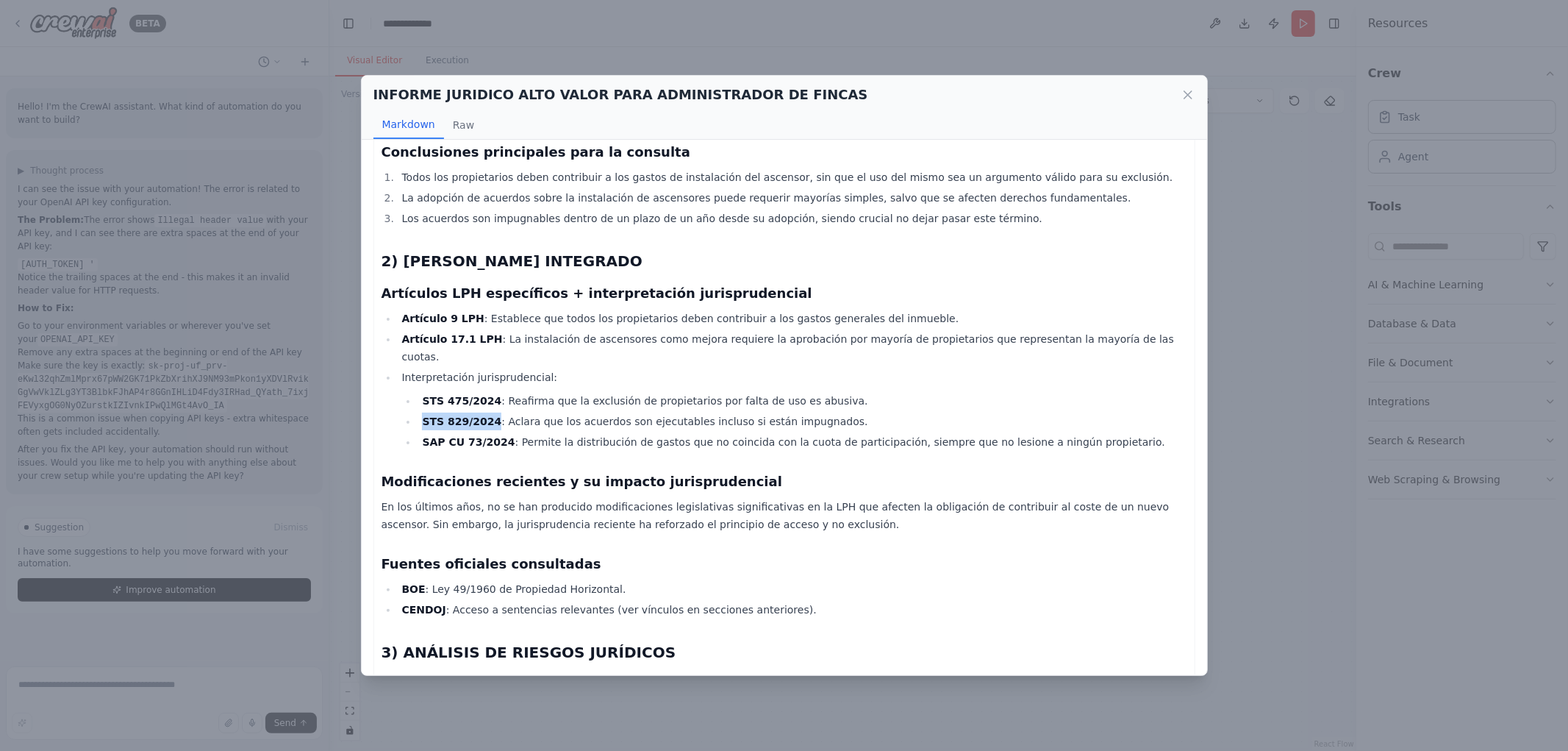
click at [486, 412] on li "STS 829/2024 : Aclara que los acuerdos son ejecutables incluso si están impugna…" at bounding box center [802, 421] width 769 height 18
copy strong "STS 829/2024"
click at [427, 436] on strong "SAP CU 73/2024" at bounding box center [469, 442] width 93 height 12
drag, startPoint x: 423, startPoint y: 422, endPoint x: 501, endPoint y: 421, distance: 78.0
click at [501, 433] on li "SAP CU 73/2024 : Permite la distribución de gastos que no coincida con la cuota…" at bounding box center [802, 442] width 769 height 18
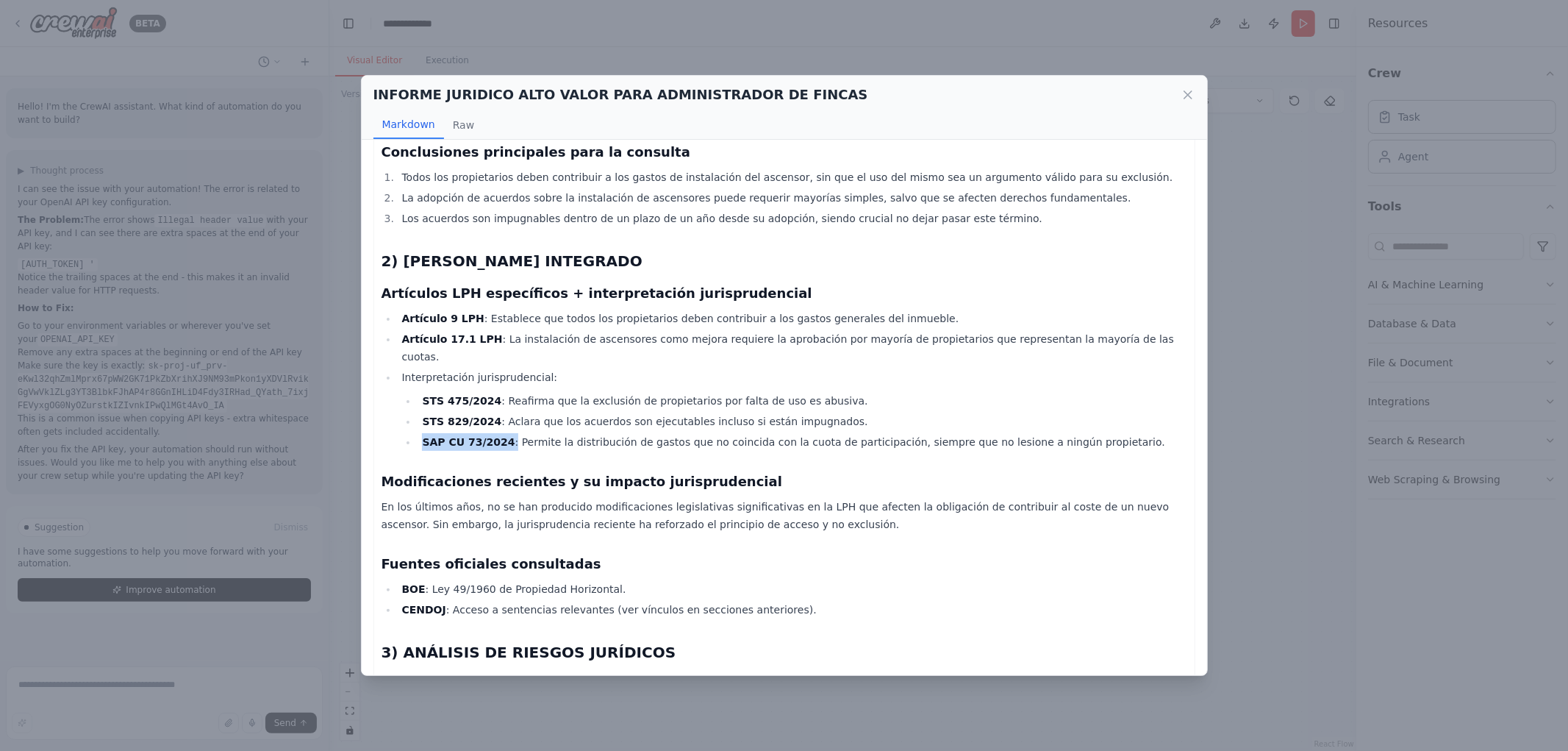
copy li "SAP CU 73/2024 :"
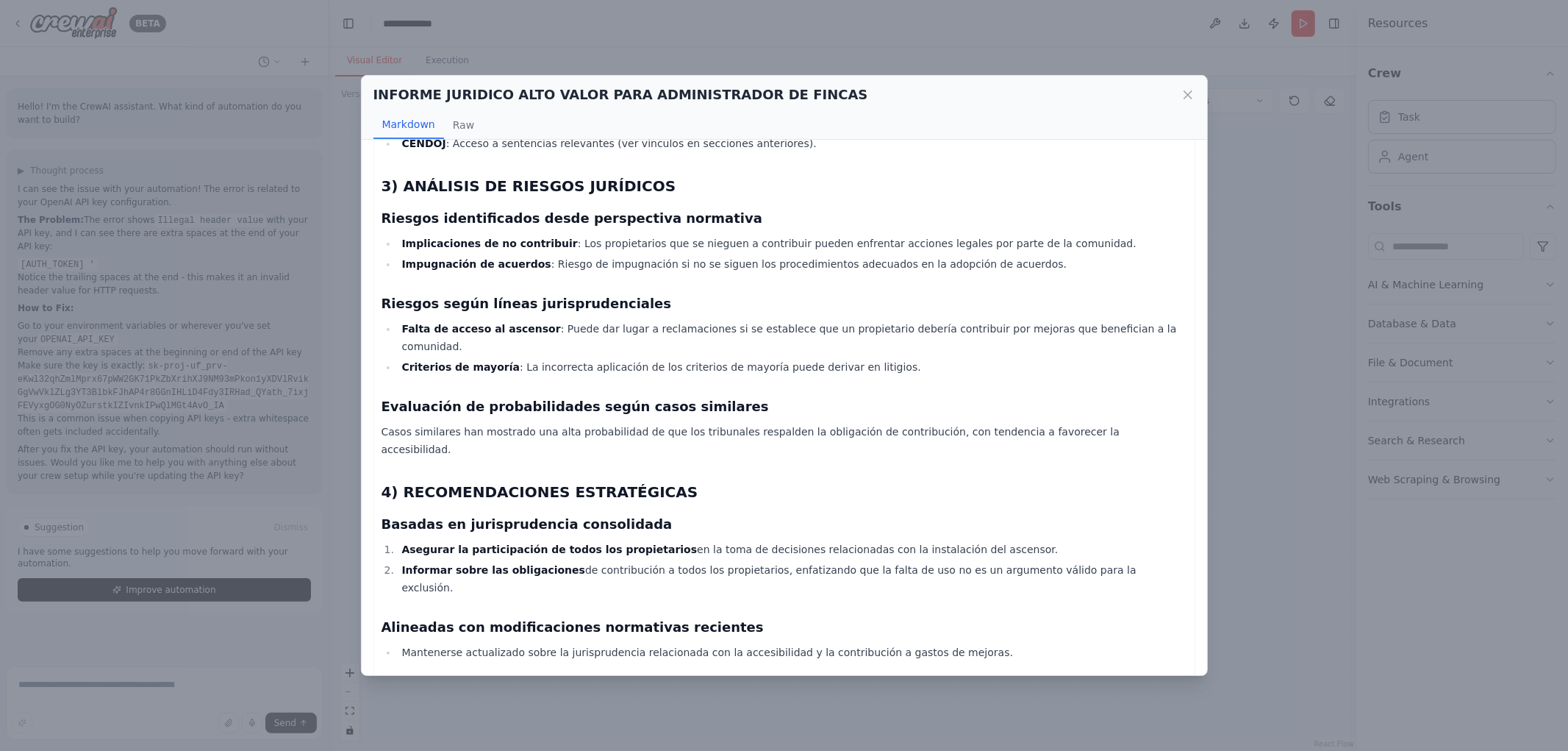
scroll to position [817, 0]
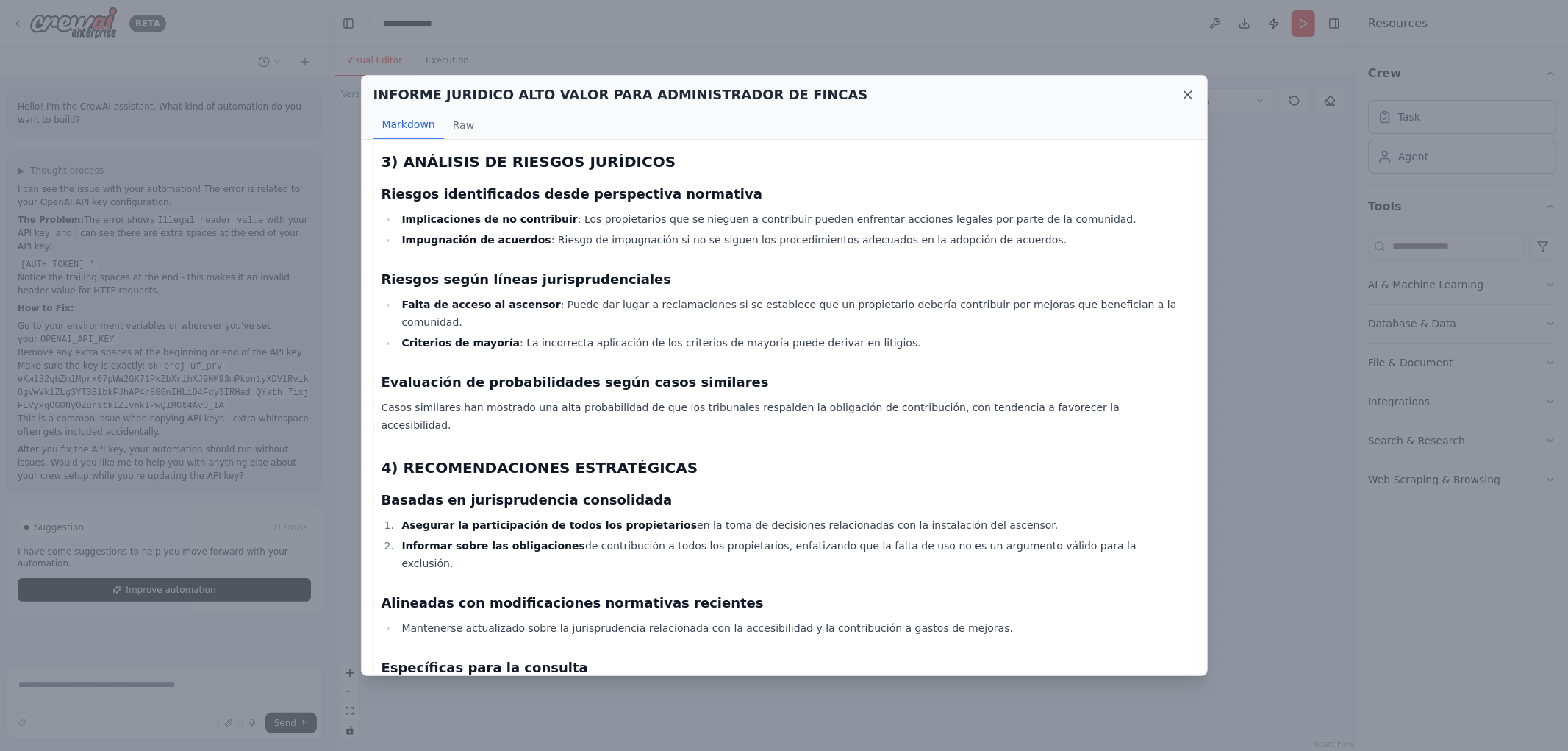
click at [1181, 93] on icon at bounding box center [1188, 94] width 15 height 15
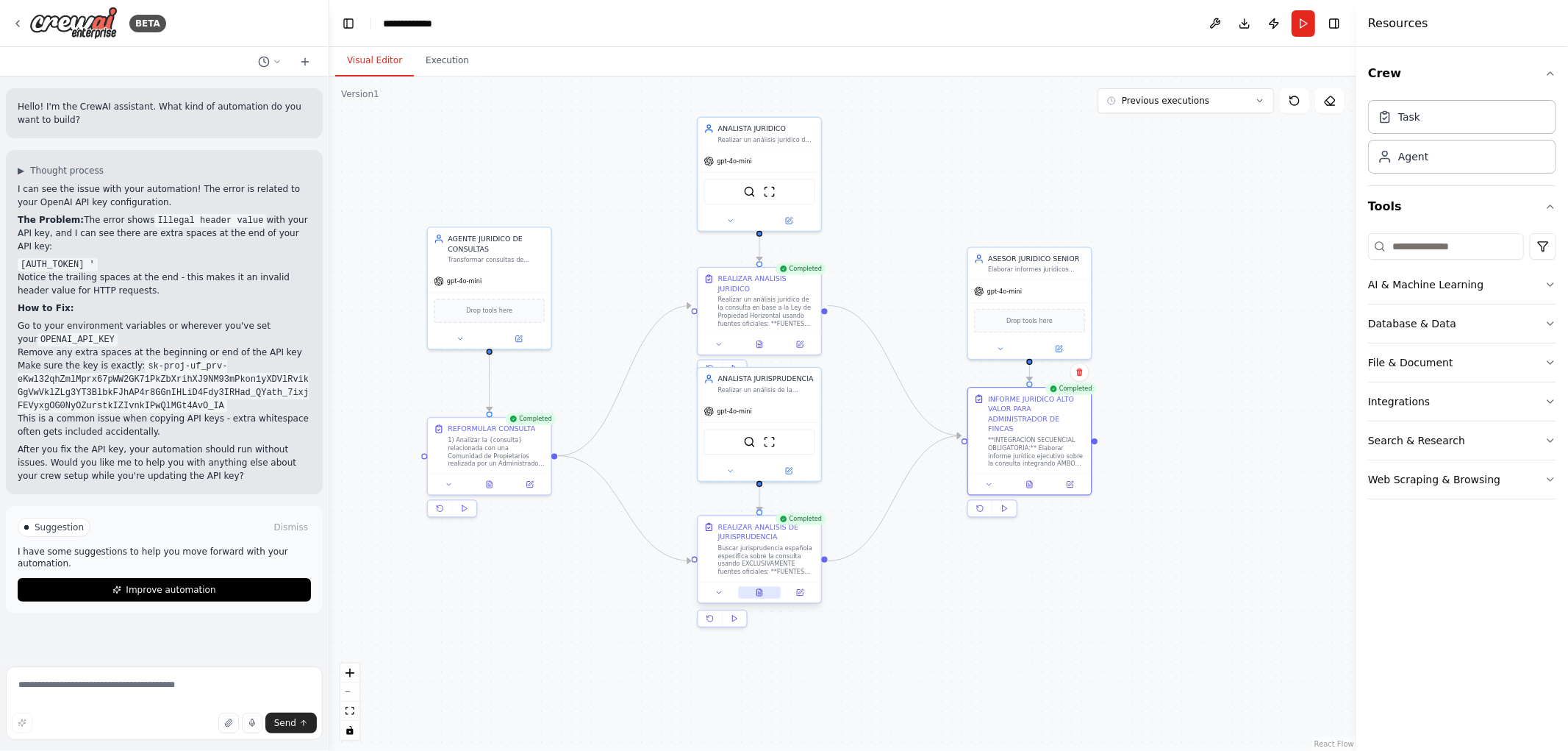
click at [762, 597] on button at bounding box center [759, 592] width 43 height 12
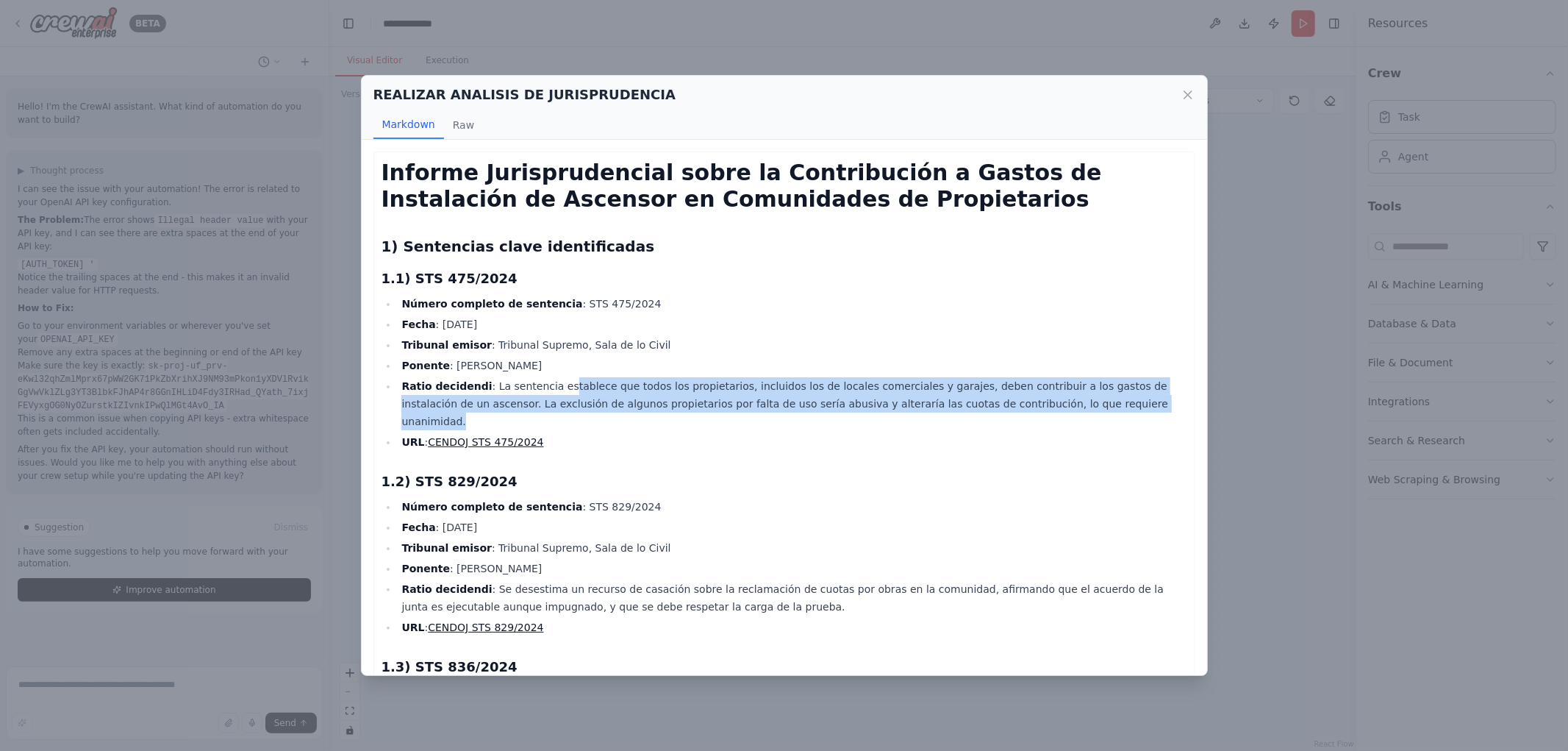
drag, startPoint x: 631, startPoint y: 392, endPoint x: 1052, endPoint y: 407, distance: 421.3
click at [1052, 407] on li "Ratio decidendi : La sentencia establece que todos los propietarios, incluidos …" at bounding box center [792, 403] width 789 height 53
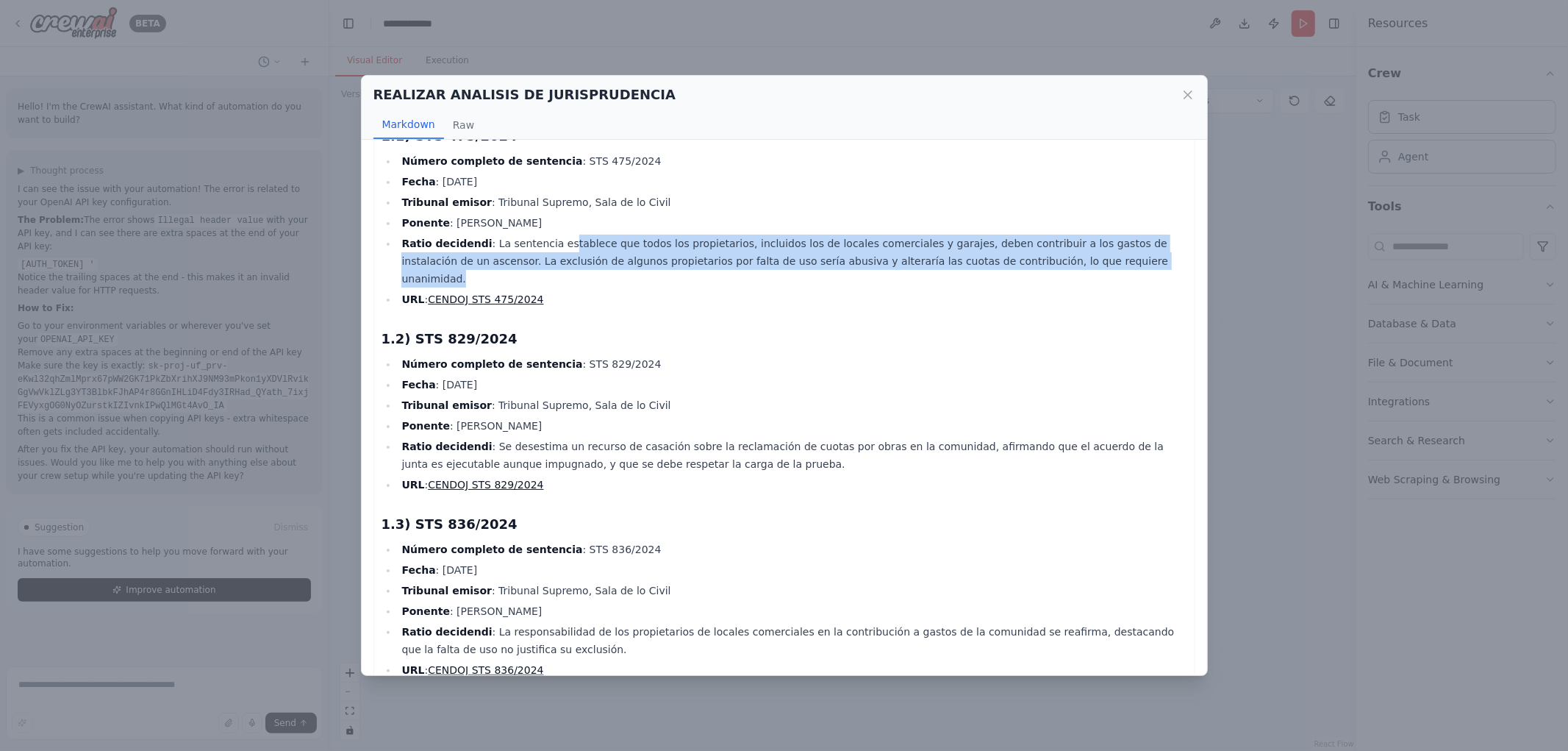
scroll to position [245, 0]
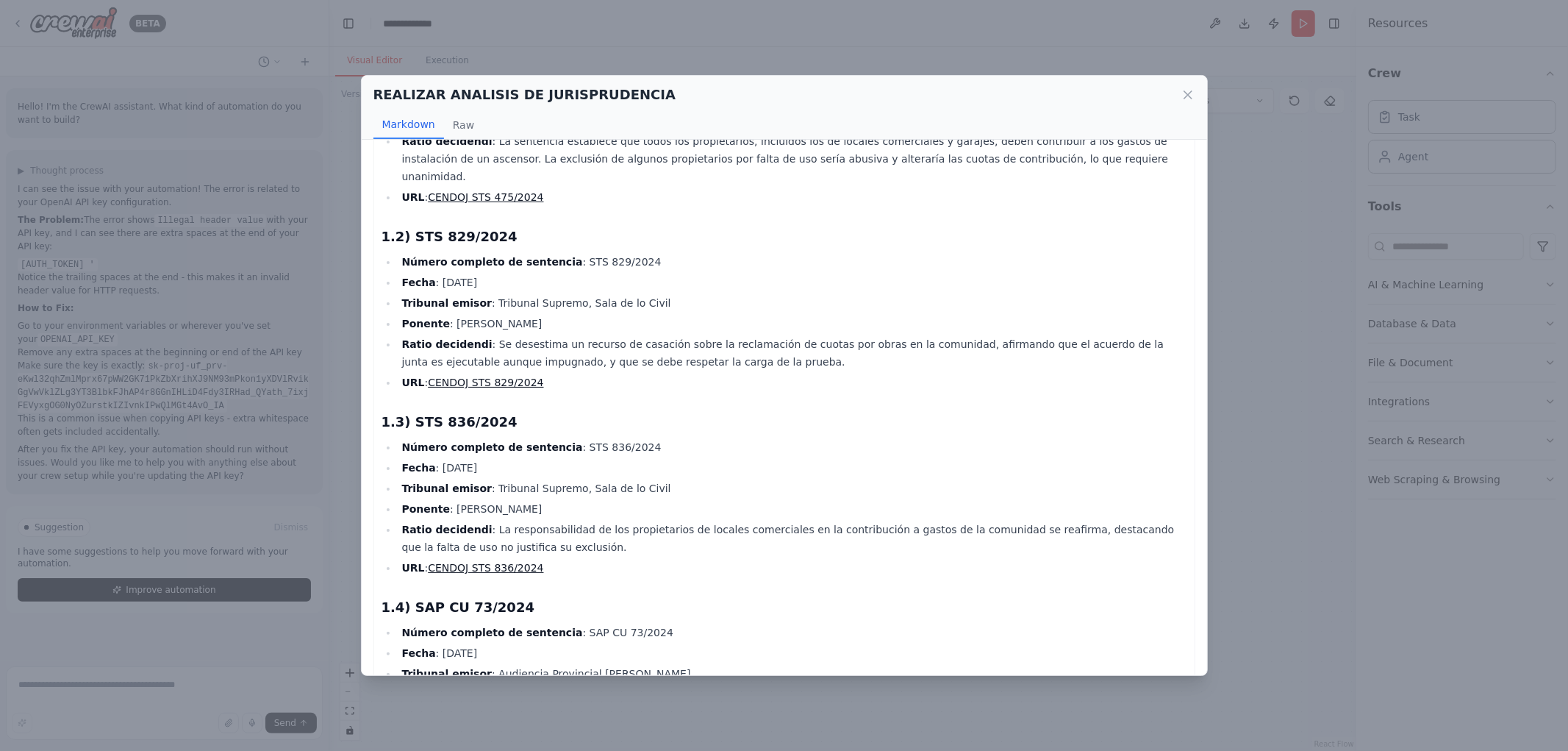
click at [803, 413] on h3 "1.3) STS 836/2024" at bounding box center [784, 422] width 806 height 21
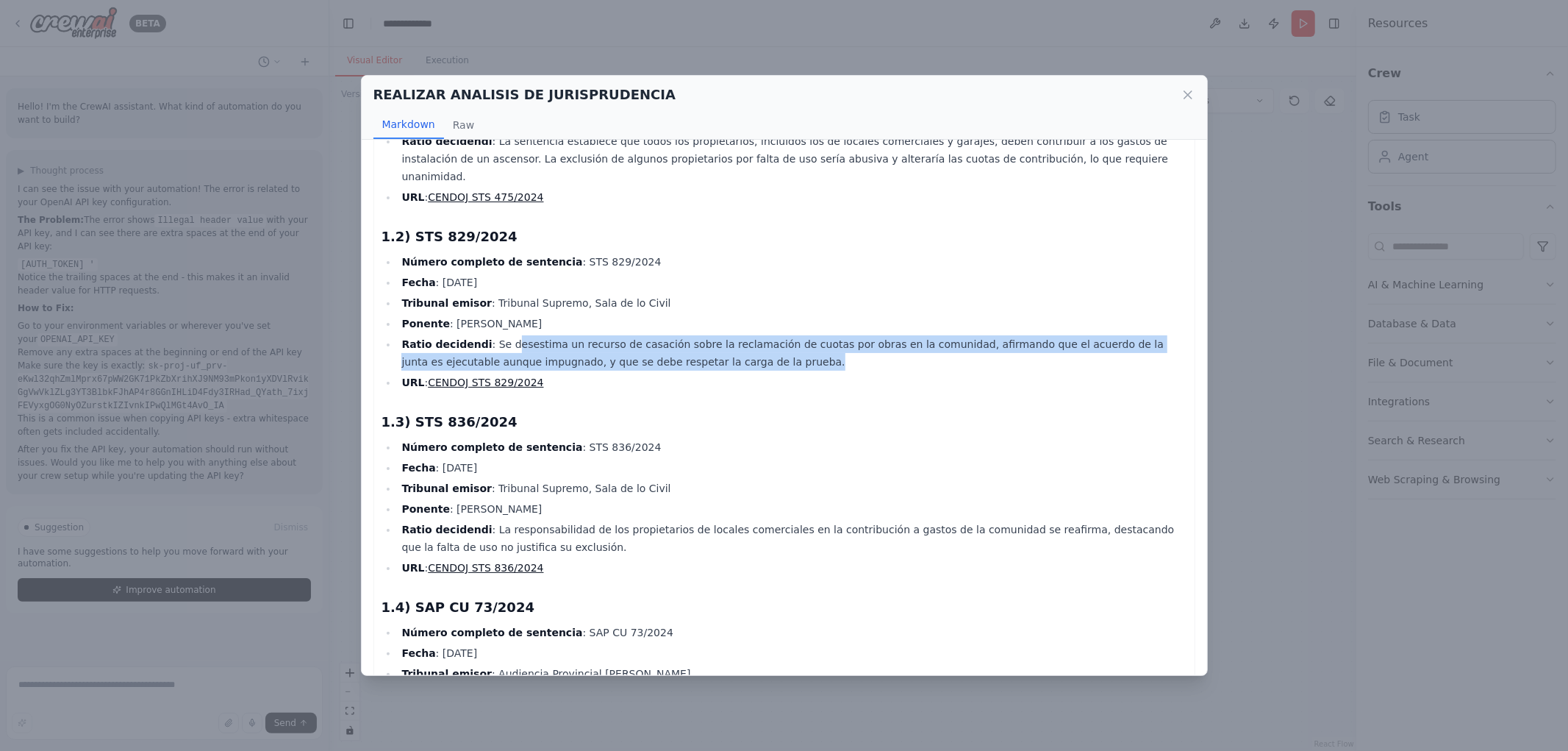
drag, startPoint x: 502, startPoint y: 321, endPoint x: 829, endPoint y: 347, distance: 328.0
click at [829, 347] on li "[PERSON_NAME] decidendi : Se desestima un recurso de casación sobre la reclamac…" at bounding box center [792, 353] width 789 height 36
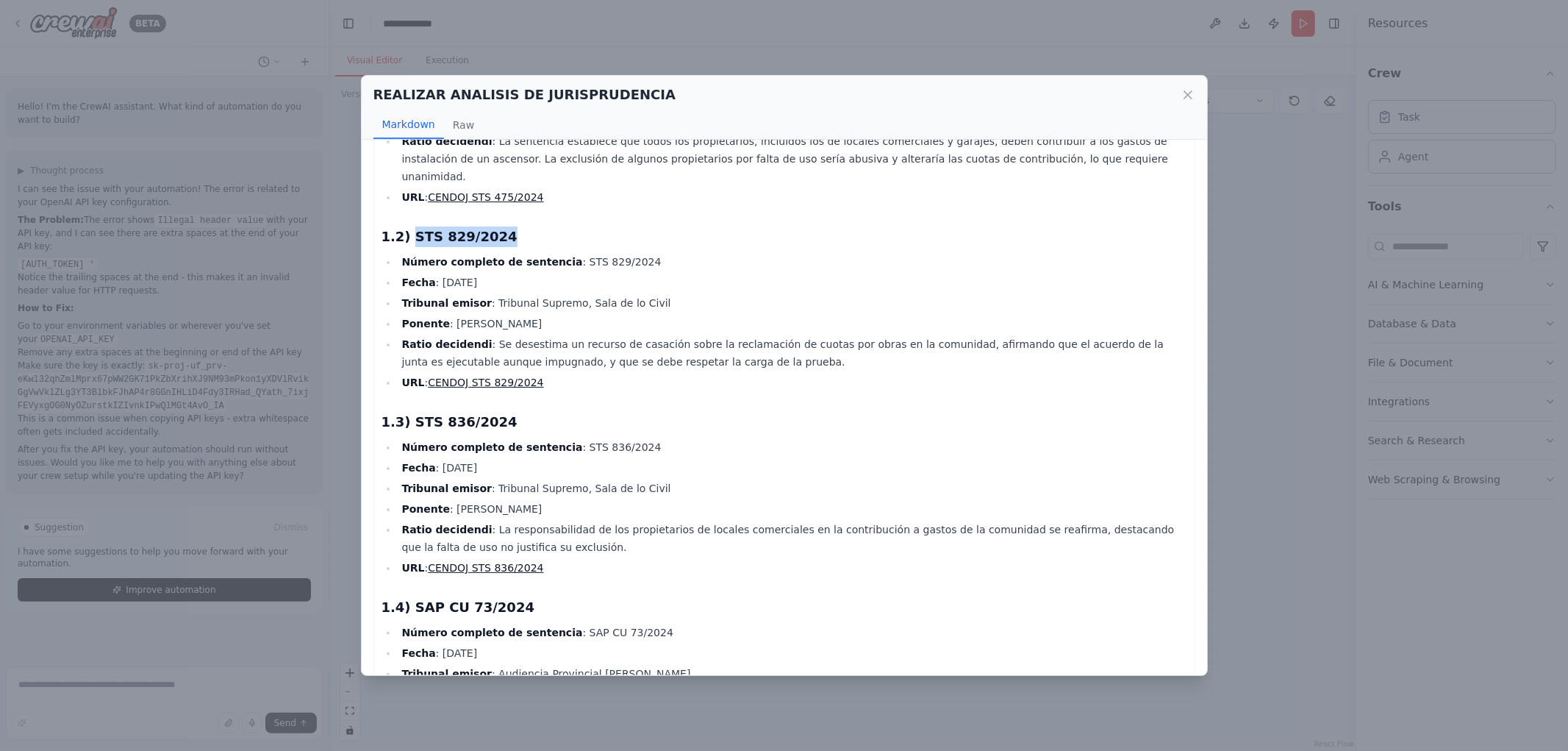
drag, startPoint x: 406, startPoint y: 217, endPoint x: 488, endPoint y: 214, distance: 82.1
click at [488, 227] on h3 "1.2) STS 829/2024" at bounding box center [784, 237] width 806 height 21
